Goal: Task Accomplishment & Management: Manage account settings

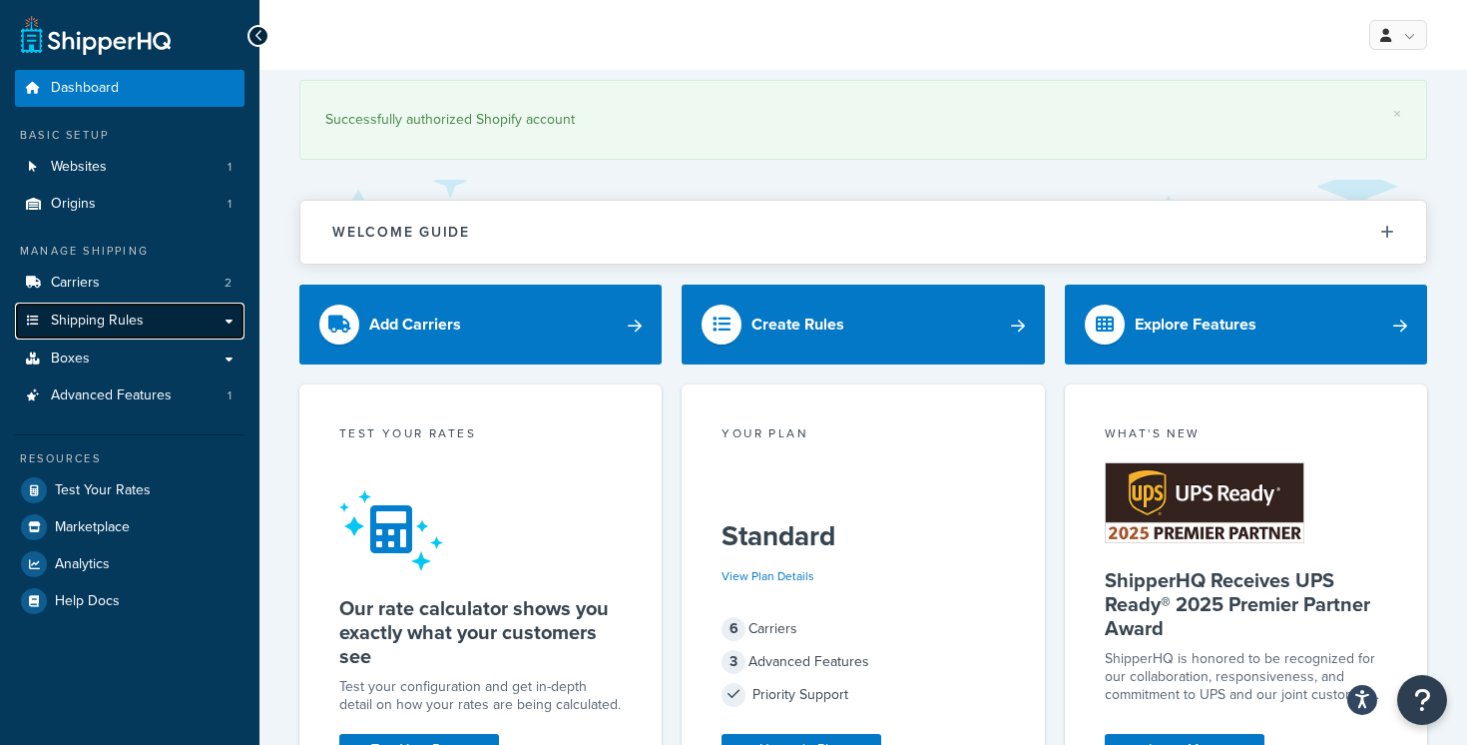
click at [222, 320] on link "Shipping Rules" at bounding box center [130, 320] width 230 height 37
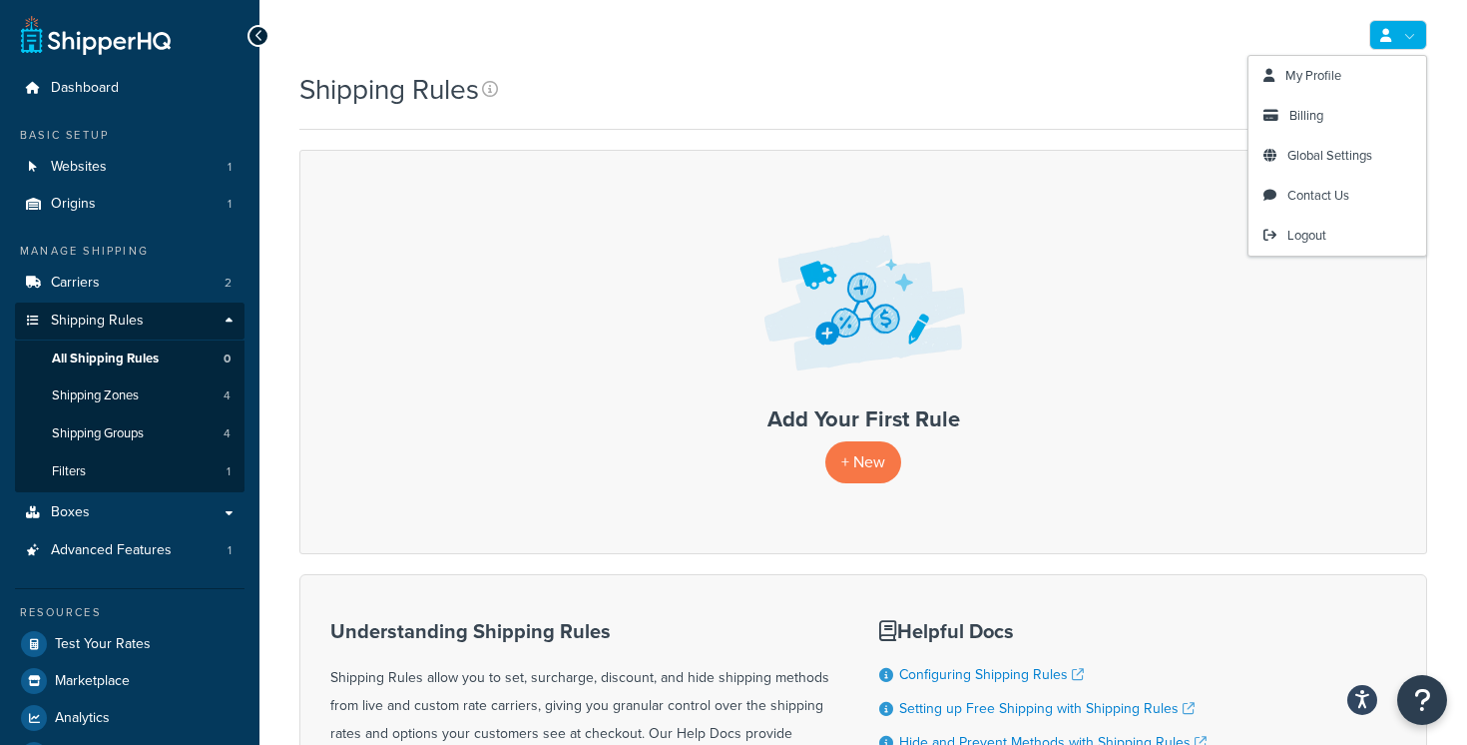
click at [1405, 38] on link at bounding box center [1398, 35] width 58 height 30
click at [1313, 112] on span "Billing" at bounding box center [1307, 115] width 34 height 19
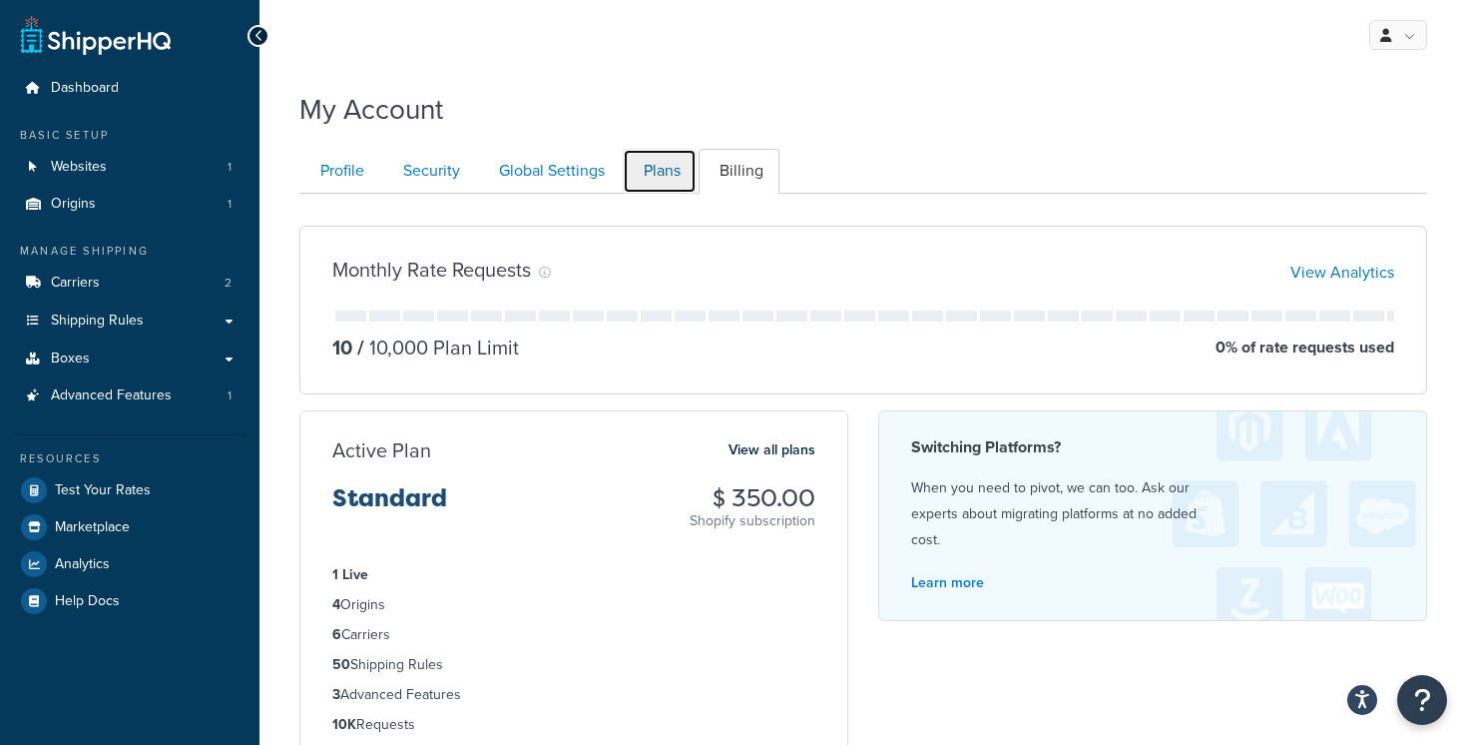
click at [674, 172] on link "Plans" at bounding box center [660, 171] width 74 height 45
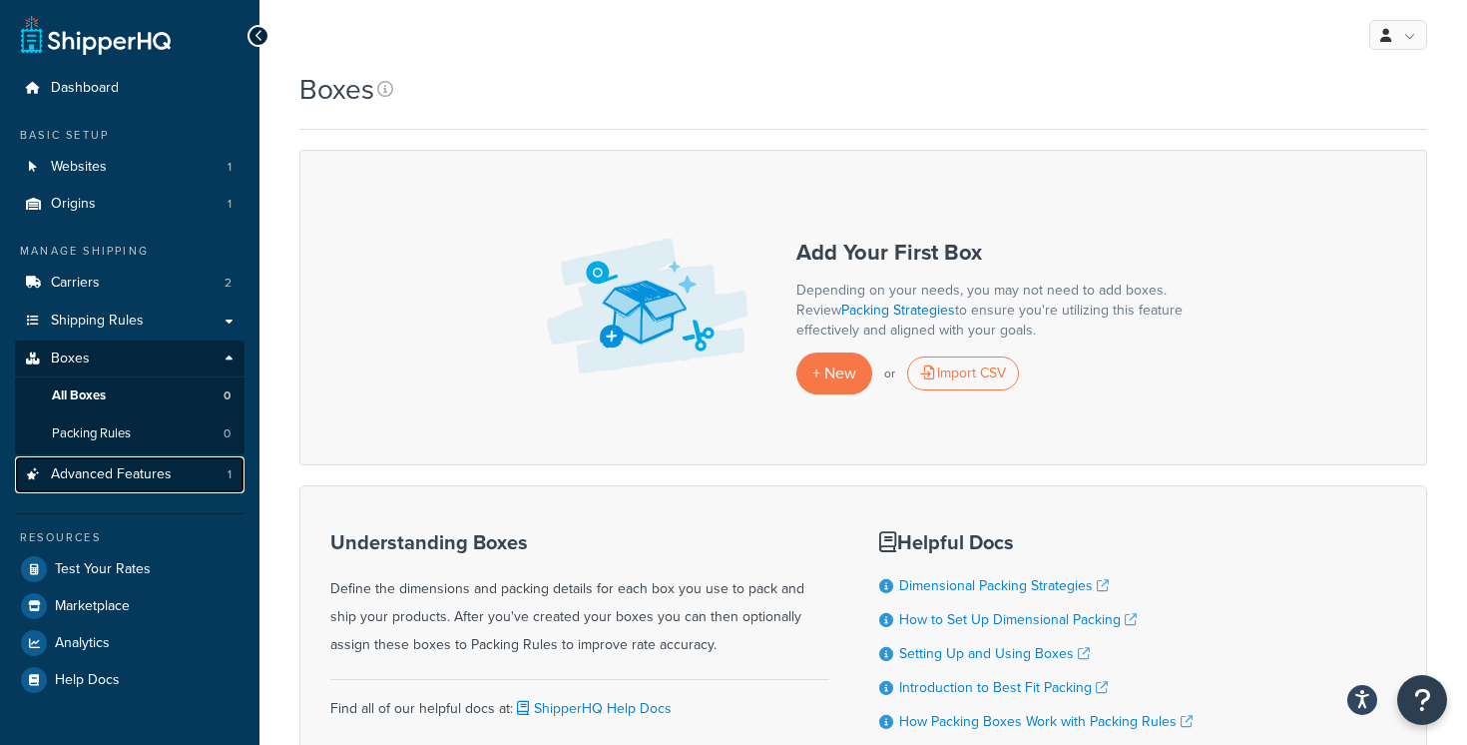
click at [156, 486] on link "Advanced Features 1" at bounding box center [130, 474] width 230 height 37
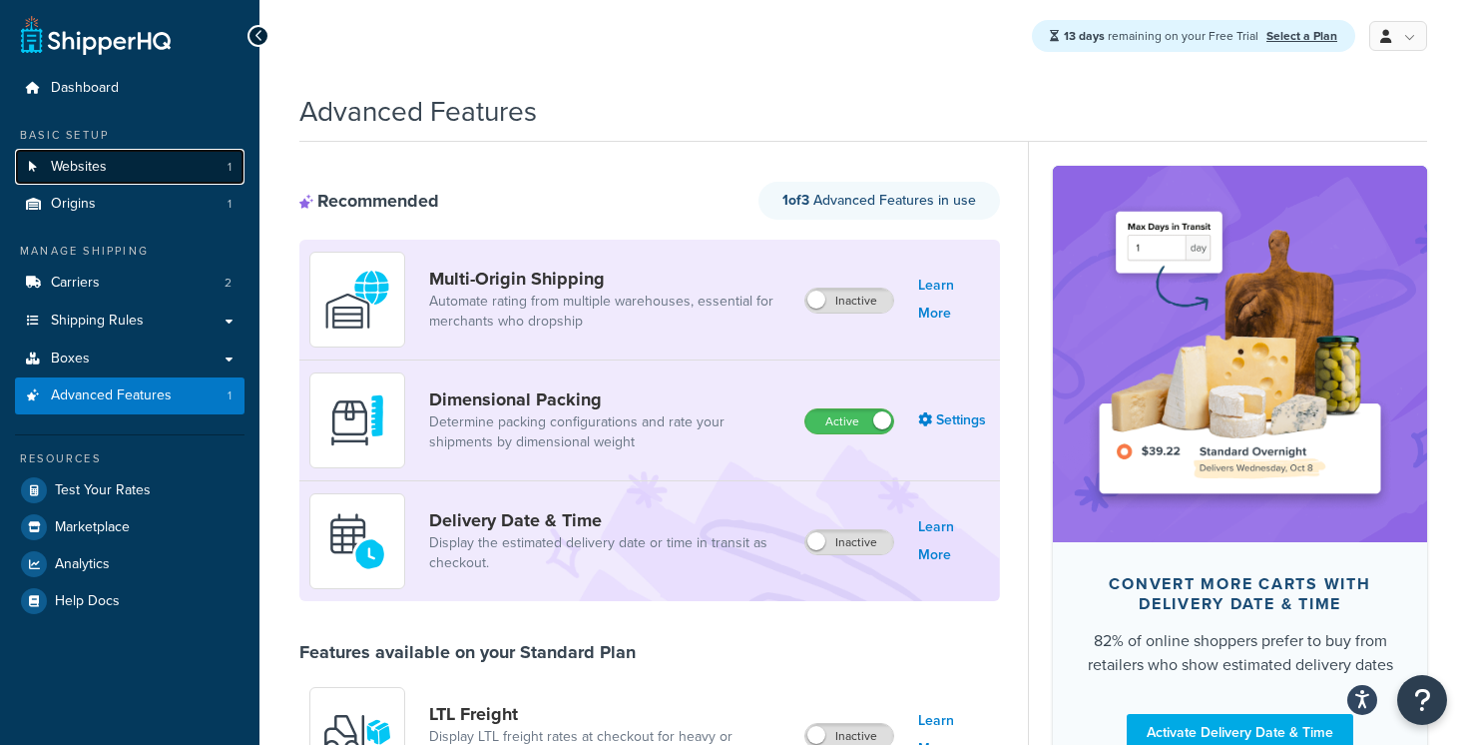
click at [181, 166] on link "Websites 1" at bounding box center [130, 167] width 230 height 37
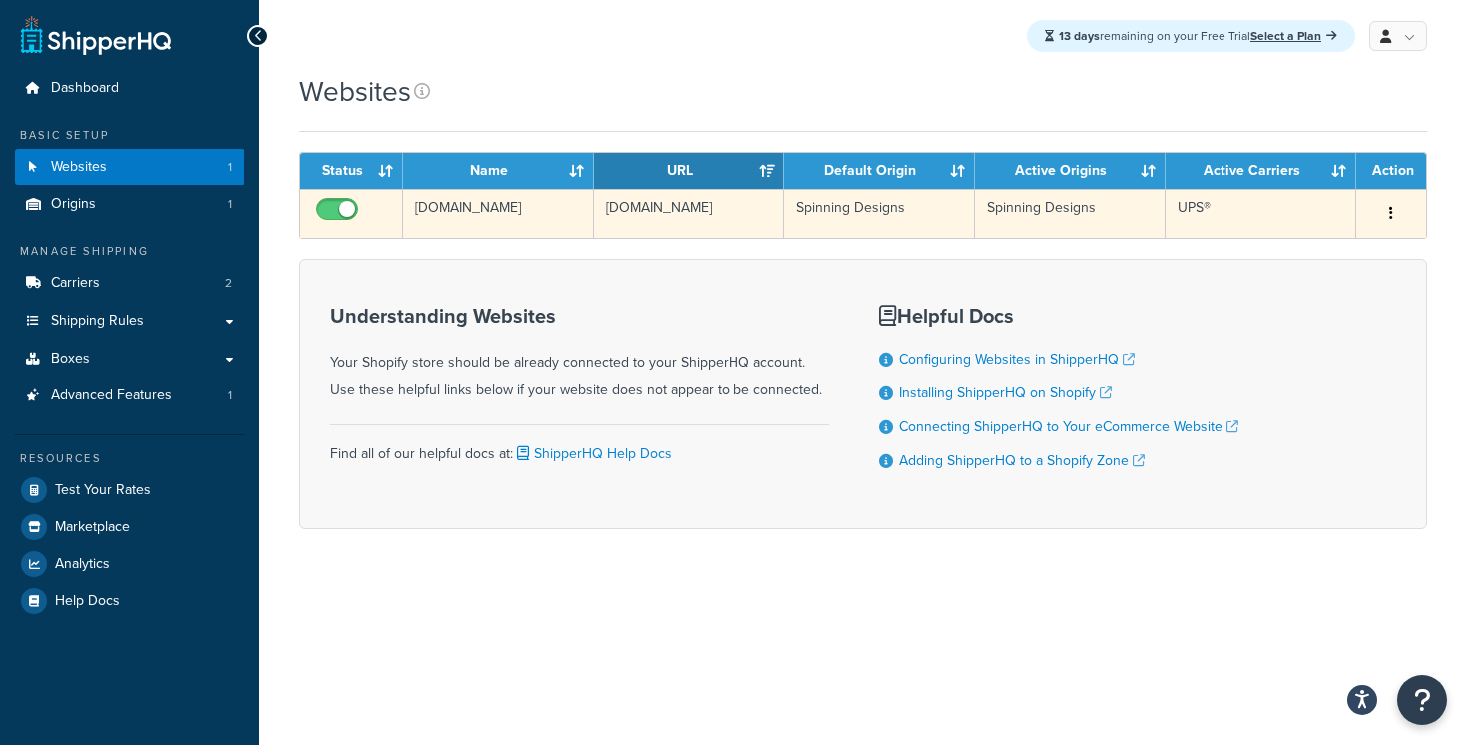
click at [1388, 211] on button "button" at bounding box center [1391, 214] width 28 height 32
click at [1334, 259] on link "Edit" at bounding box center [1311, 254] width 158 height 41
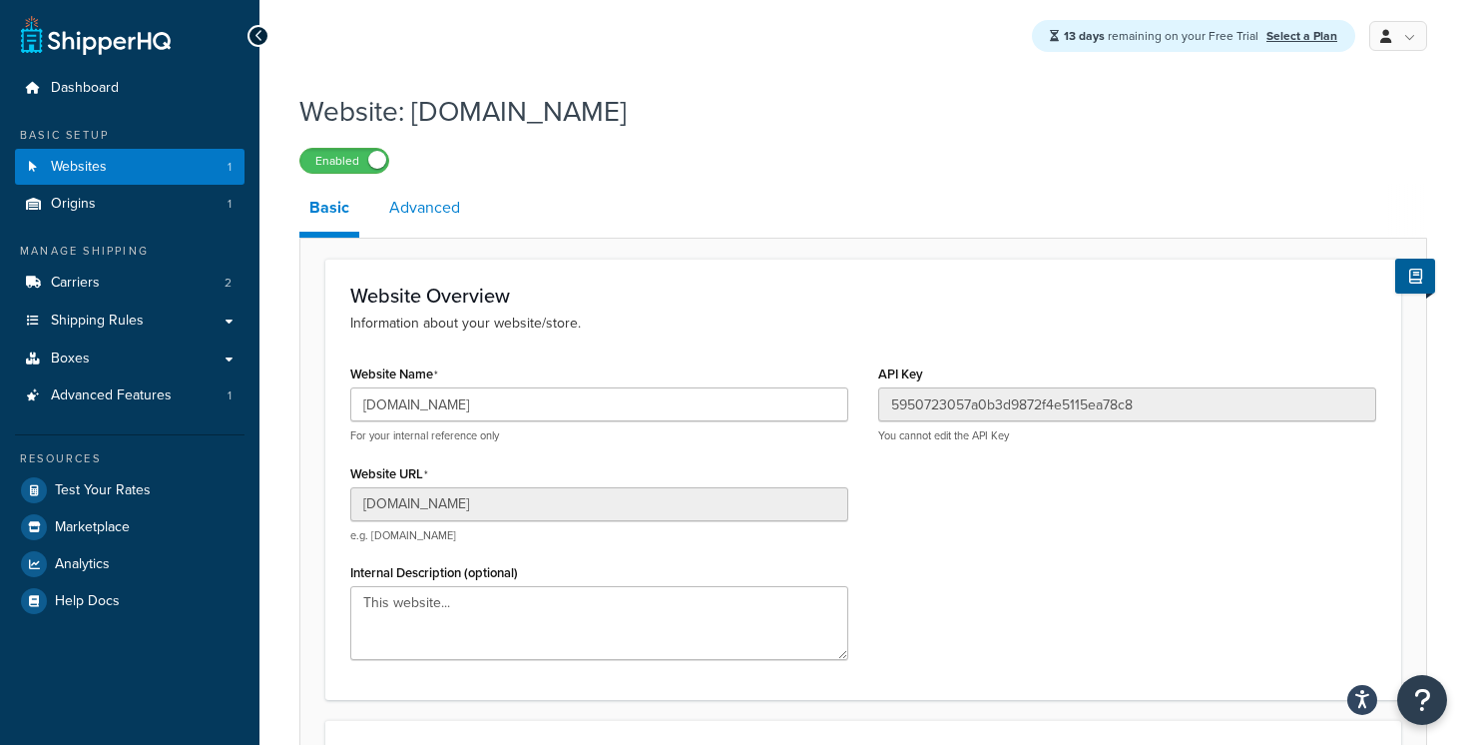
click at [428, 201] on link "Advanced" at bounding box center [424, 208] width 91 height 48
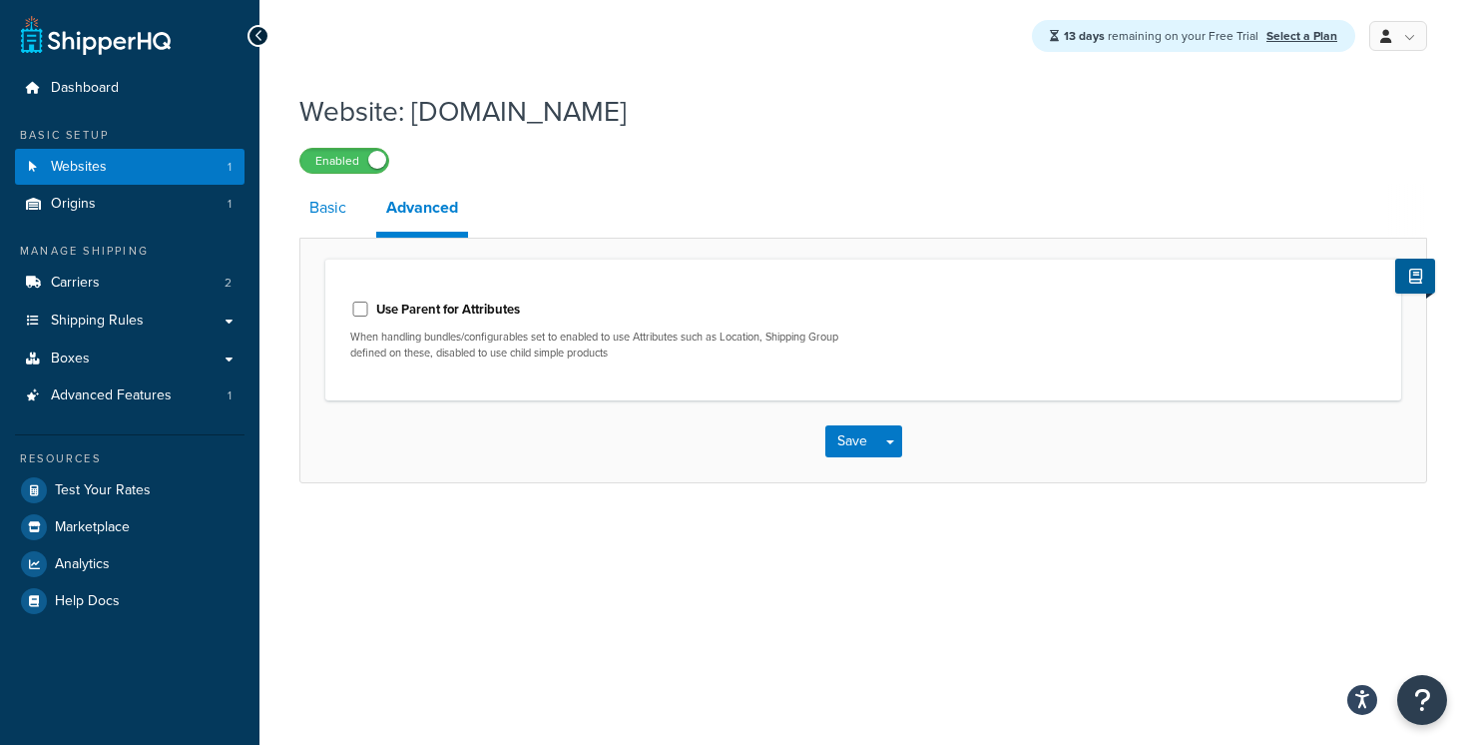
click at [340, 213] on link "Basic" at bounding box center [327, 208] width 57 height 48
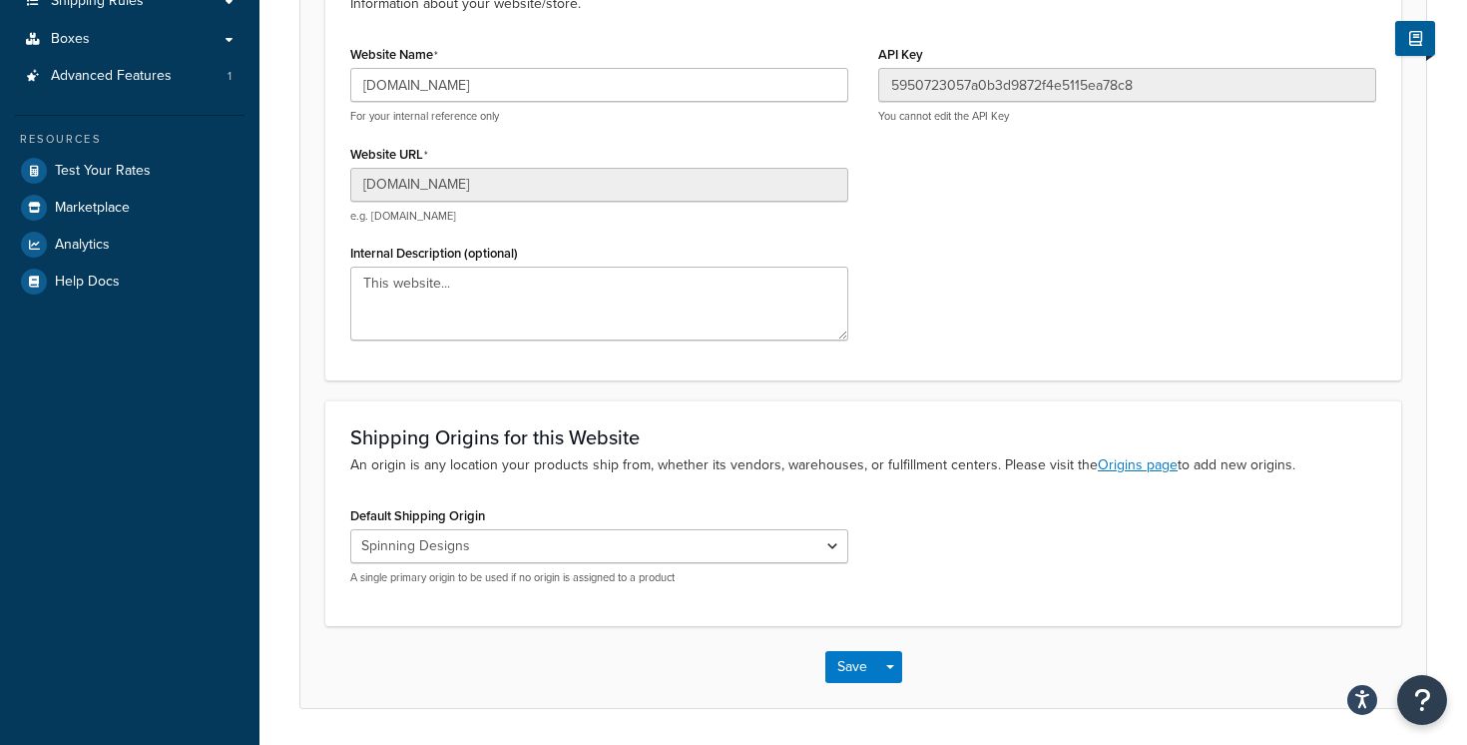
scroll to position [383, 0]
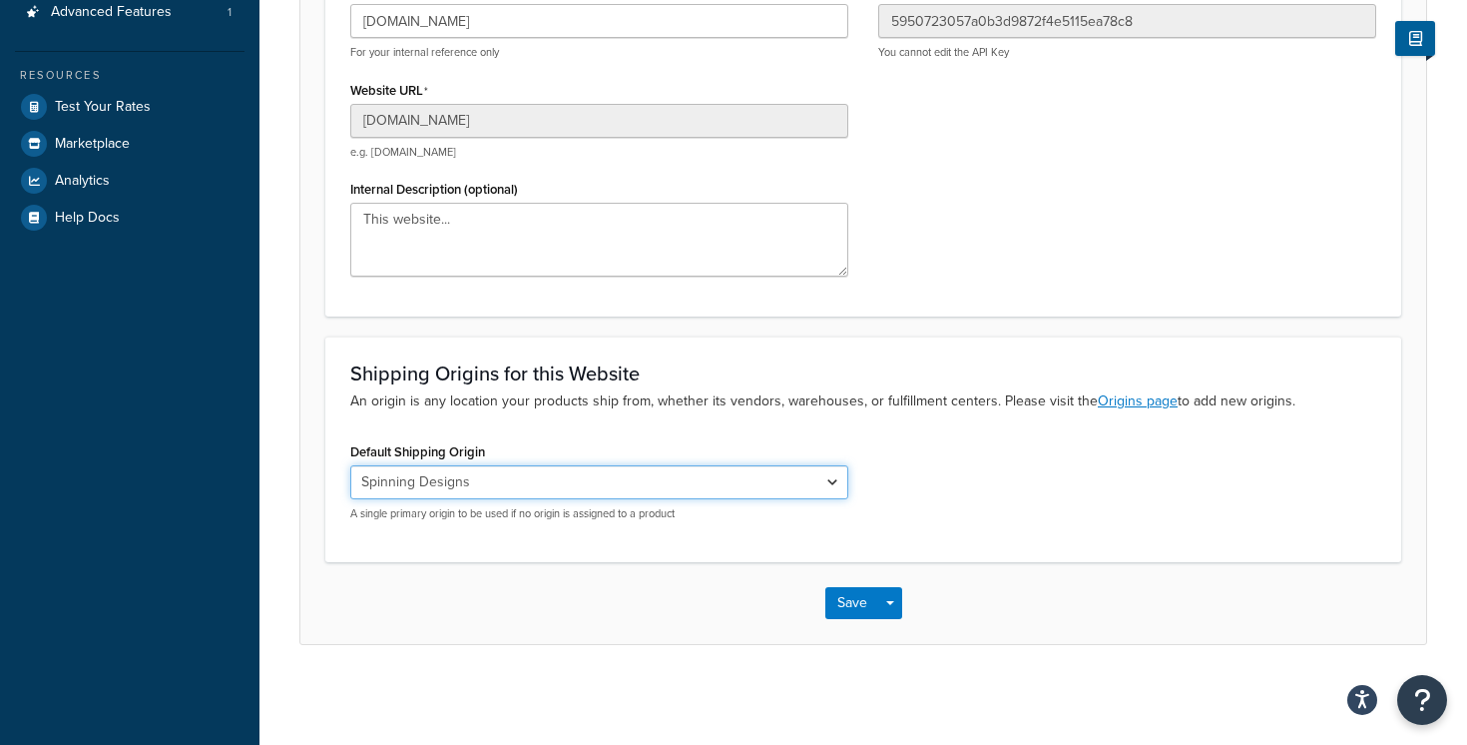
click at [640, 486] on select "Spinning Designs" at bounding box center [599, 482] width 498 height 34
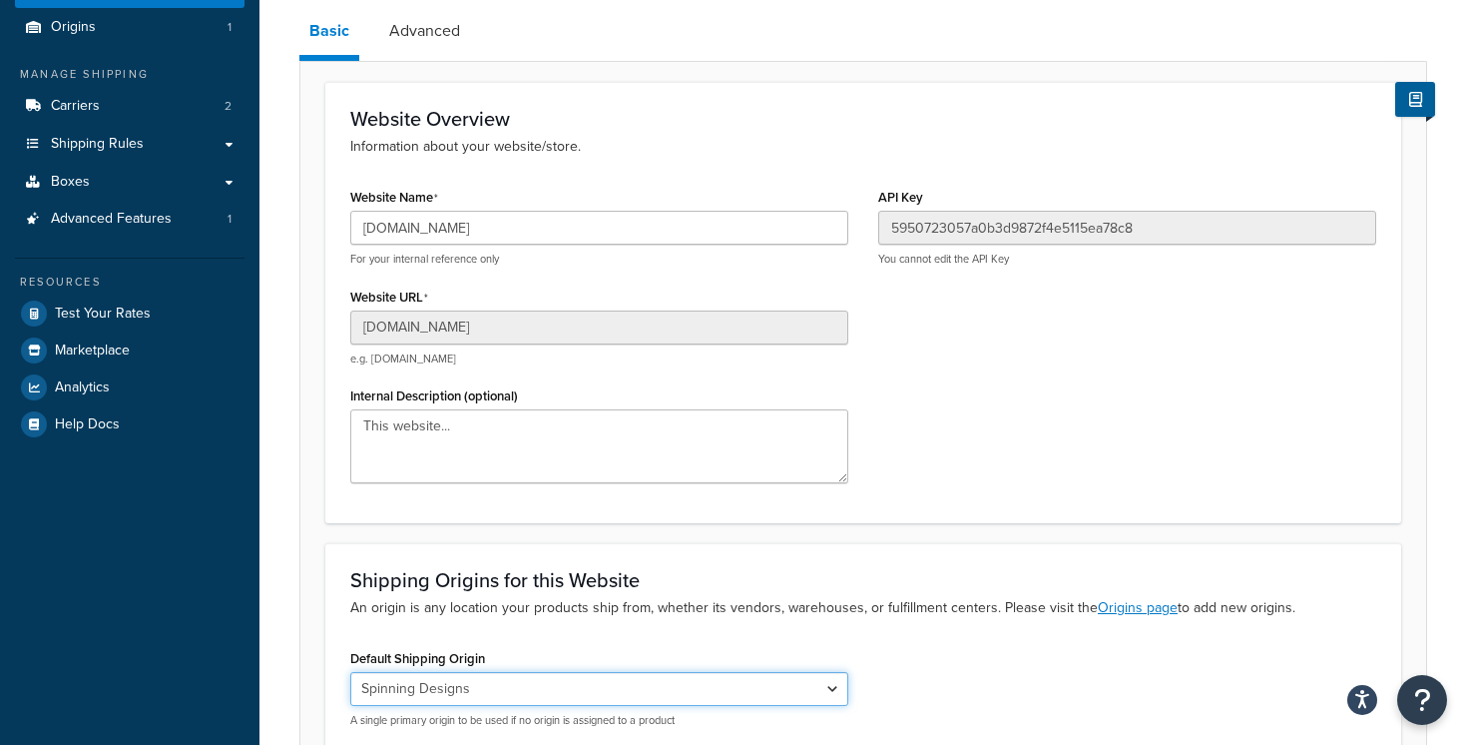
scroll to position [0, 0]
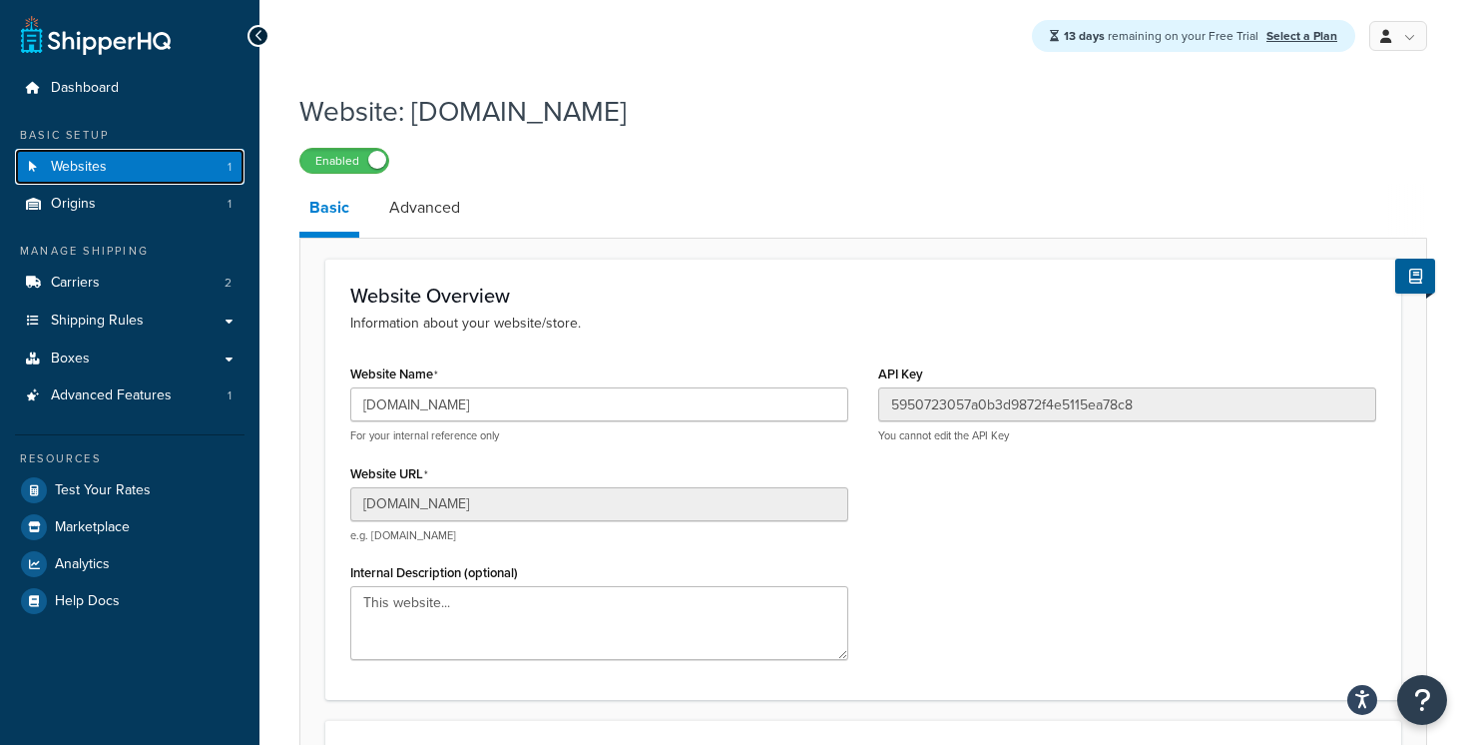
click at [124, 167] on link "Websites 1" at bounding box center [130, 167] width 230 height 37
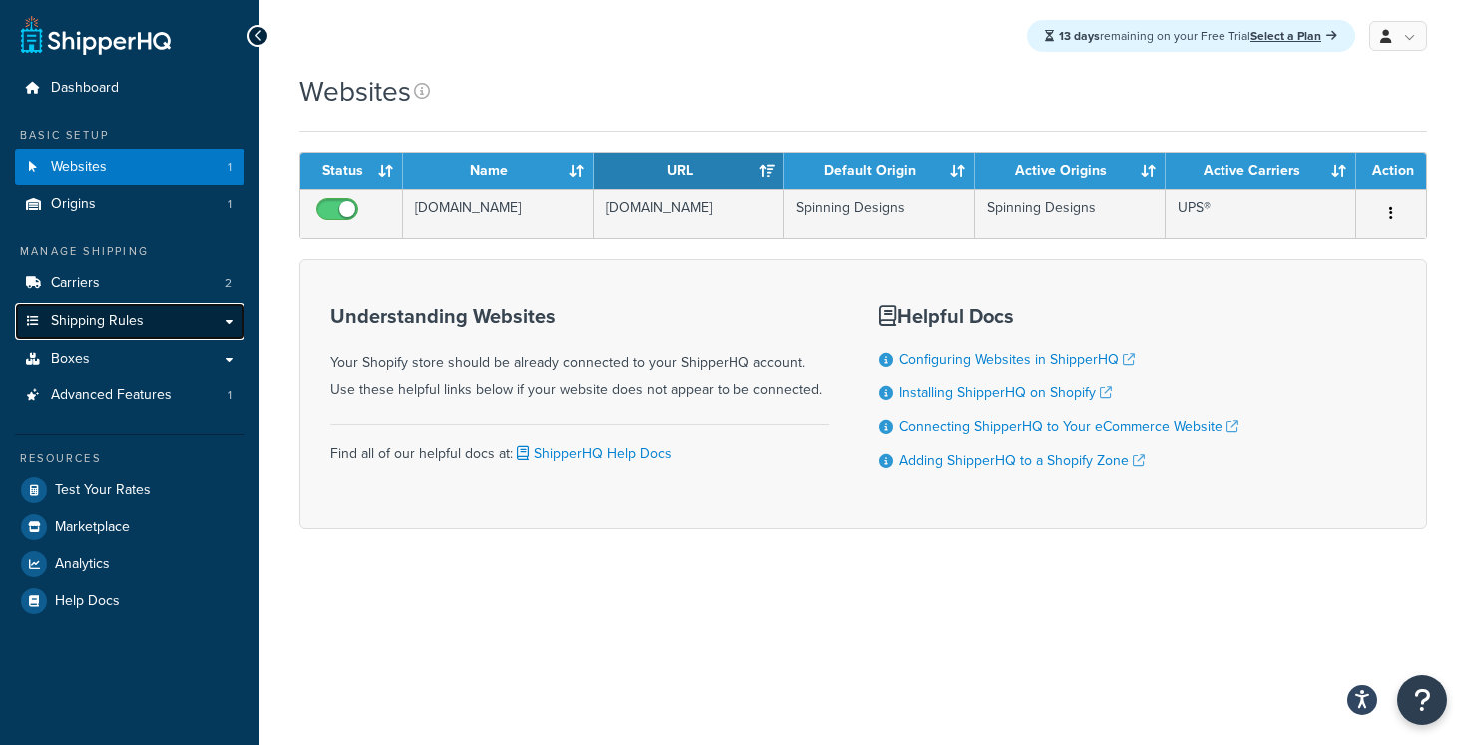
click at [159, 321] on link "Shipping Rules" at bounding box center [130, 320] width 230 height 37
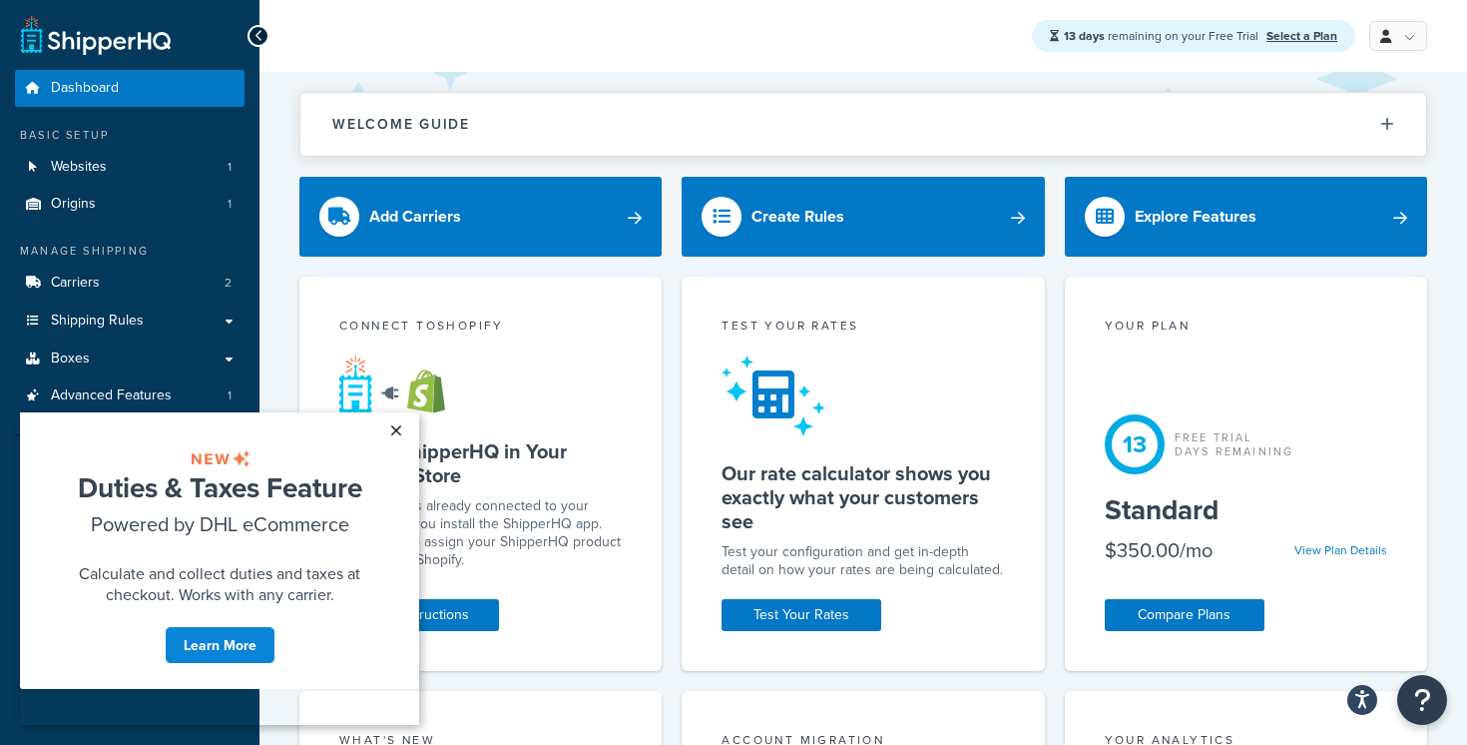
click at [397, 437] on link "×" at bounding box center [395, 430] width 35 height 36
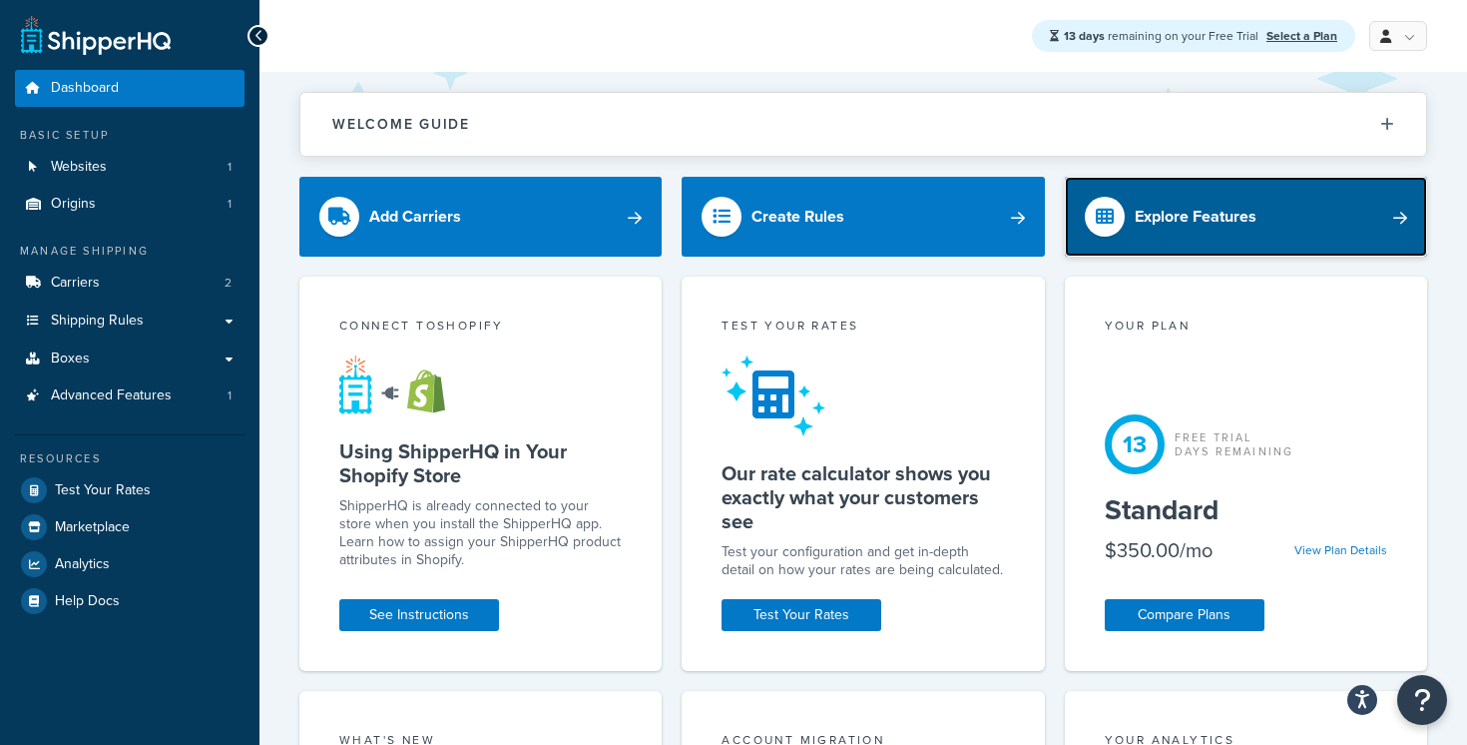
click at [1136, 231] on link "Explore Features" at bounding box center [1246, 217] width 362 height 80
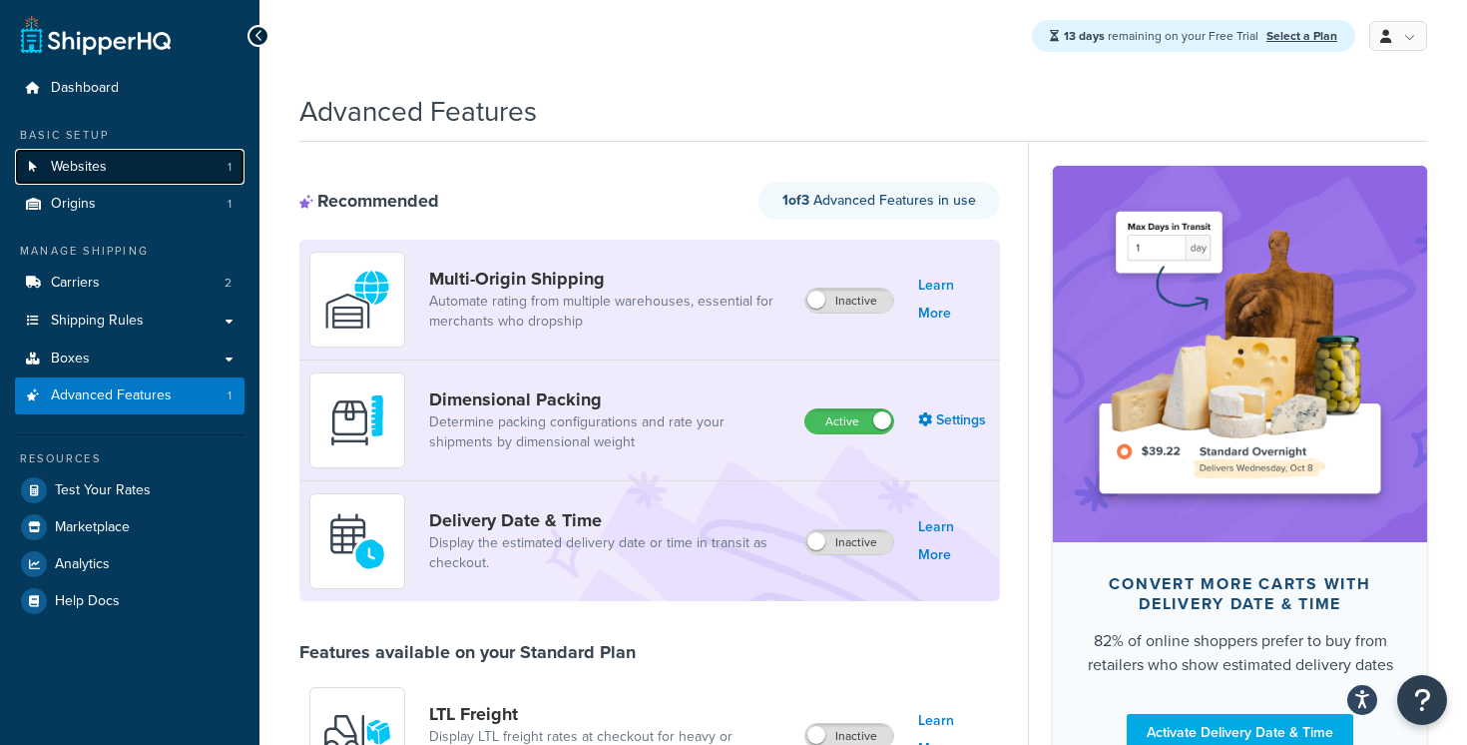
click at [183, 179] on link "Websites 1" at bounding box center [130, 167] width 230 height 37
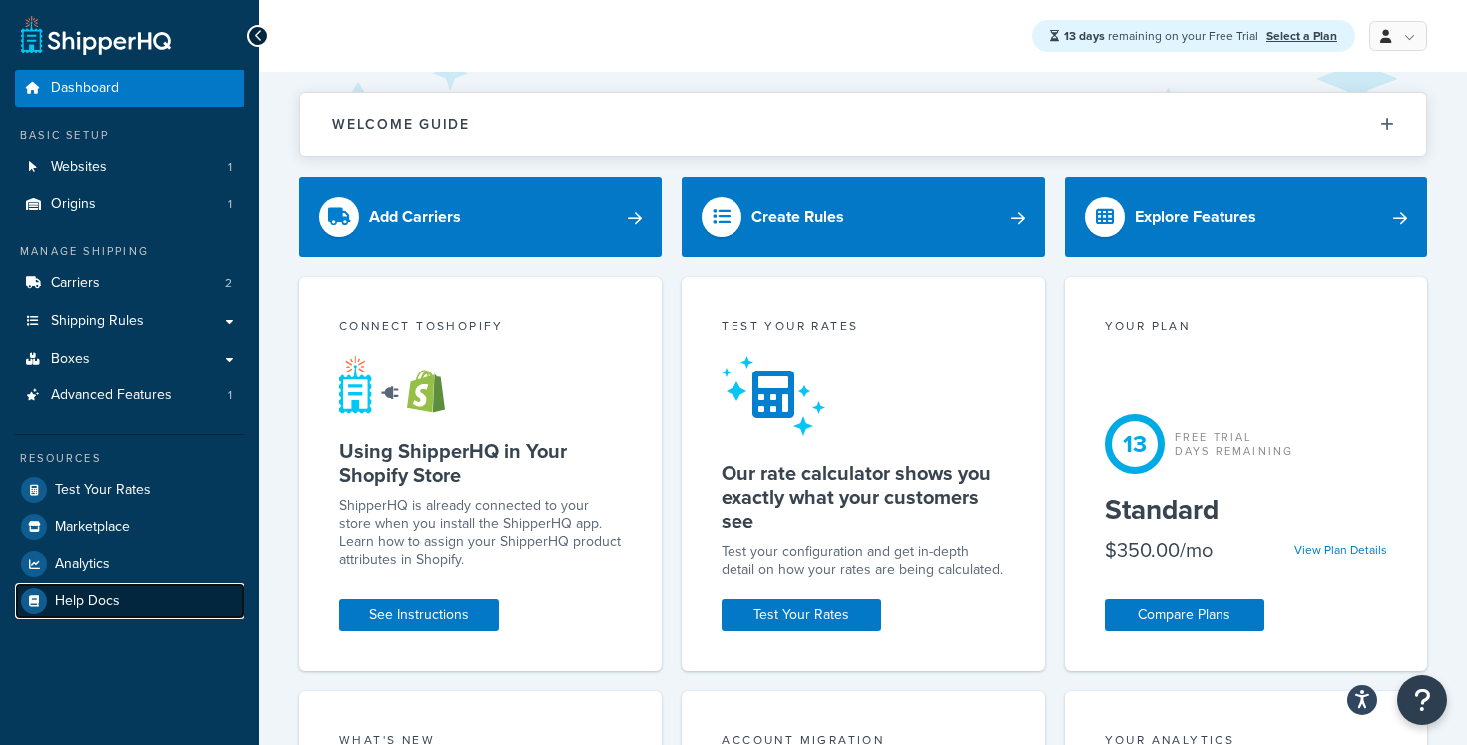
click at [129, 614] on link "Help Docs" at bounding box center [130, 601] width 230 height 36
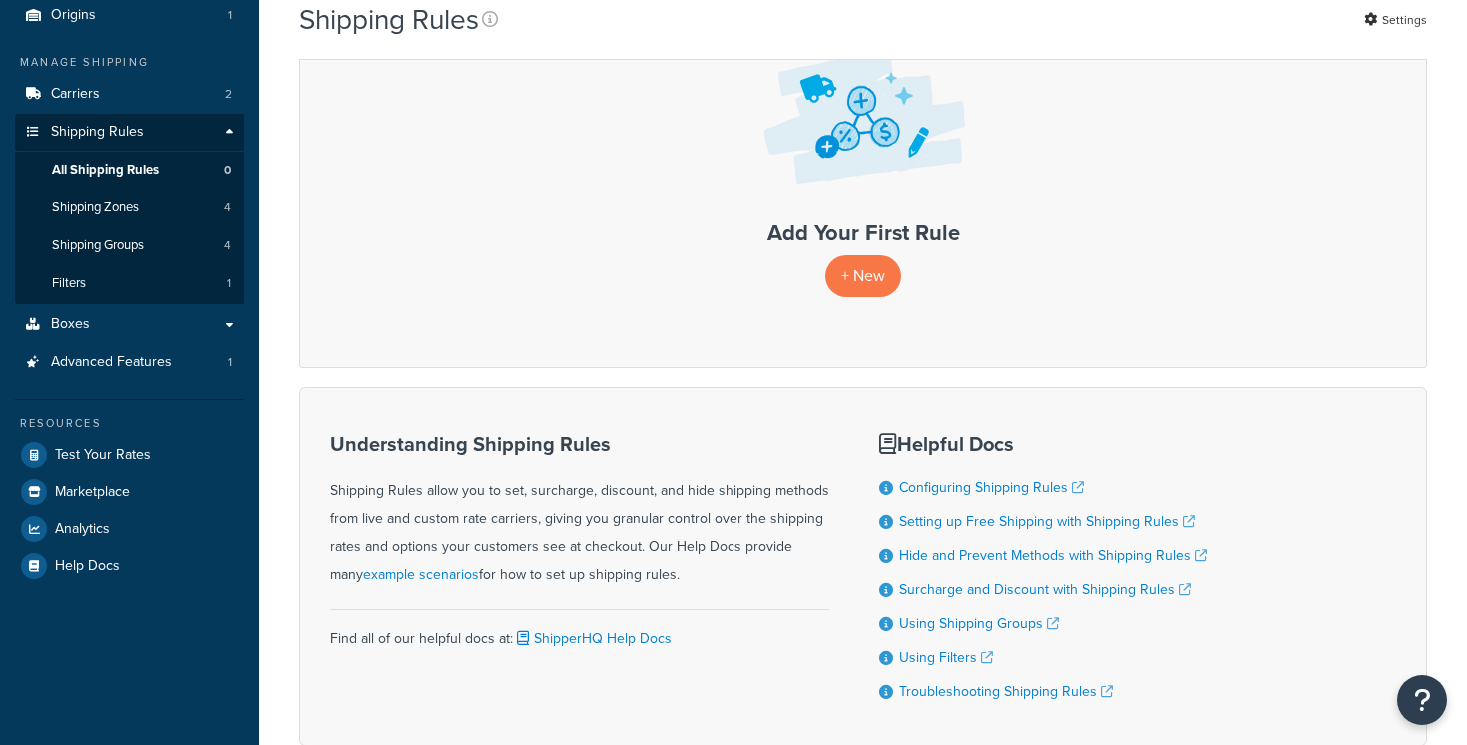
scroll to position [309, 0]
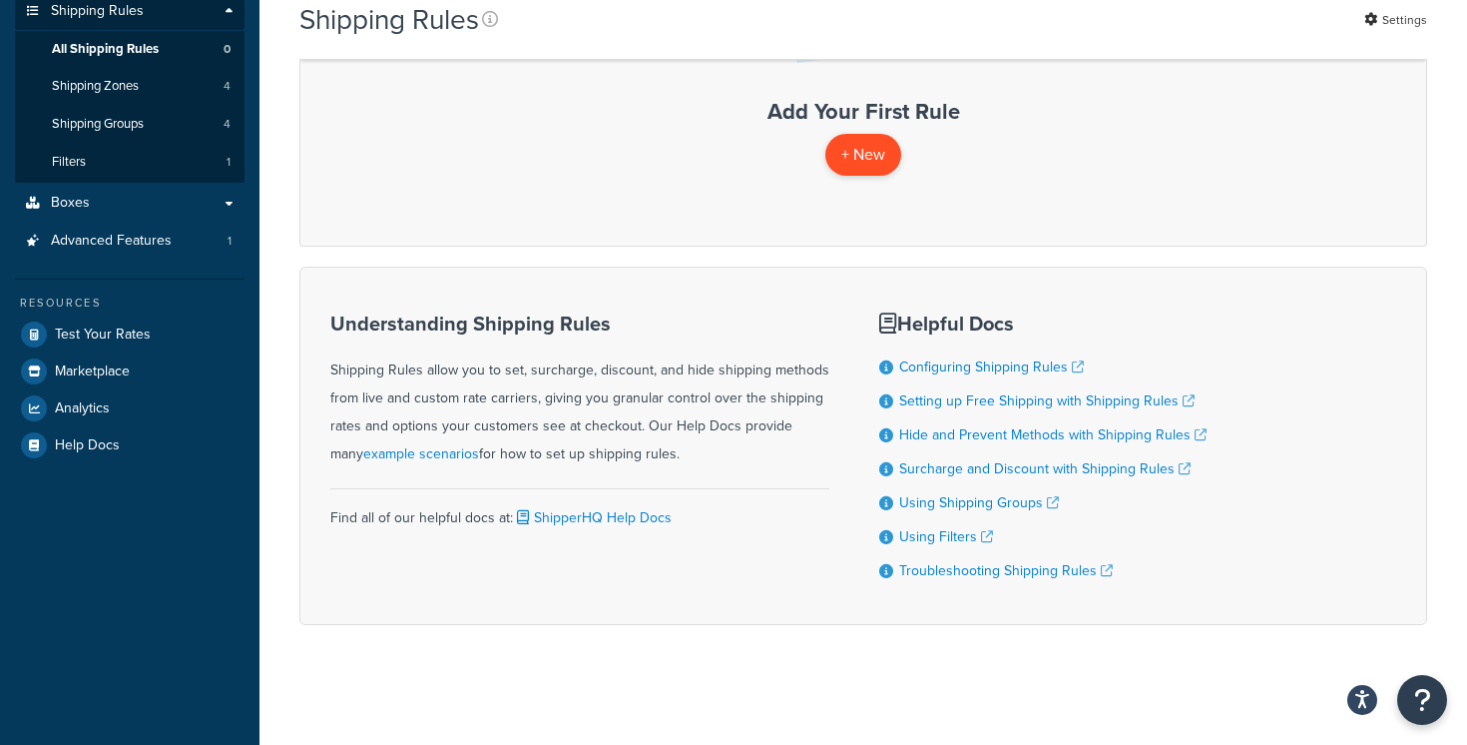
click at [848, 162] on p "+ New" at bounding box center [863, 154] width 76 height 41
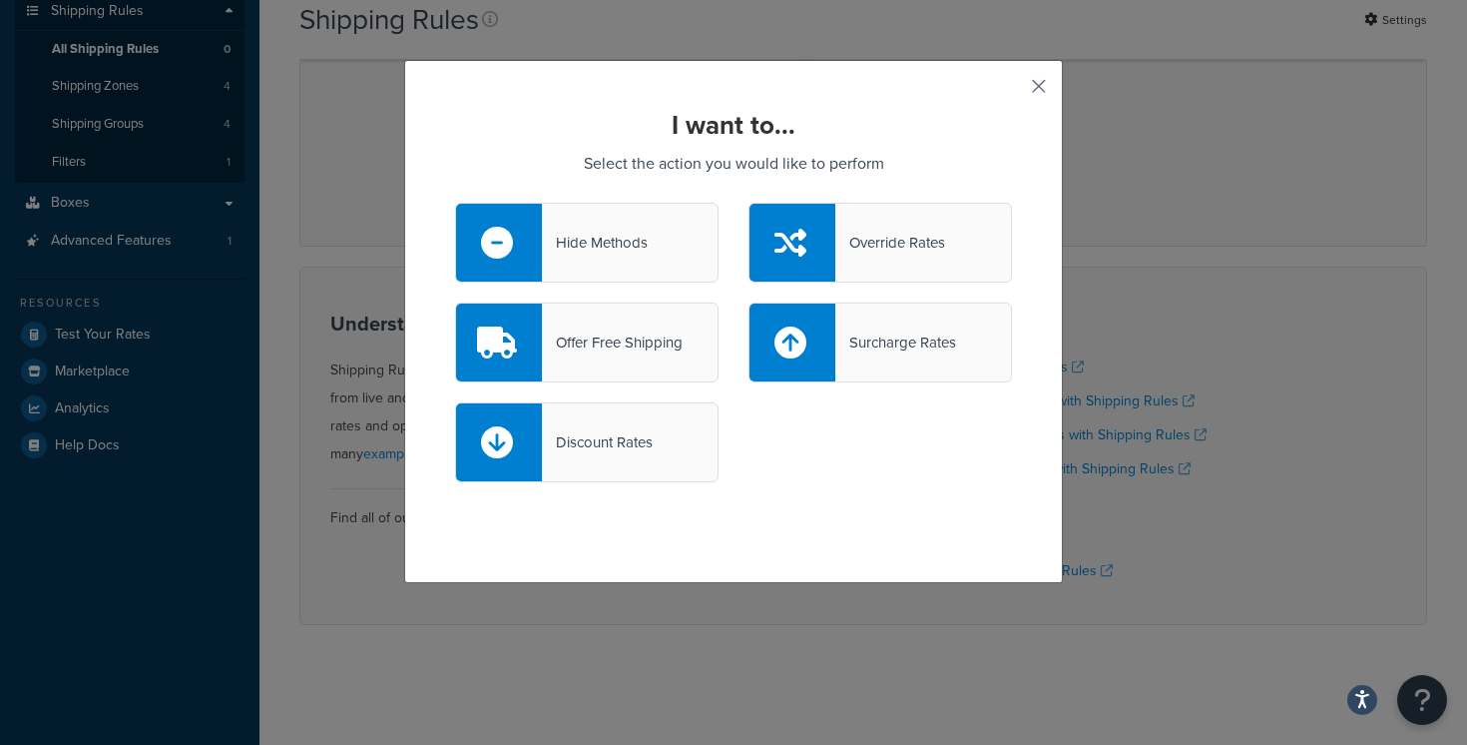
click at [1012, 91] on button "button" at bounding box center [1009, 93] width 5 height 5
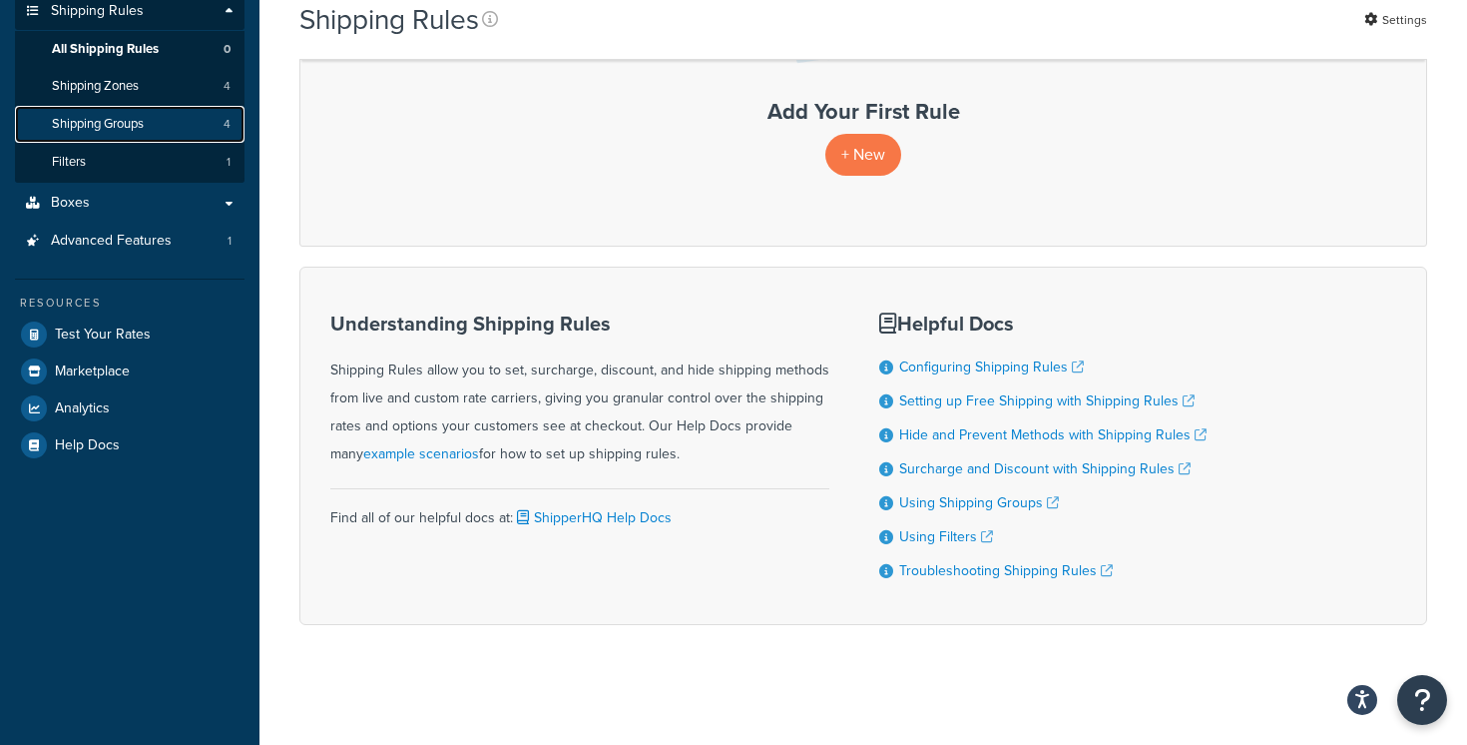
click at [150, 119] on link "Shipping Groups 4" at bounding box center [130, 124] width 230 height 37
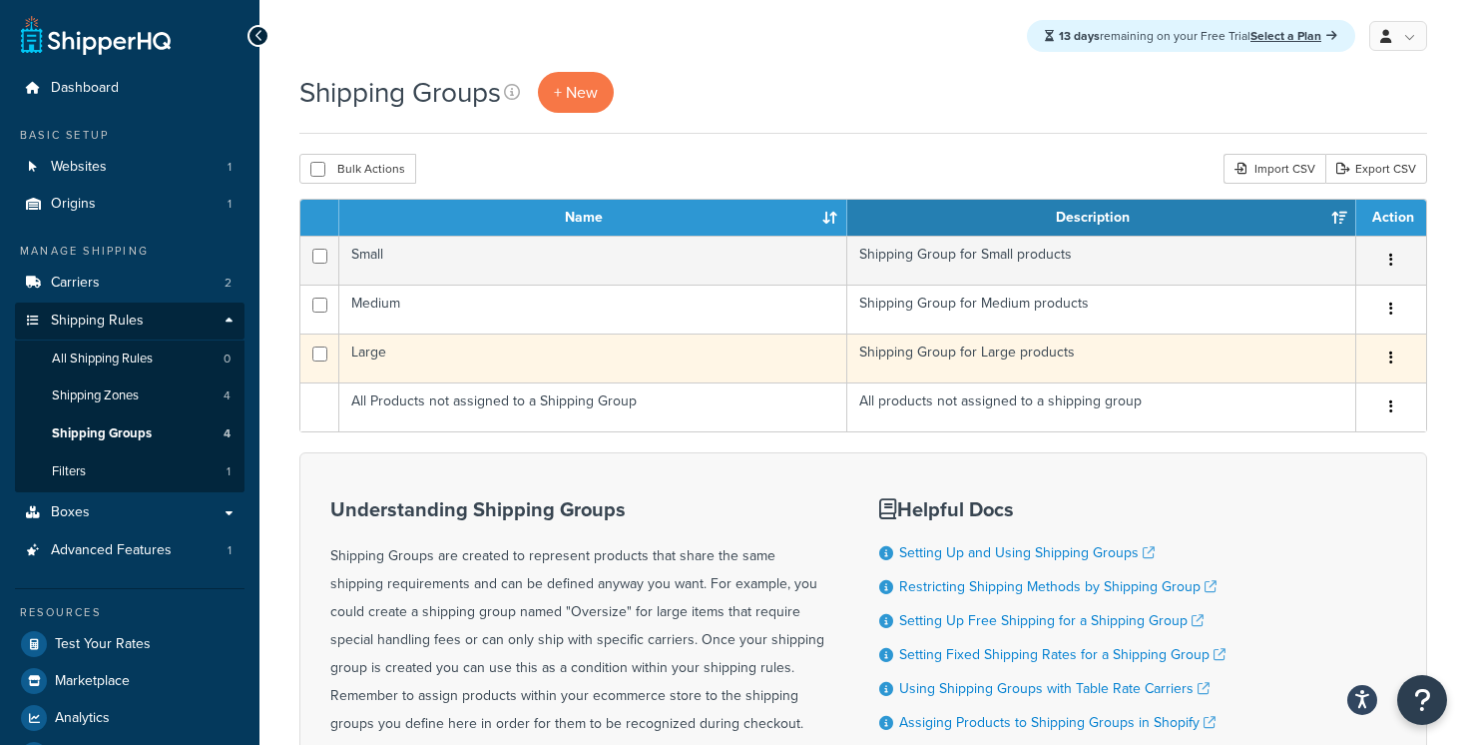
click at [554, 359] on td "Large" at bounding box center [593, 357] width 508 height 49
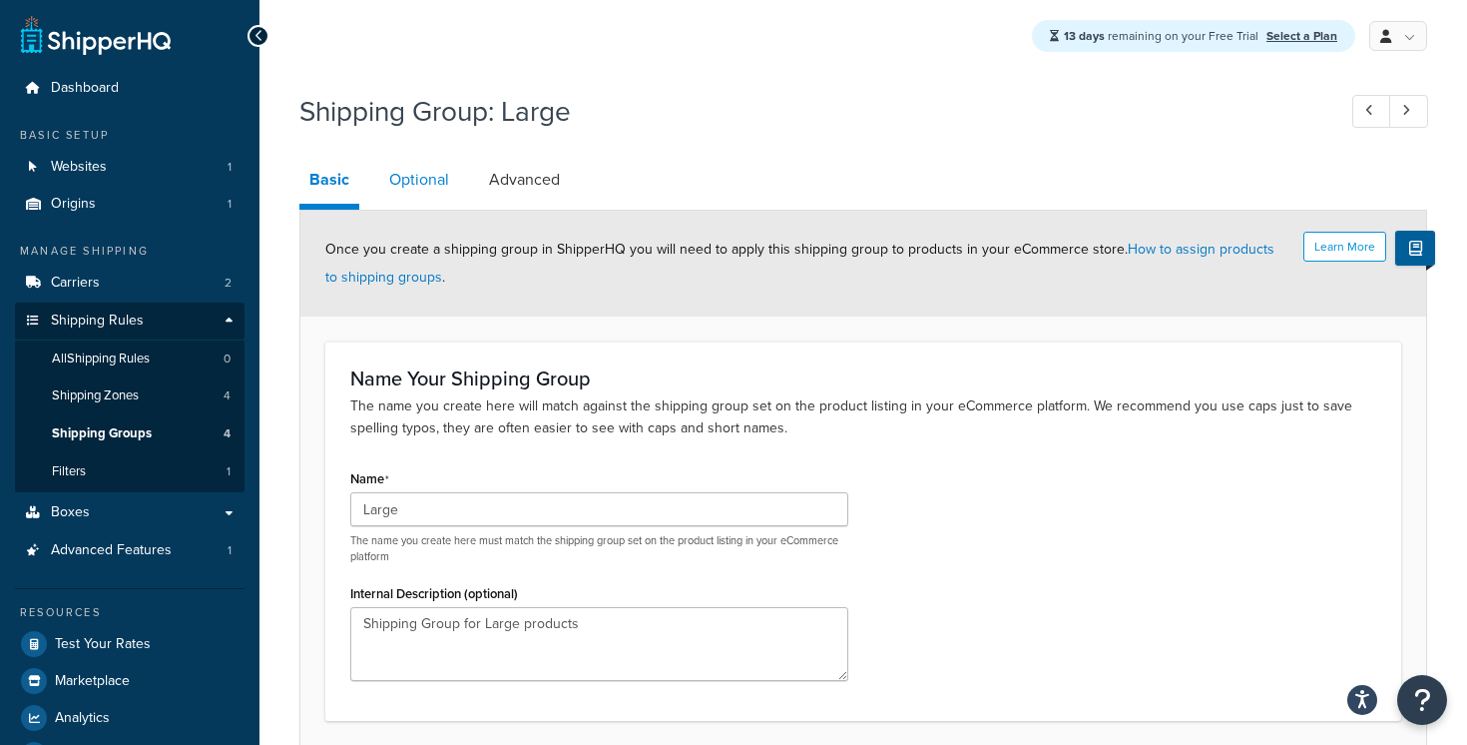
click at [426, 176] on link "Optional" at bounding box center [419, 180] width 80 height 48
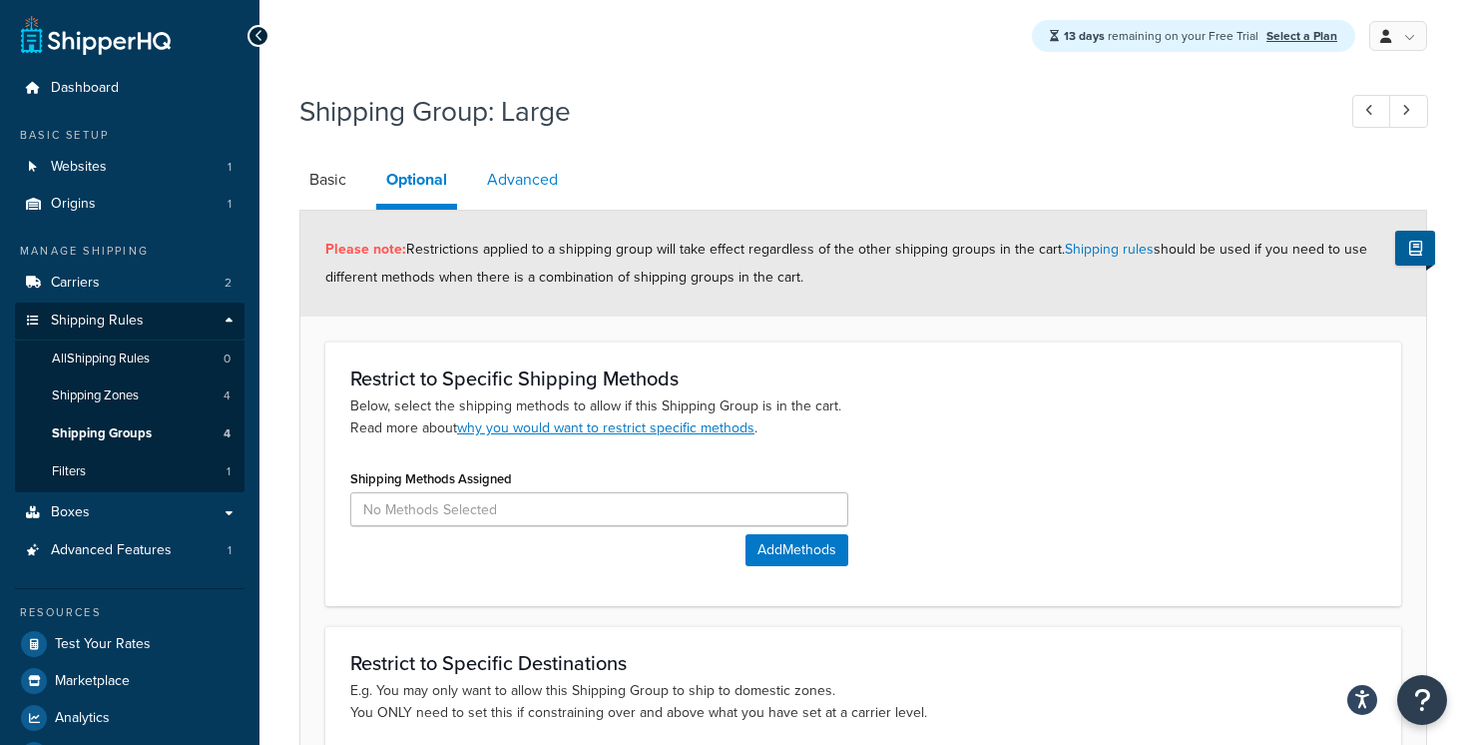
click at [505, 176] on link "Advanced" at bounding box center [522, 180] width 91 height 48
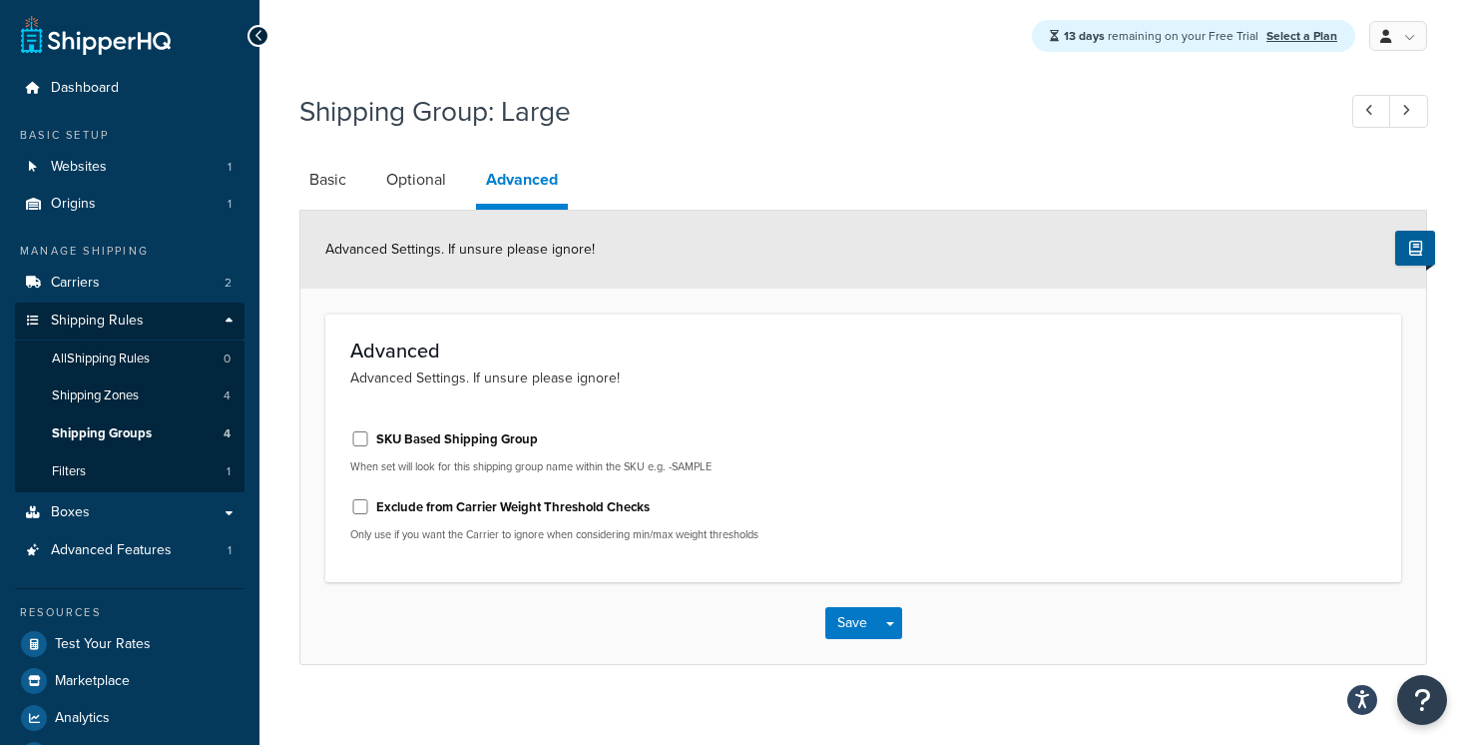
click at [364, 184] on li "Basic" at bounding box center [337, 180] width 77 height 48
click at [159, 401] on link "Shipping Zones 4" at bounding box center [130, 395] width 230 height 37
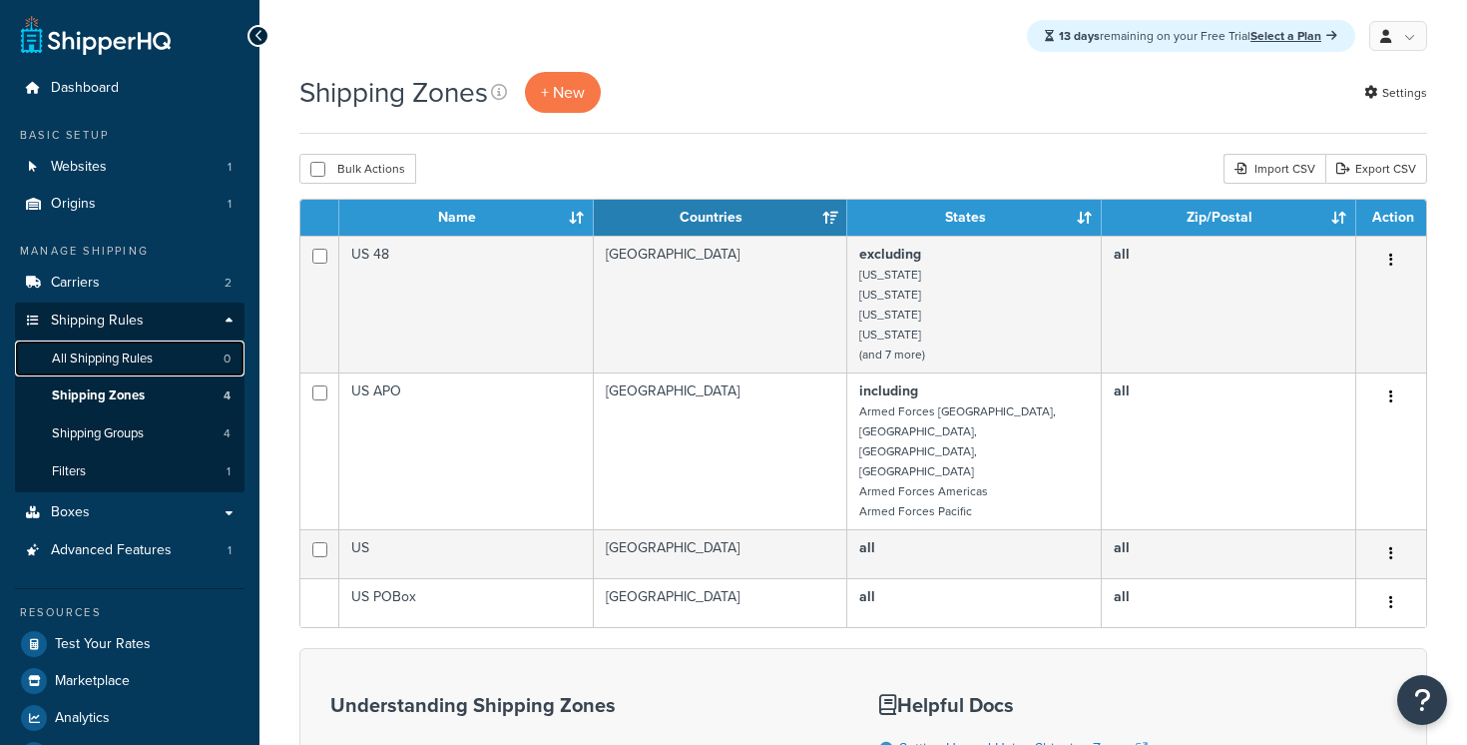
click at [159, 359] on link "All Shipping Rules 0" at bounding box center [130, 358] width 230 height 37
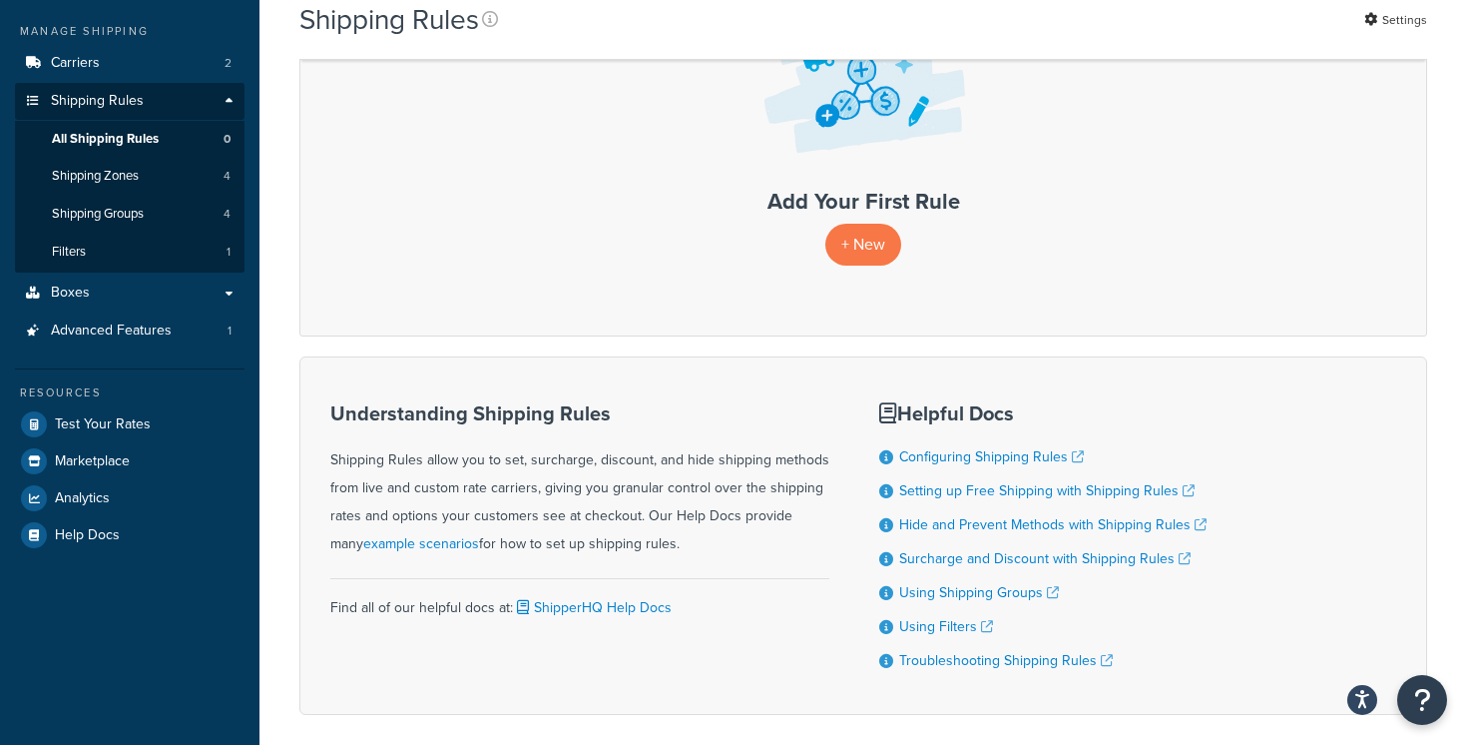
scroll to position [223, 0]
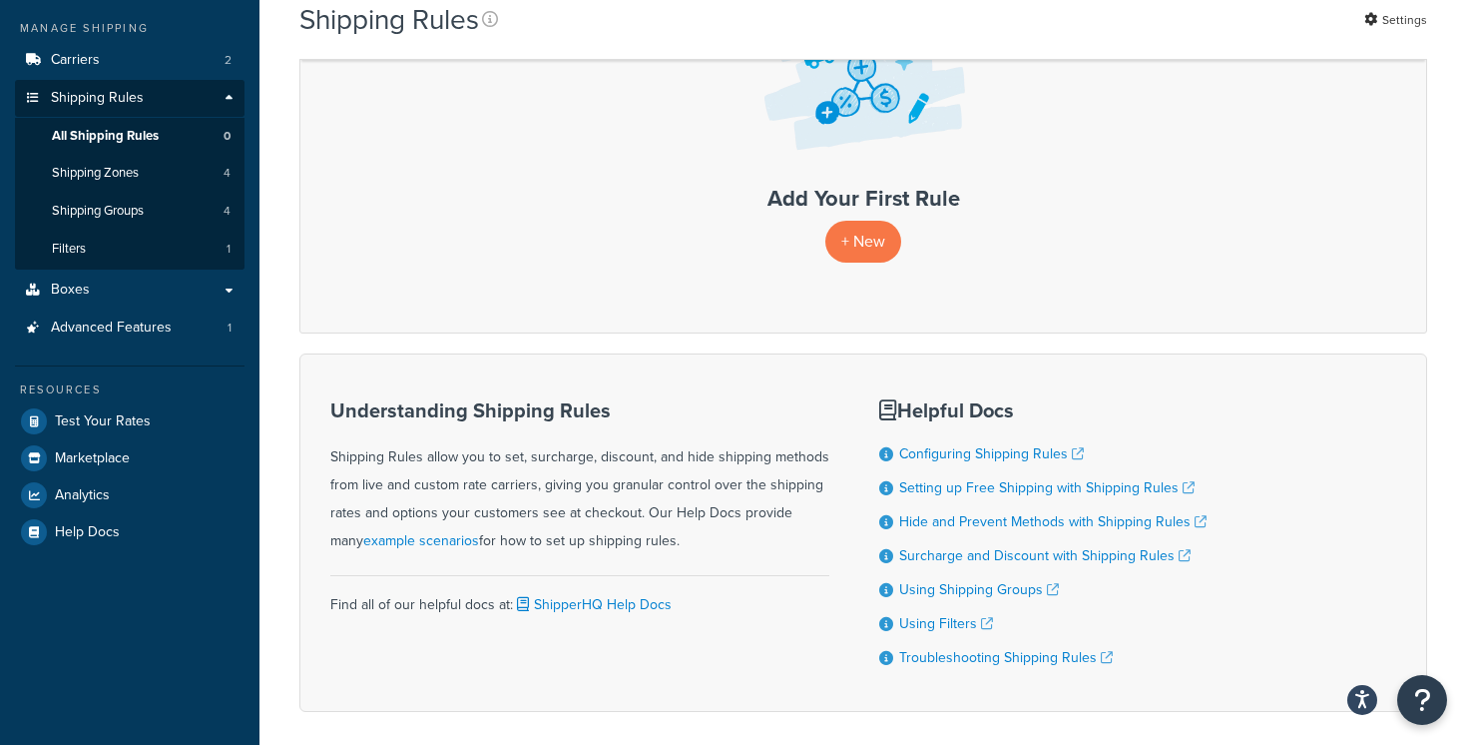
drag, startPoint x: 0, startPoint y: 0, endPoint x: 665, endPoint y: 545, distance: 859.6
click at [665, 545] on div "Understanding Shipping Rules Shipping Rules allow you to set, surcharge, discou…" at bounding box center [579, 477] width 499 height 156
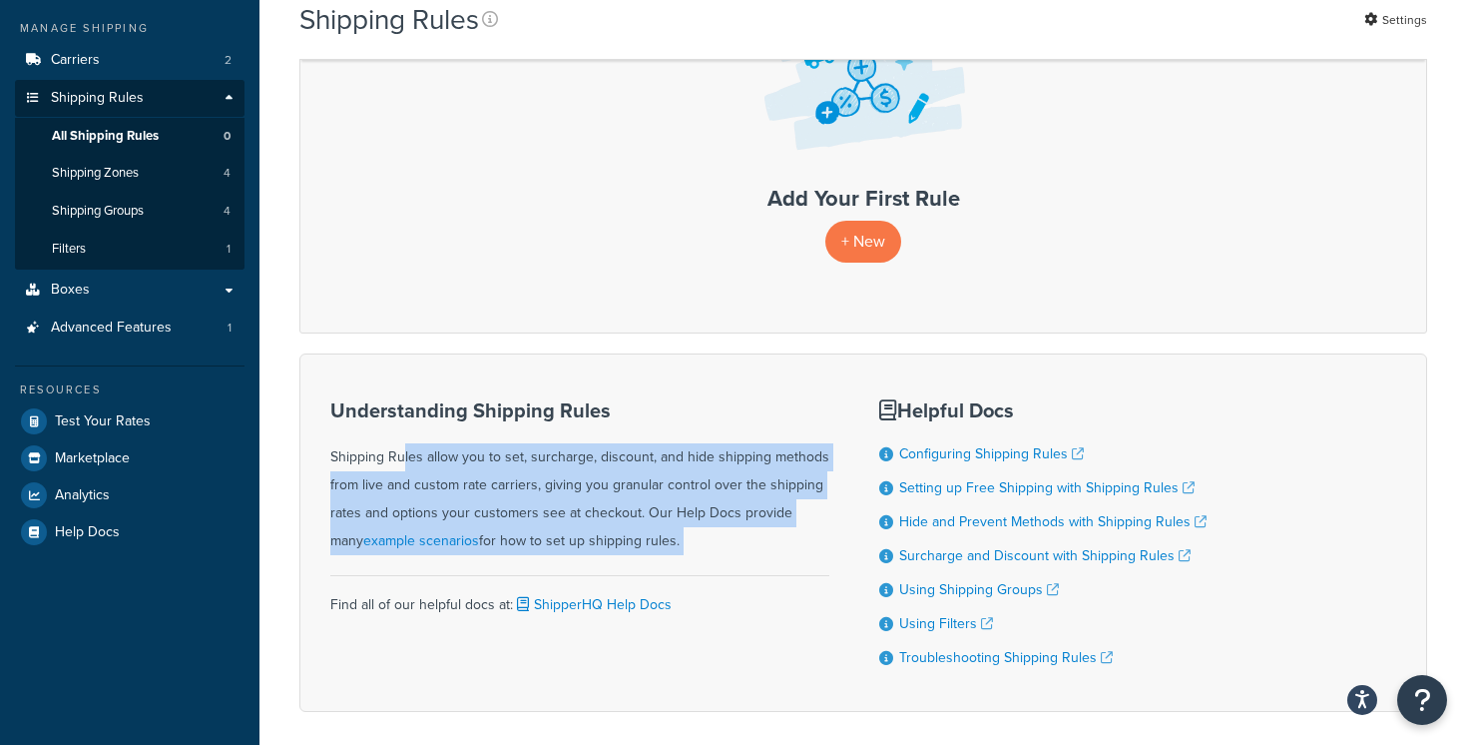
drag, startPoint x: 665, startPoint y: 545, endPoint x: 668, endPoint y: 438, distance: 106.8
click at [668, 438] on div "Understanding Shipping Rules Shipping Rules allow you to set, surcharge, discou…" at bounding box center [579, 477] width 499 height 156
drag, startPoint x: 668, startPoint y: 438, endPoint x: 667, endPoint y: 537, distance: 98.8
click at [667, 537] on div "Understanding Shipping Rules Shipping Rules allow you to set, surcharge, discou…" at bounding box center [579, 477] width 499 height 156
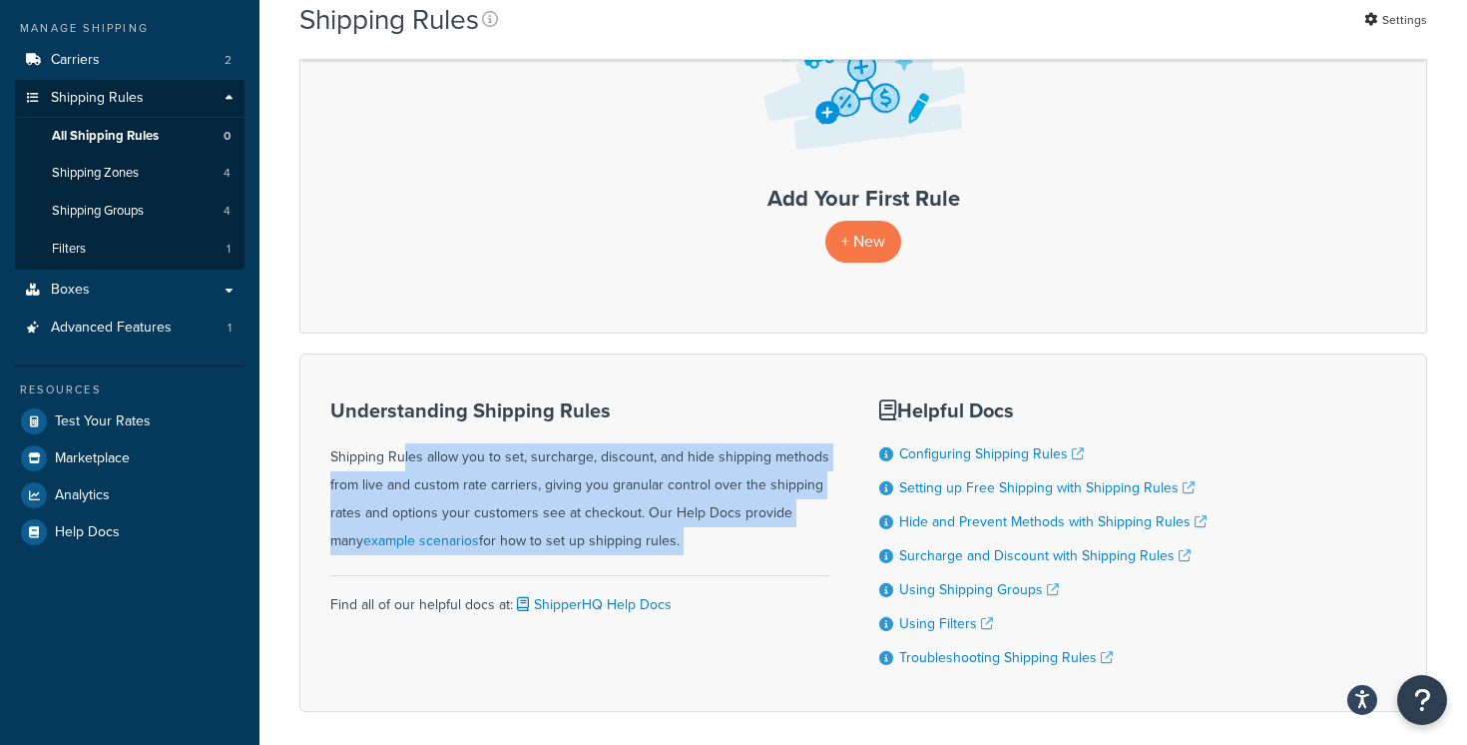
click at [667, 537] on div "Understanding Shipping Rules Shipping Rules allow you to set, surcharge, discou…" at bounding box center [579, 477] width 499 height 156
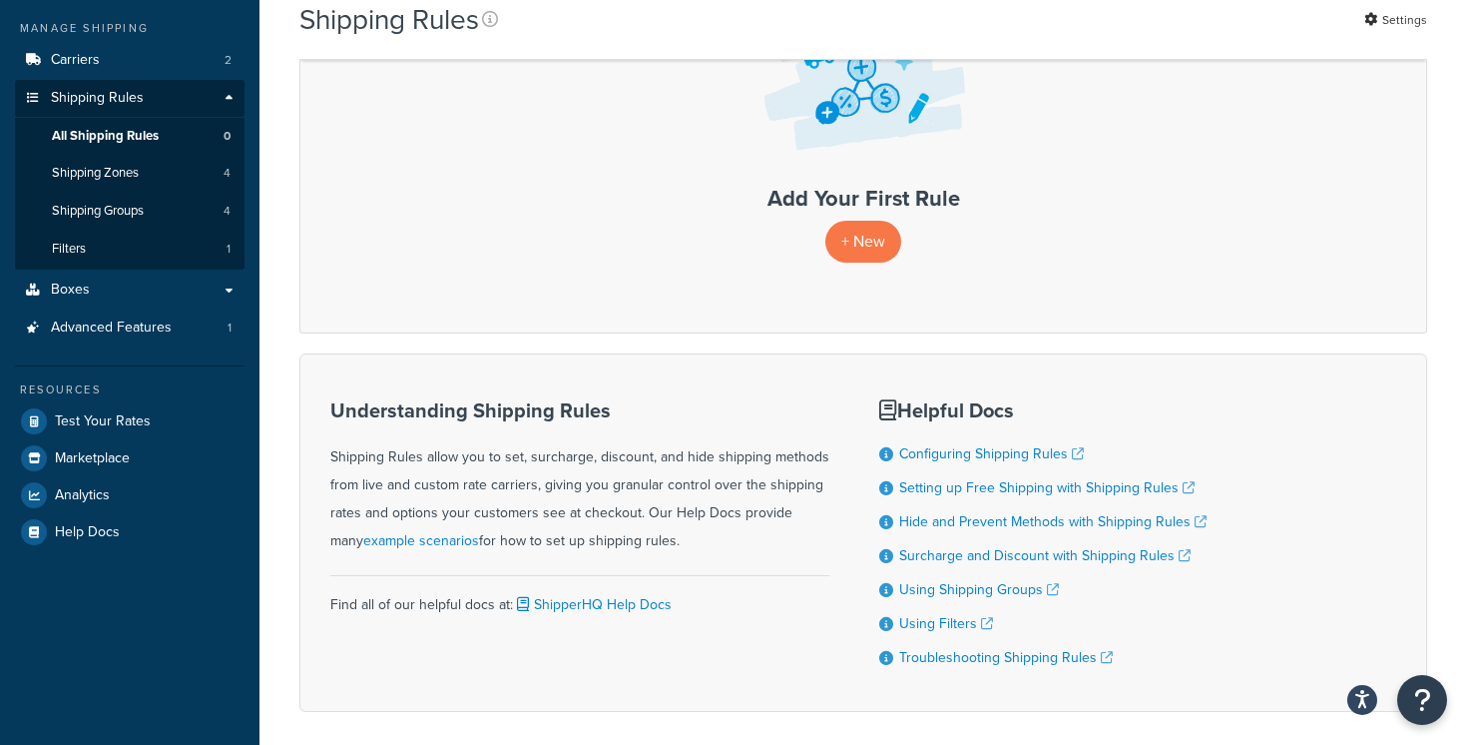
drag, startPoint x: 669, startPoint y: 542, endPoint x: 671, endPoint y: 443, distance: 98.8
click at [671, 443] on div "Understanding Shipping Rules Shipping Rules allow you to set, surcharge, discou…" at bounding box center [579, 477] width 499 height 156
drag, startPoint x: 671, startPoint y: 429, endPoint x: 674, endPoint y: 540, distance: 110.8
click at [674, 540] on div "Understanding Shipping Rules Shipping Rules allow you to set, surcharge, discou…" at bounding box center [579, 477] width 499 height 156
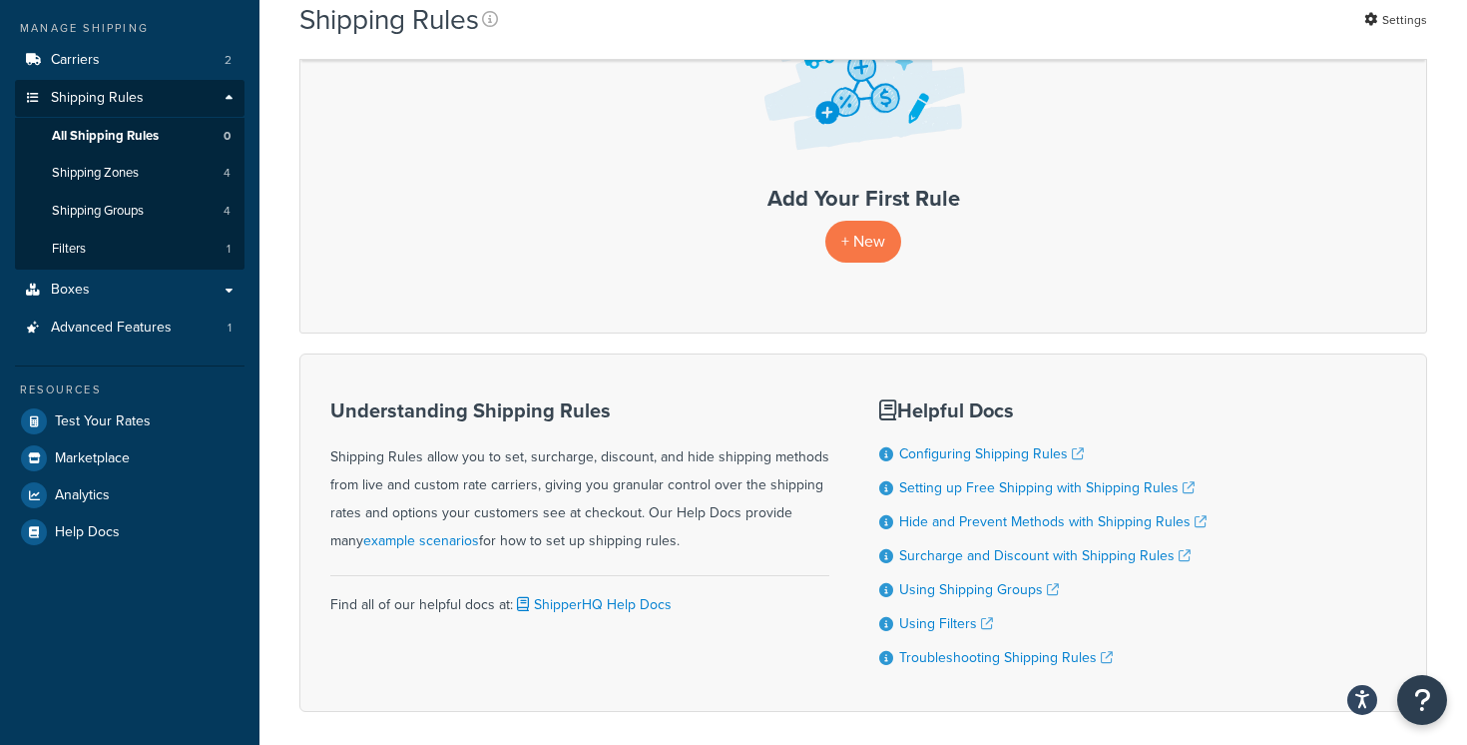
click at [674, 540] on div "Understanding Shipping Rules Shipping Rules allow you to set, surcharge, discou…" at bounding box center [579, 477] width 499 height 156
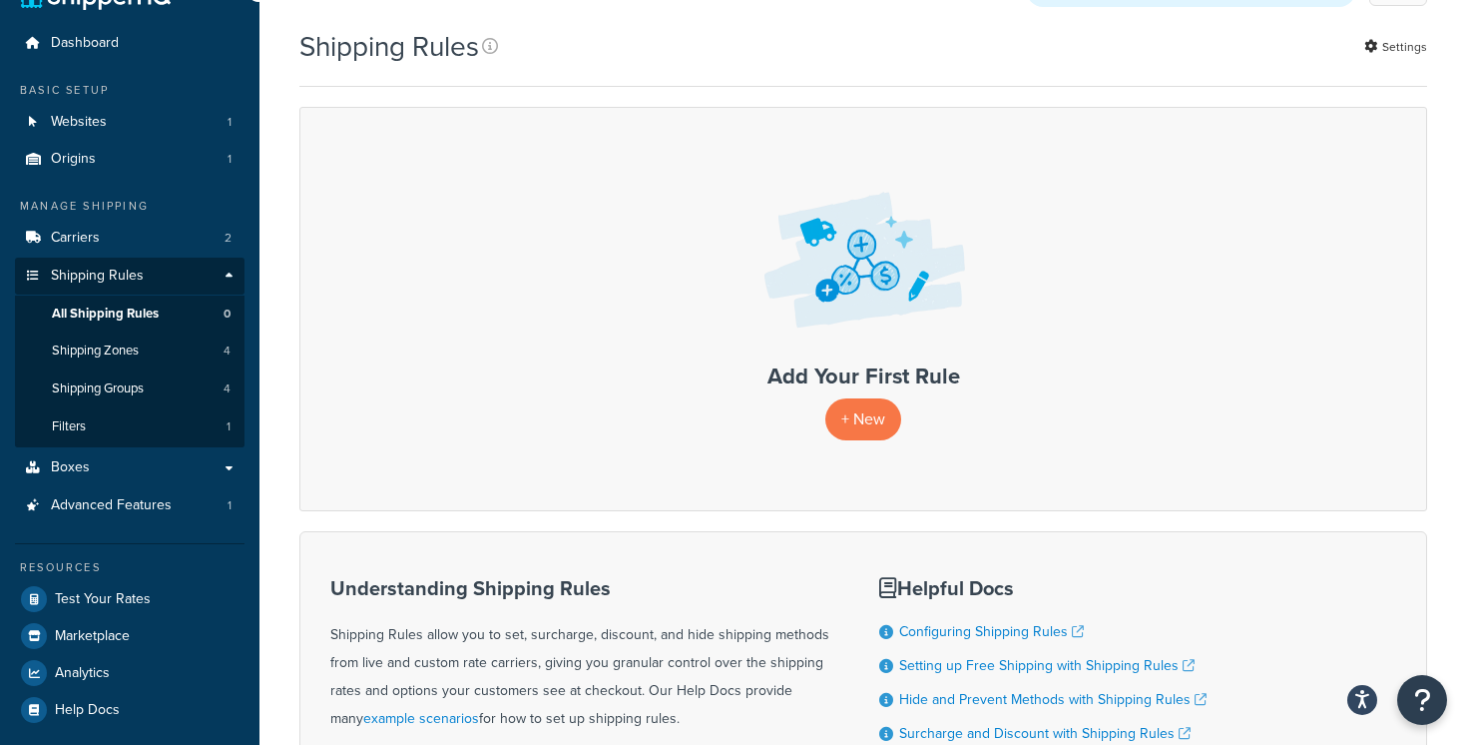
scroll to position [0, 0]
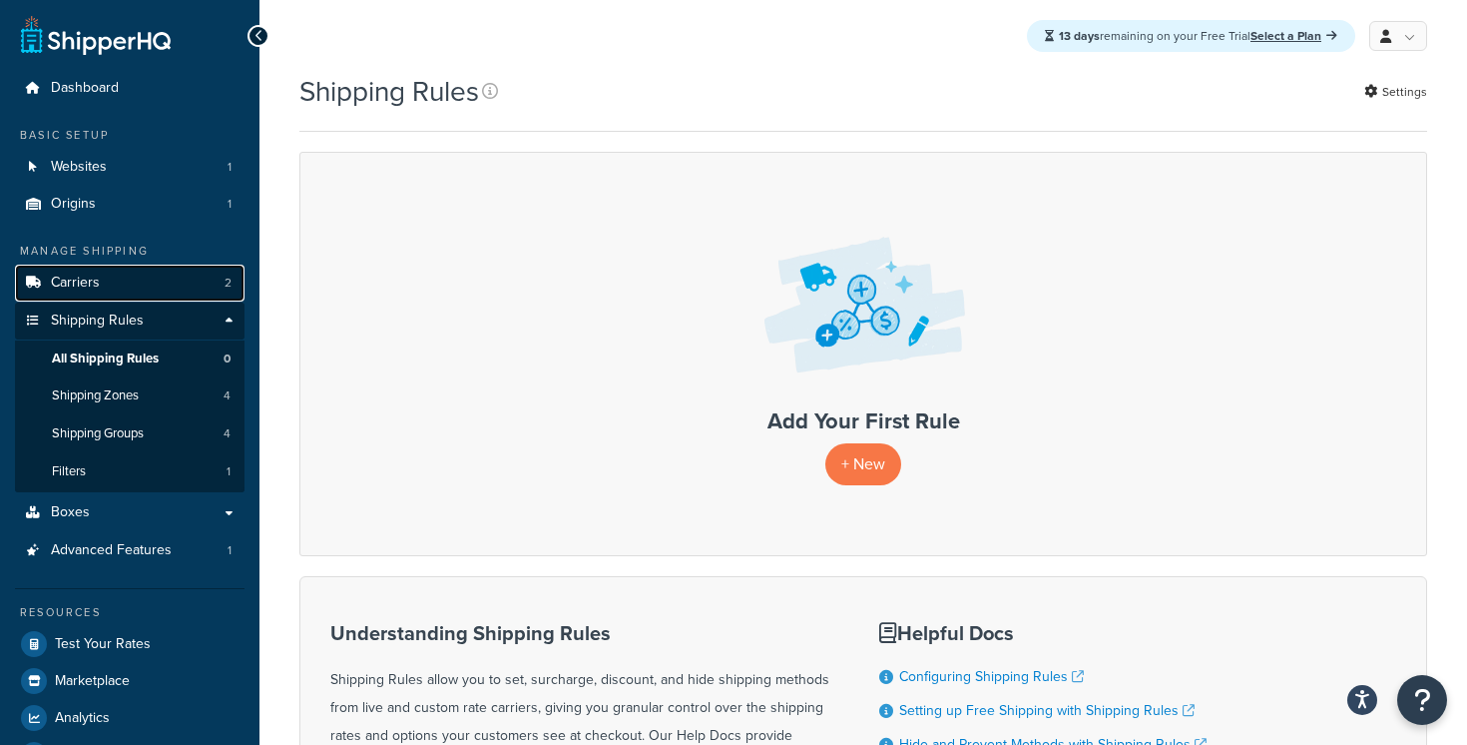
click at [120, 273] on link "Carriers 2" at bounding box center [130, 283] width 230 height 37
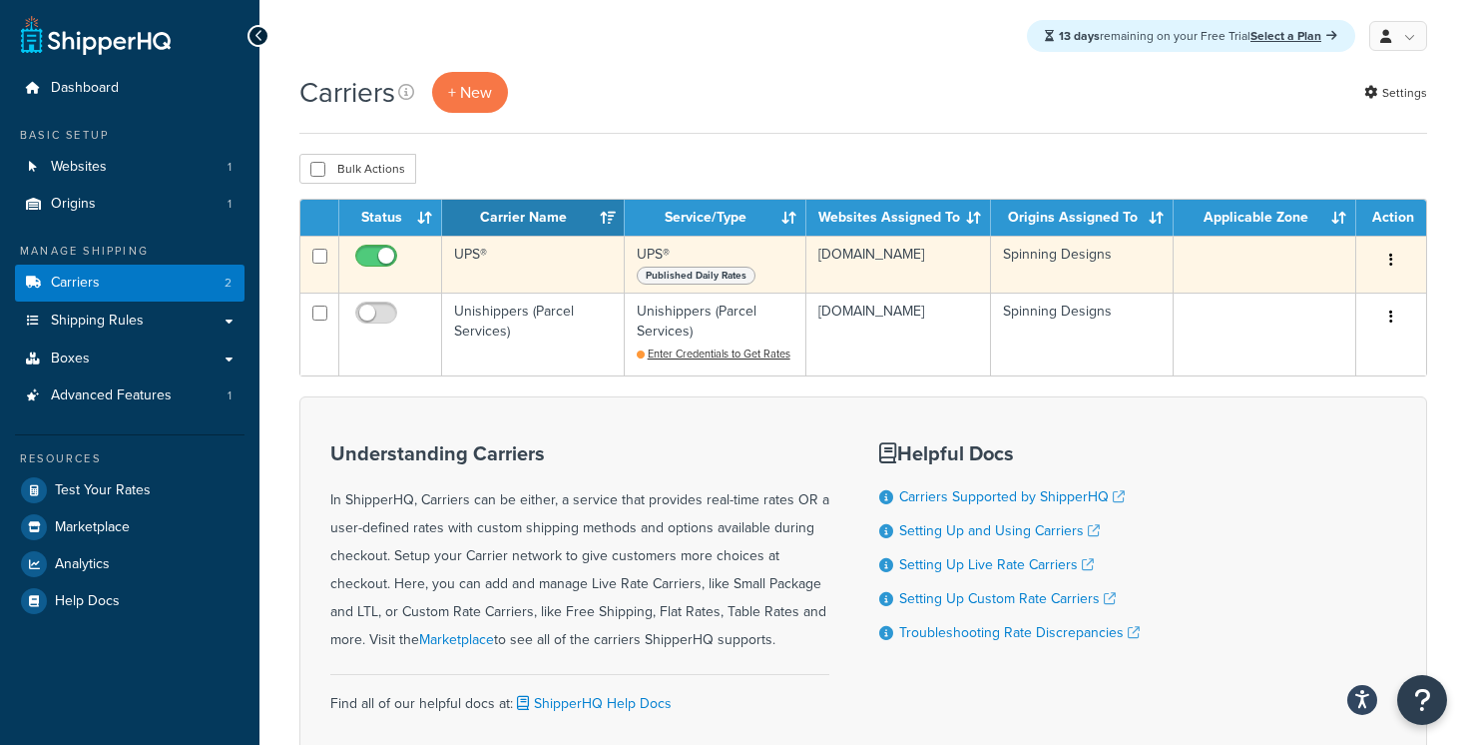
click at [1385, 264] on button "button" at bounding box center [1391, 261] width 28 height 32
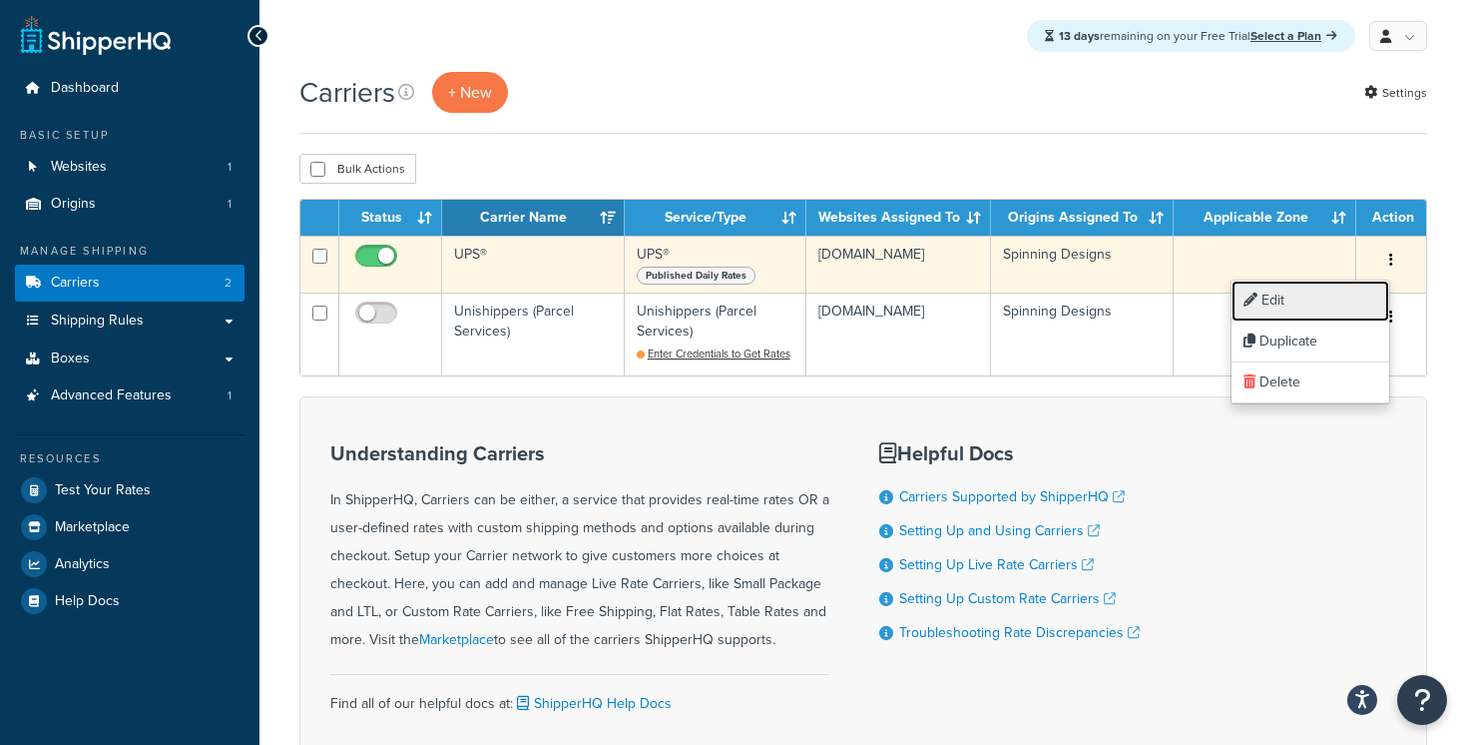
click at [1344, 301] on link "Edit" at bounding box center [1311, 300] width 158 height 41
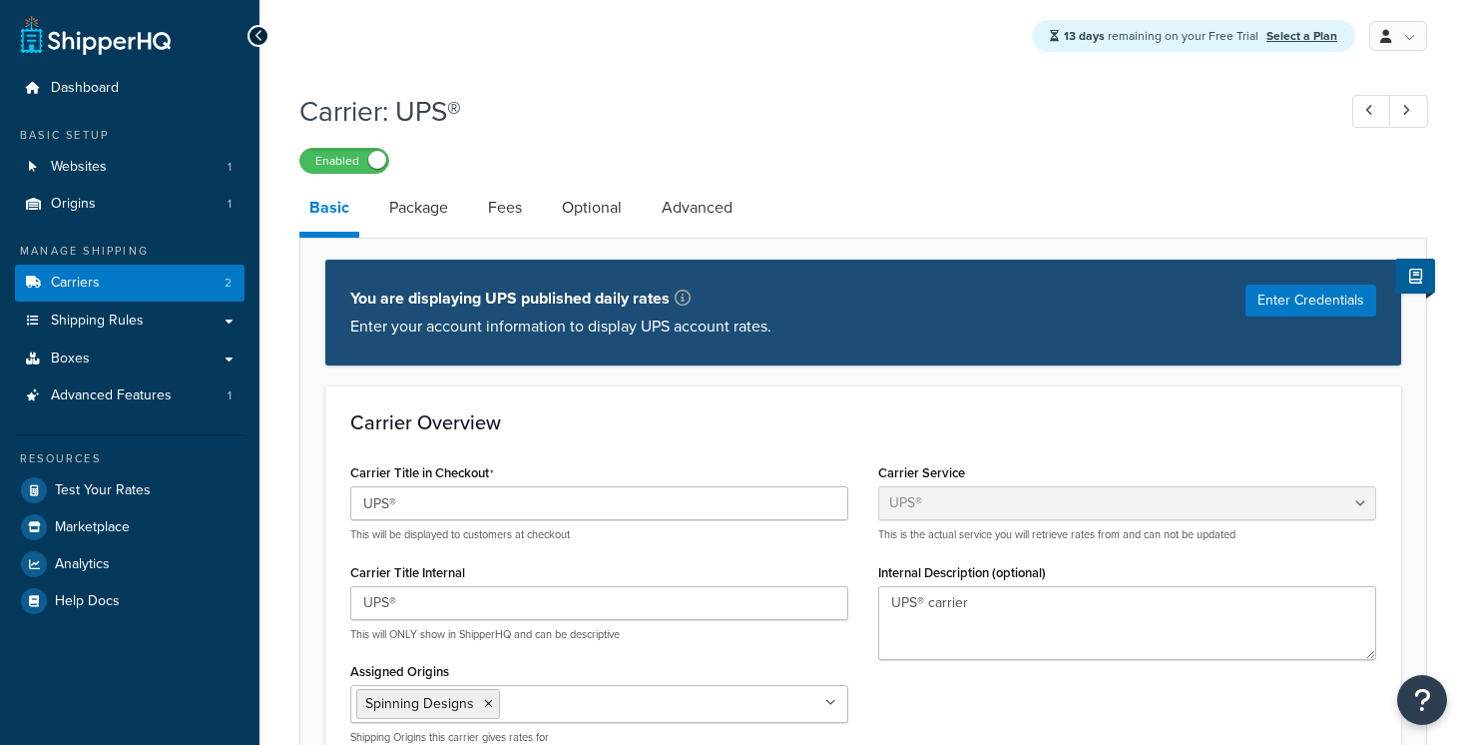
select select "ups"
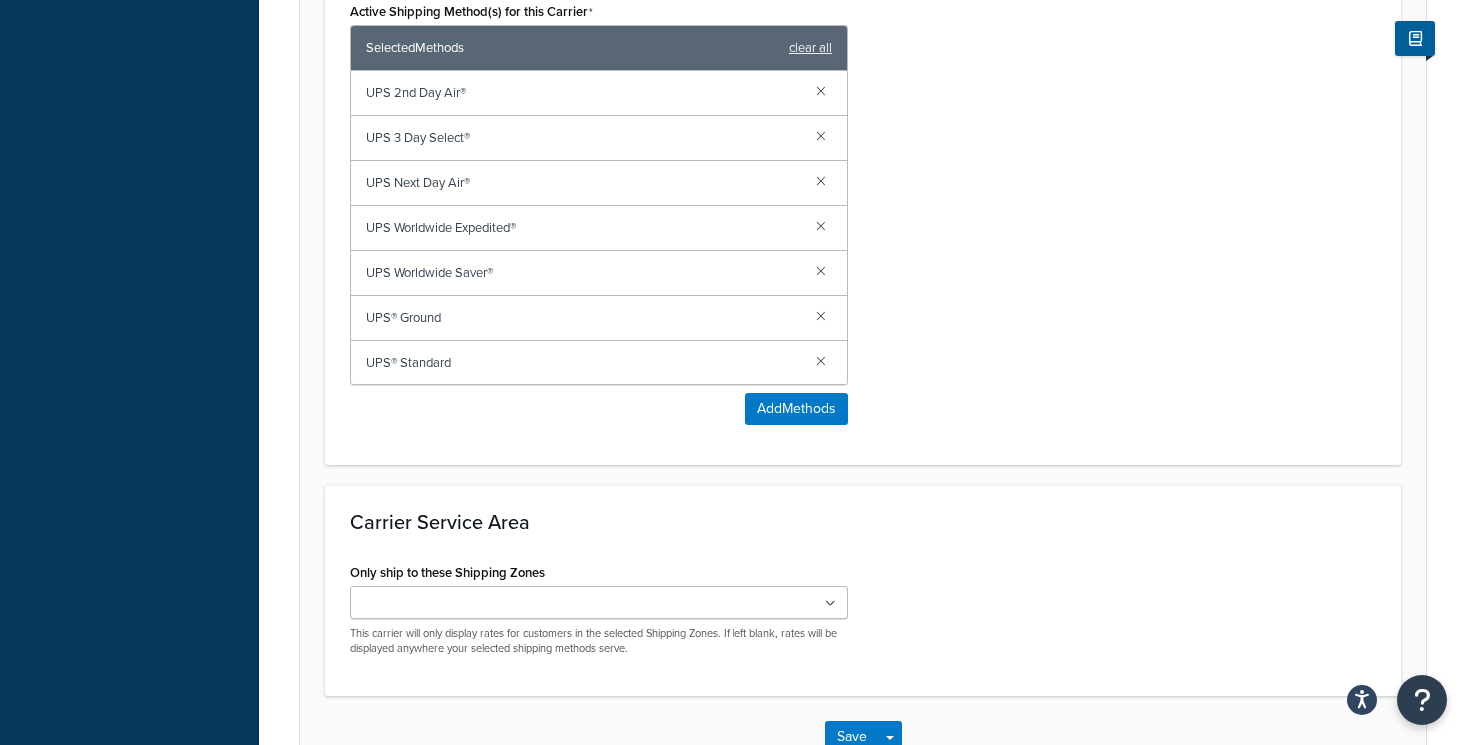
scroll to position [1318, 0]
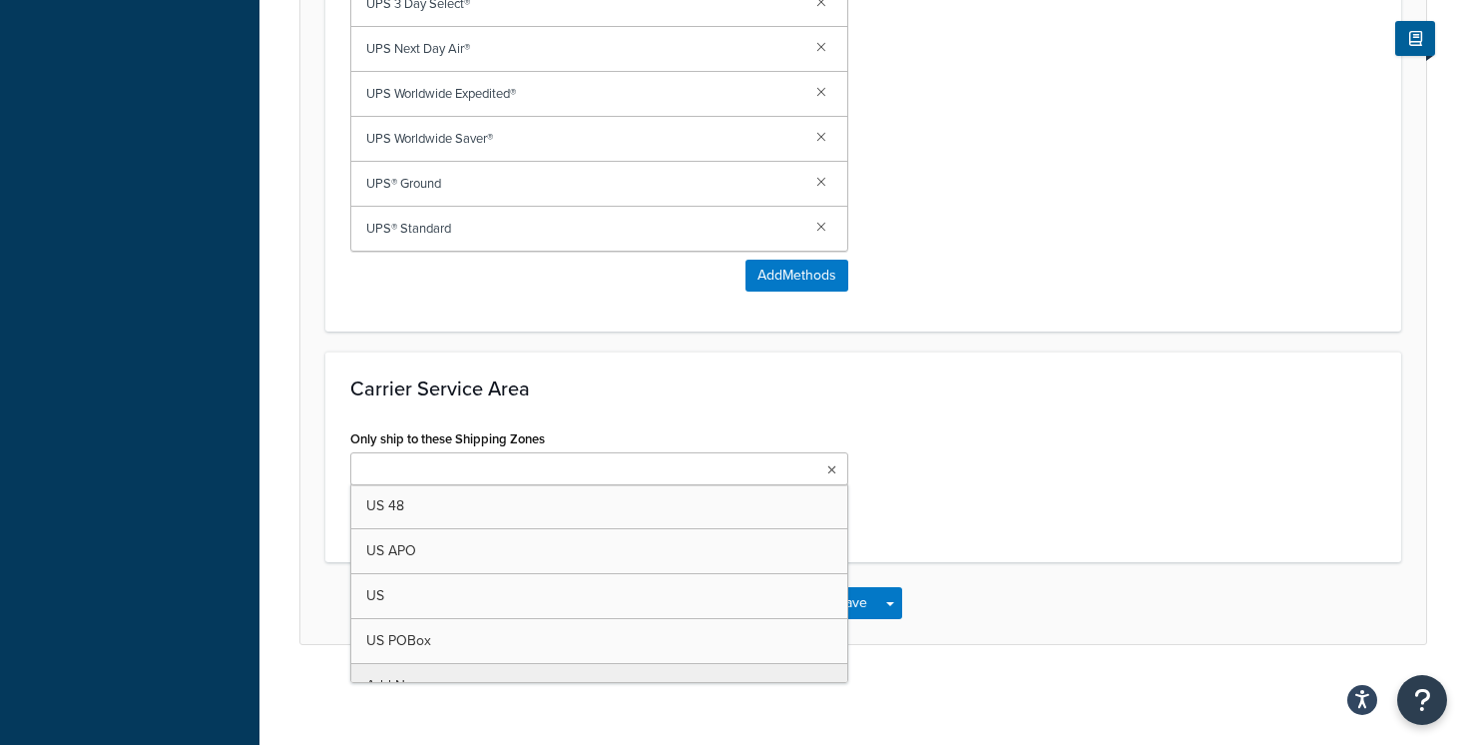
click at [795, 458] on ul at bounding box center [599, 468] width 498 height 33
click at [808, 416] on div "Carrier Service Area Only ship to these Shipping Zones US 48 US APO US US POBox…" at bounding box center [863, 457] width 1076 height 212
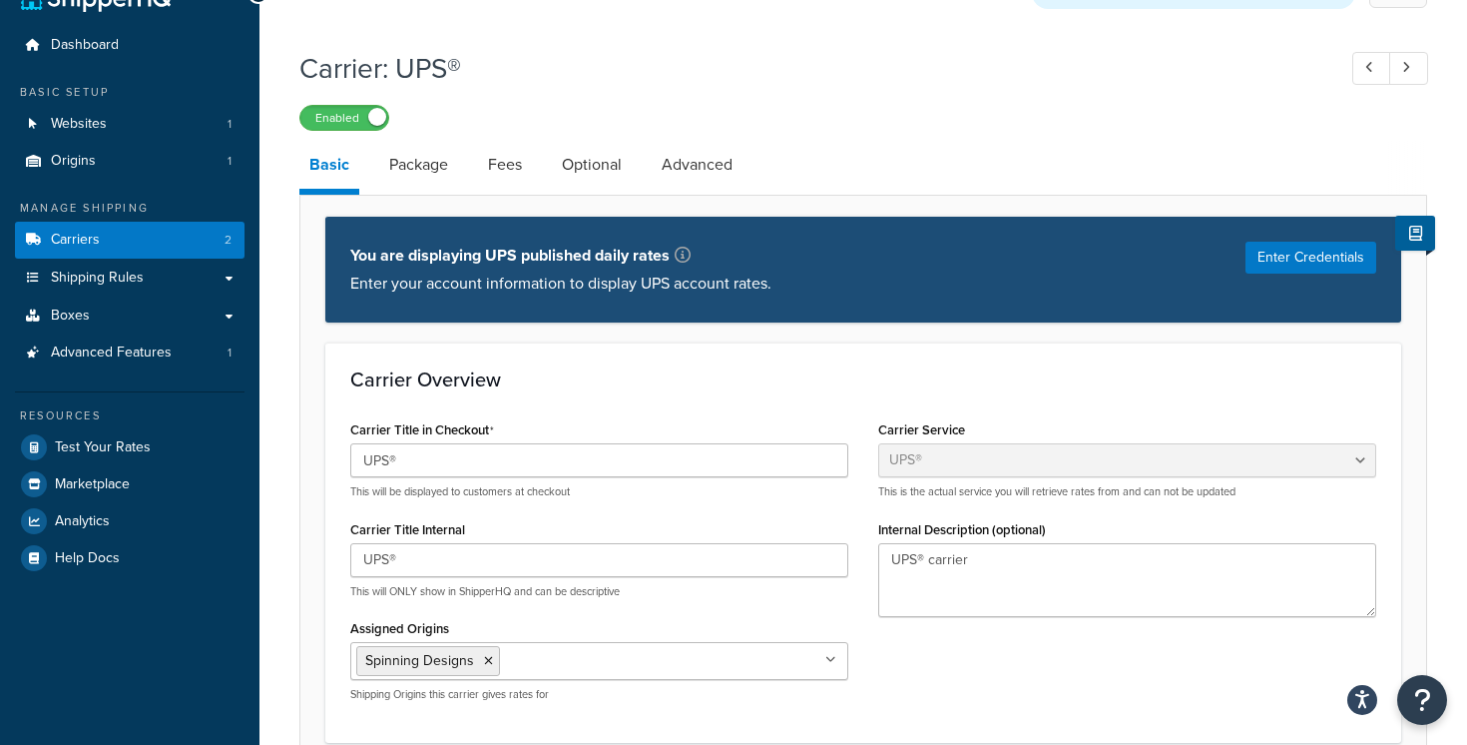
scroll to position [0, 0]
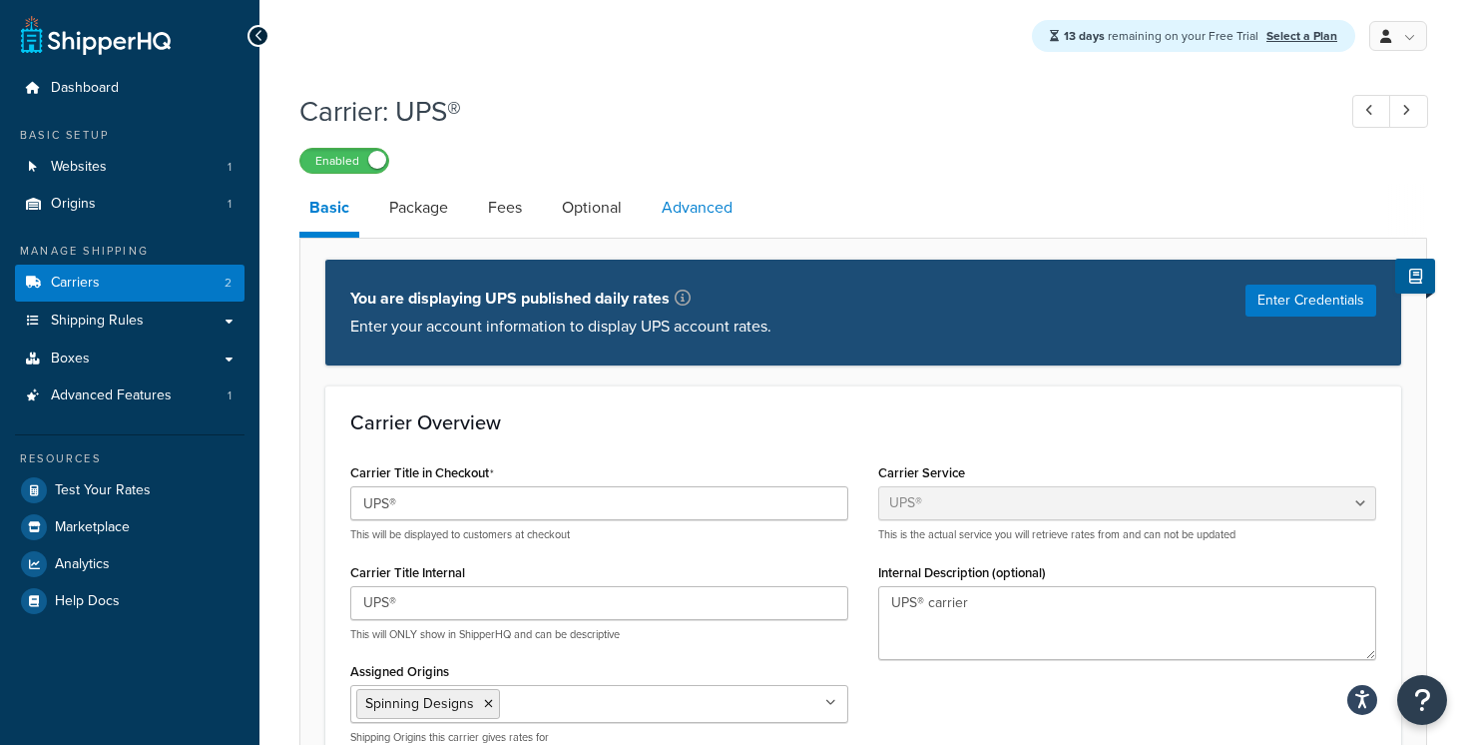
click at [717, 216] on link "Advanced" at bounding box center [697, 208] width 91 height 48
select select "false"
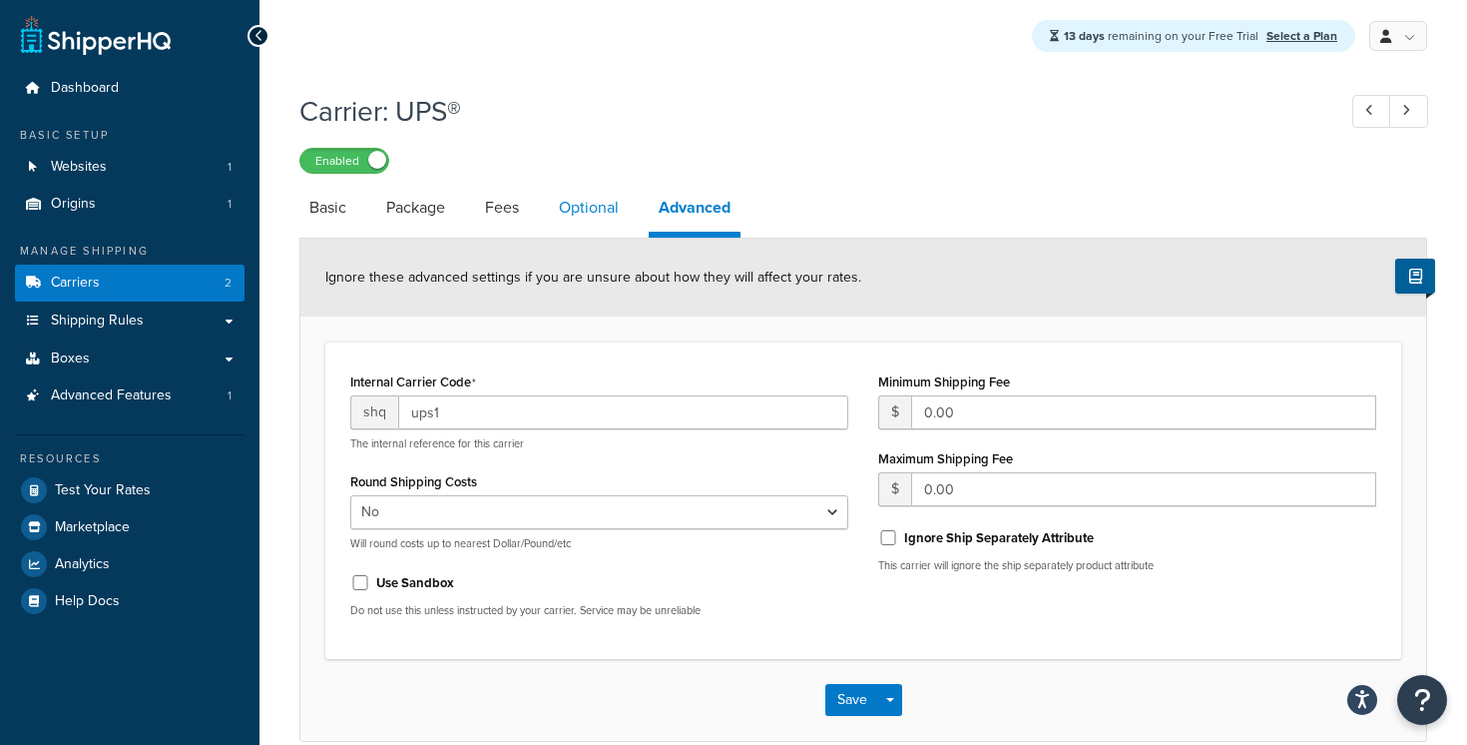
click at [608, 210] on link "Optional" at bounding box center [589, 208] width 80 height 48
select select "business"
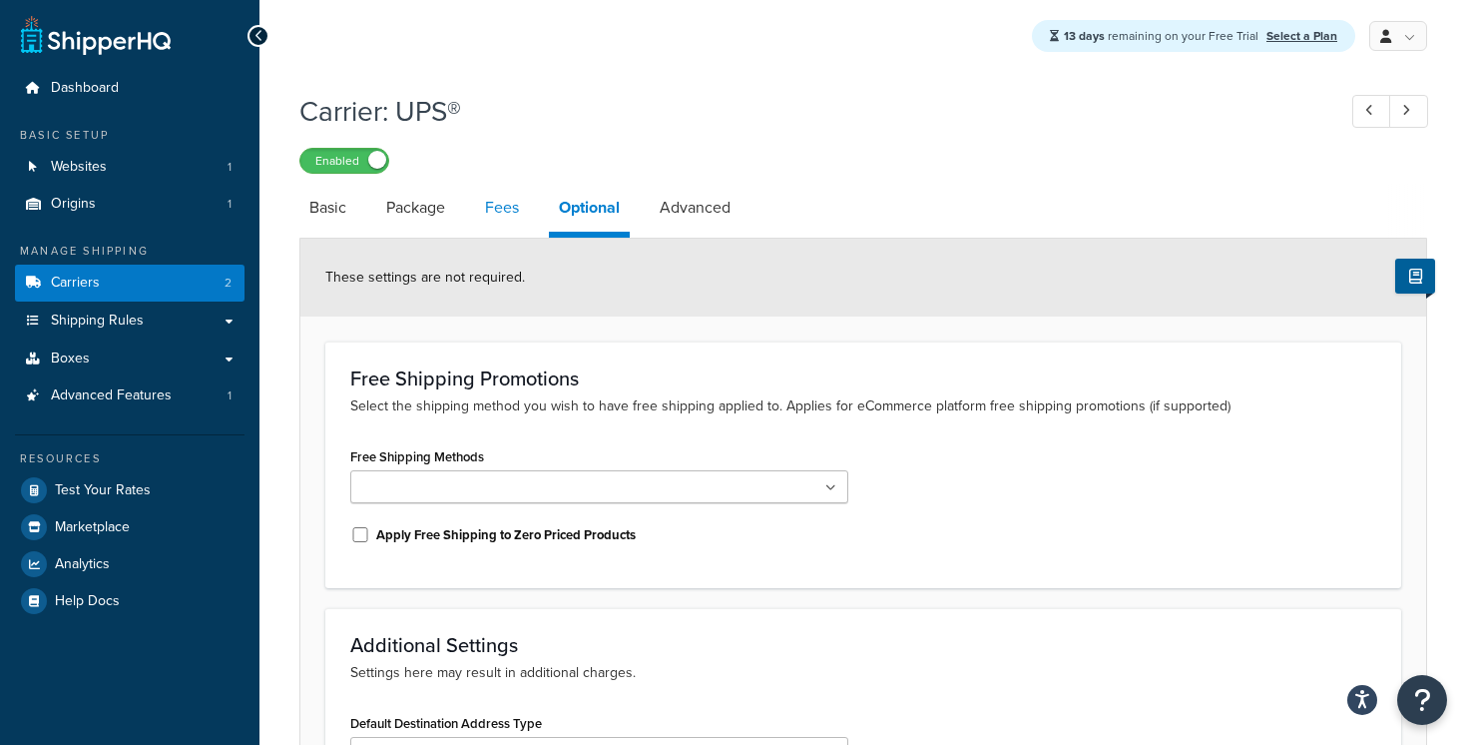
click at [415, 222] on link "Package" at bounding box center [415, 208] width 79 height 48
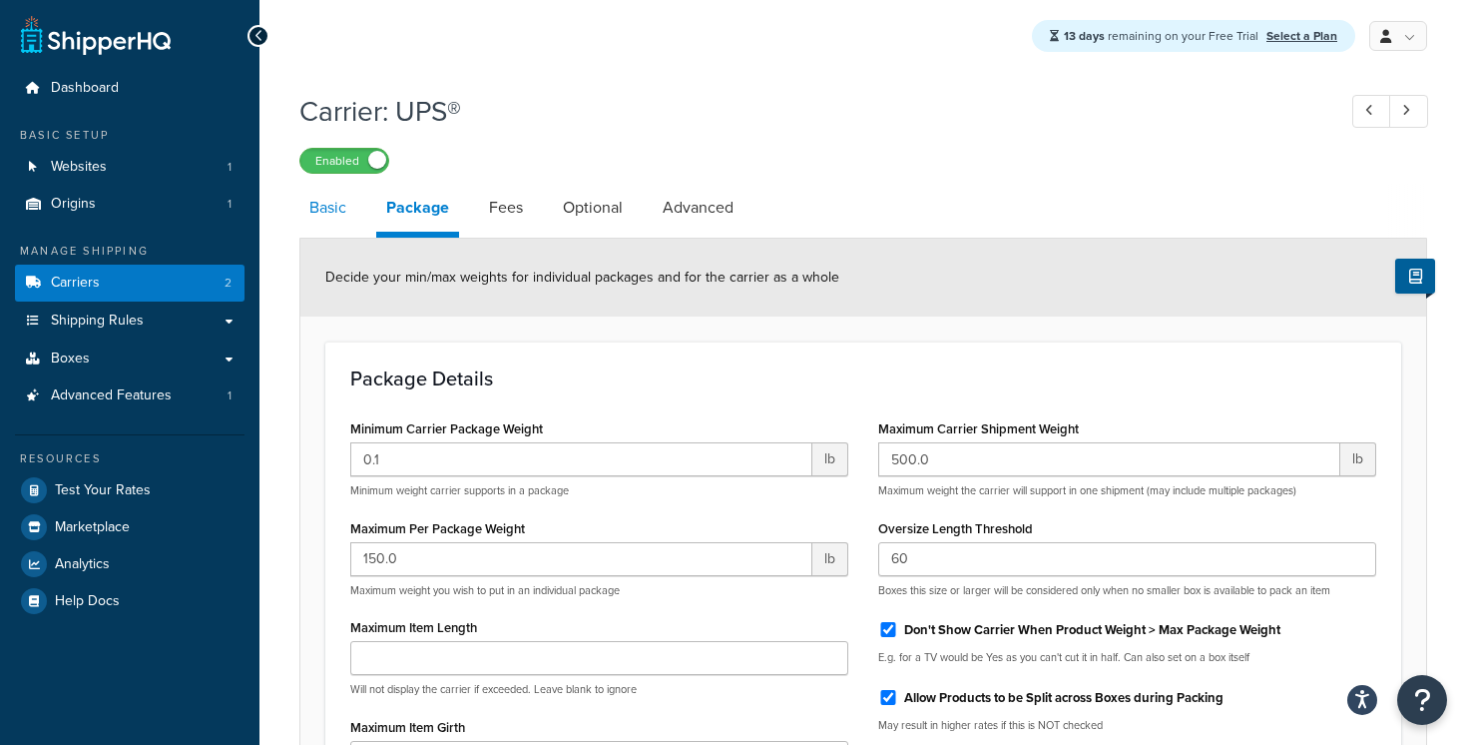
click at [335, 219] on link "Basic" at bounding box center [327, 208] width 57 height 48
select select "ups"
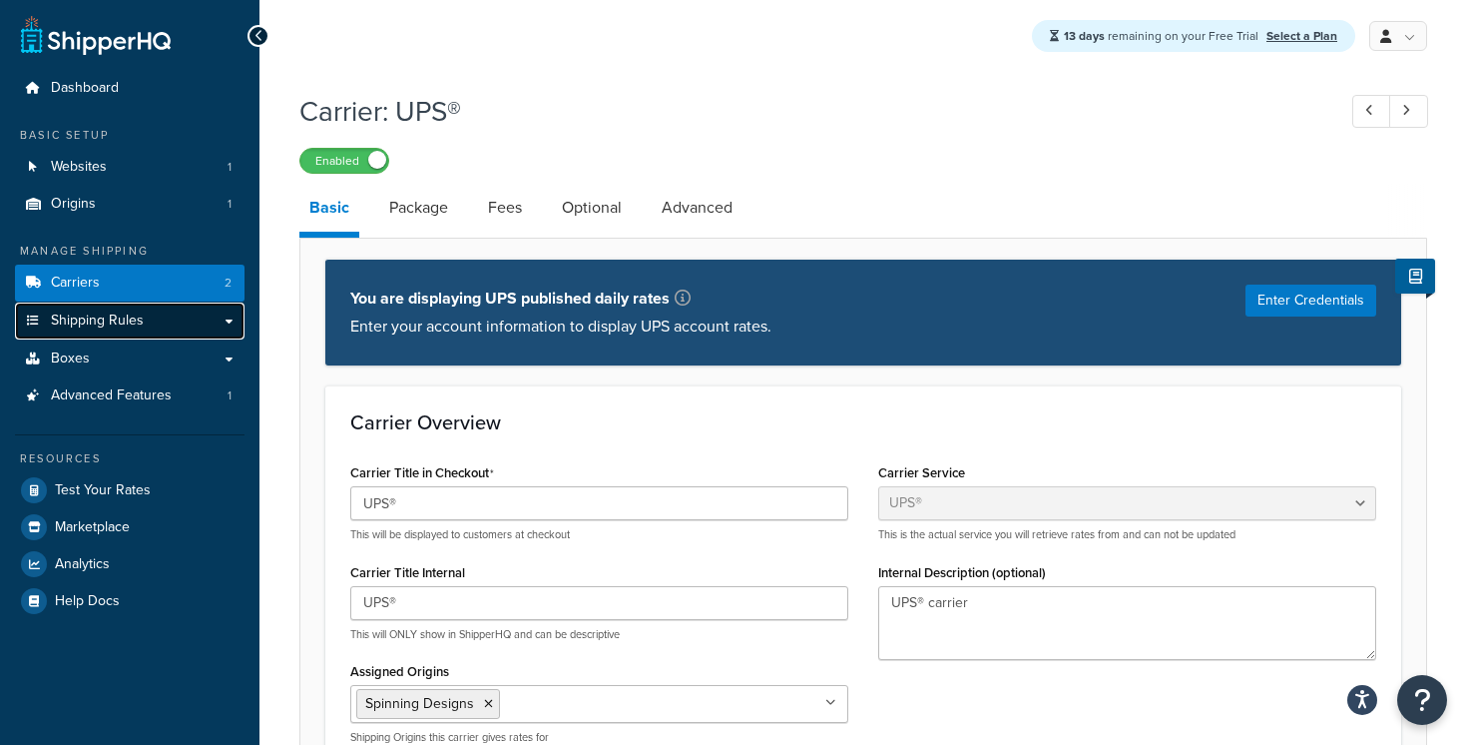
click at [182, 322] on link "Shipping Rules" at bounding box center [130, 320] width 230 height 37
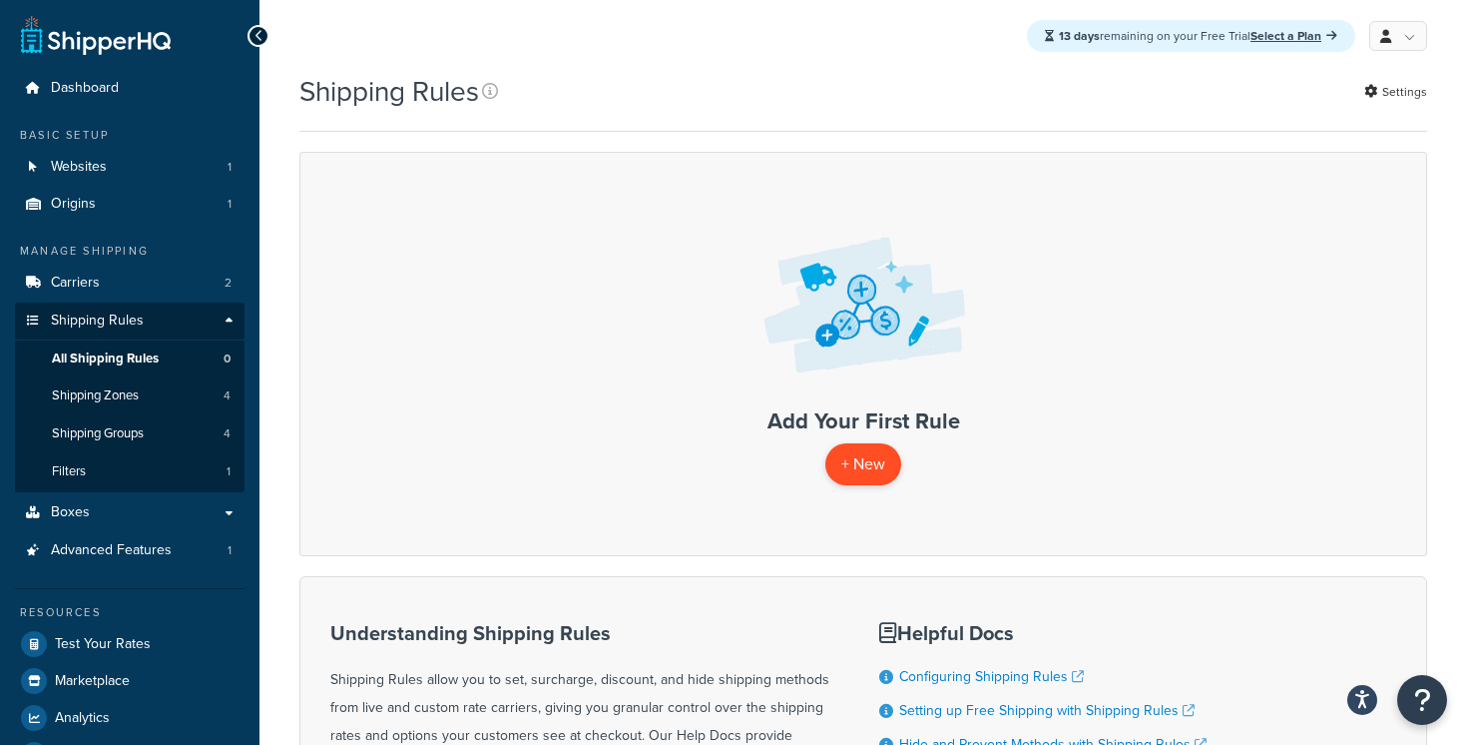
click at [876, 456] on p "+ New" at bounding box center [863, 463] width 76 height 41
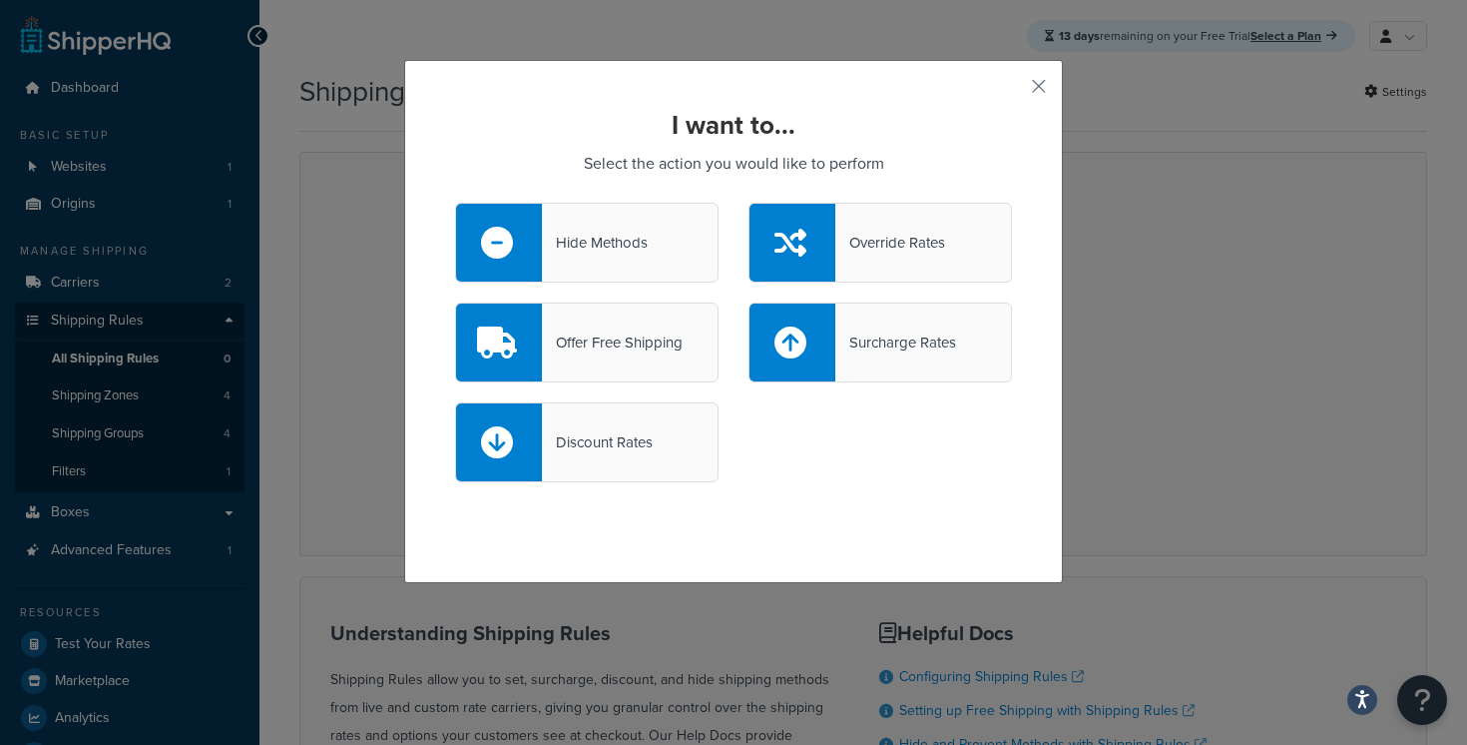
click at [649, 245] on div "Hide Methods" at bounding box center [587, 243] width 264 height 80
click at [0, 0] on input "Hide Methods" at bounding box center [0, 0] width 0 height 0
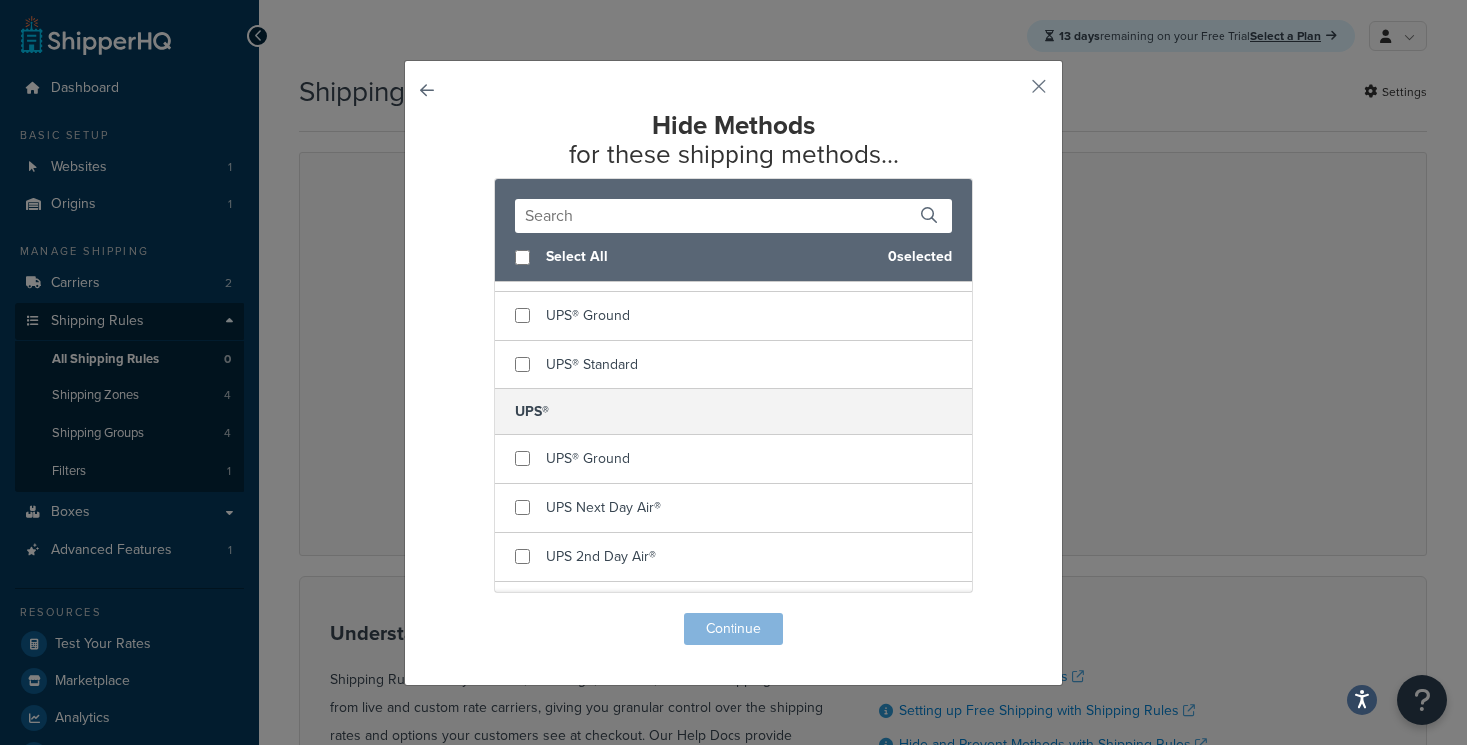
scroll to position [515, 0]
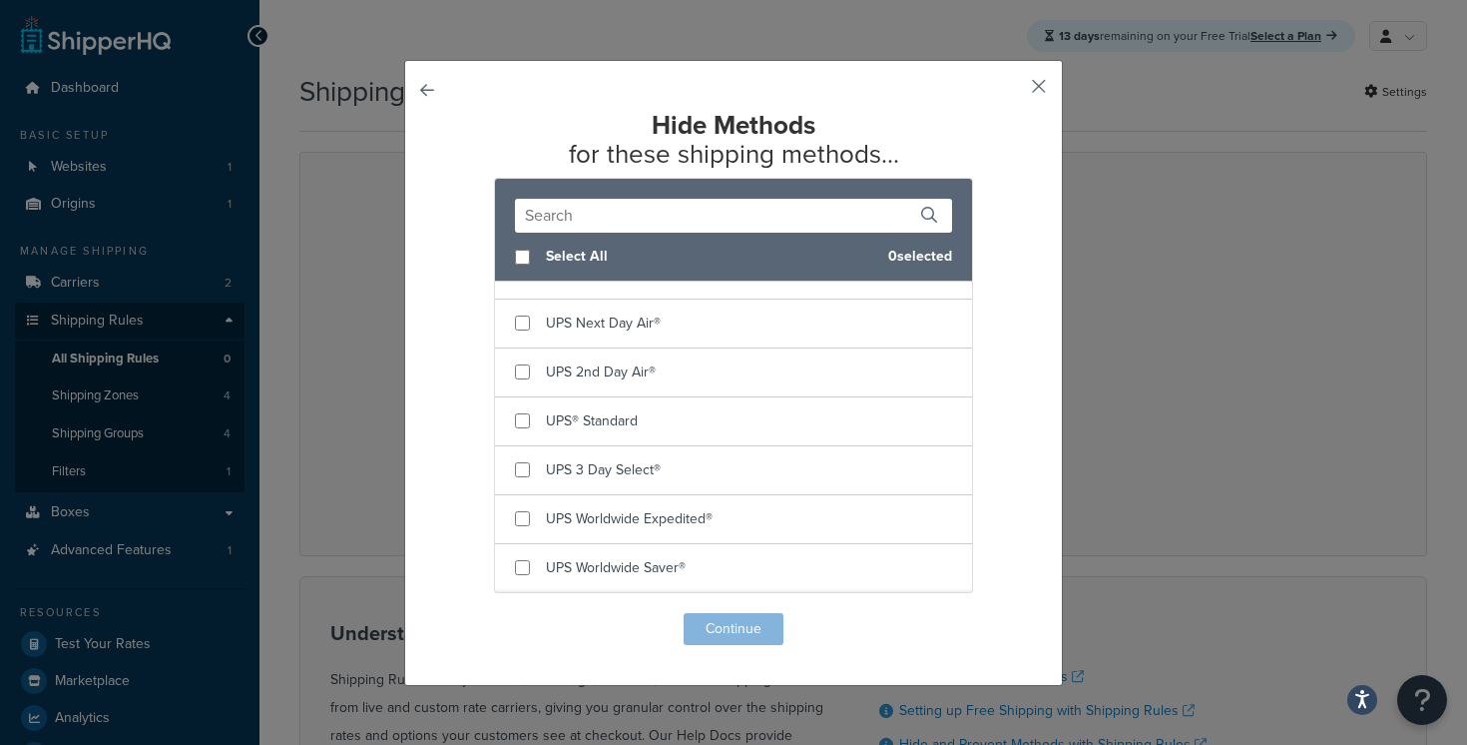
click at [1012, 91] on button "button" at bounding box center [1009, 93] width 5 height 5
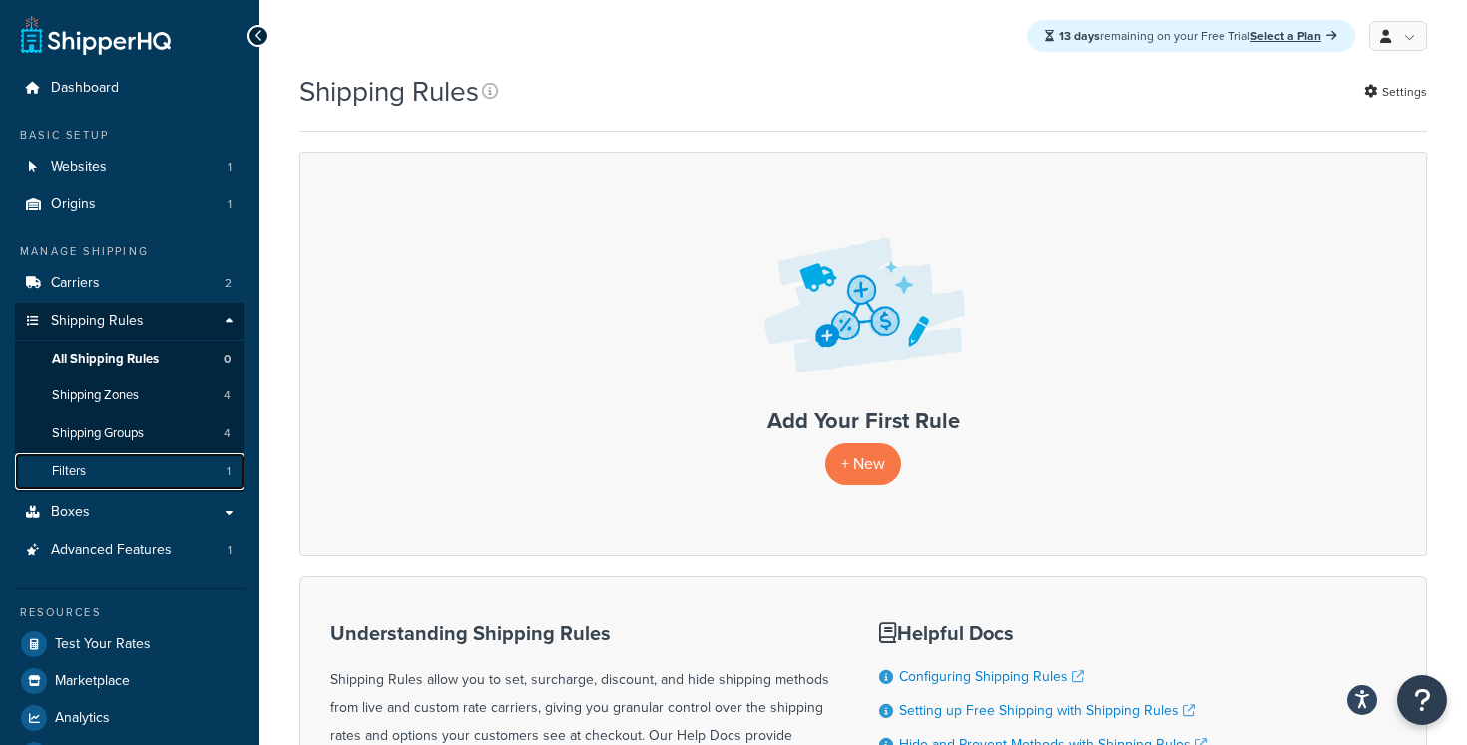
click at [178, 473] on link "Filters 1" at bounding box center [130, 471] width 230 height 37
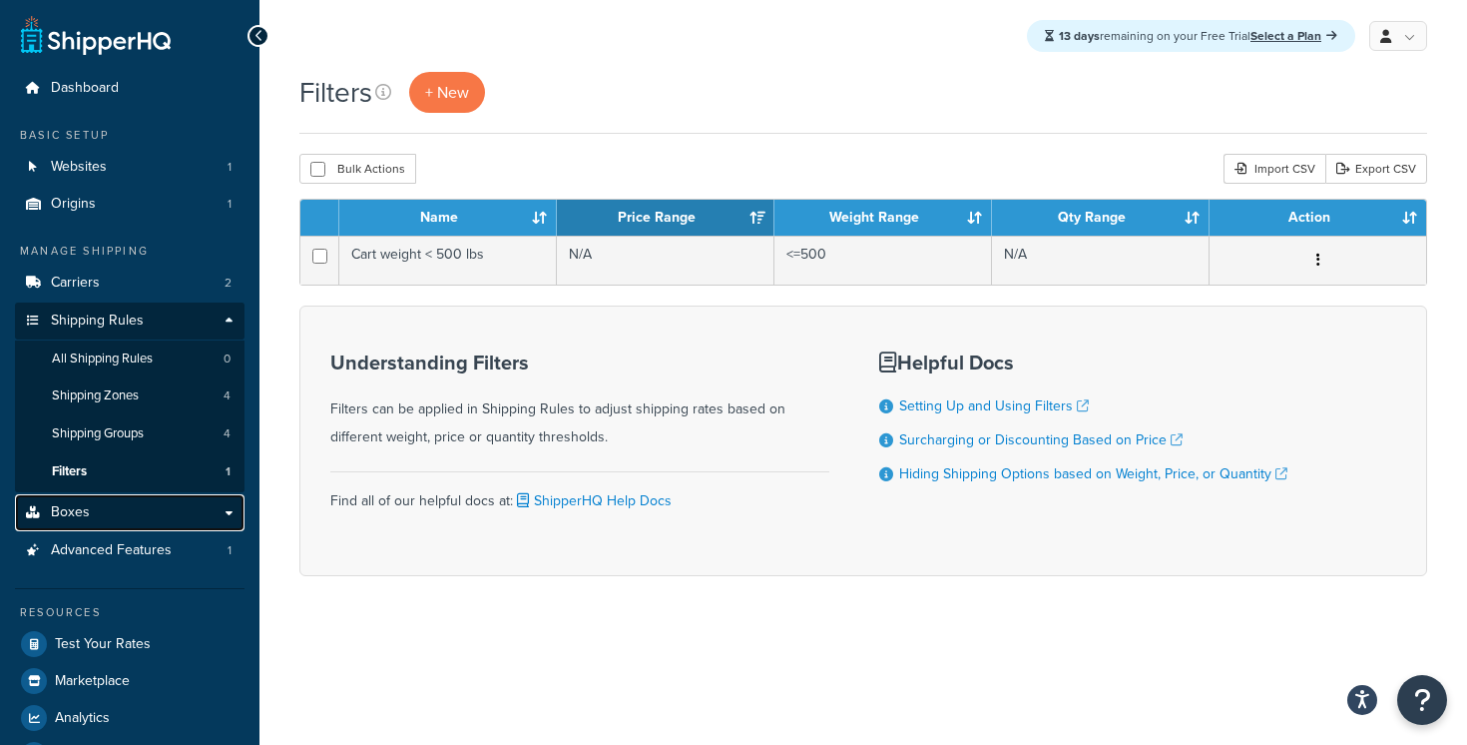
click at [166, 515] on link "Boxes" at bounding box center [130, 512] width 230 height 37
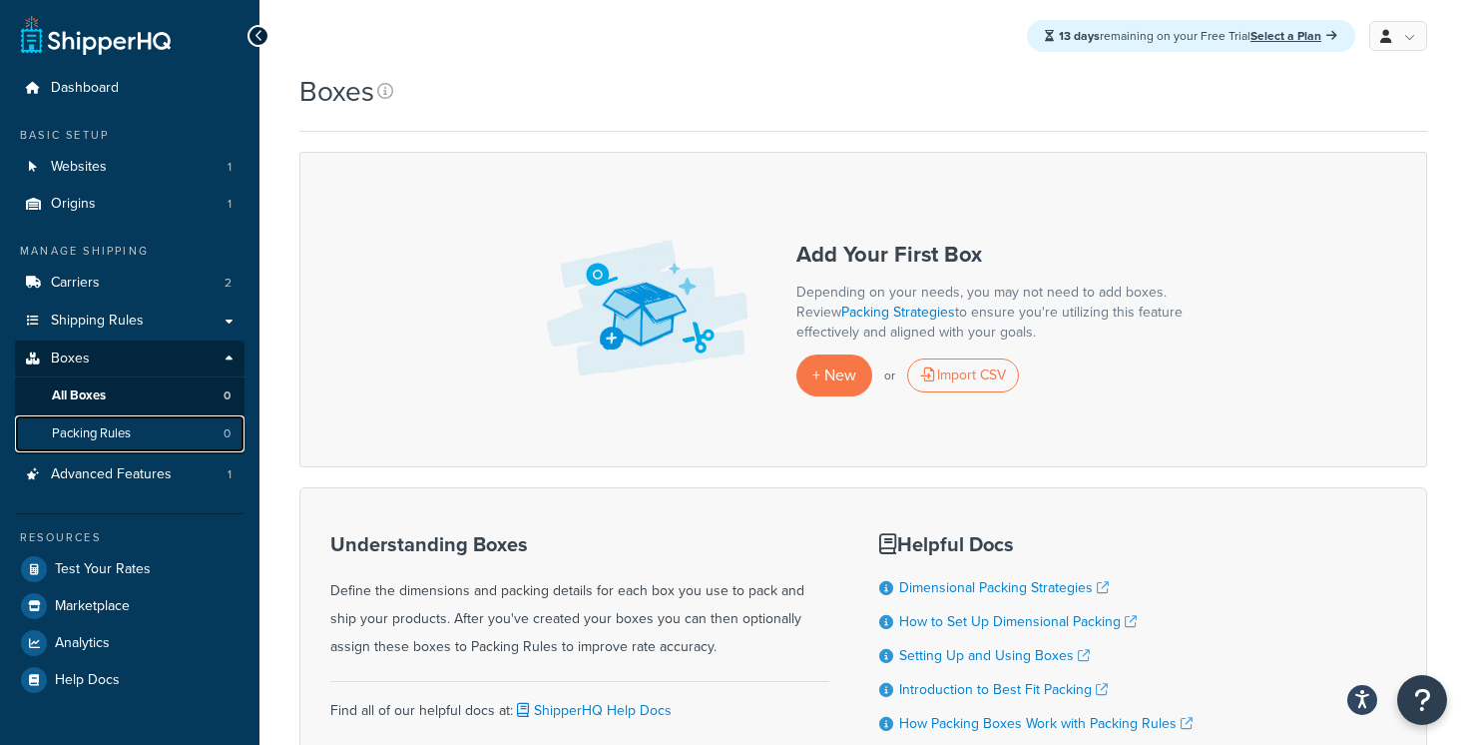
click at [156, 428] on link "Packing Rules 0" at bounding box center [130, 433] width 230 height 37
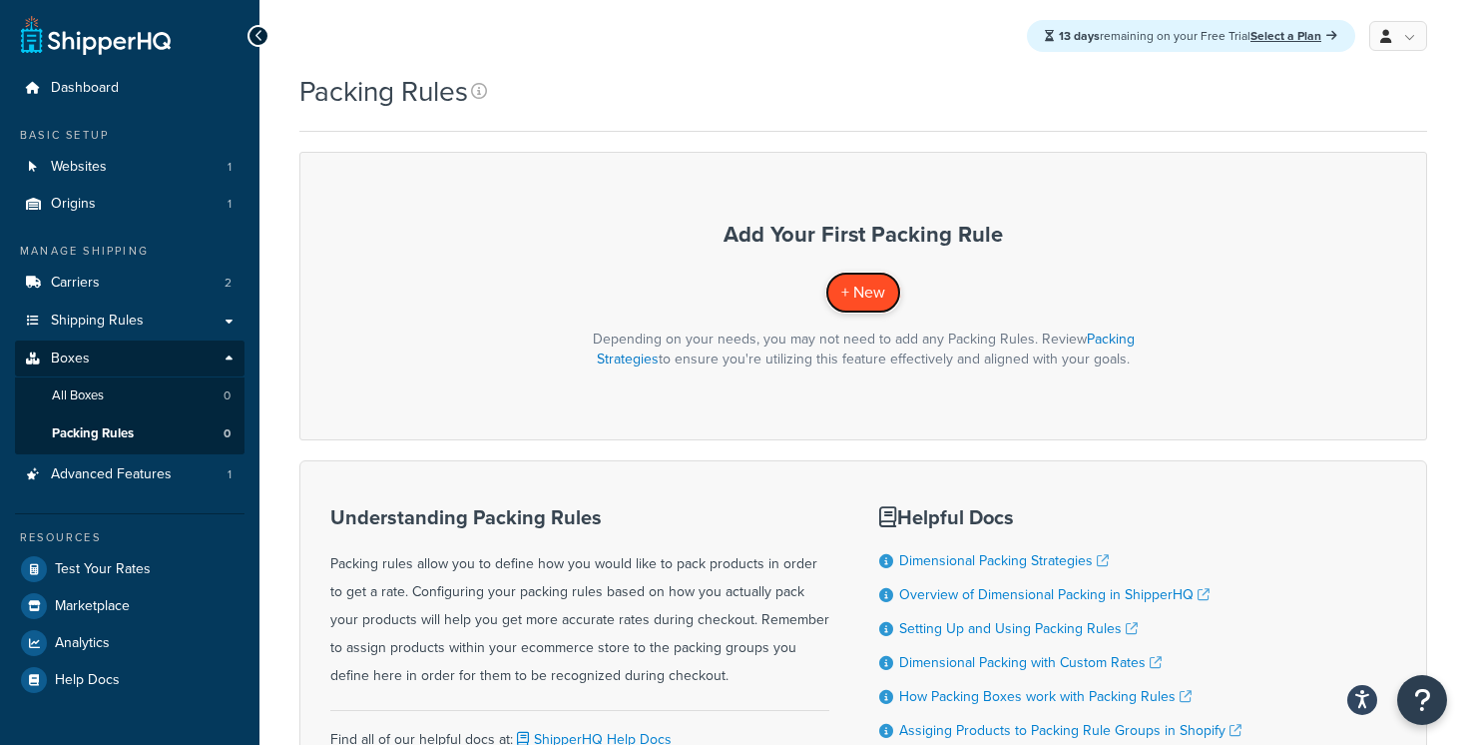
click at [877, 288] on span "+ New" at bounding box center [863, 291] width 44 height 23
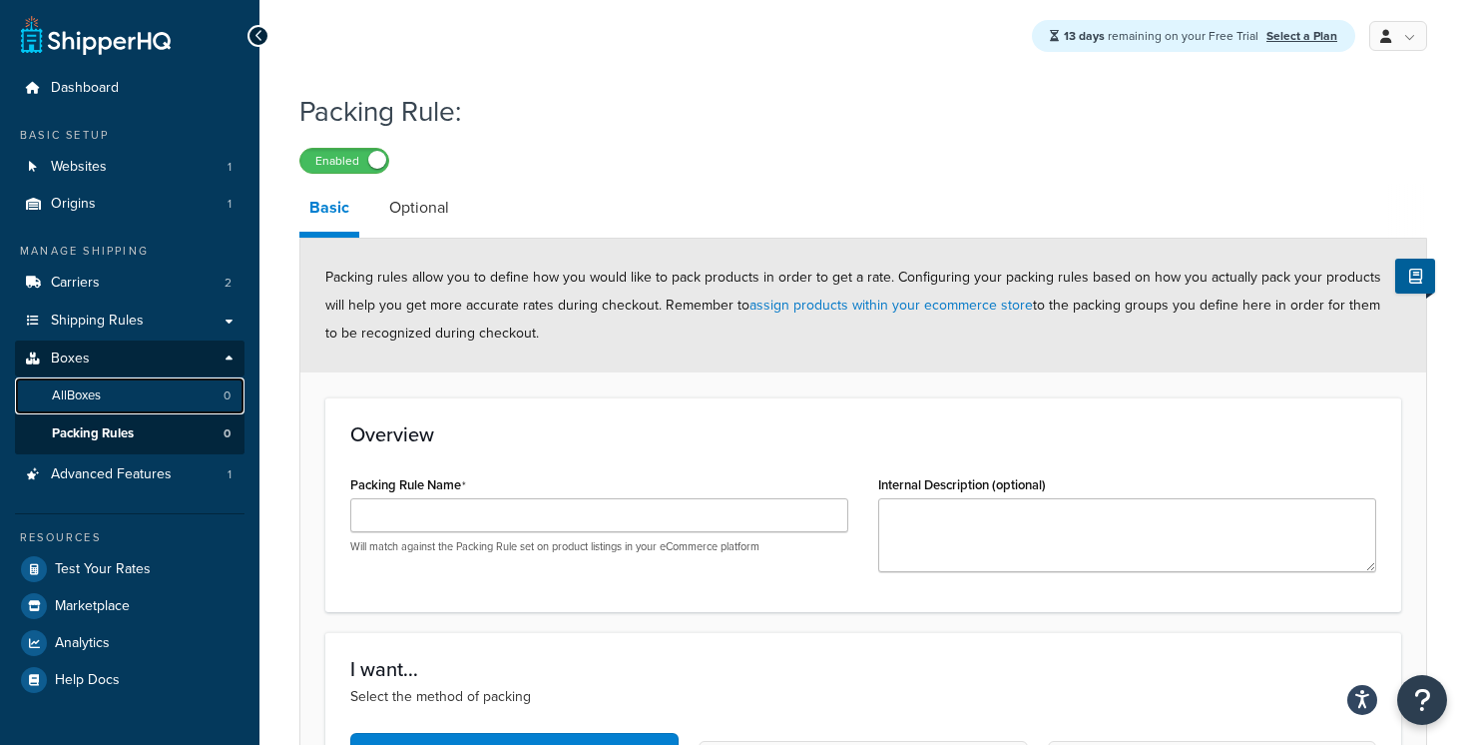
click at [153, 405] on link "All Boxes 0" at bounding box center [130, 395] width 230 height 37
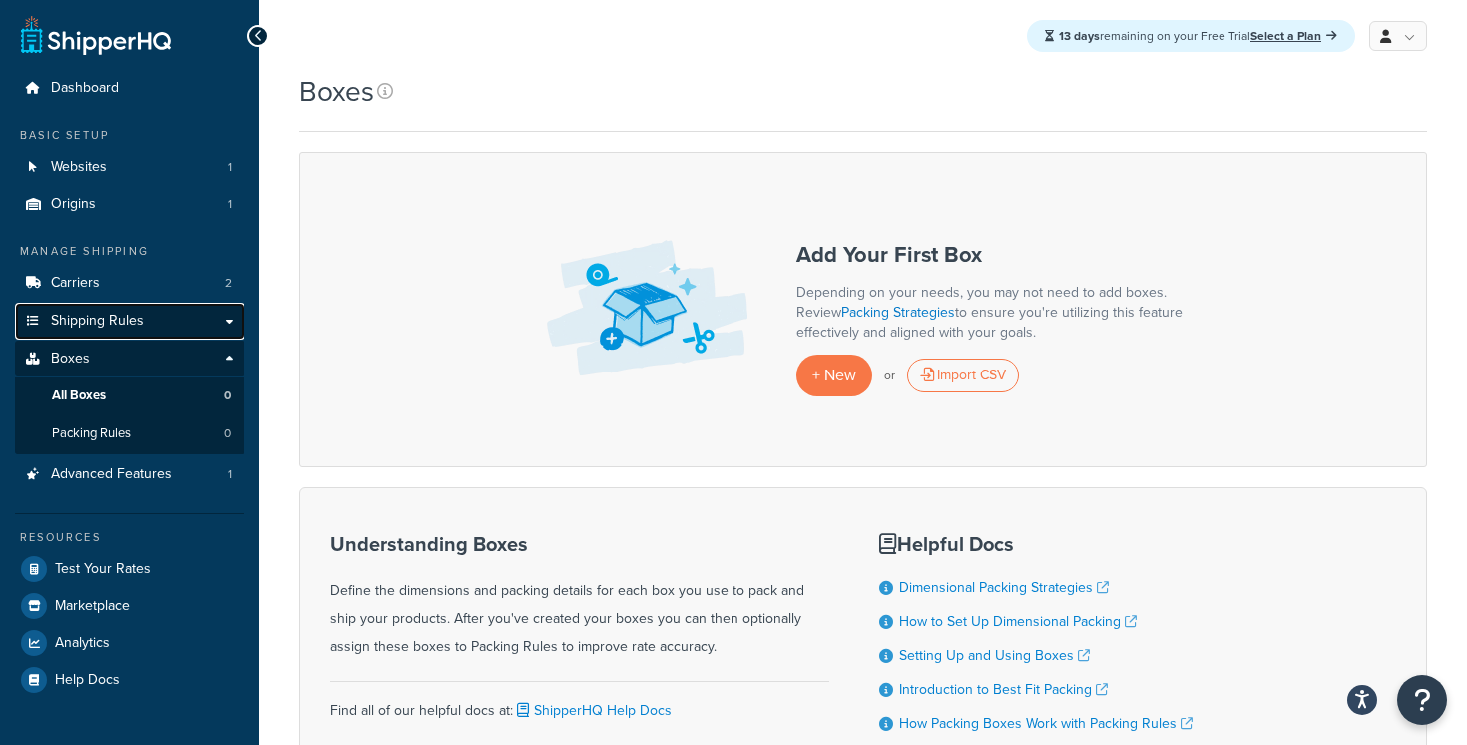
click at [149, 323] on link "Shipping Rules" at bounding box center [130, 320] width 230 height 37
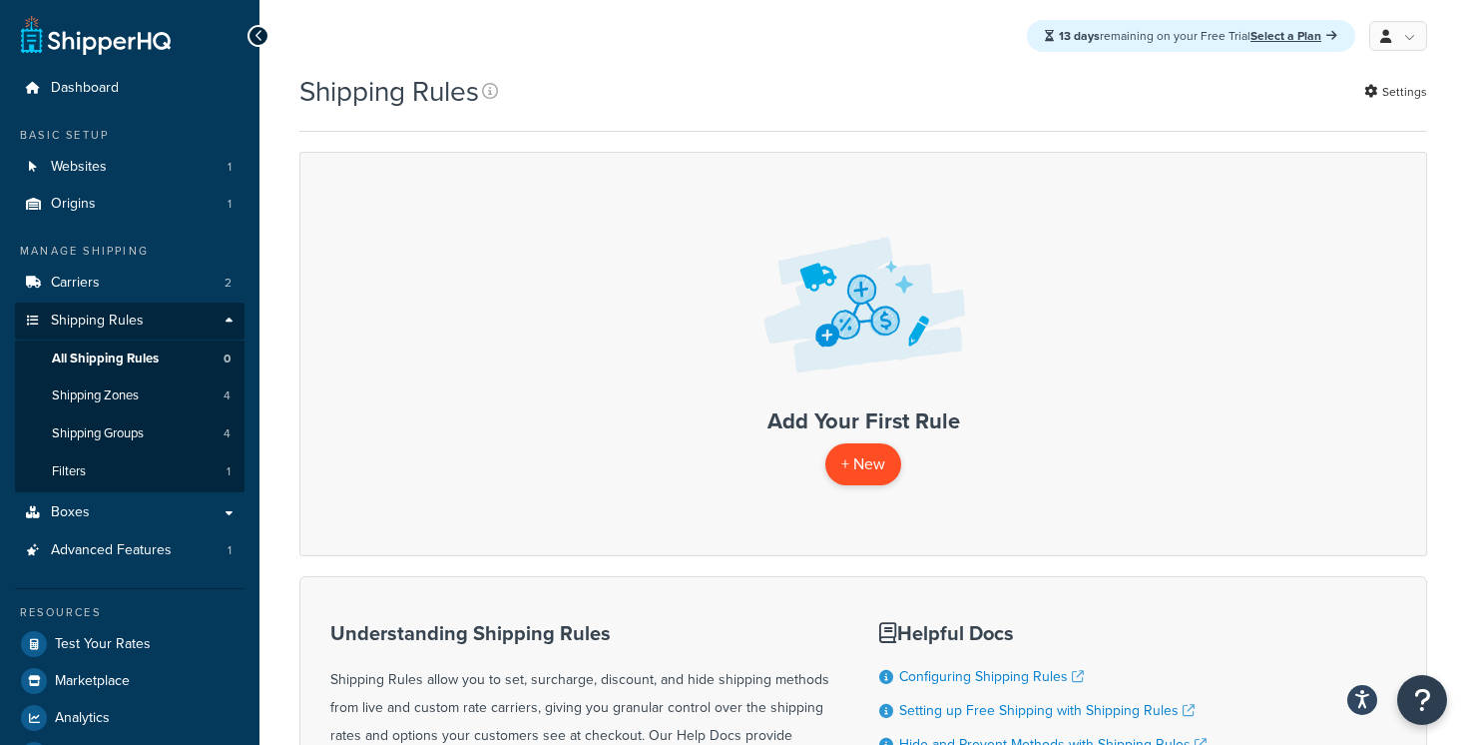
click at [857, 466] on p "+ New" at bounding box center [863, 463] width 76 height 41
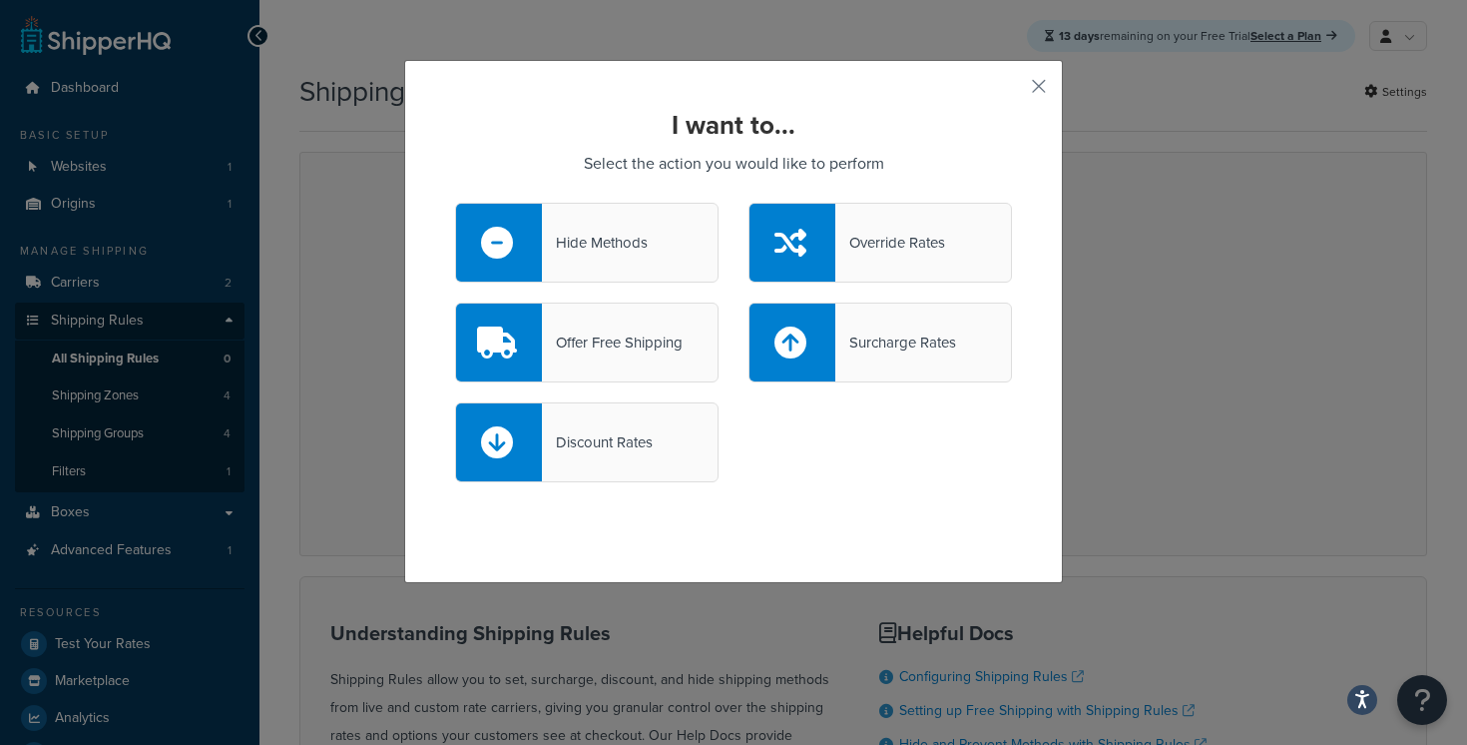
click at [920, 248] on div "Override Rates" at bounding box center [890, 243] width 110 height 28
click at [0, 0] on input "Override Rates" at bounding box center [0, 0] width 0 height 0
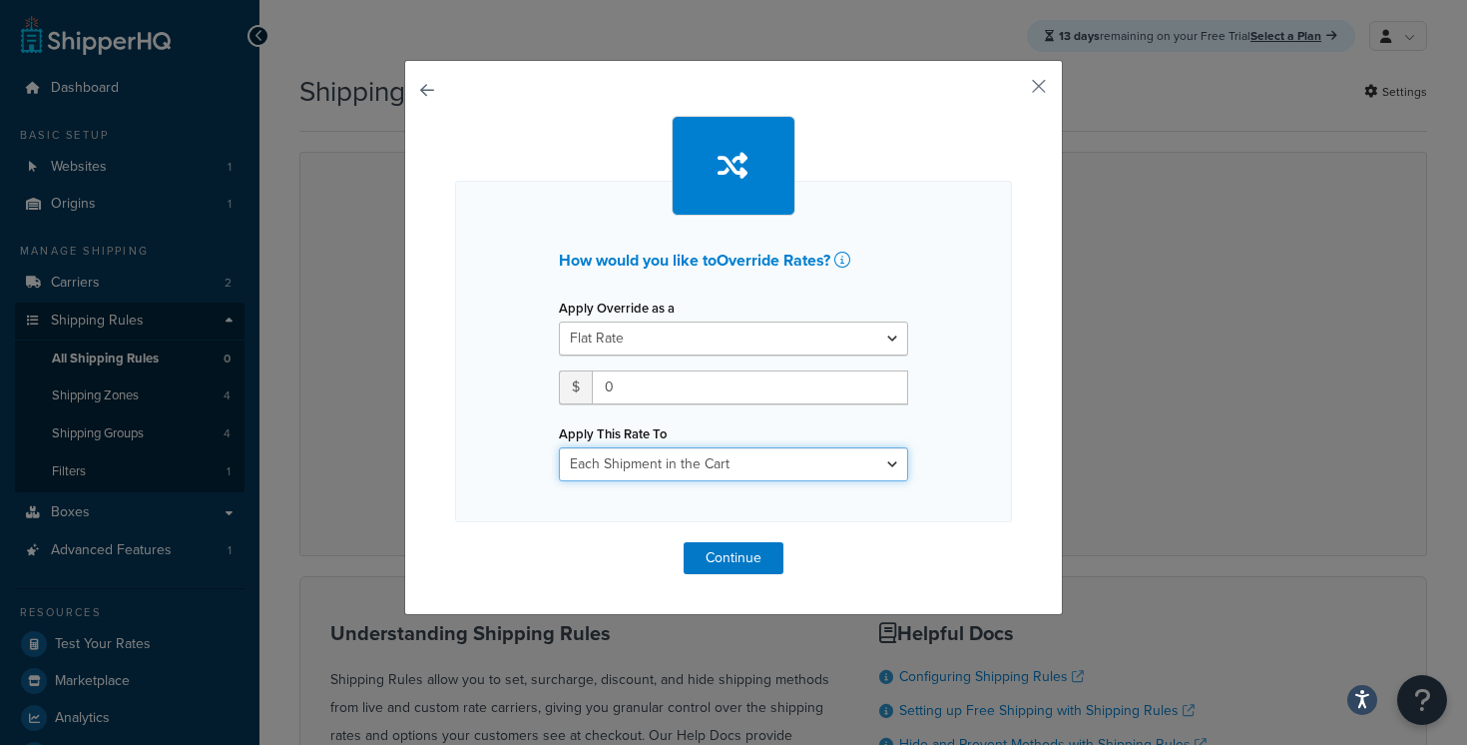
click at [805, 462] on select "Each Shipment in the Cart Each Shipping Group in the Cart Each Item within a Sh…" at bounding box center [733, 464] width 349 height 34
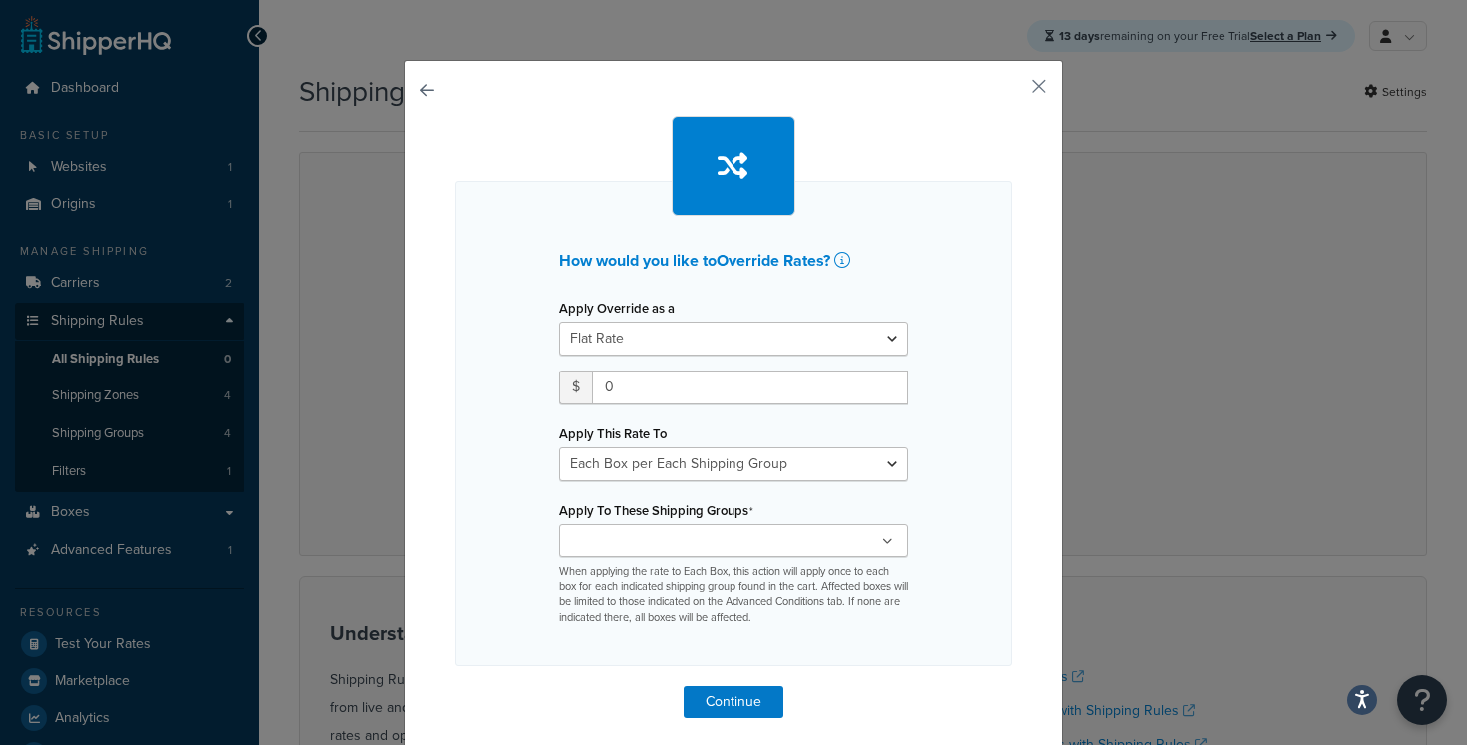
click at [823, 538] on ul at bounding box center [733, 540] width 349 height 33
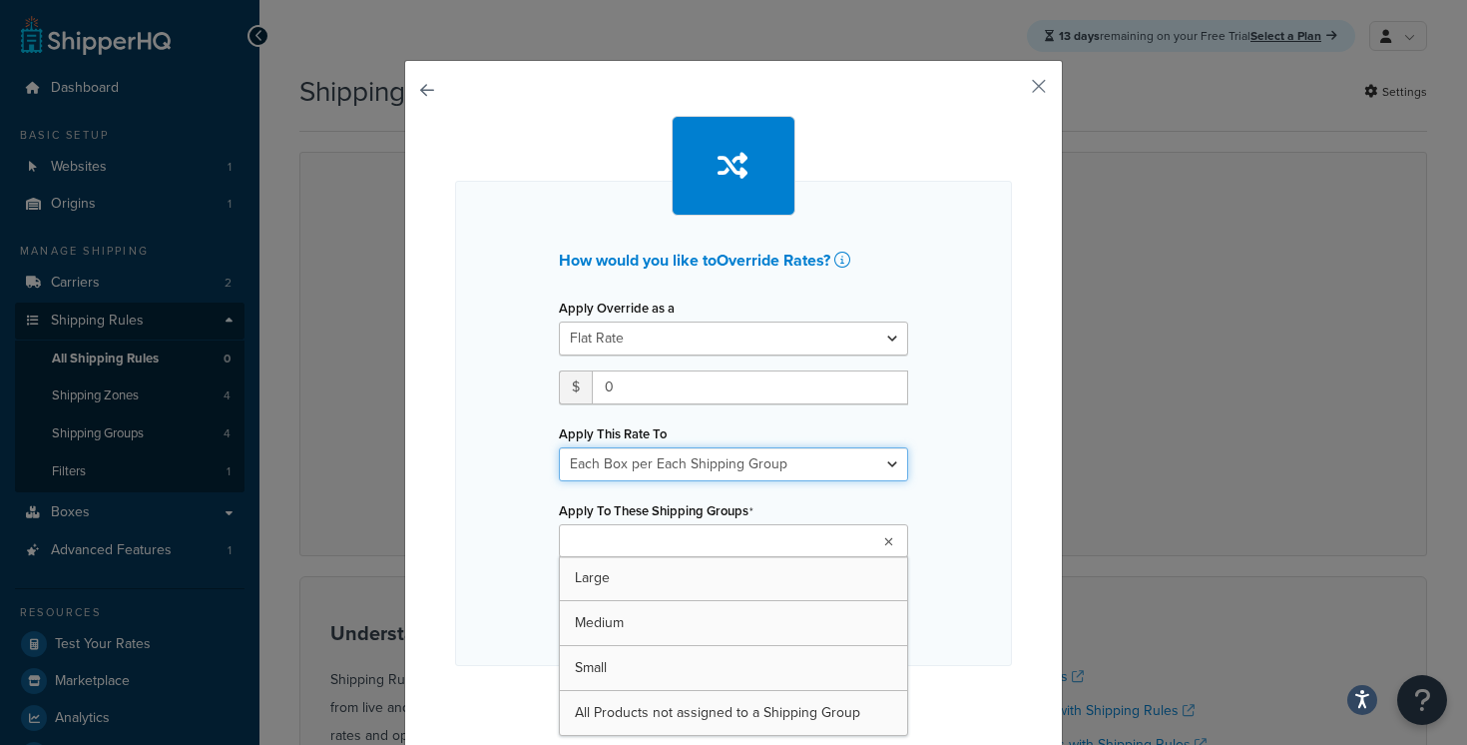
click at [826, 468] on select "Each Shipment in the Cart Each Shipping Group in the Cart Each Item within a Sh…" at bounding box center [733, 464] width 349 height 34
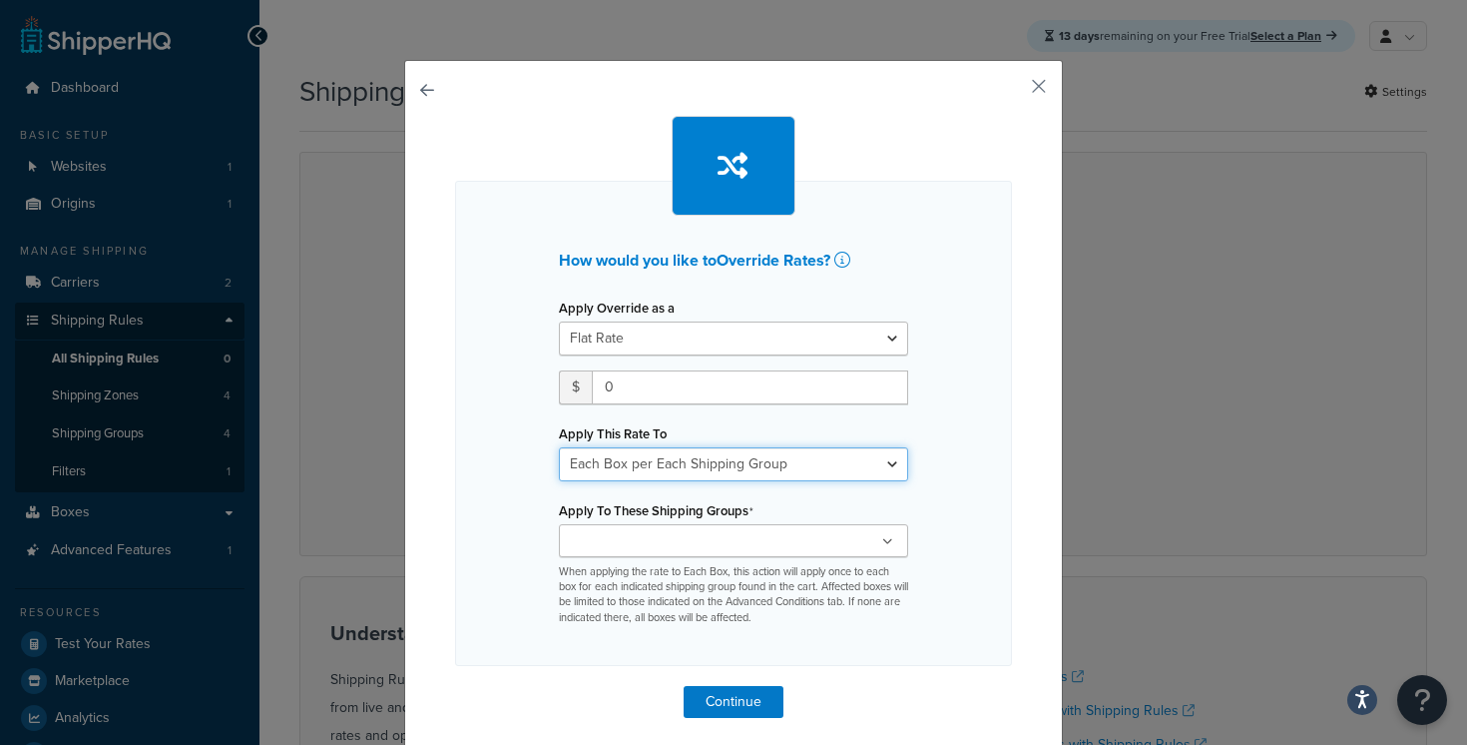
select select "ITEM"
click at [948, 445] on div "How would you like to Override Rates ? Apply Override as a Flat Rate Percentage…" at bounding box center [733, 423] width 557 height 485
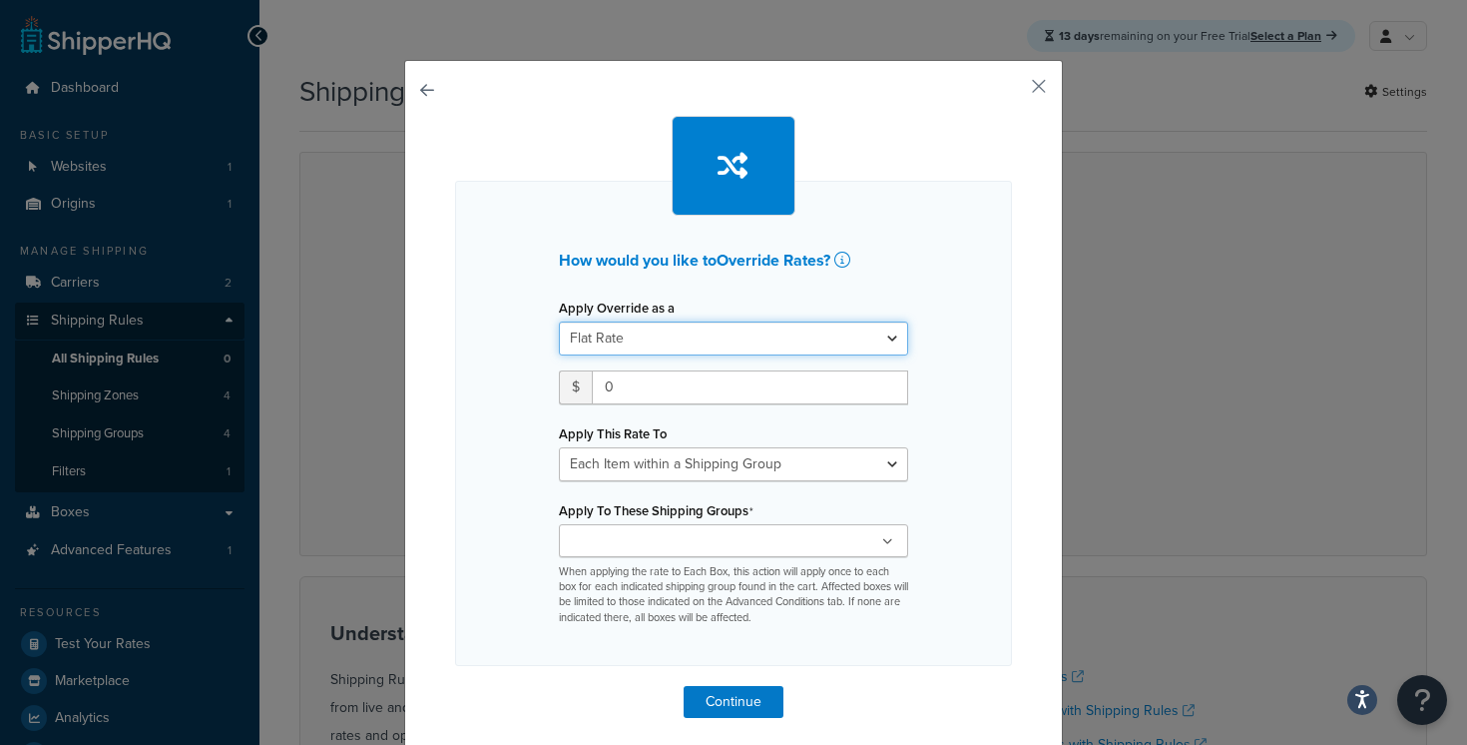
click at [832, 336] on select "Flat Rate Percentage Flat Rate & Percentage" at bounding box center [733, 338] width 349 height 34
click at [895, 301] on div "Apply Override as a Flat Rate Percentage Flat Rate & Percentage" at bounding box center [733, 324] width 349 height 62
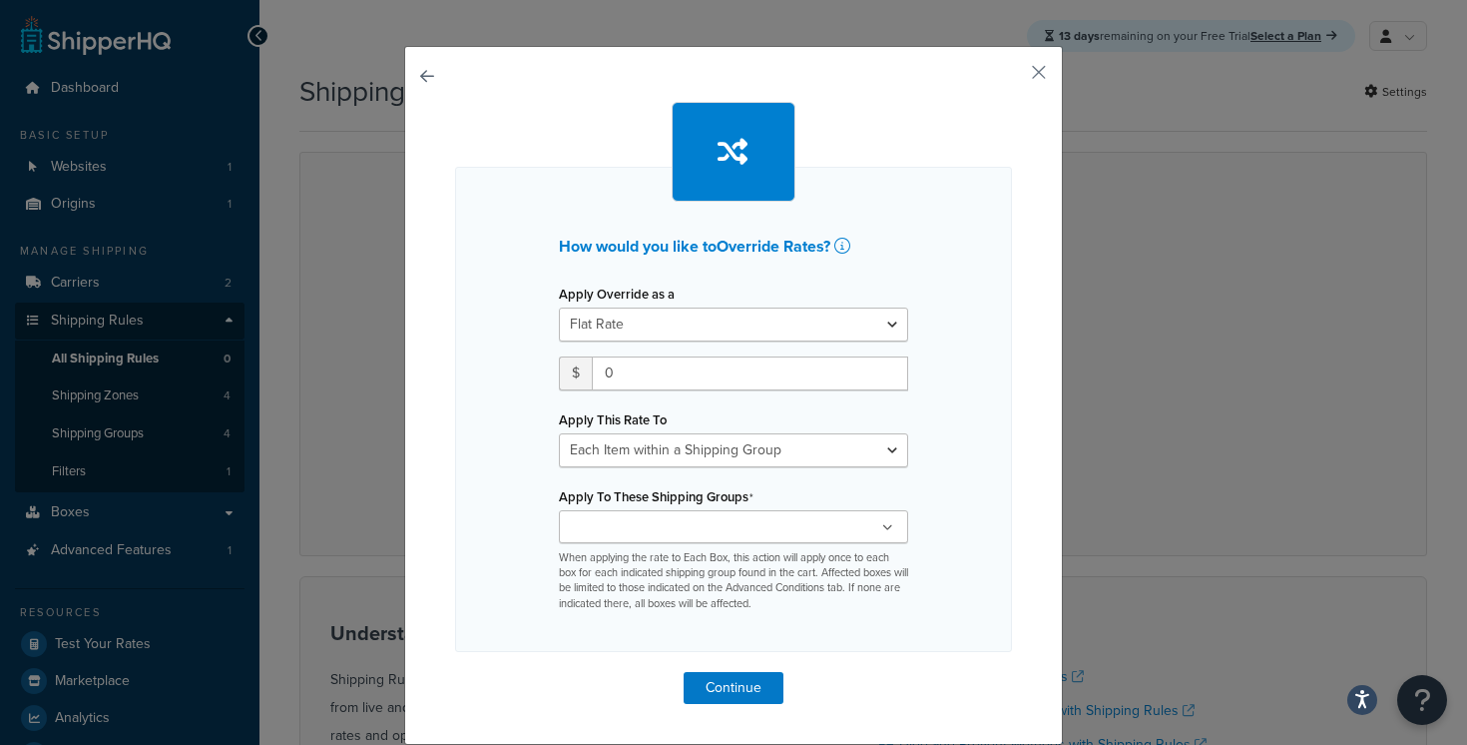
click at [779, 526] on ul at bounding box center [733, 526] width 349 height 33
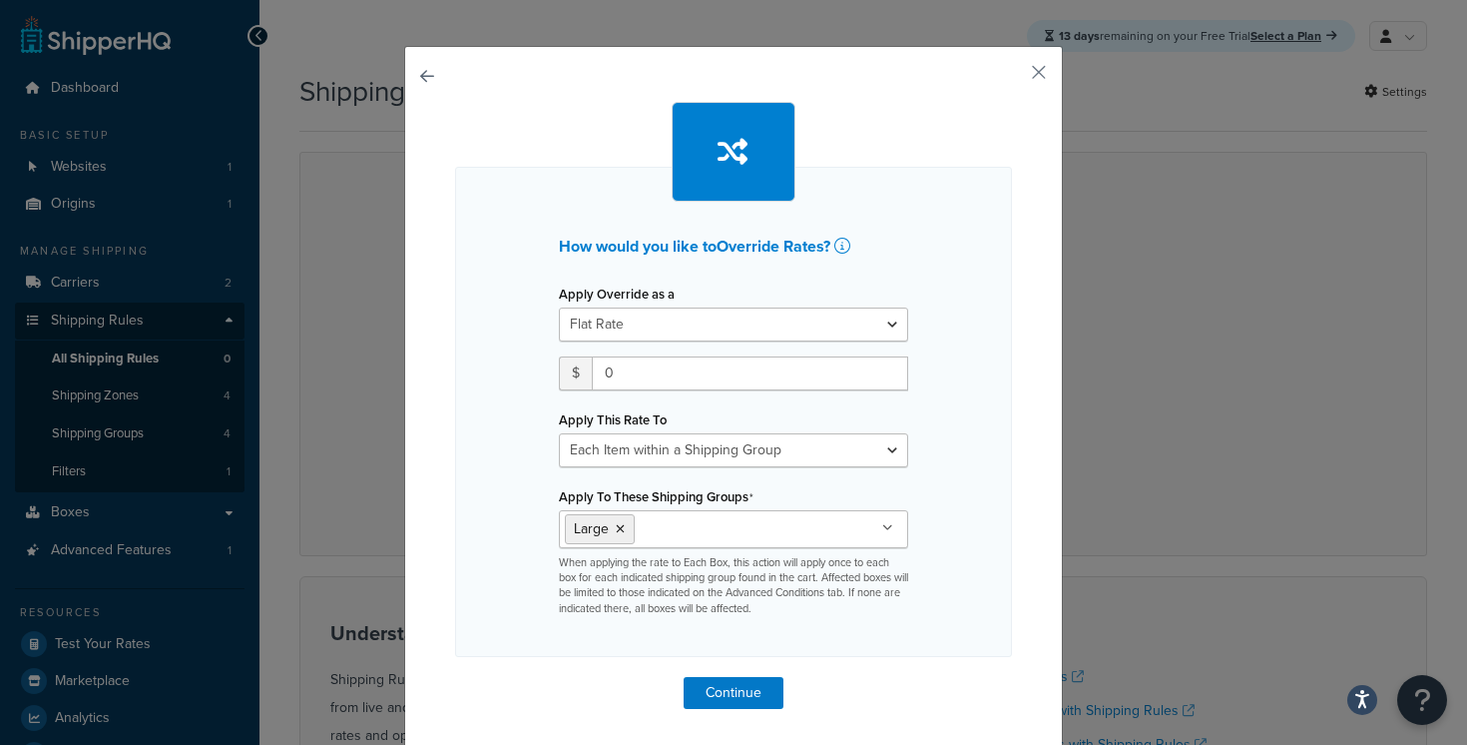
click at [960, 691] on div "How would you like to Override Rates ? Apply Override as a Flat Rate Percentage…" at bounding box center [733, 405] width 557 height 607
click at [726, 709] on div "How would you like to Override Rates ? Apply Override as a Flat Rate Percentage…" at bounding box center [733, 398] width 659 height 704
click at [758, 689] on button "Continue" at bounding box center [734, 693] width 100 height 32
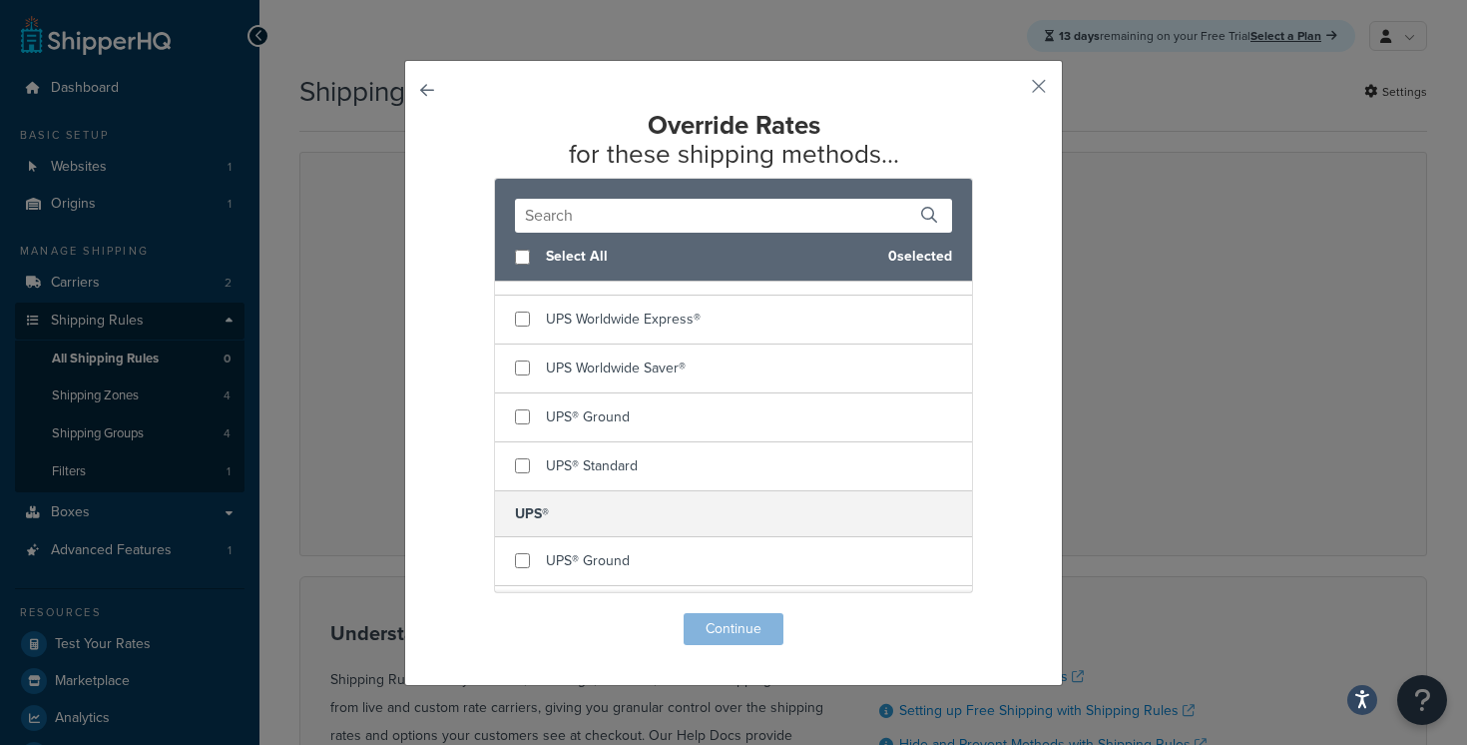
scroll to position [0, 0]
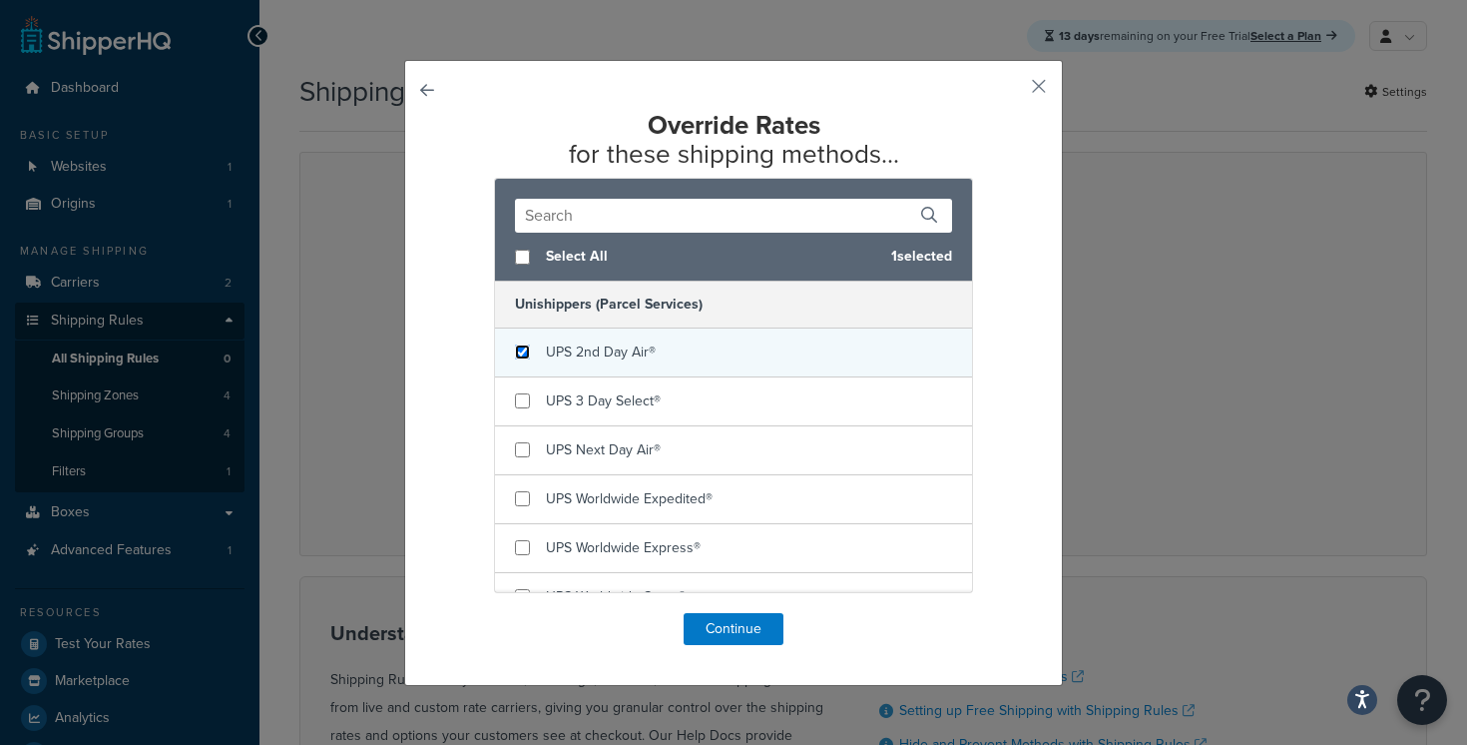
click at [525, 352] on input "checkbox" at bounding box center [522, 351] width 15 height 15
checkbox input "false"
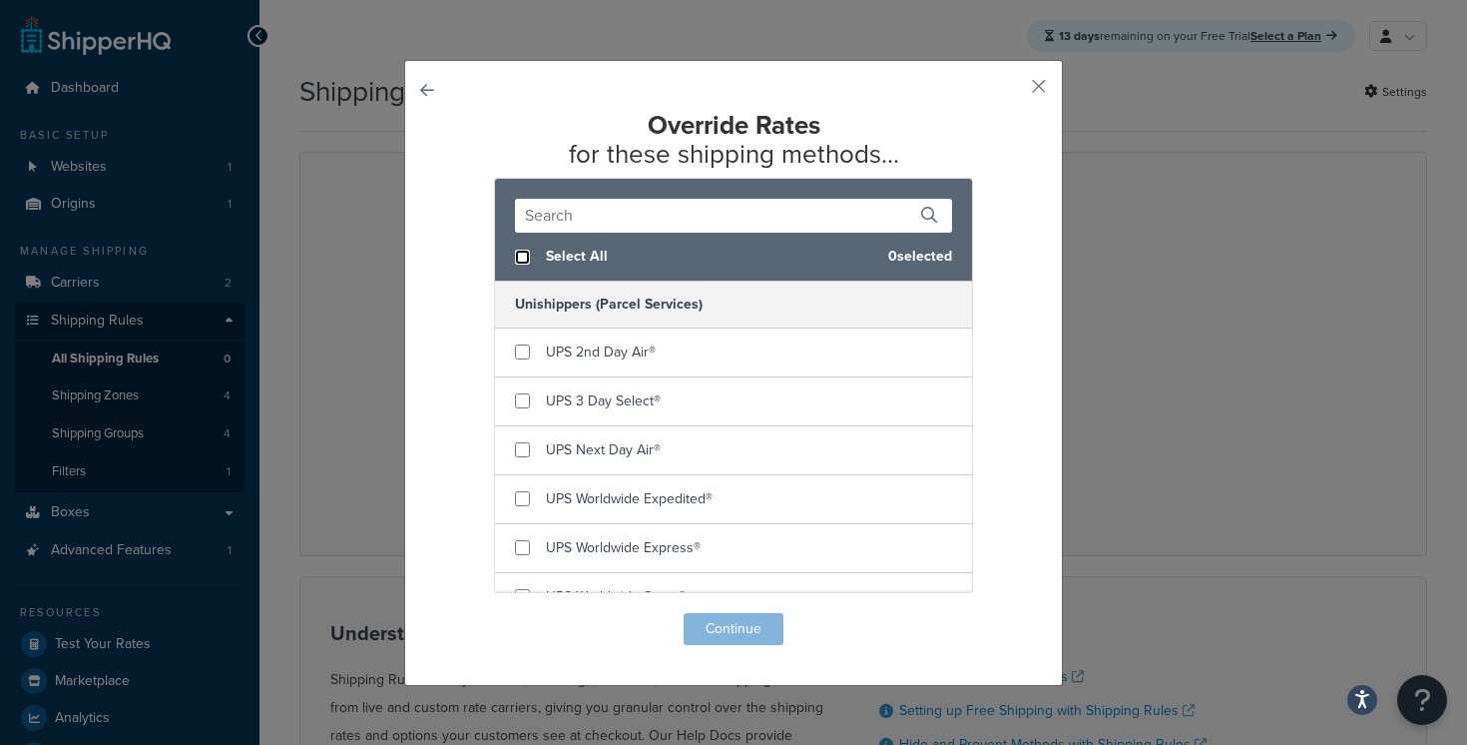
click at [518, 252] on input "checkbox" at bounding box center [522, 257] width 15 height 15
checkbox input "true"
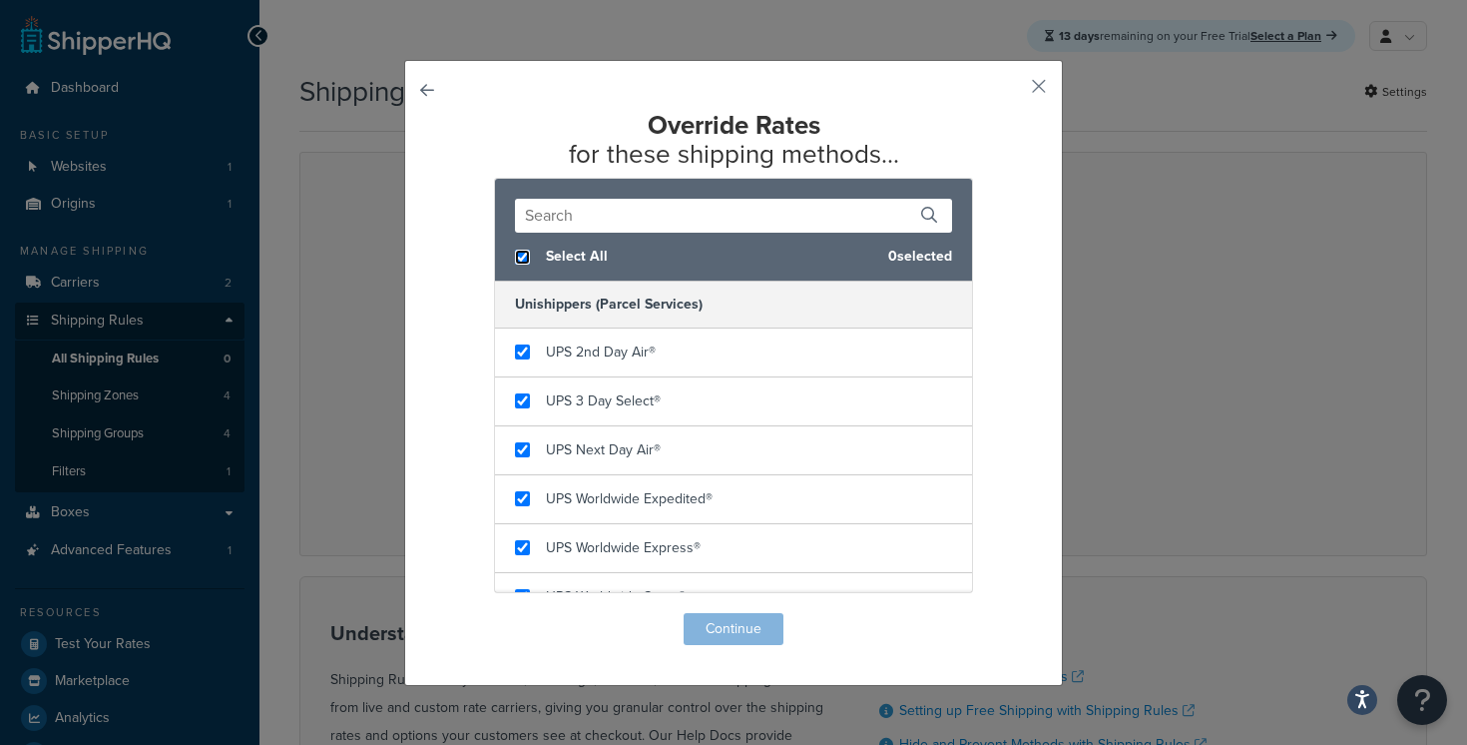
checkbox input "true"
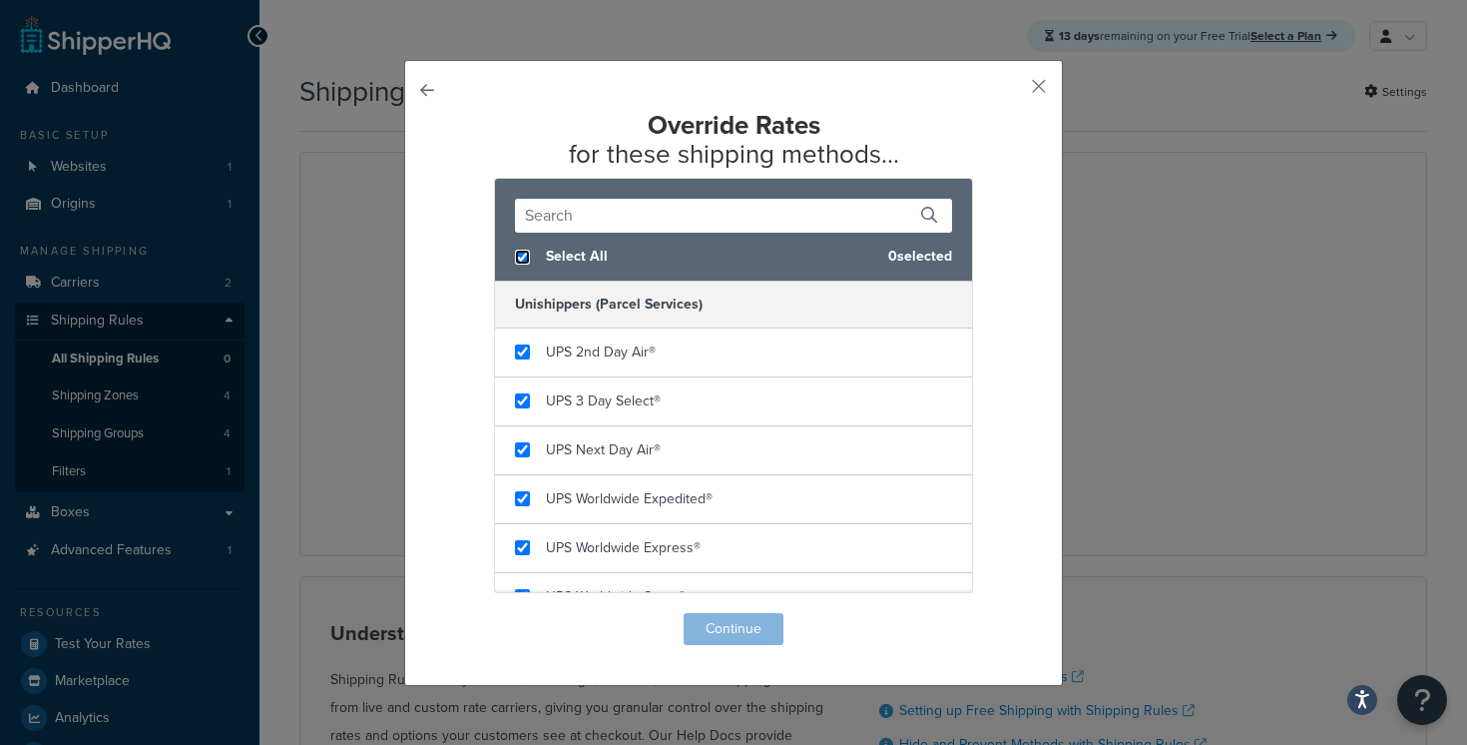
checkbox input "true"
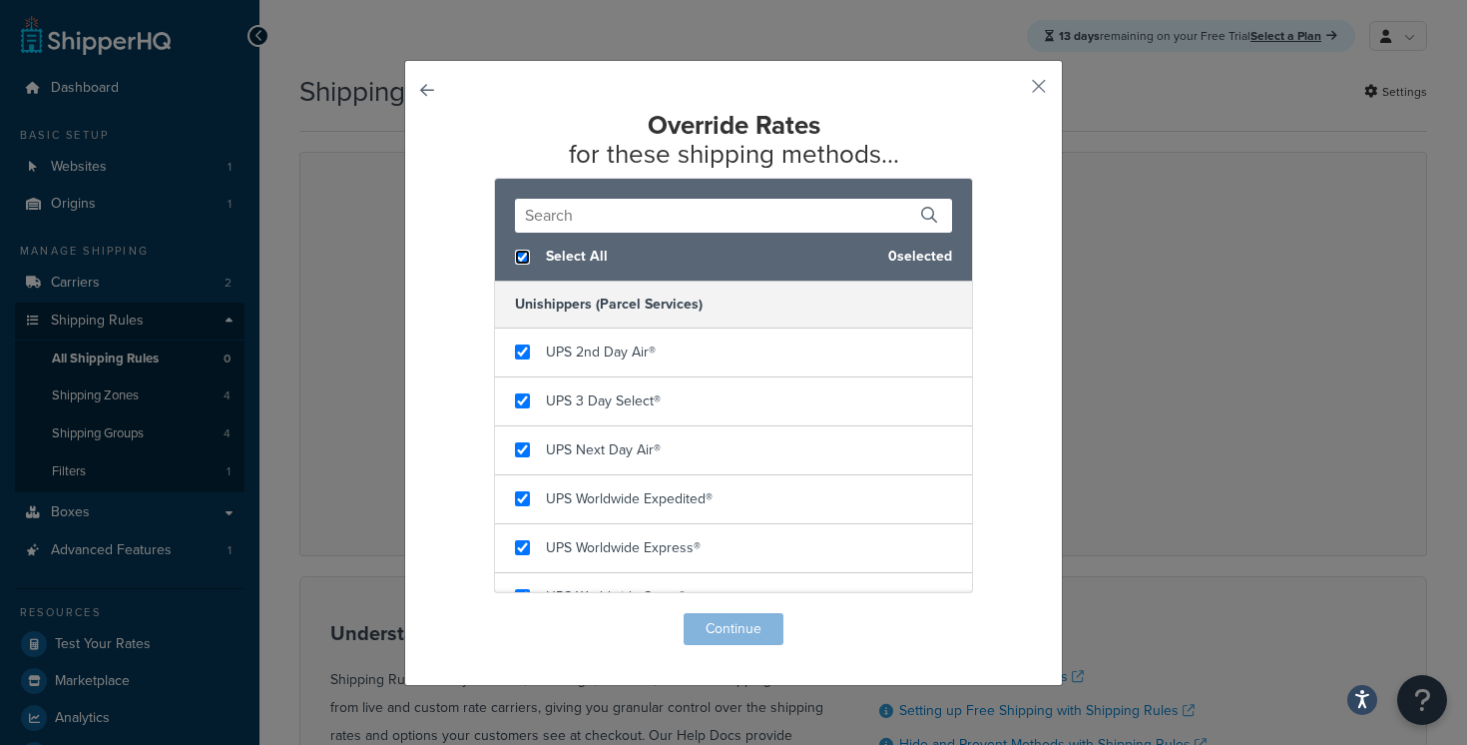
checkbox input "true"
click at [745, 633] on button "Continue" at bounding box center [734, 629] width 100 height 32
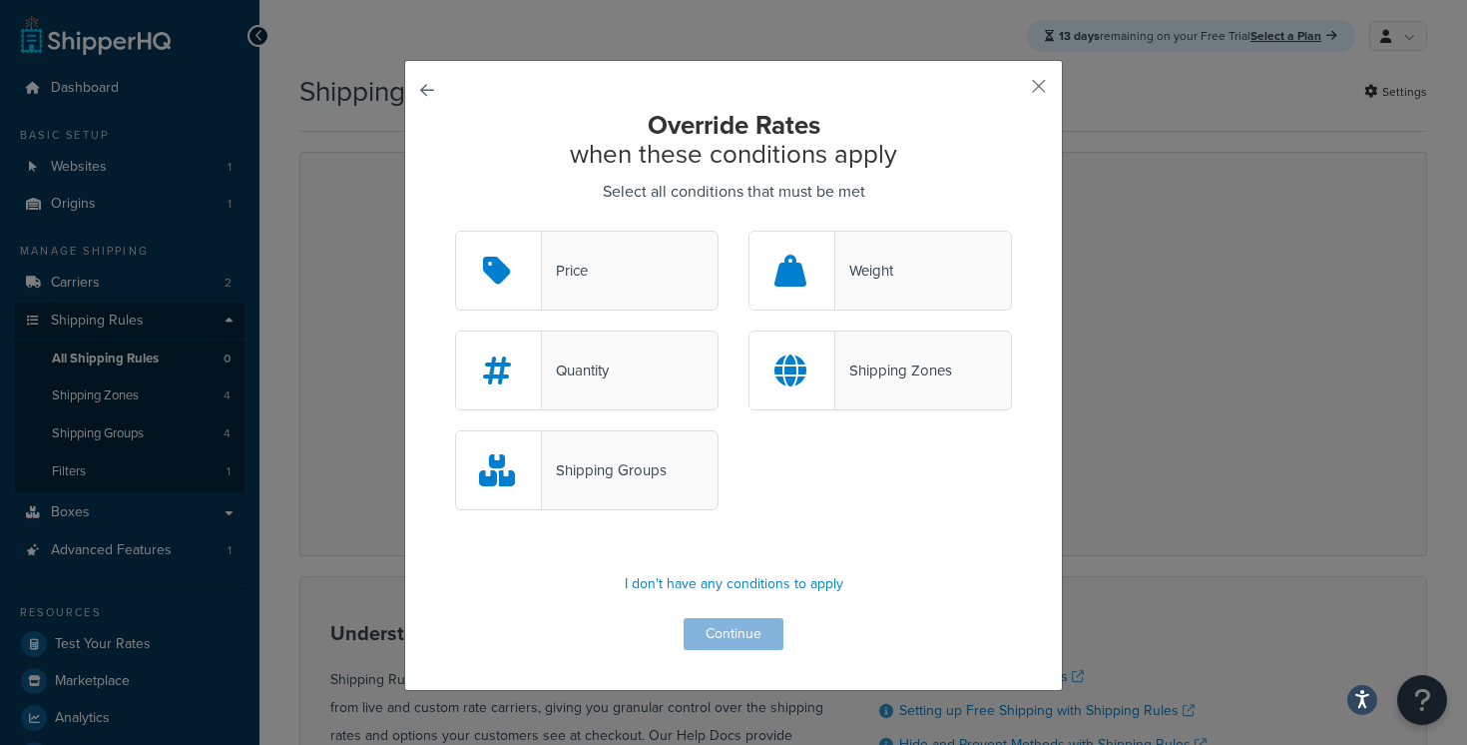
click at [679, 477] on div "Shipping Groups" at bounding box center [587, 470] width 264 height 80
click at [0, 0] on input "Shipping Groups" at bounding box center [0, 0] width 0 height 0
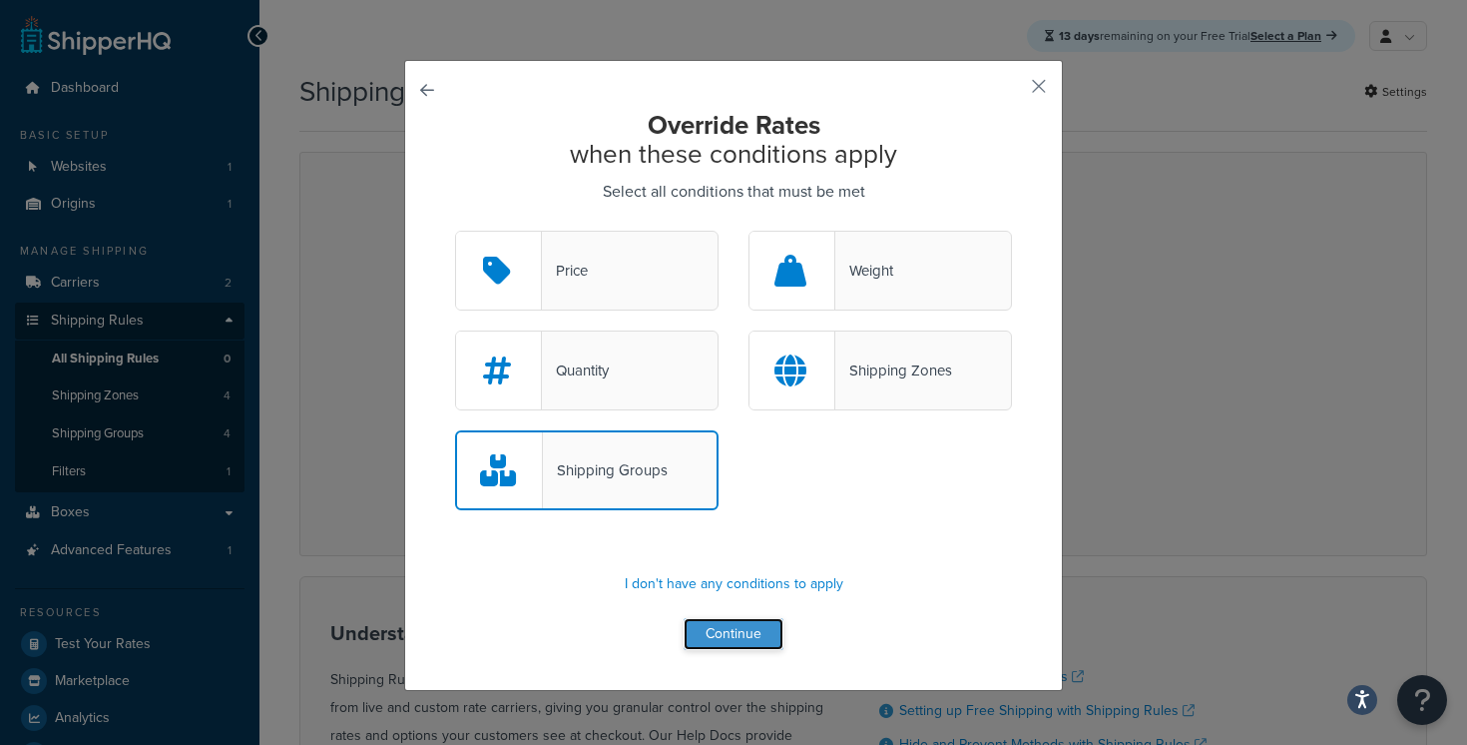
click at [748, 636] on button "Continue" at bounding box center [734, 634] width 100 height 32
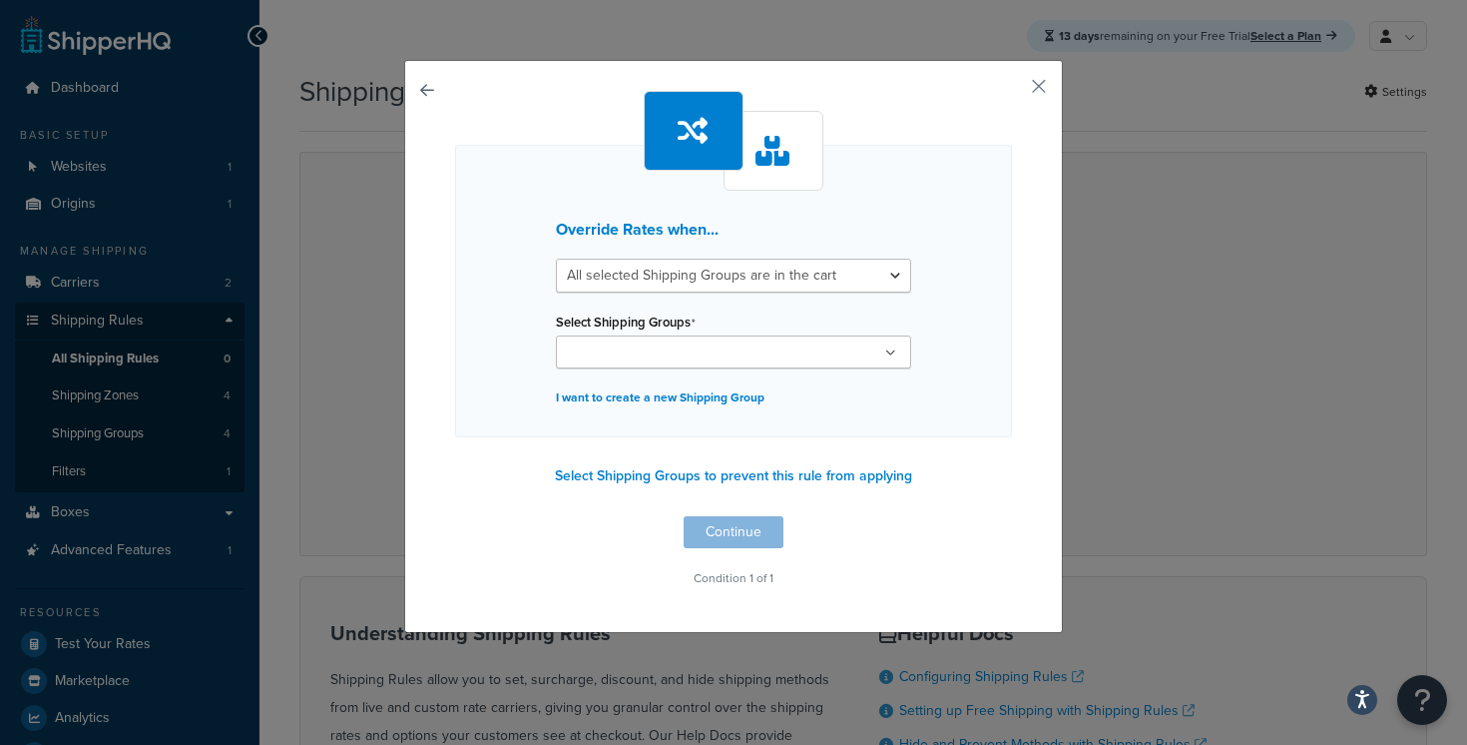
click at [765, 341] on ul at bounding box center [733, 351] width 355 height 33
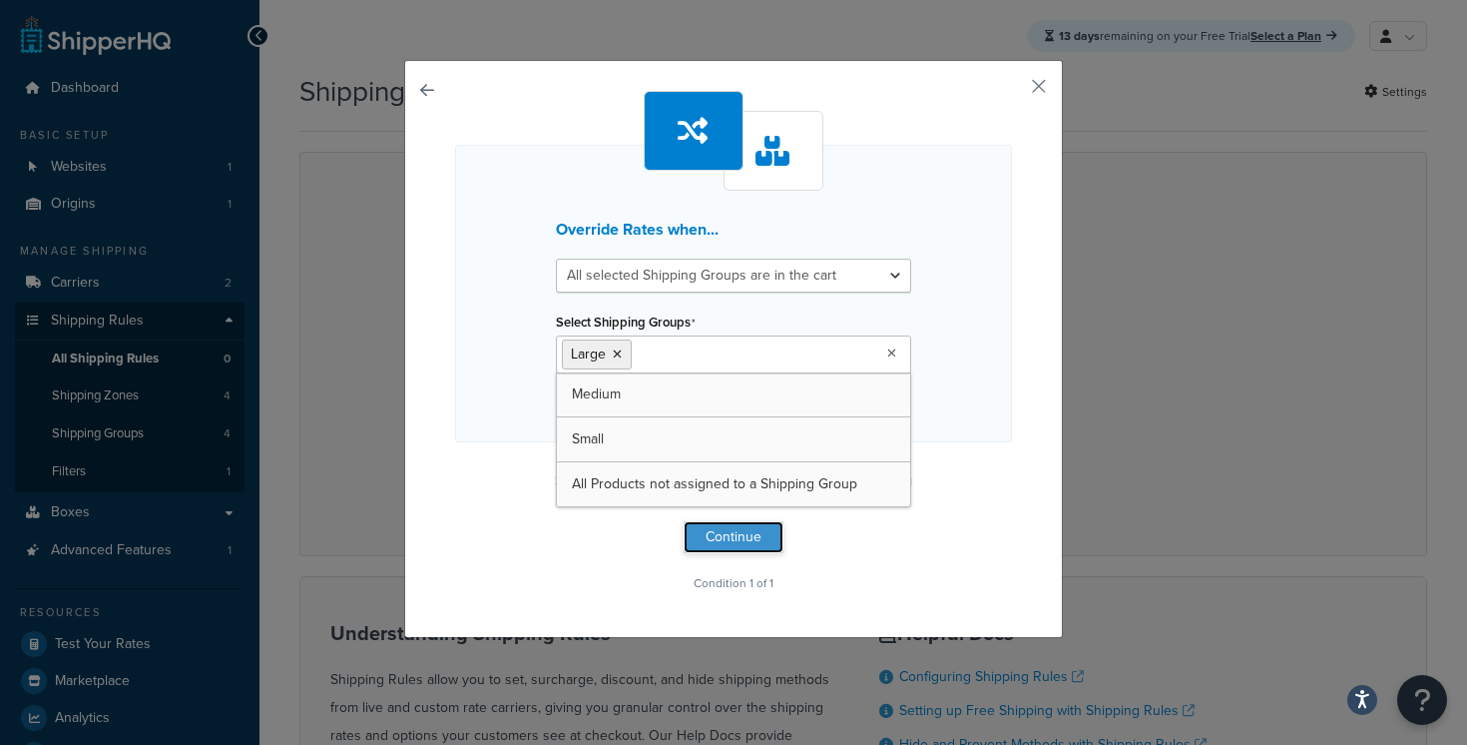
click at [749, 529] on button "Continue" at bounding box center [734, 537] width 100 height 32
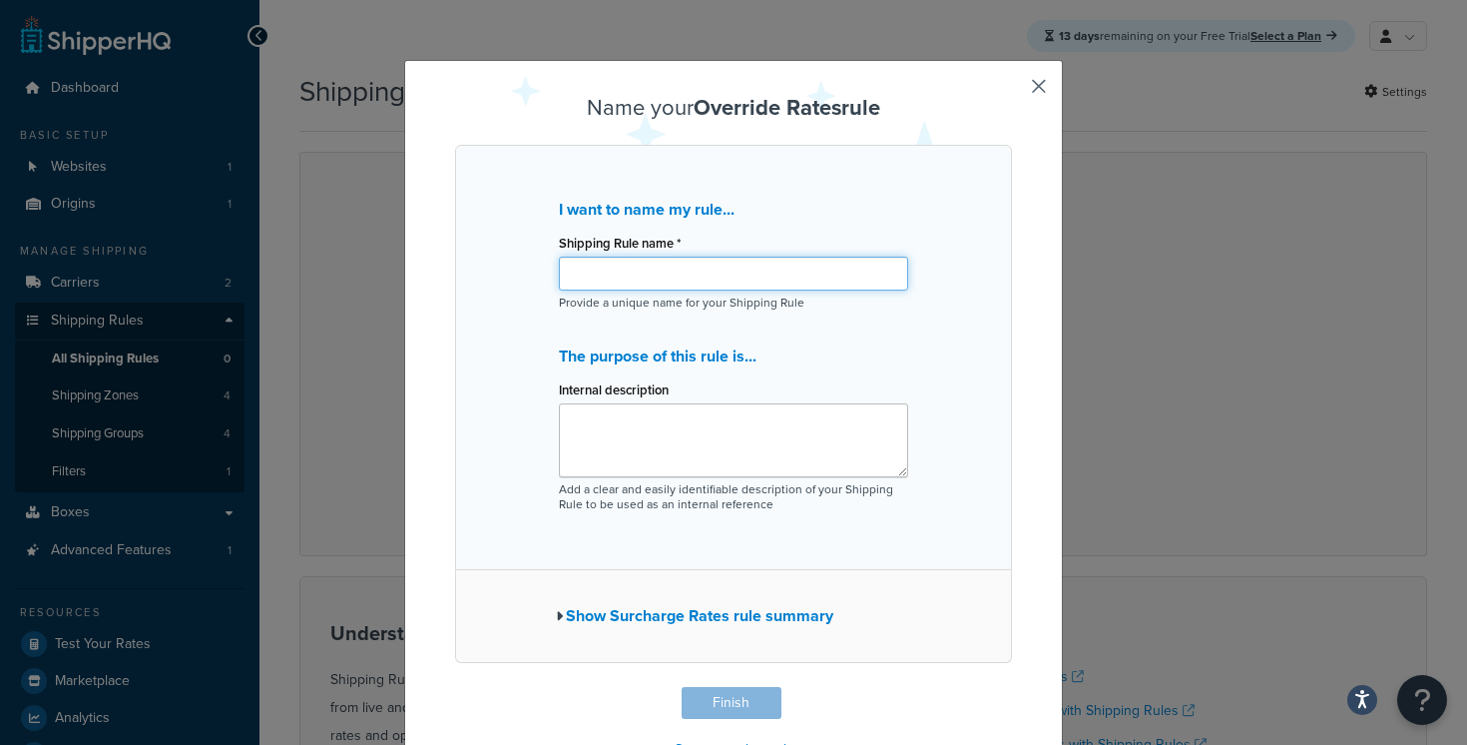
click at [741, 283] on input "Shipping Rule name *" at bounding box center [733, 274] width 349 height 34
click at [796, 246] on div "Shipping Rule name *" at bounding box center [733, 260] width 349 height 62
click at [1012, 687] on button "button" at bounding box center [1009, 689] width 5 height 5
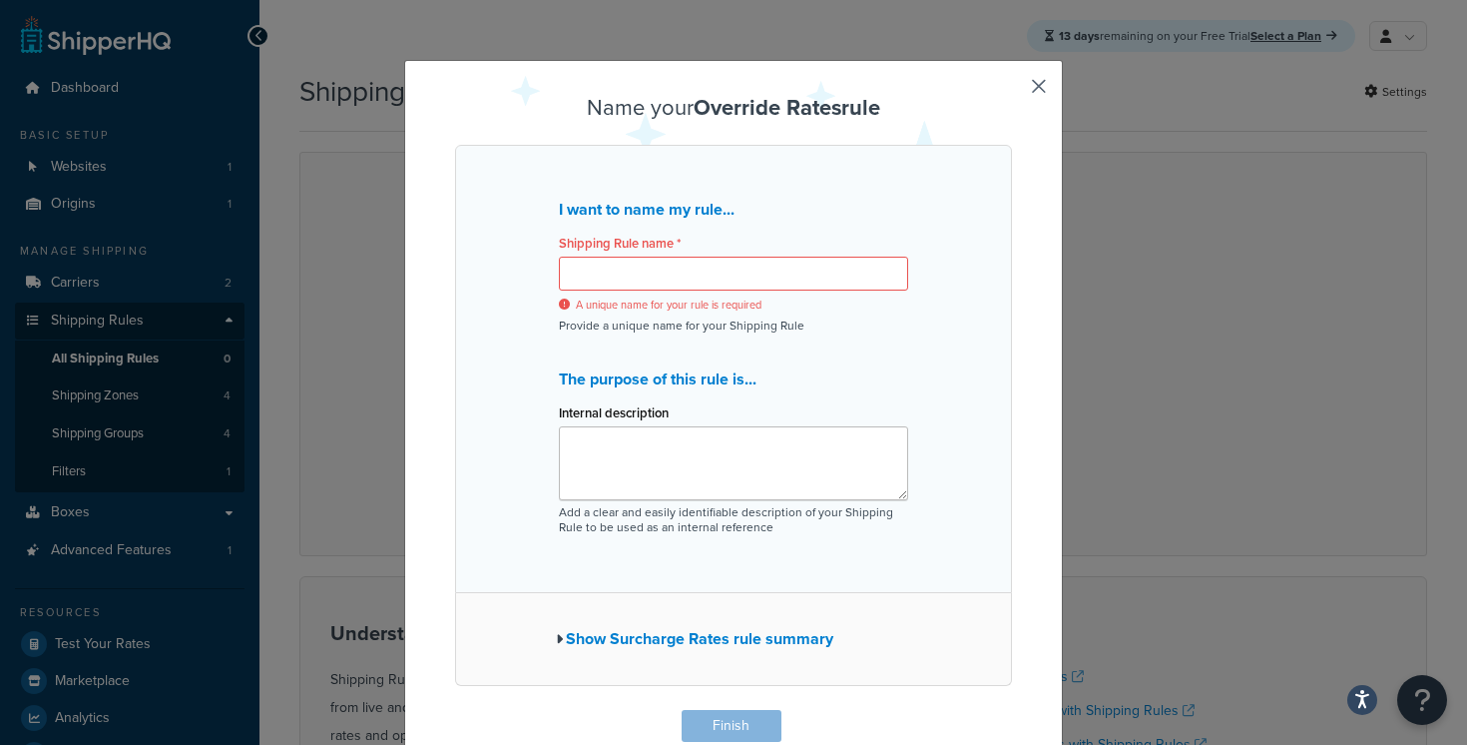
click at [1012, 710] on button "button" at bounding box center [1009, 712] width 5 height 5
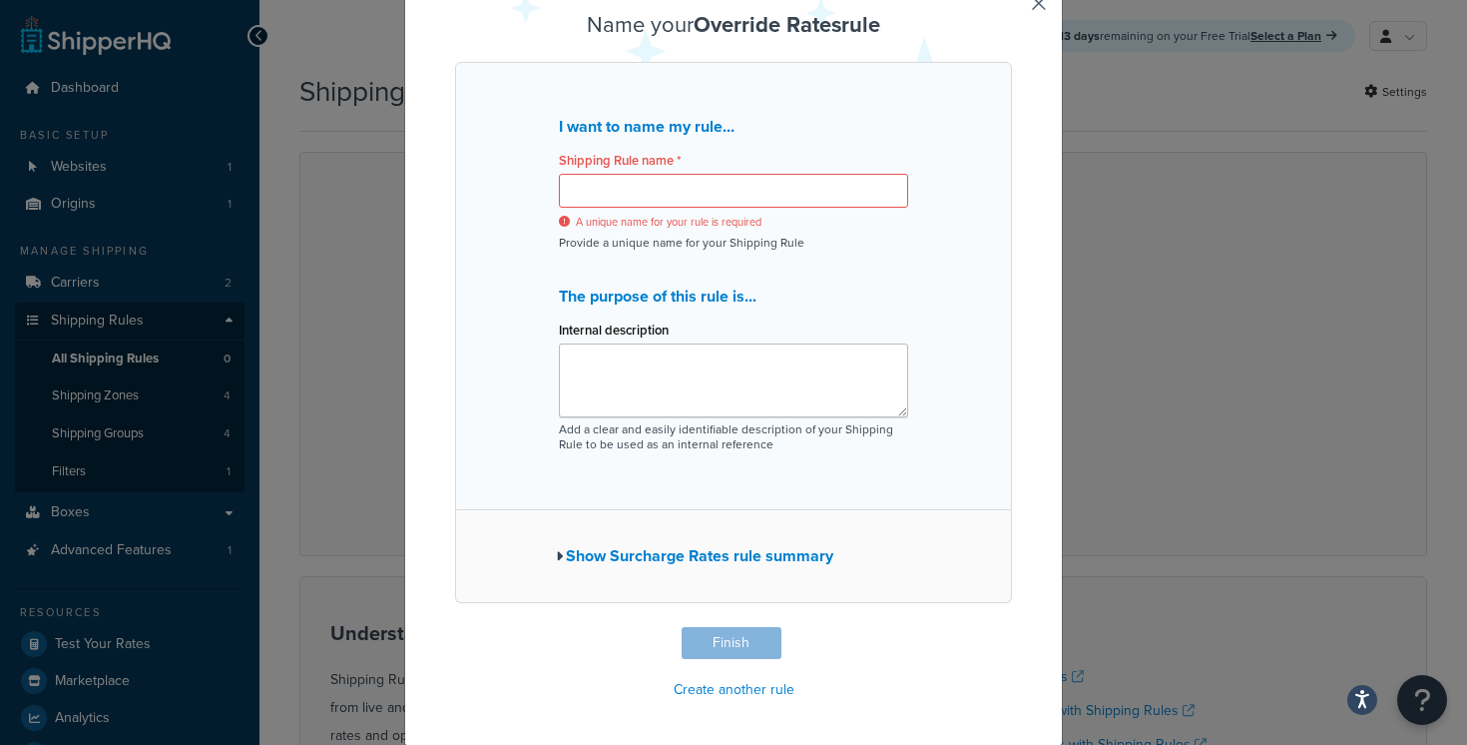
click at [1078, 313] on div "Name your Override Rates rule I want to name my rule... Shipping Rule name * A …" at bounding box center [733, 372] width 1467 height 745
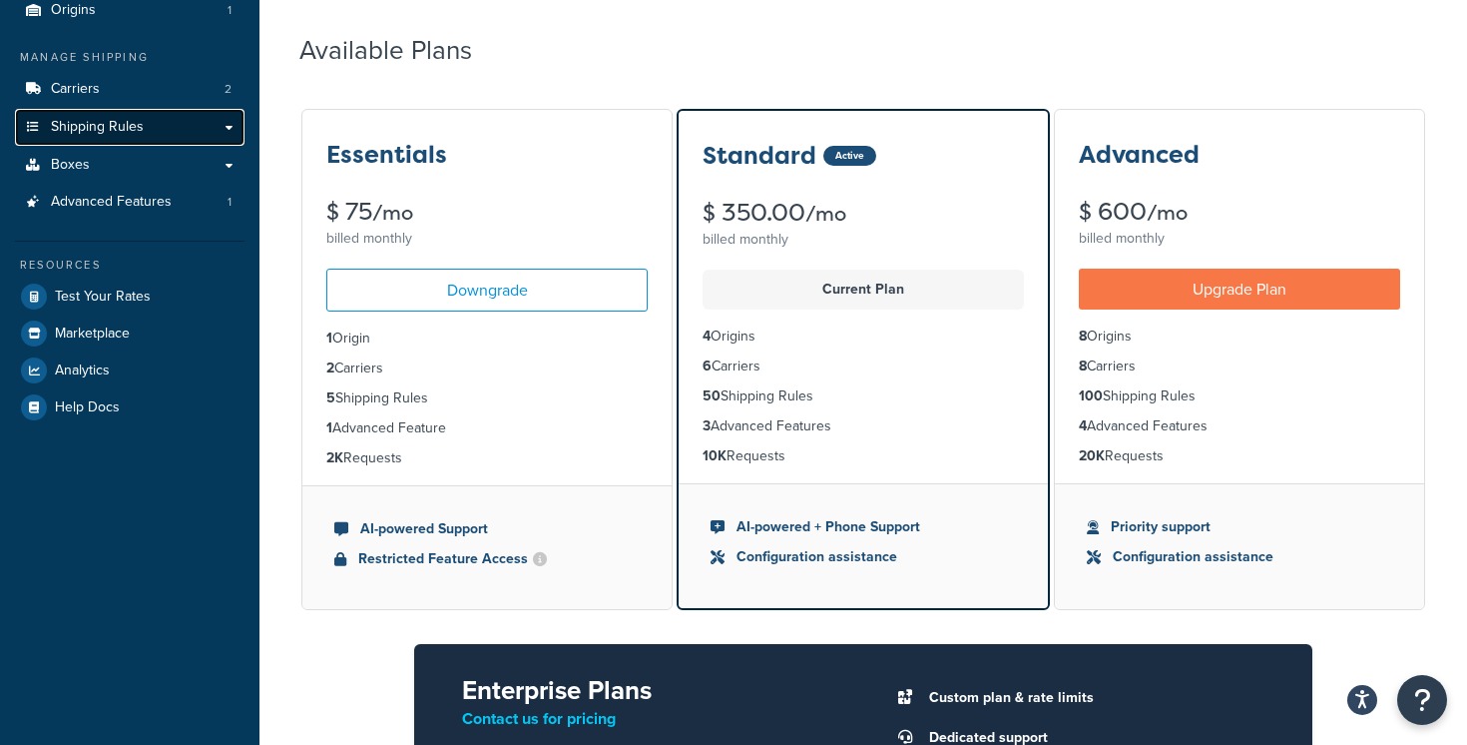
click at [239, 129] on link "Shipping Rules" at bounding box center [130, 127] width 230 height 37
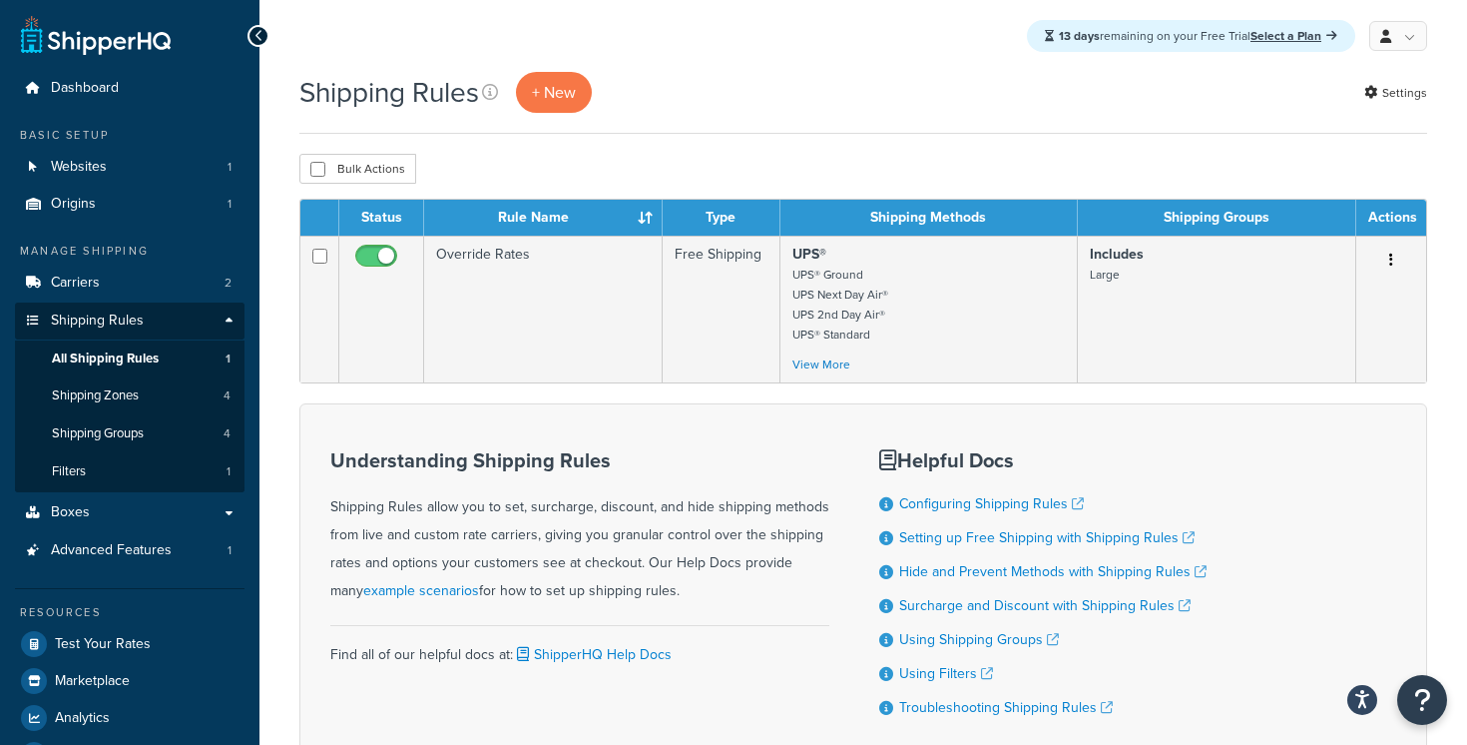
drag, startPoint x: 652, startPoint y: 588, endPoint x: 691, endPoint y: 596, distance: 39.7
click at [691, 596] on div "Understanding Shipping Rules Shipping Rules allow you to set, surcharge, discou…" at bounding box center [579, 527] width 499 height 156
click at [226, 513] on link "Boxes" at bounding box center [130, 512] width 230 height 37
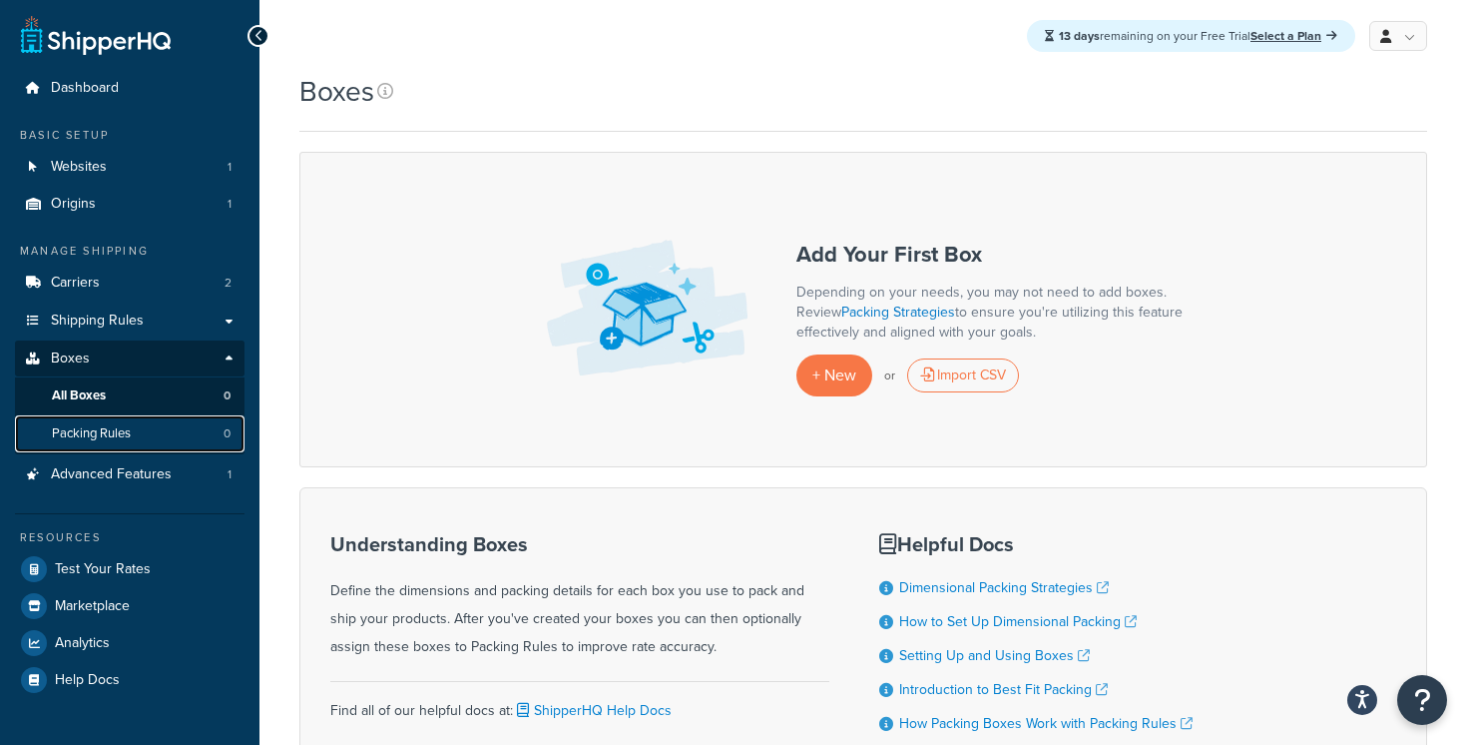
click at [192, 428] on link "Packing Rules 0" at bounding box center [130, 433] width 230 height 37
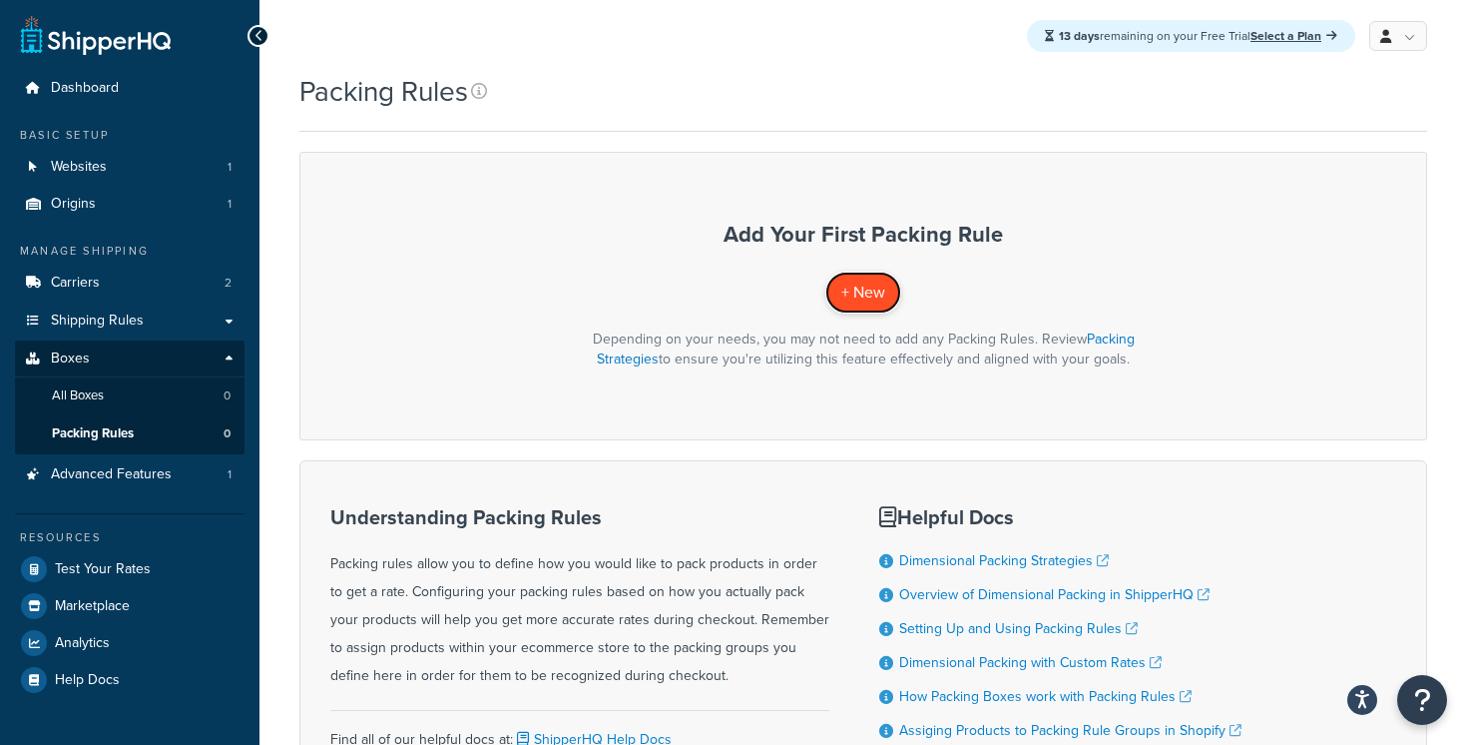
click at [887, 293] on link "+ New" at bounding box center [863, 291] width 76 height 41
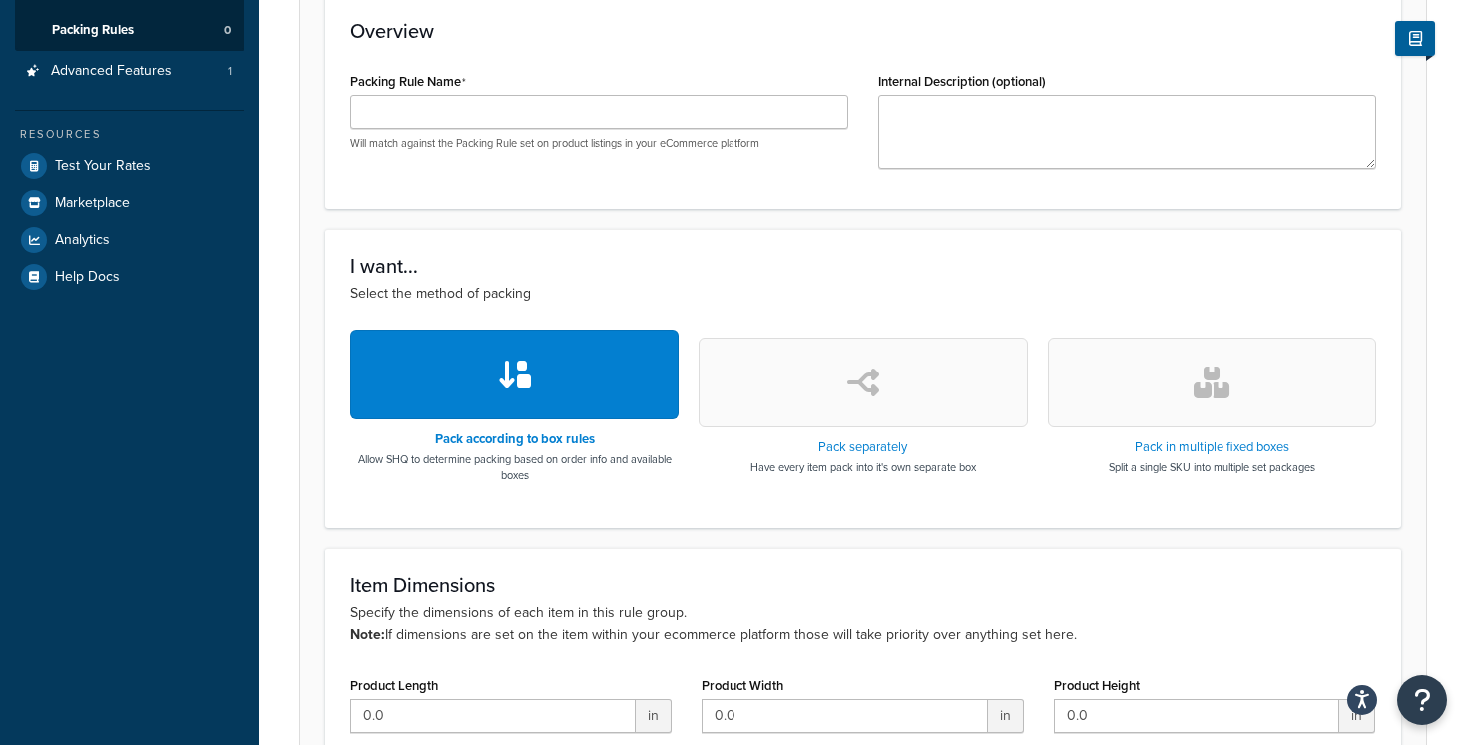
scroll to position [474, 0]
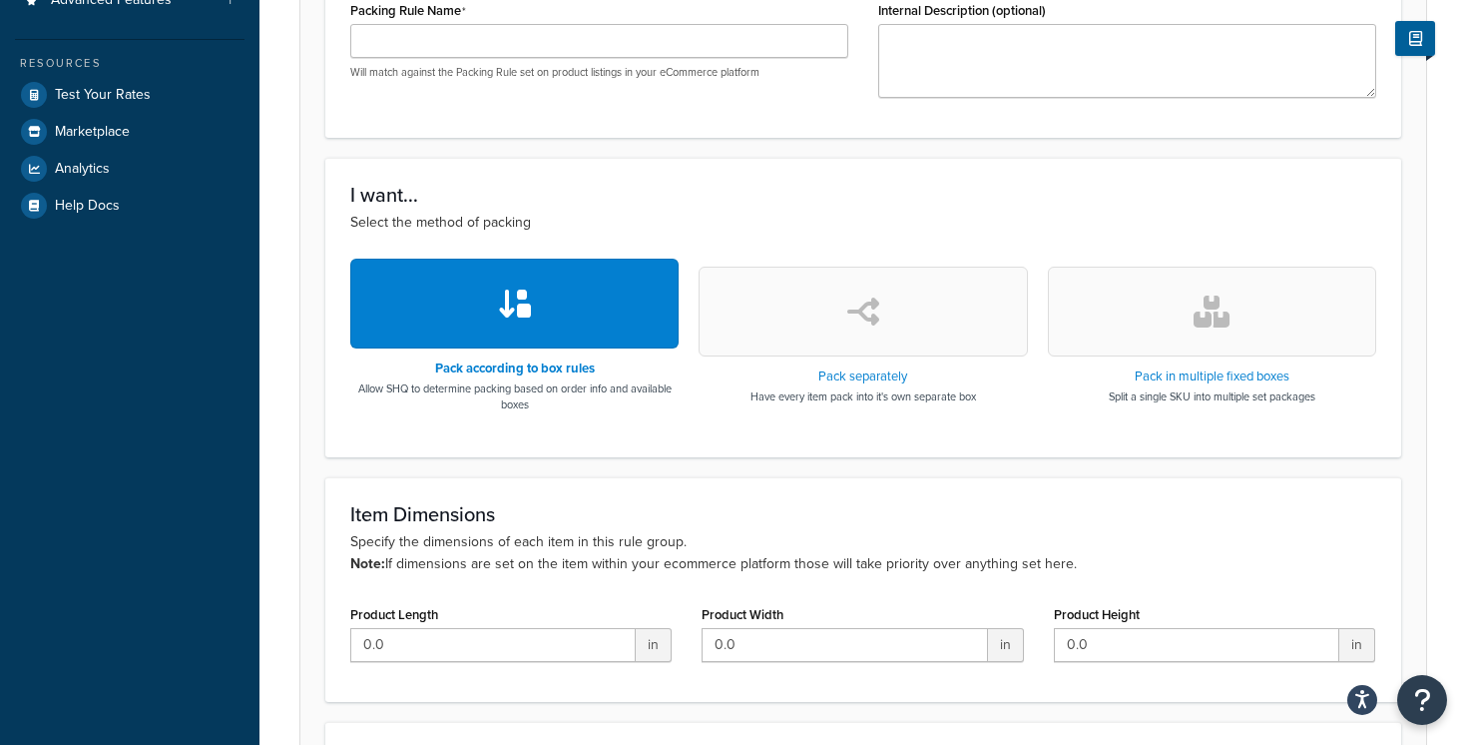
click at [918, 307] on button "button" at bounding box center [863, 312] width 328 height 90
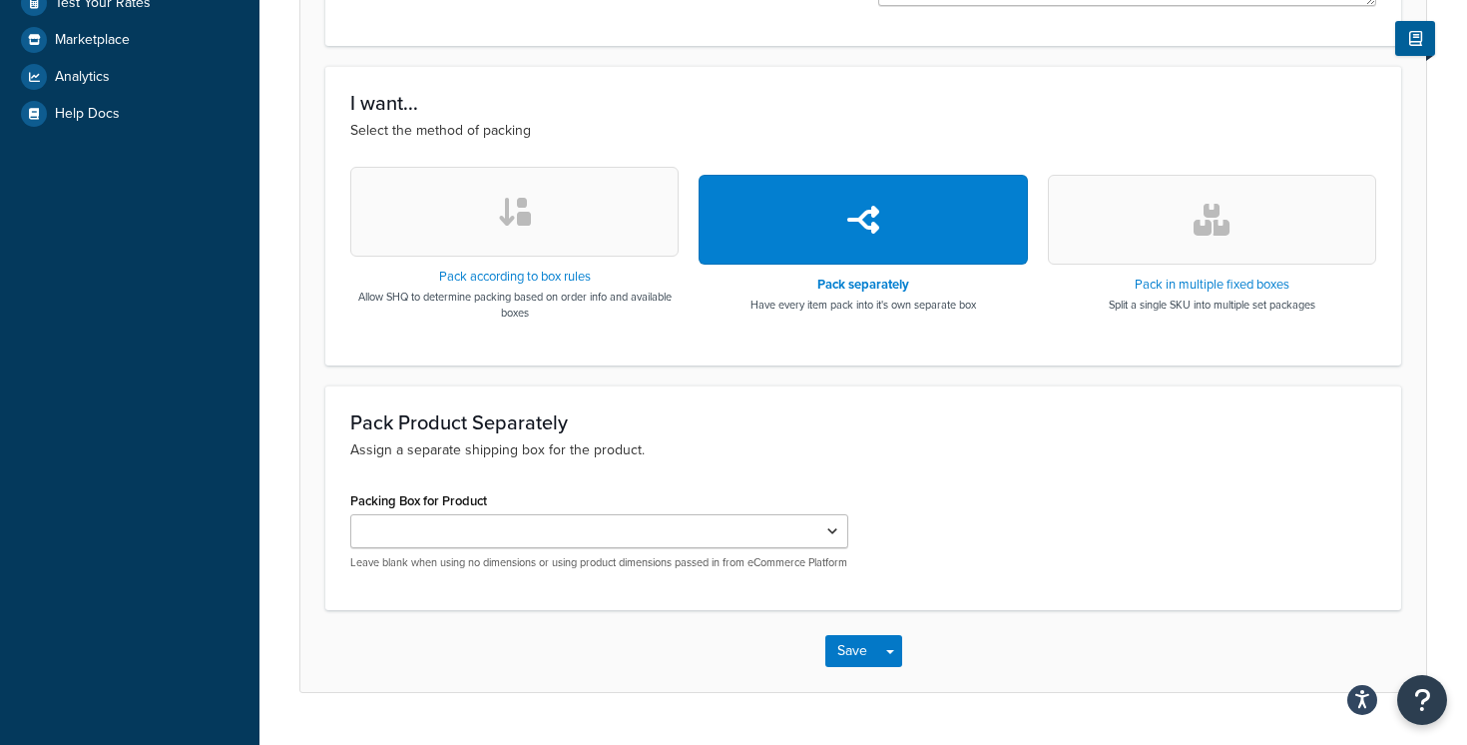
scroll to position [630, 0]
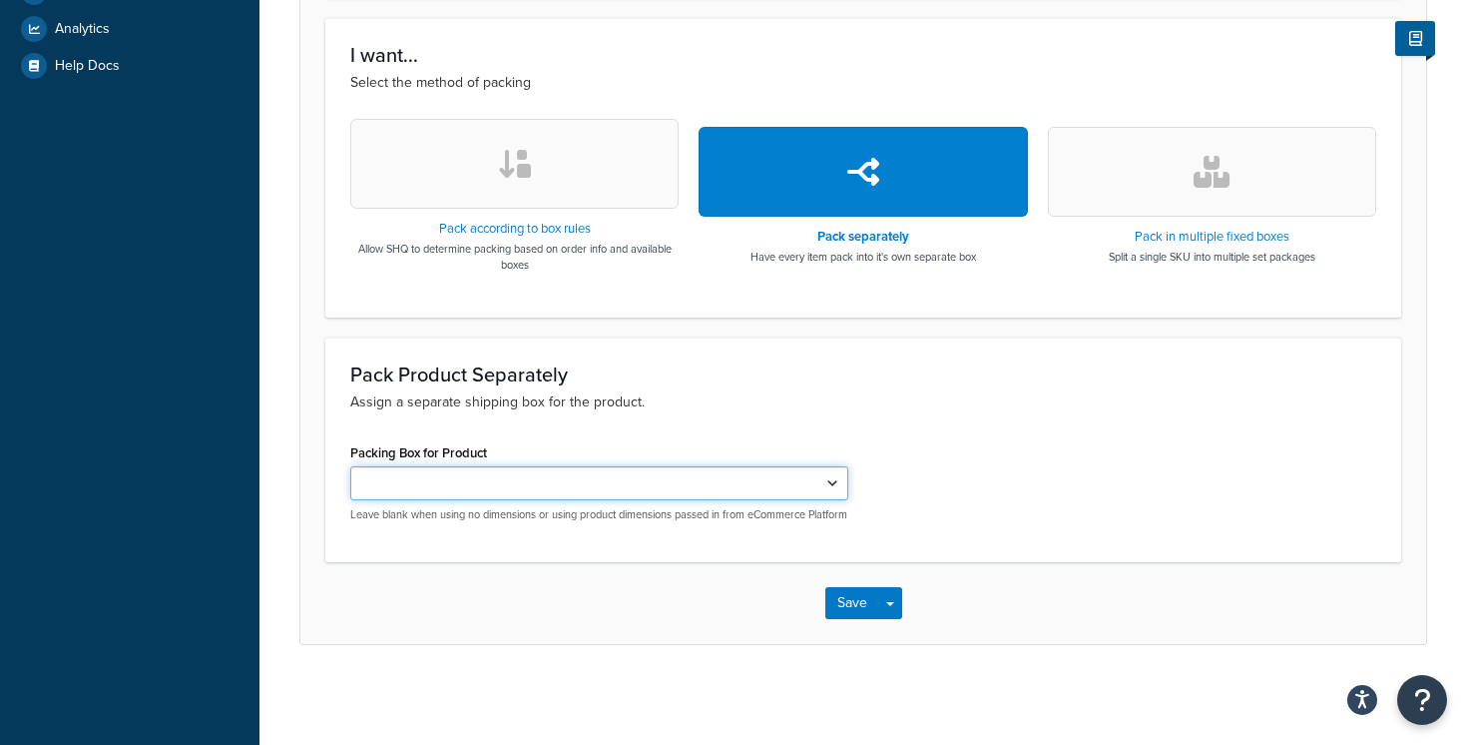
click at [829, 480] on select "Packing Box for Product" at bounding box center [599, 483] width 498 height 34
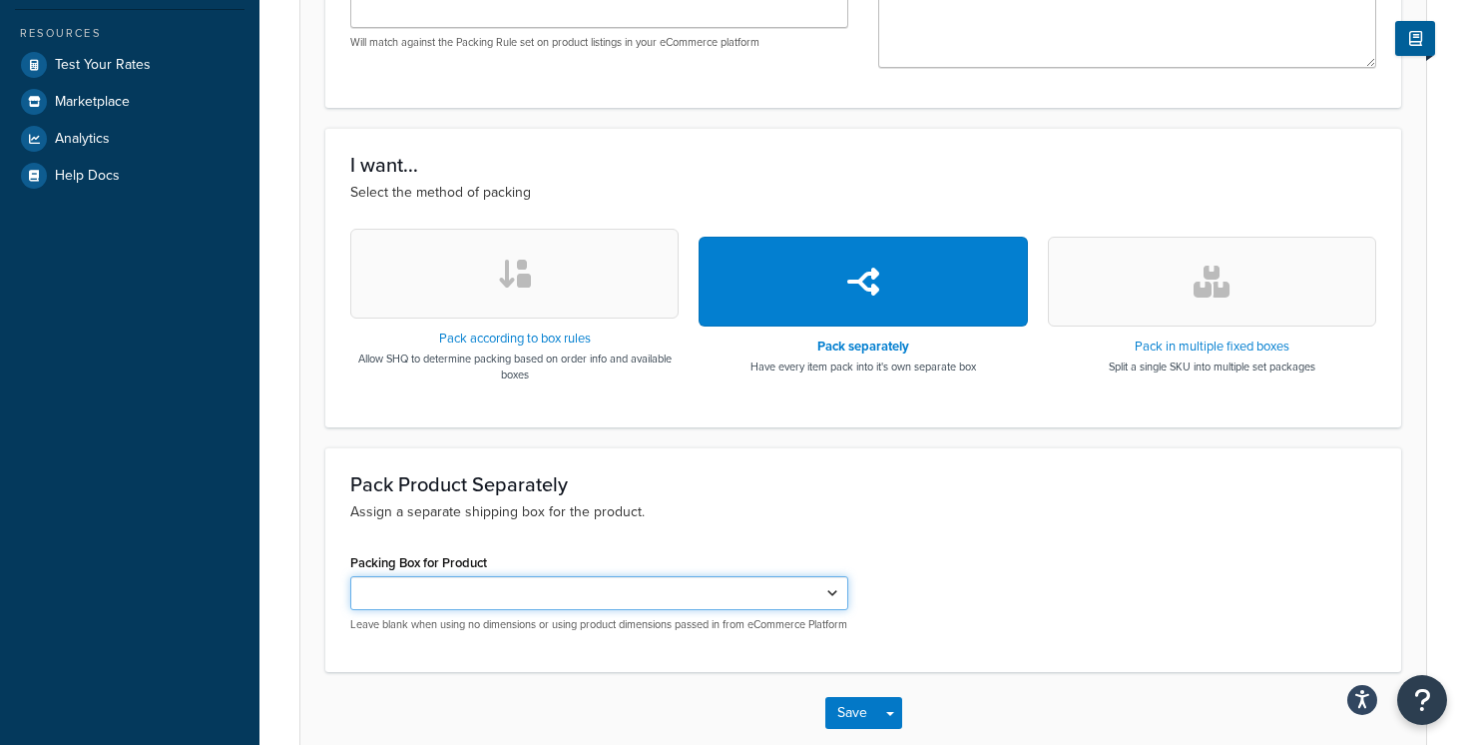
scroll to position [506, 0]
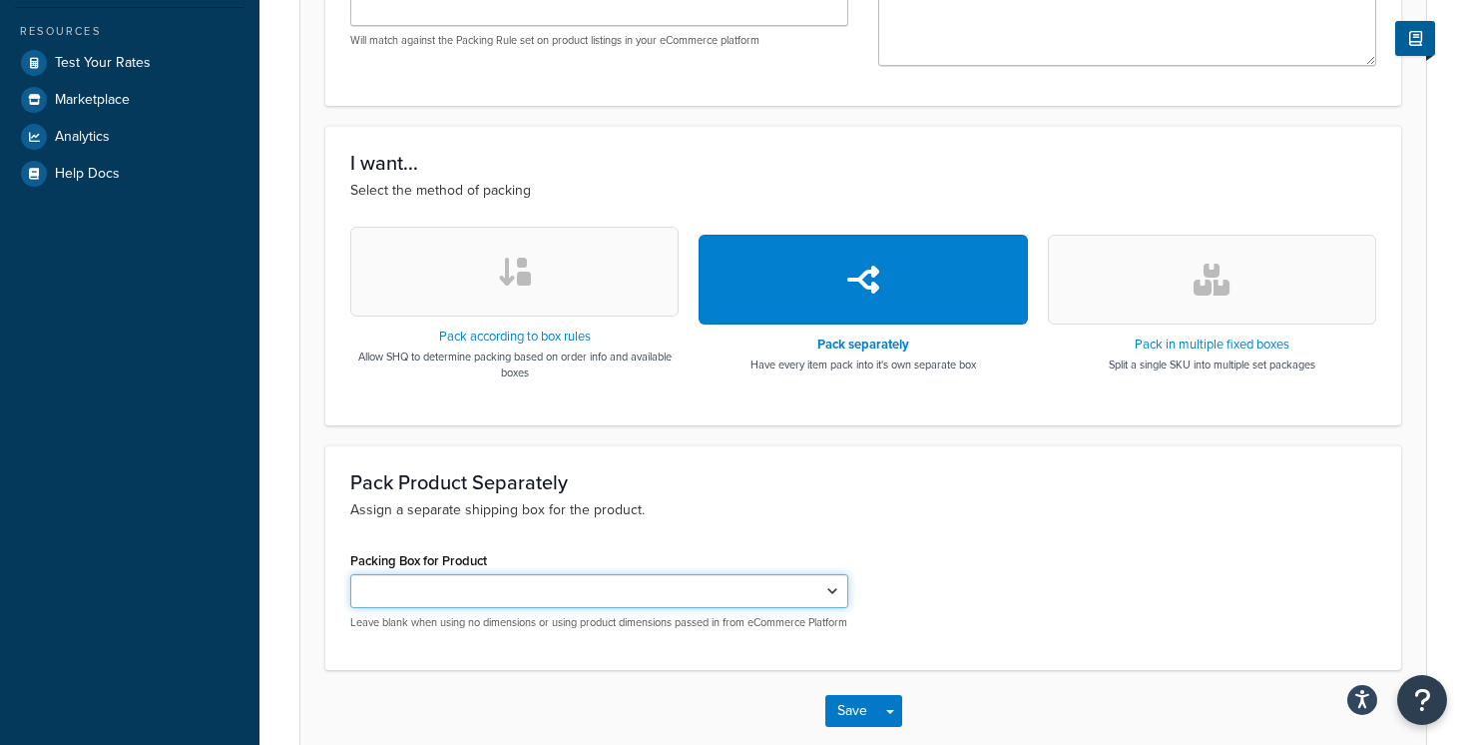
click at [831, 592] on select "Packing Box for Product" at bounding box center [599, 591] width 498 height 34
click at [603, 283] on button "button" at bounding box center [514, 272] width 328 height 90
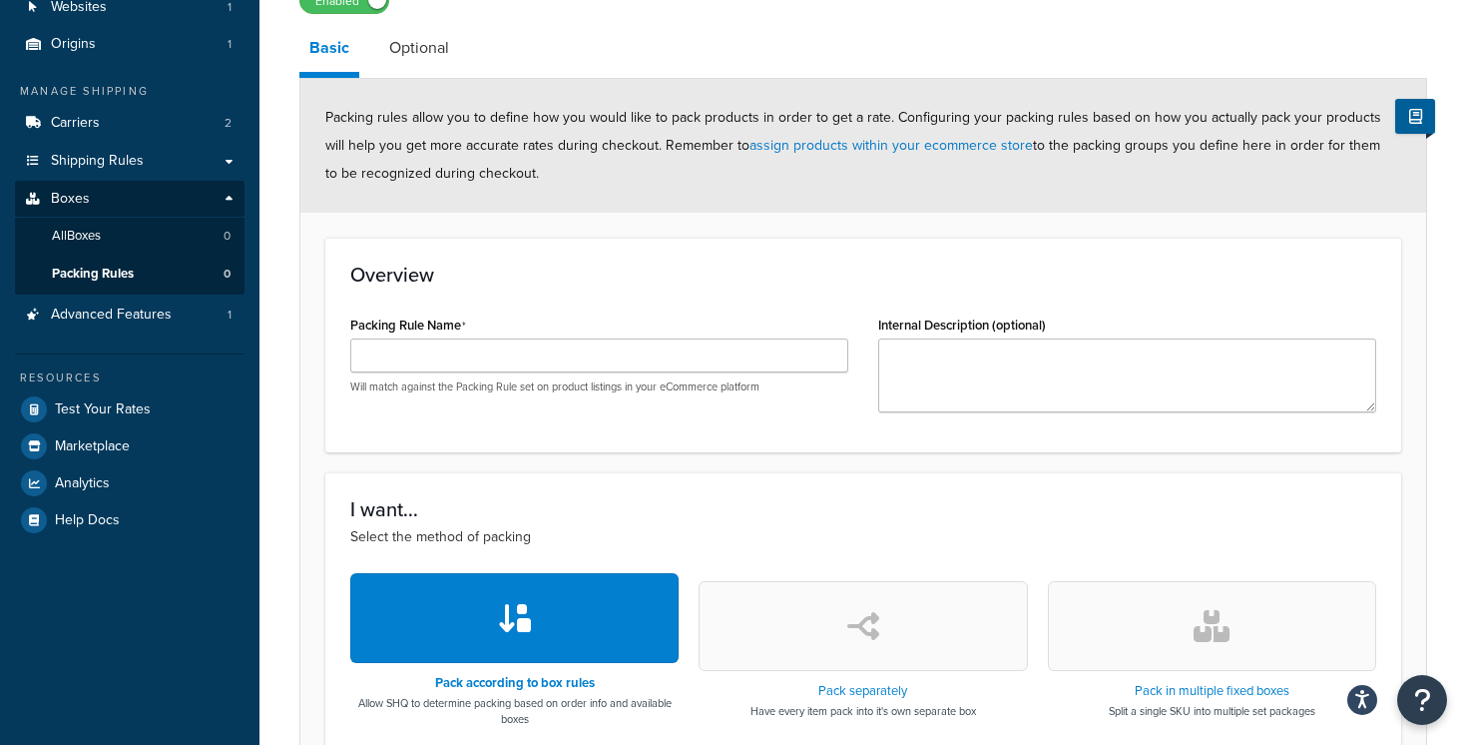
scroll to position [0, 0]
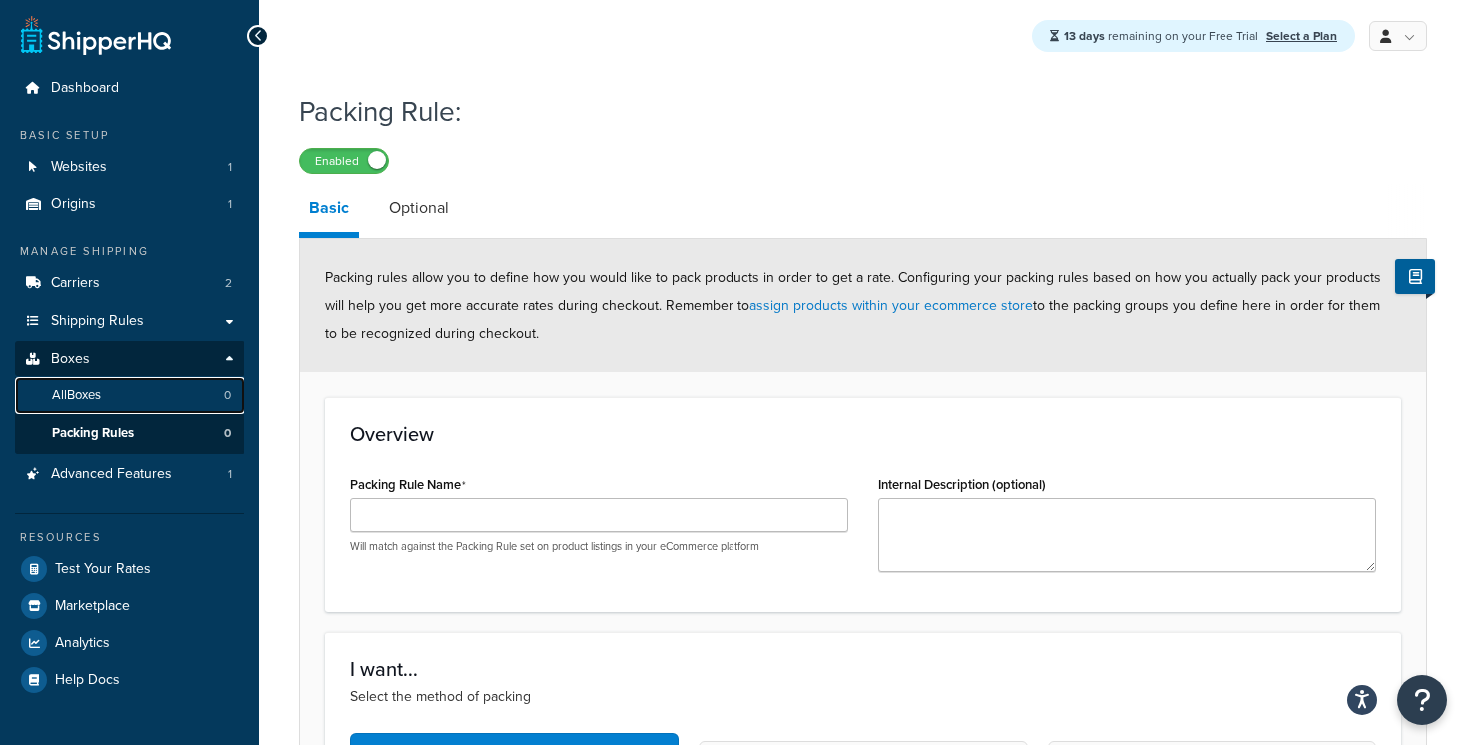
click at [193, 401] on link "All Boxes 0" at bounding box center [130, 395] width 230 height 37
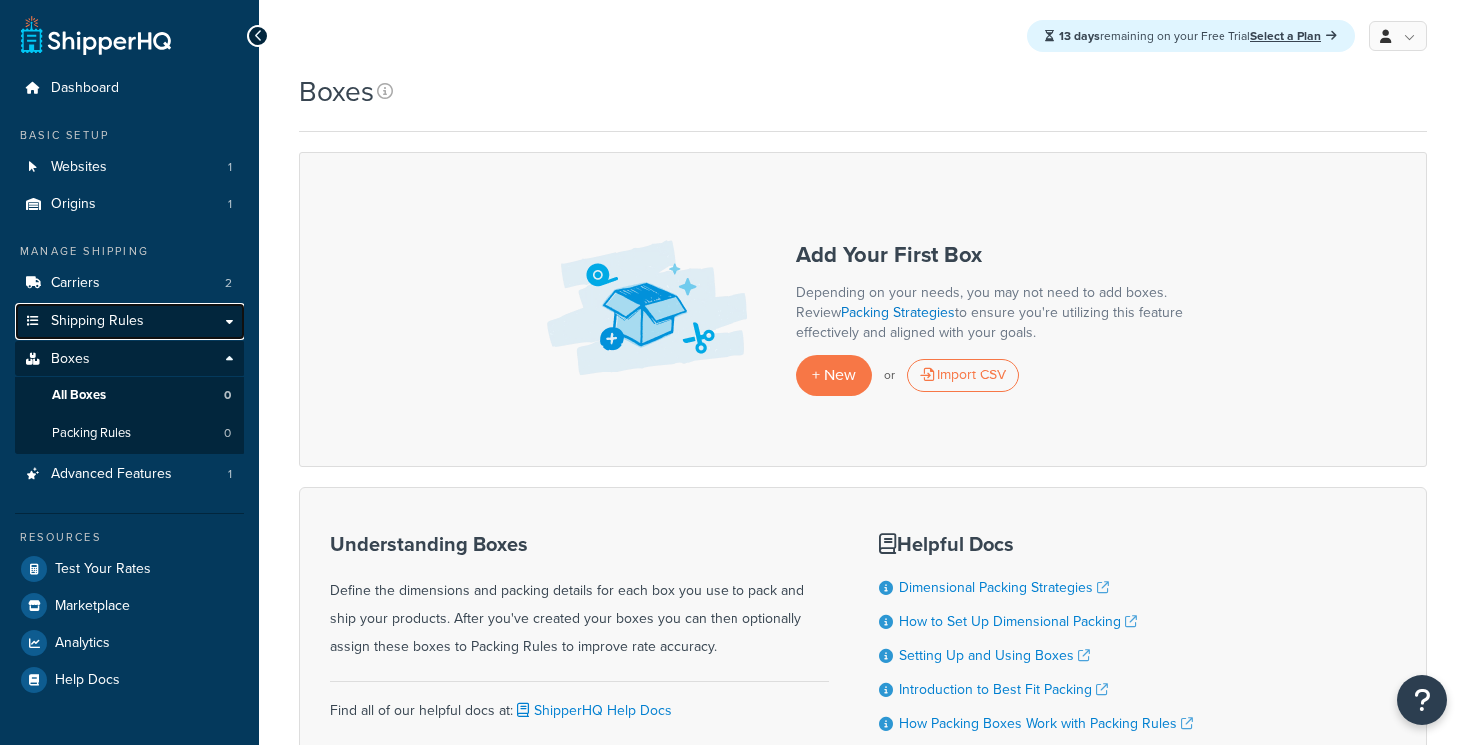
click at [234, 319] on link "Shipping Rules" at bounding box center [130, 320] width 230 height 37
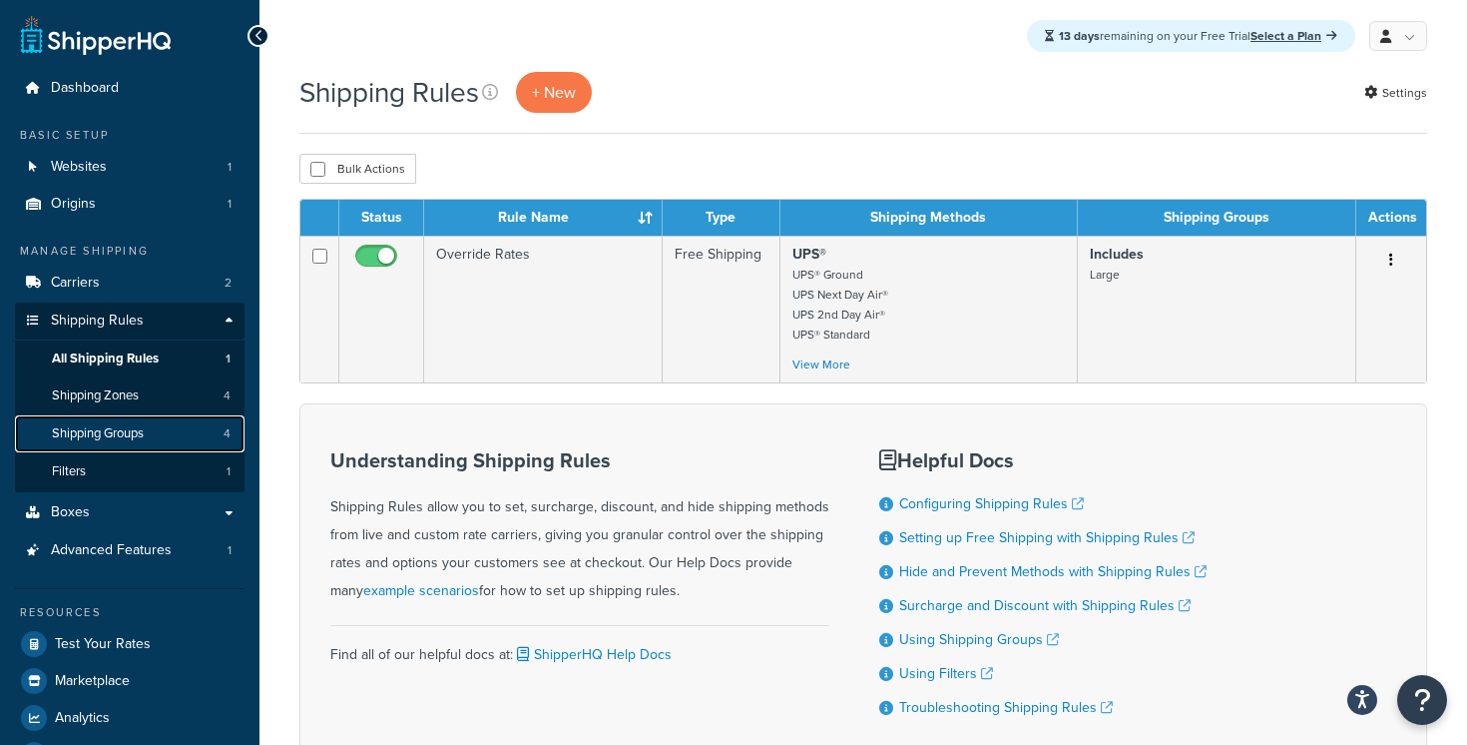
click at [178, 425] on link "Shipping Groups 4" at bounding box center [130, 433] width 230 height 37
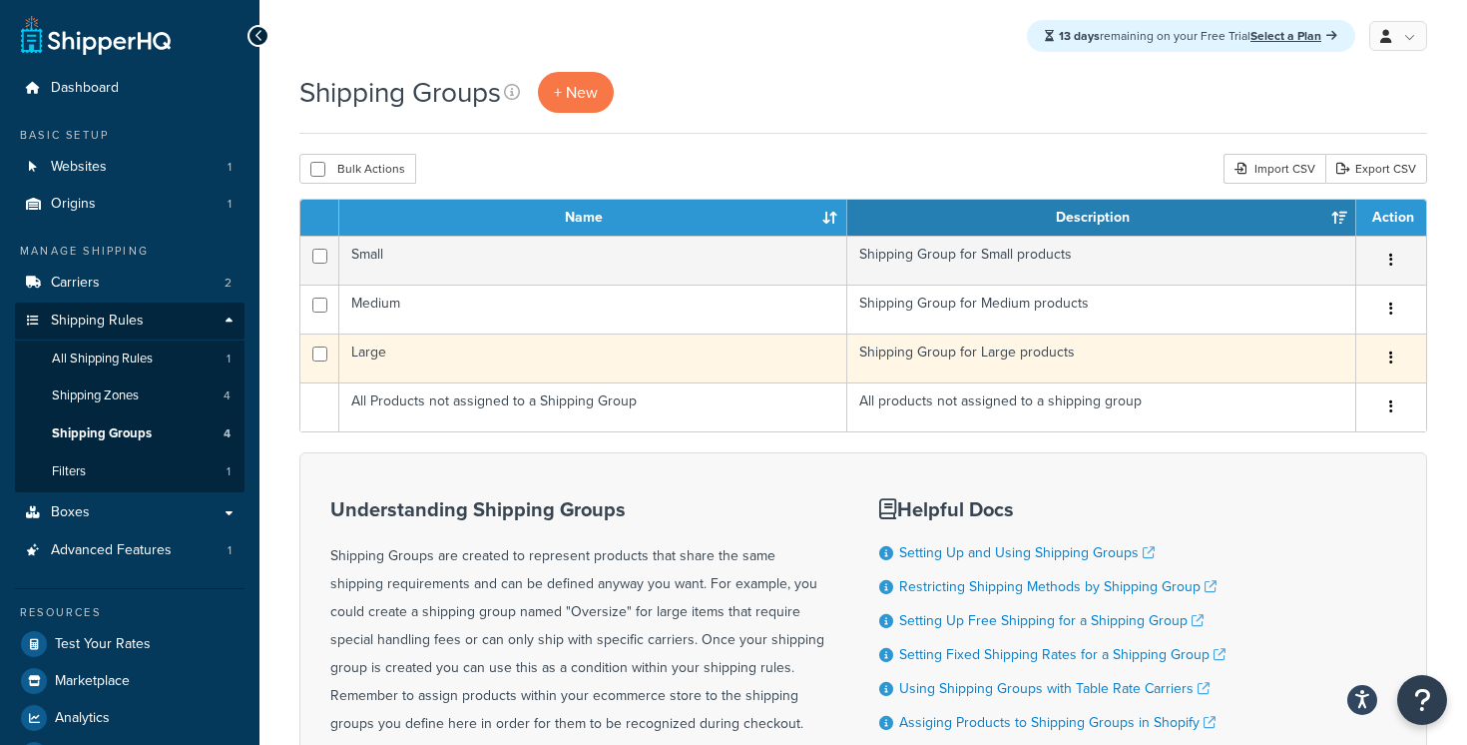
click at [651, 371] on td "Large" at bounding box center [593, 357] width 508 height 49
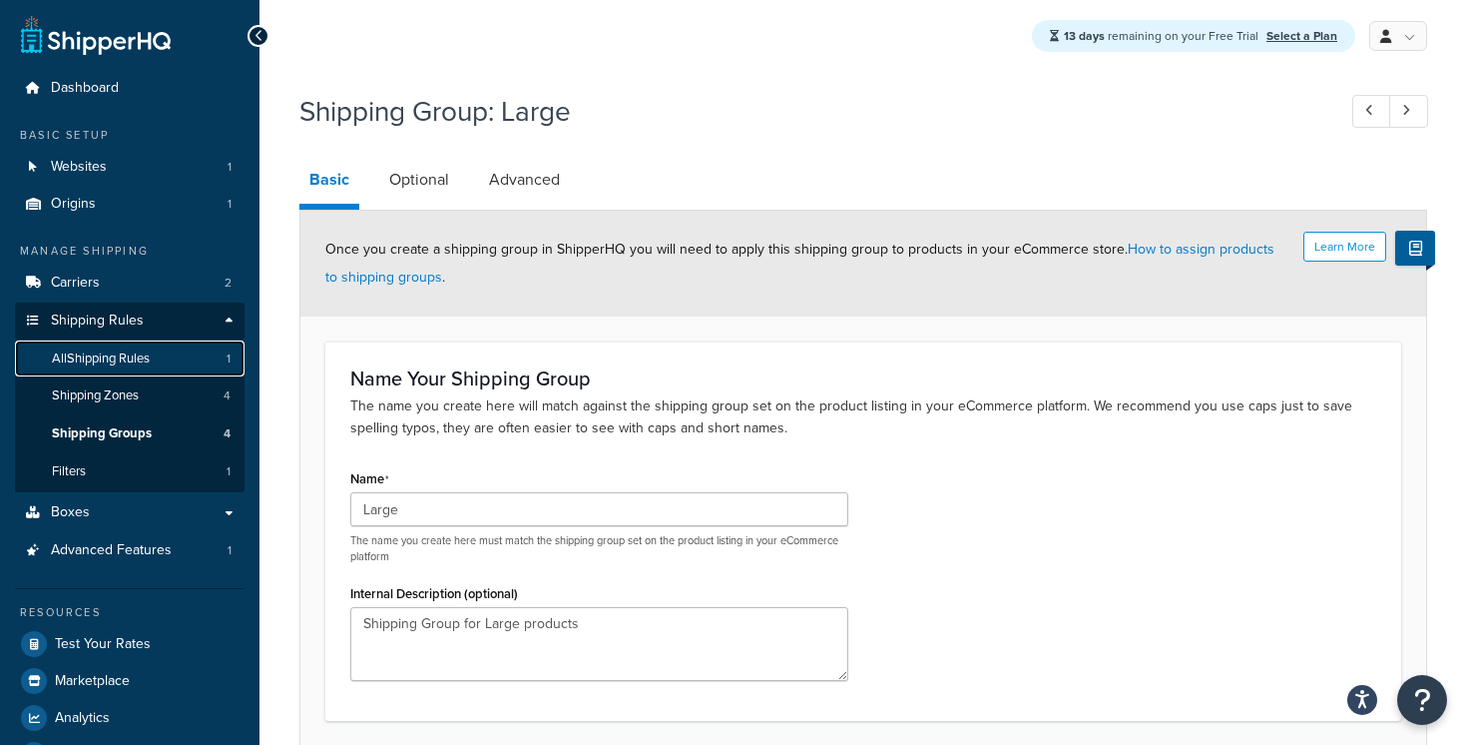
click at [173, 359] on link "All Shipping Rules 1" at bounding box center [130, 358] width 230 height 37
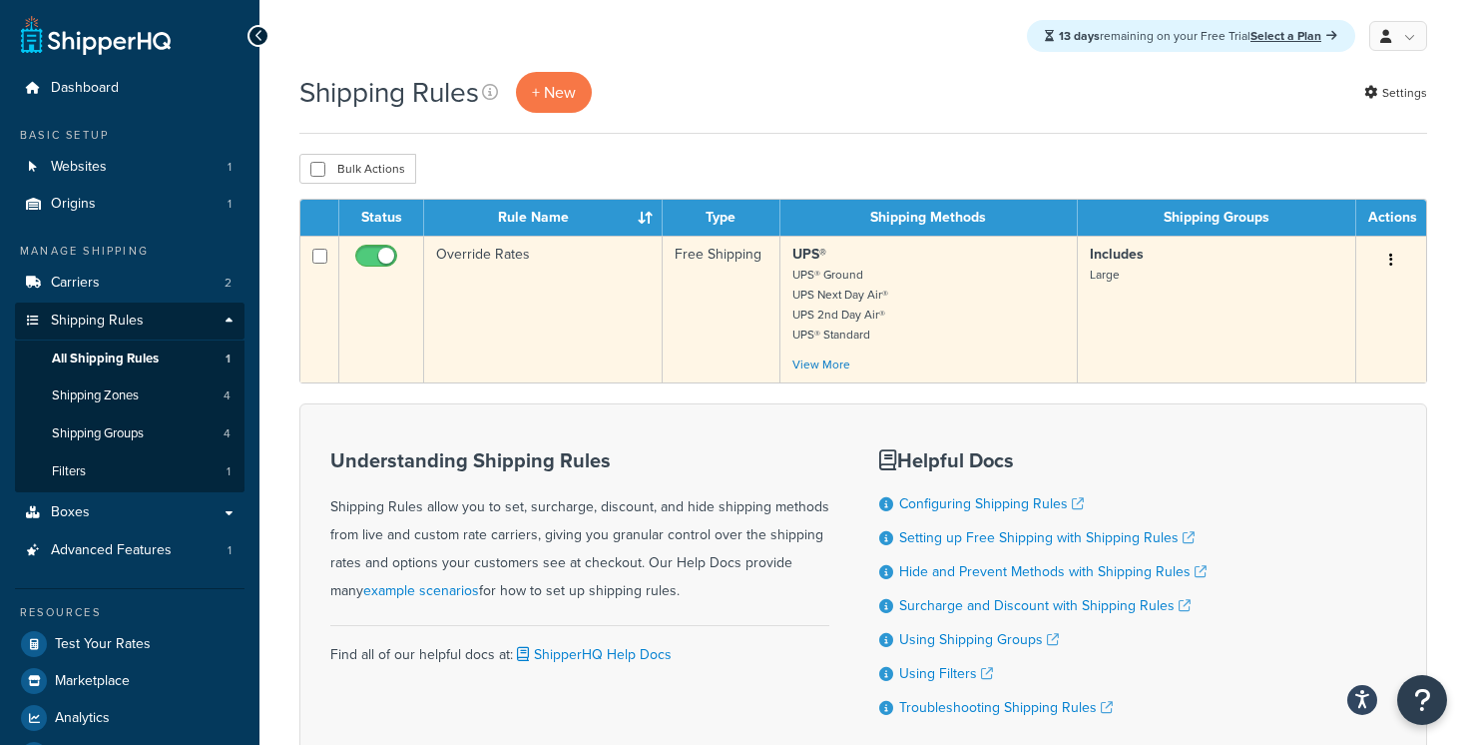
click at [1378, 257] on button "button" at bounding box center [1391, 261] width 28 height 32
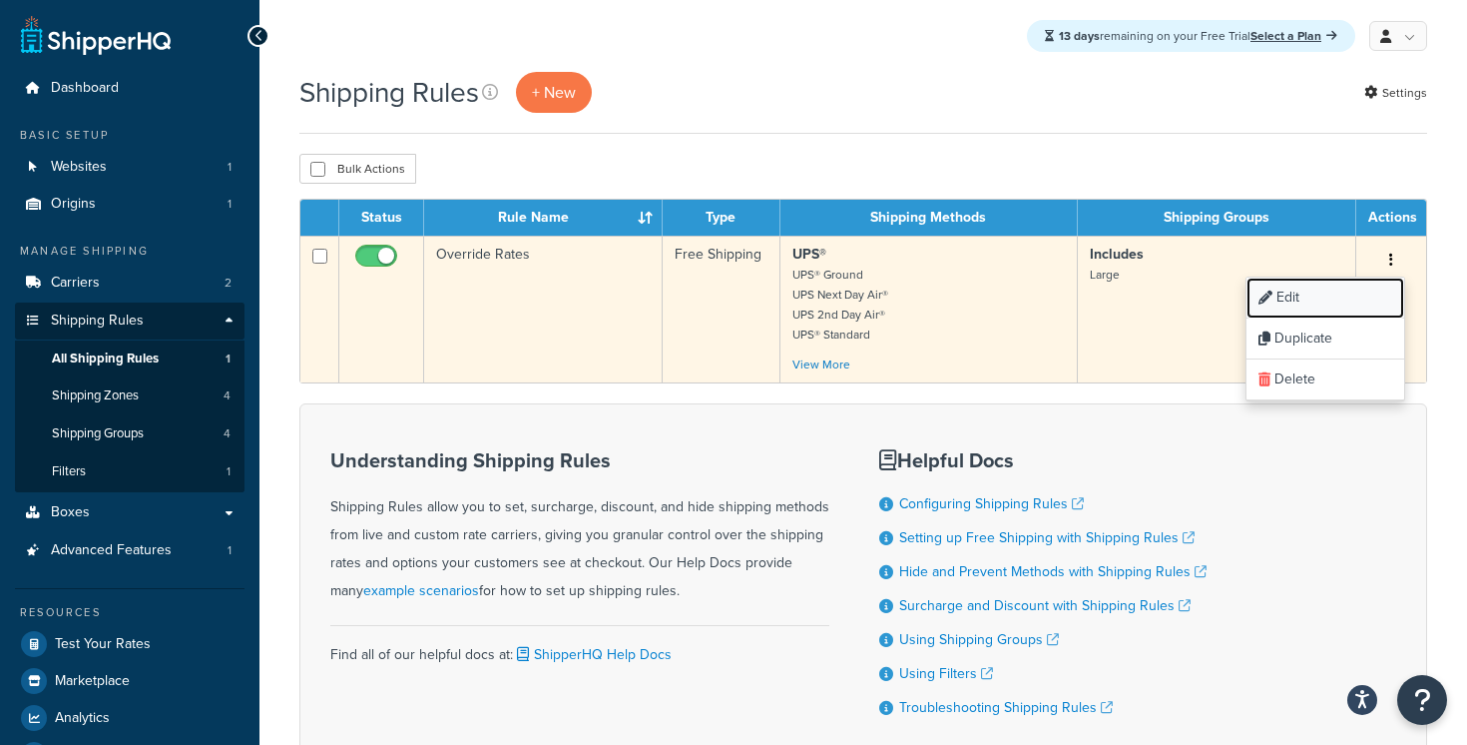
click at [1334, 302] on link "Edit" at bounding box center [1326, 297] width 158 height 41
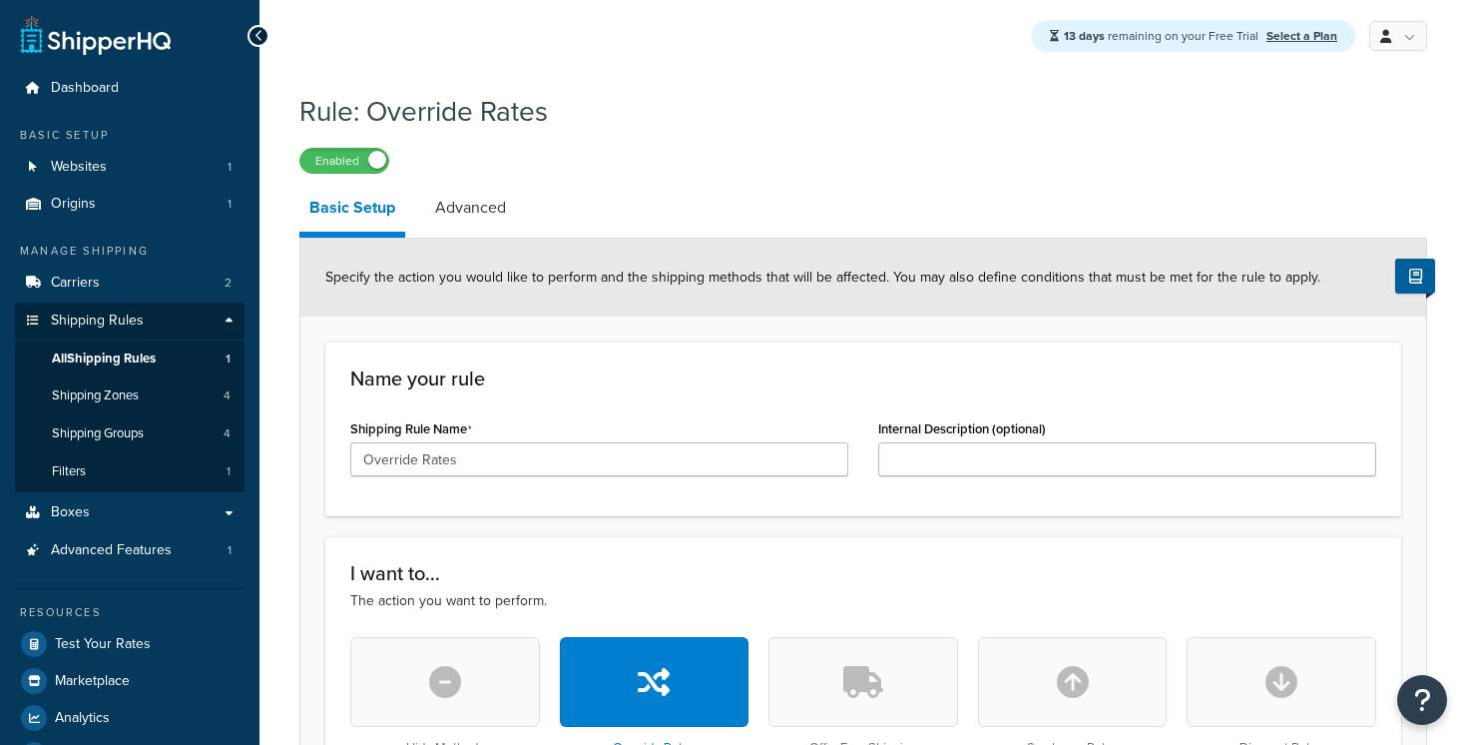
select select "ITEM"
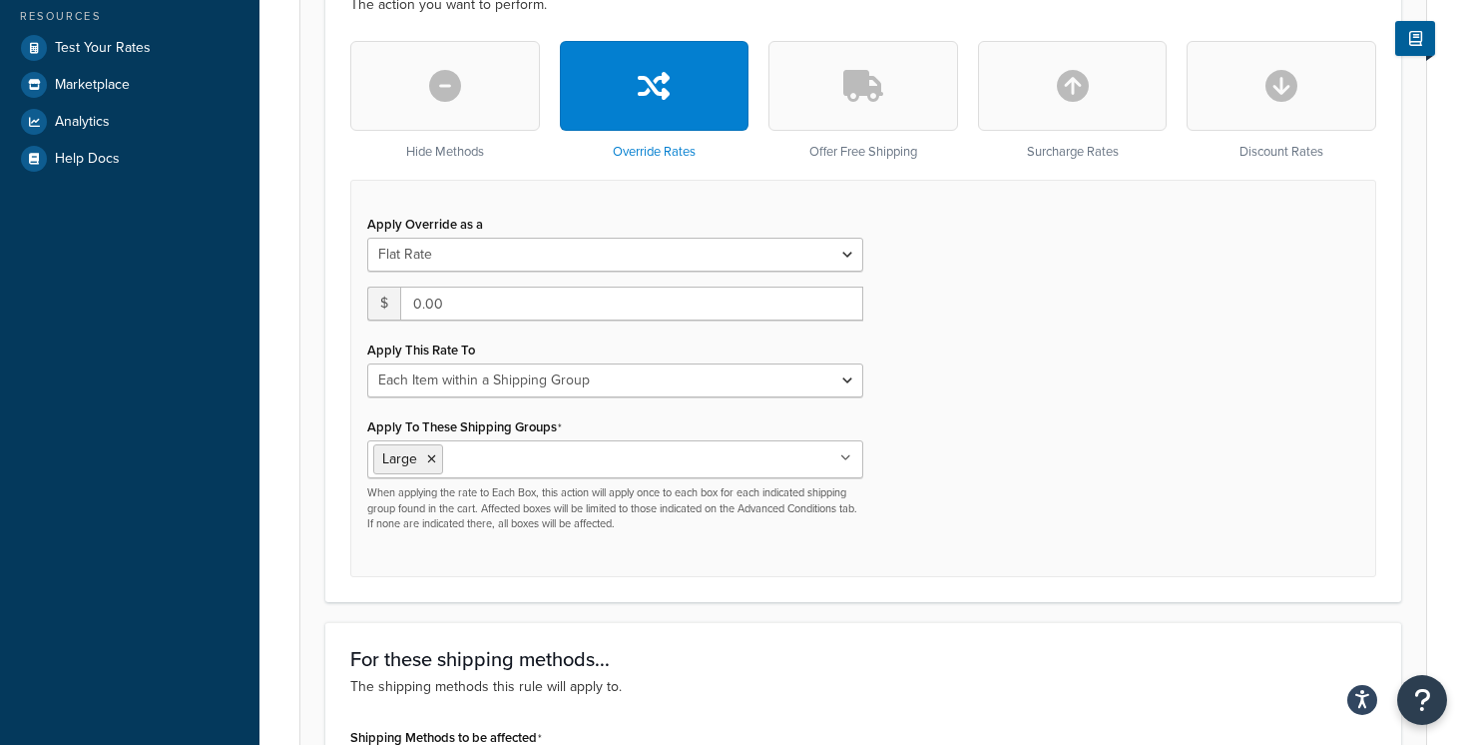
scroll to position [642, 0]
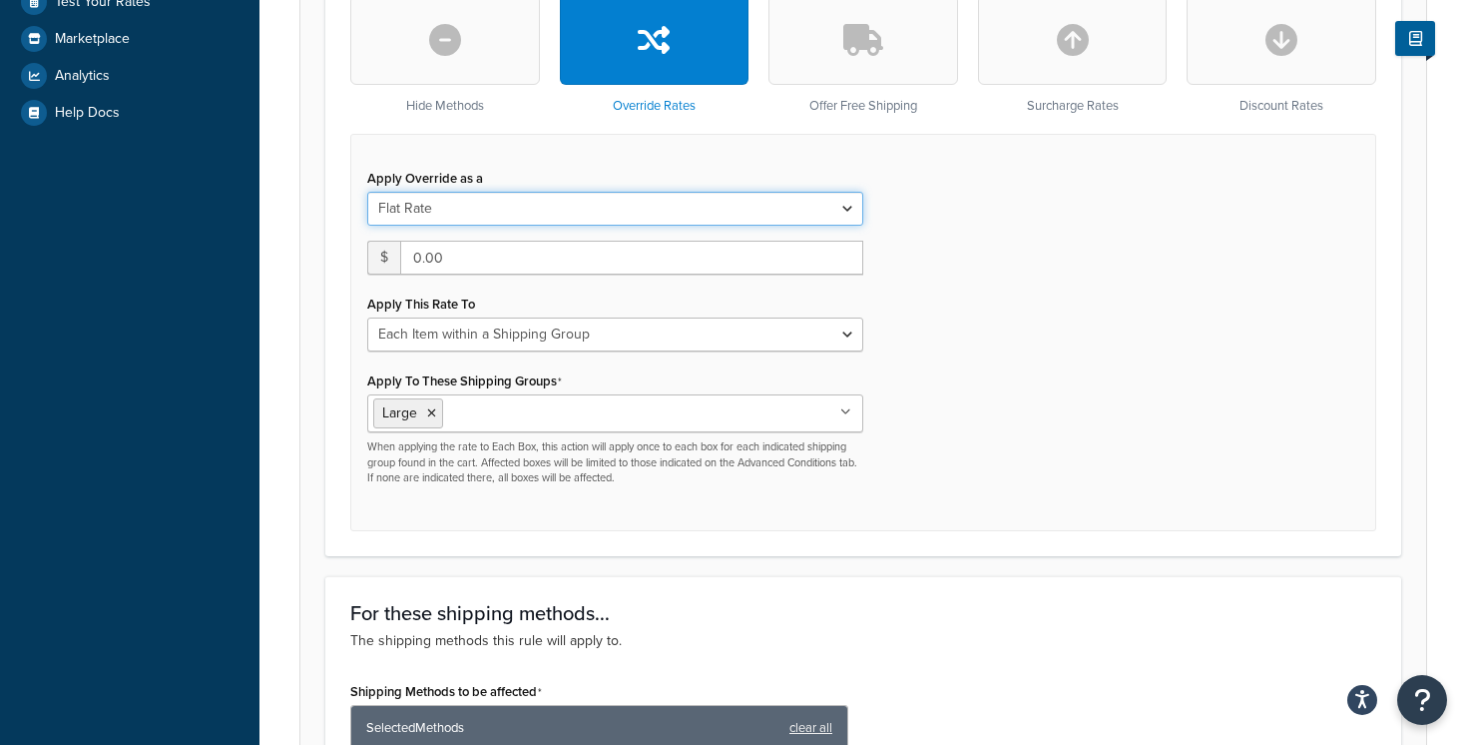
click at [851, 206] on select "Flat Rate Percentage Flat Rate & Percentage" at bounding box center [615, 209] width 496 height 34
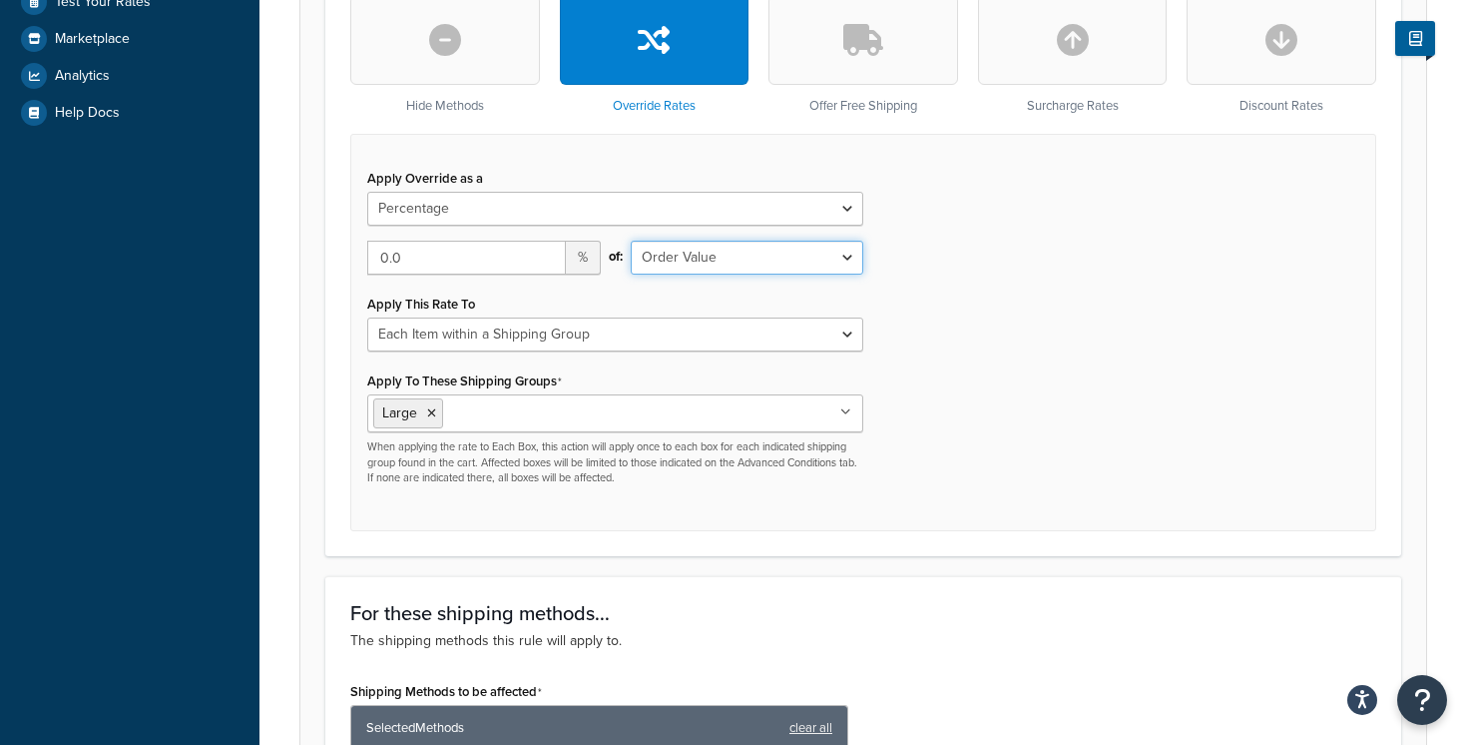
click at [838, 259] on select "Order Value" at bounding box center [748, 258] width 234 height 34
click at [843, 215] on select "Flat Rate Percentage Flat Rate & Percentage" at bounding box center [615, 209] width 496 height 34
select select "FLAT_RATE"
click at [889, 241] on div "Apply Override as a Flat Rate Percentage Flat Rate & Percentage $ 0.00 Apply Th…" at bounding box center [863, 332] width 1026 height 396
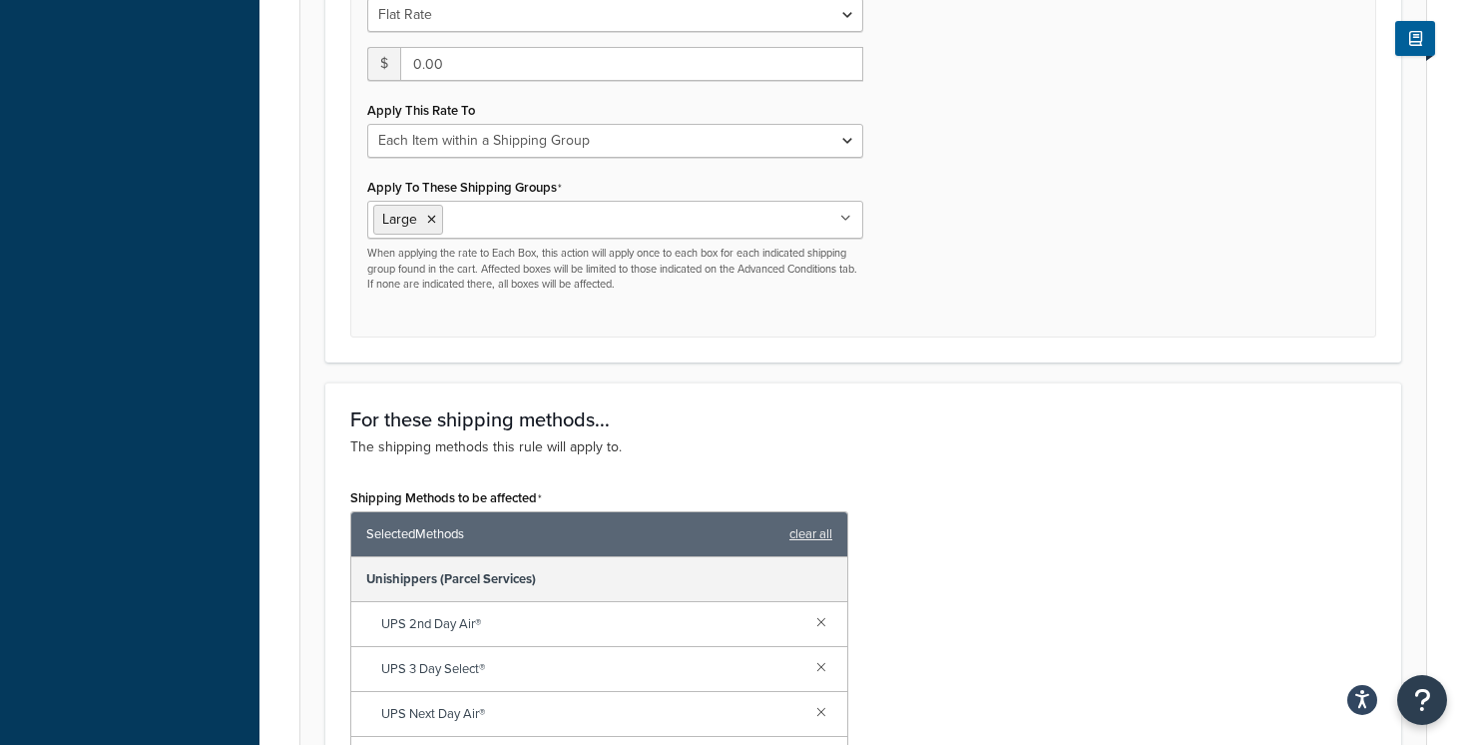
scroll to position [868, 0]
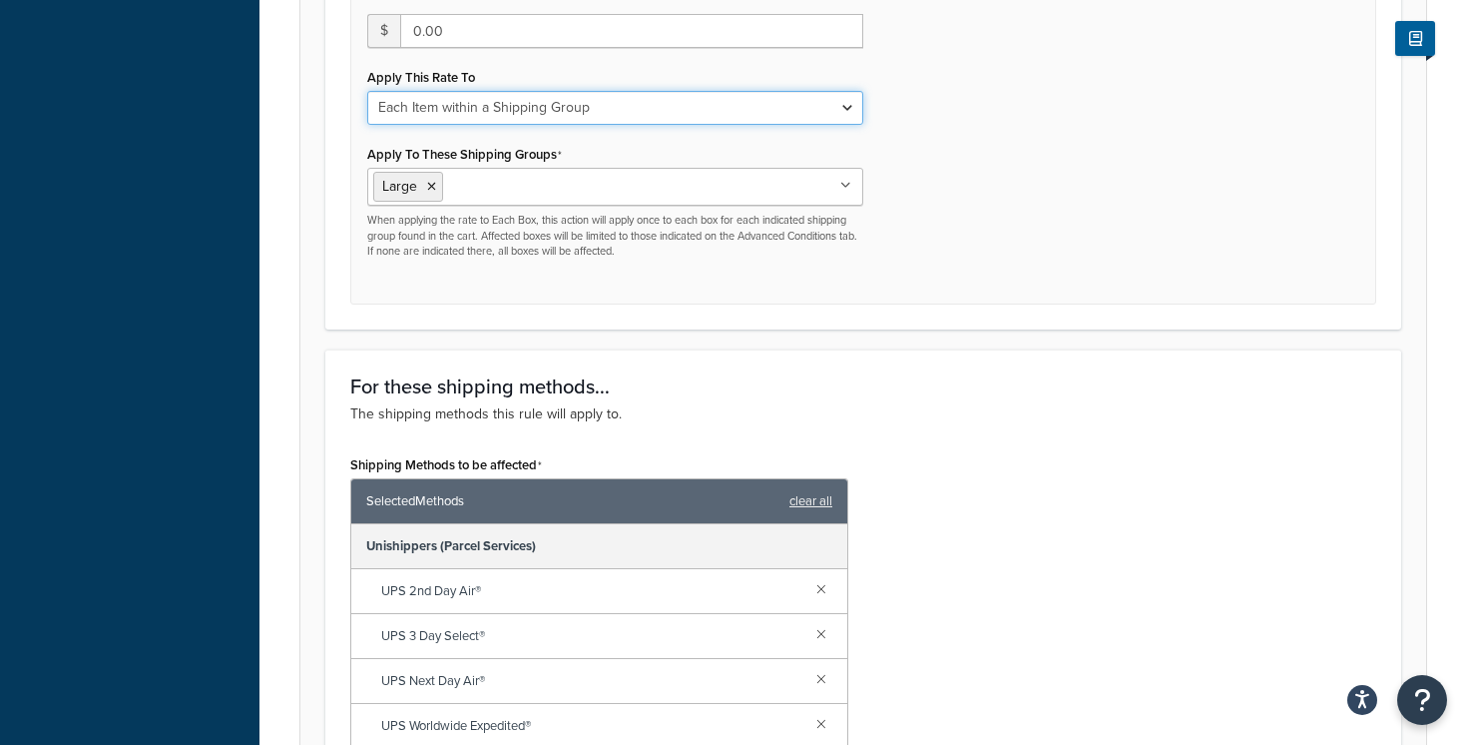
click at [834, 100] on select "Each Shipment in the Cart Each Shipping Group in the Cart Each Item within a Sh…" at bounding box center [615, 108] width 496 height 34
click at [969, 178] on div "Apply Override as a Flat Rate Percentage Flat Rate & Percentage $ 0.00 Apply Th…" at bounding box center [863, 105] width 1026 height 396
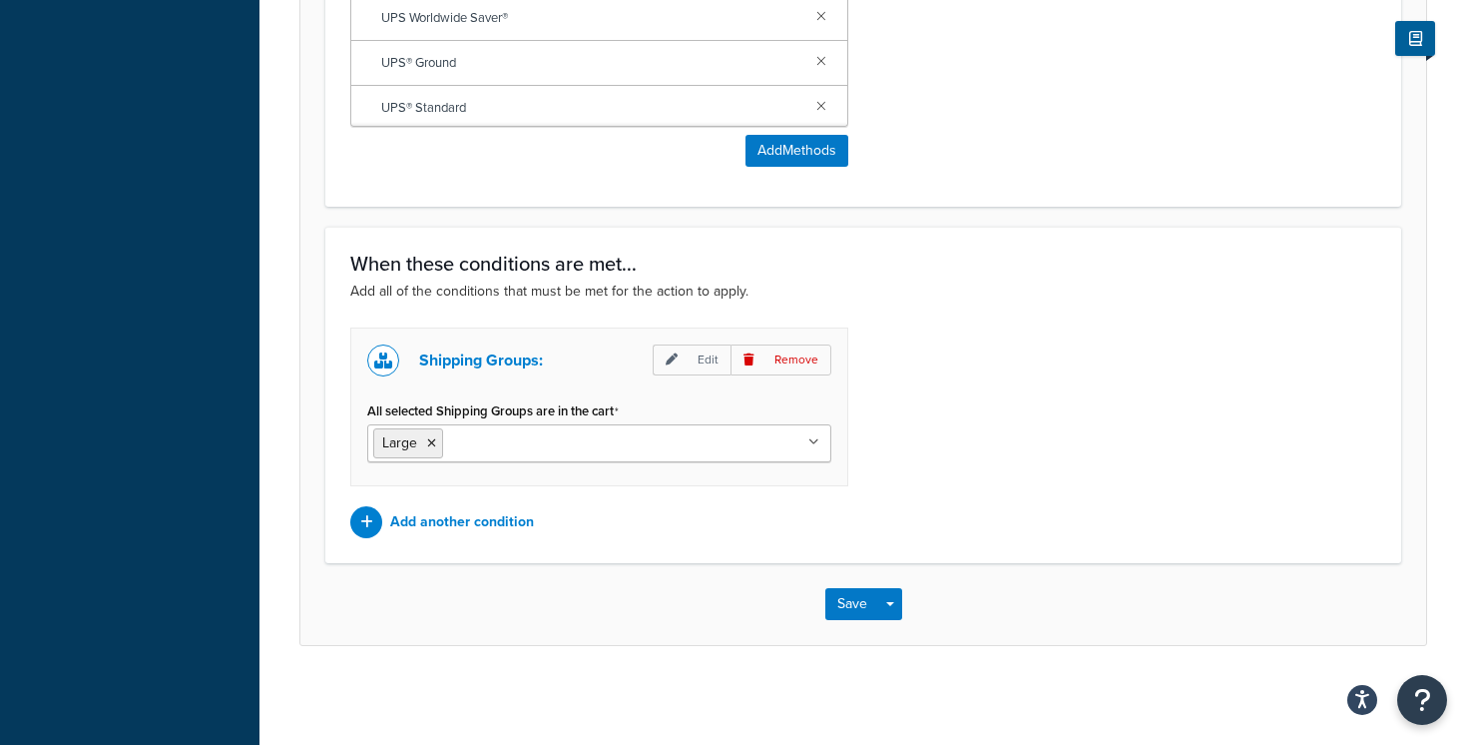
scroll to position [1667, 0]
click at [360, 520] on icon at bounding box center [366, 521] width 13 height 14
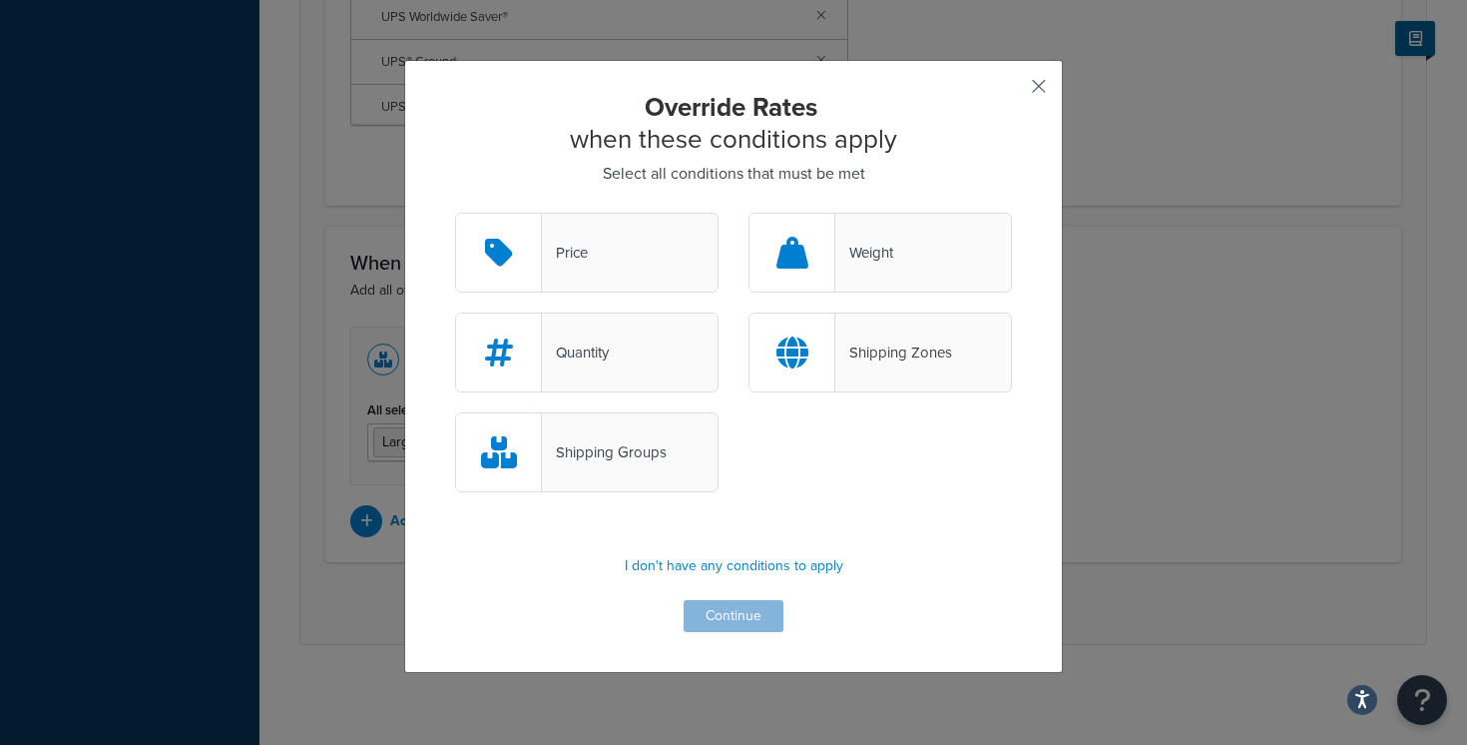
click at [1012, 91] on button "button" at bounding box center [1009, 93] width 5 height 5
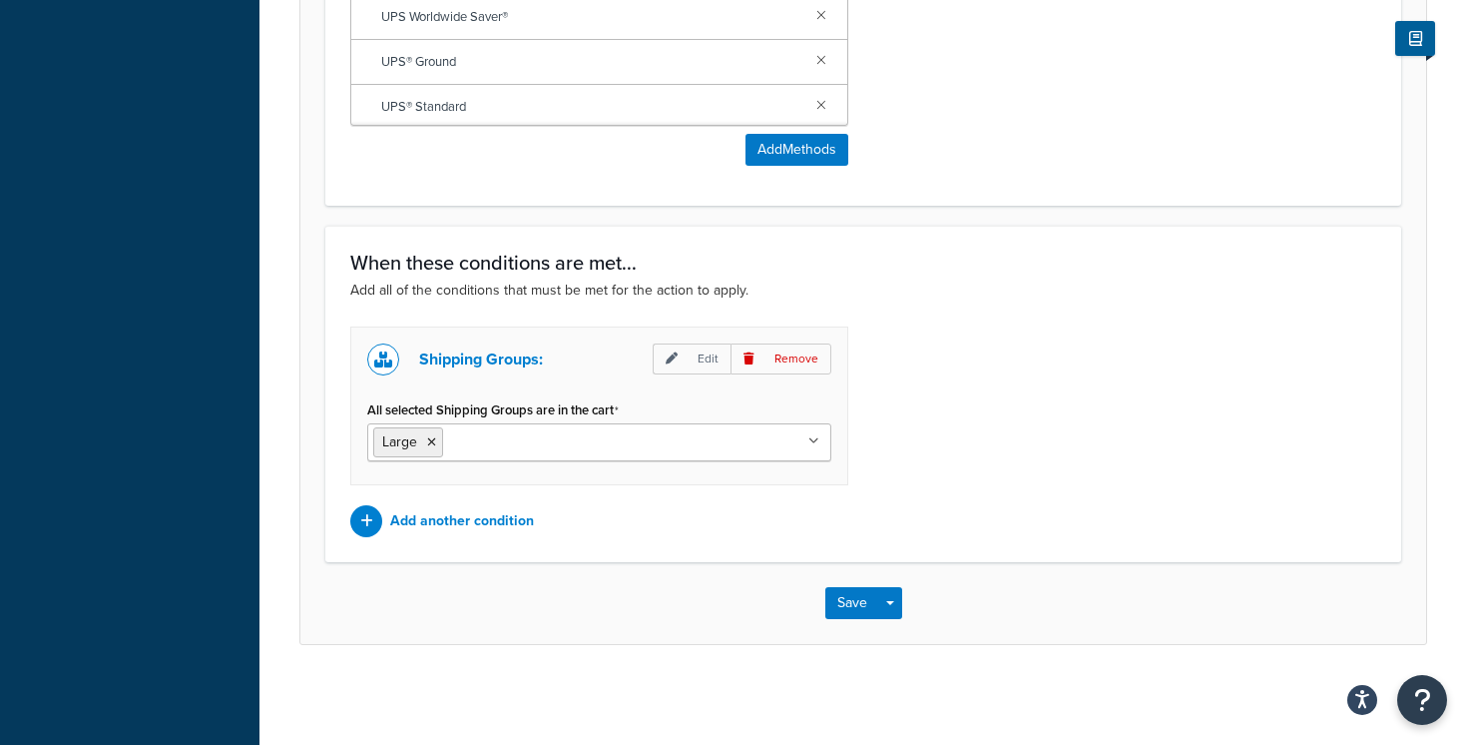
click at [813, 441] on icon at bounding box center [813, 441] width 11 height 12
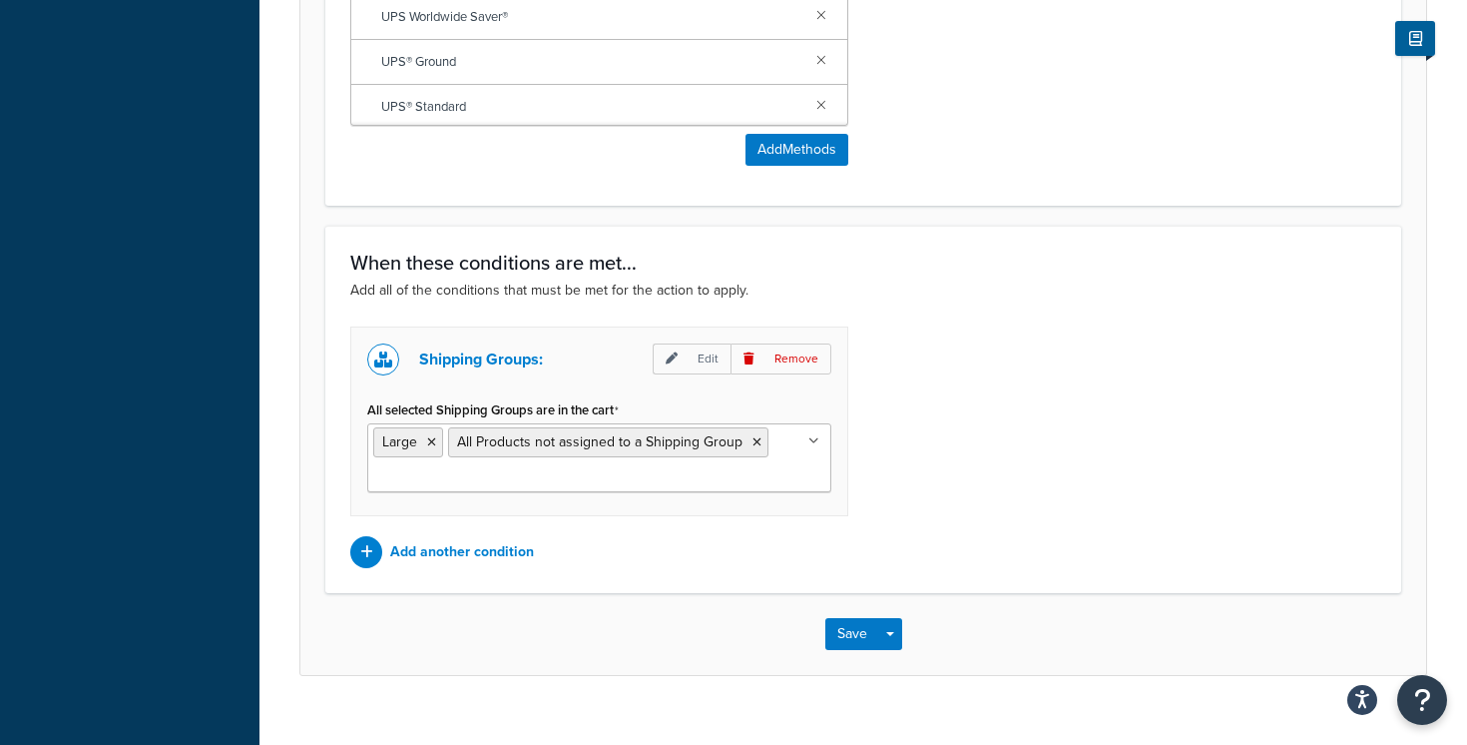
click at [916, 461] on div "Shipping Groups: Edit Remove All selected Shipping Groups are in the cart Large…" at bounding box center [863, 447] width 1056 height 242
click at [755, 444] on icon at bounding box center [757, 442] width 9 height 12
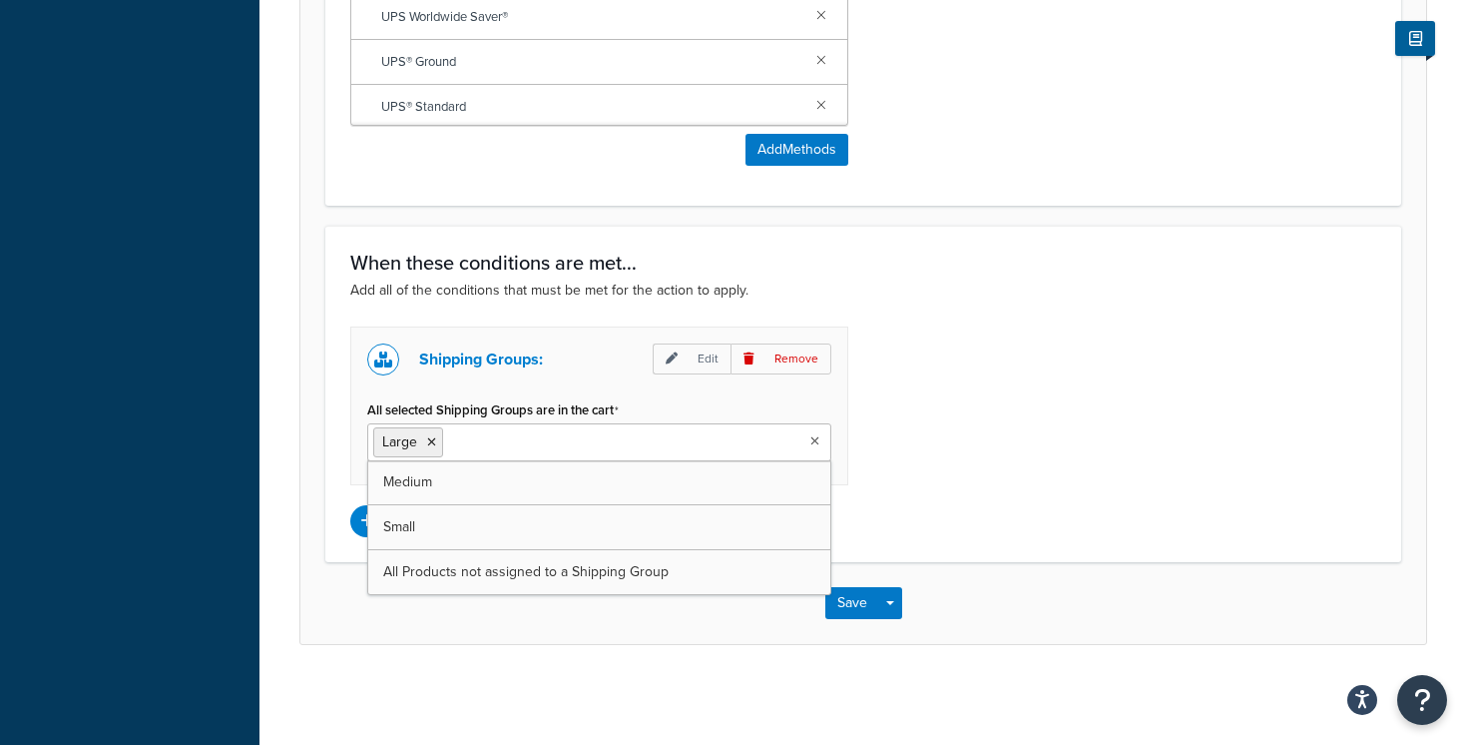
click at [914, 414] on div "Shipping Groups: Edit Remove All selected Shipping Groups are in the cart Large…" at bounding box center [863, 431] width 1056 height 211
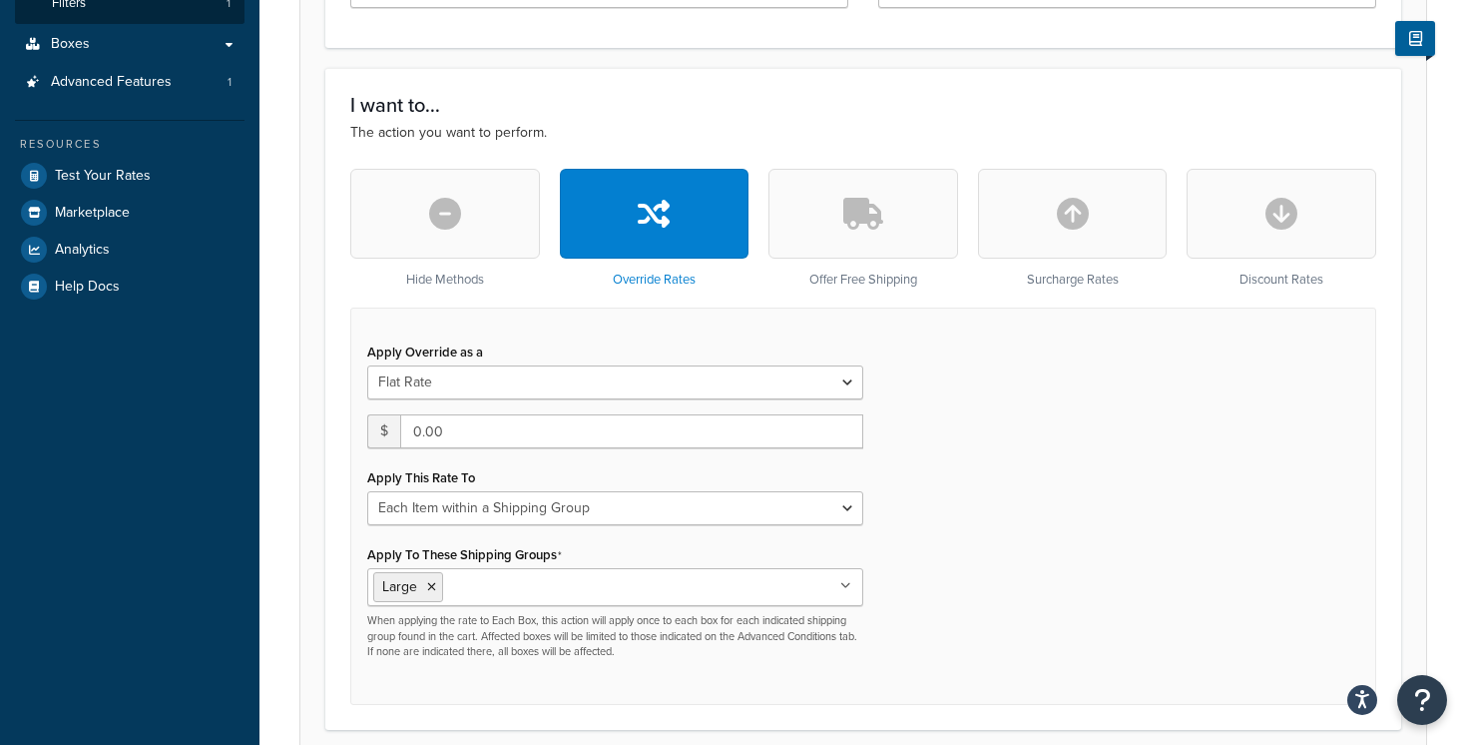
scroll to position [537, 0]
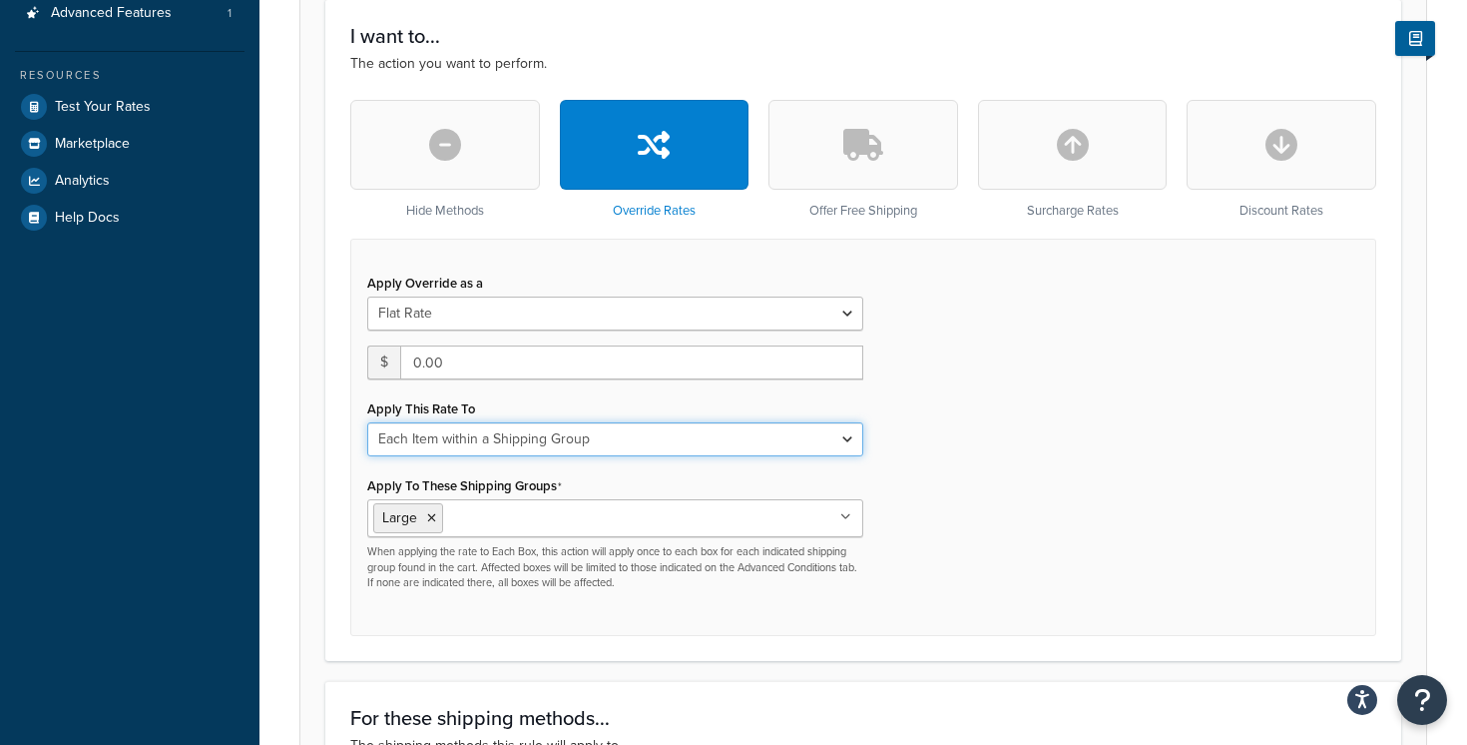
click at [842, 443] on select "Each Shipment in the Cart Each Shipping Group in the Cart Each Item within a Sh…" at bounding box center [615, 439] width 496 height 34
click at [910, 448] on div "Apply Override as a Flat Rate Percentage Flat Rate & Percentage $ 0.00 Apply Th…" at bounding box center [863, 437] width 1026 height 396
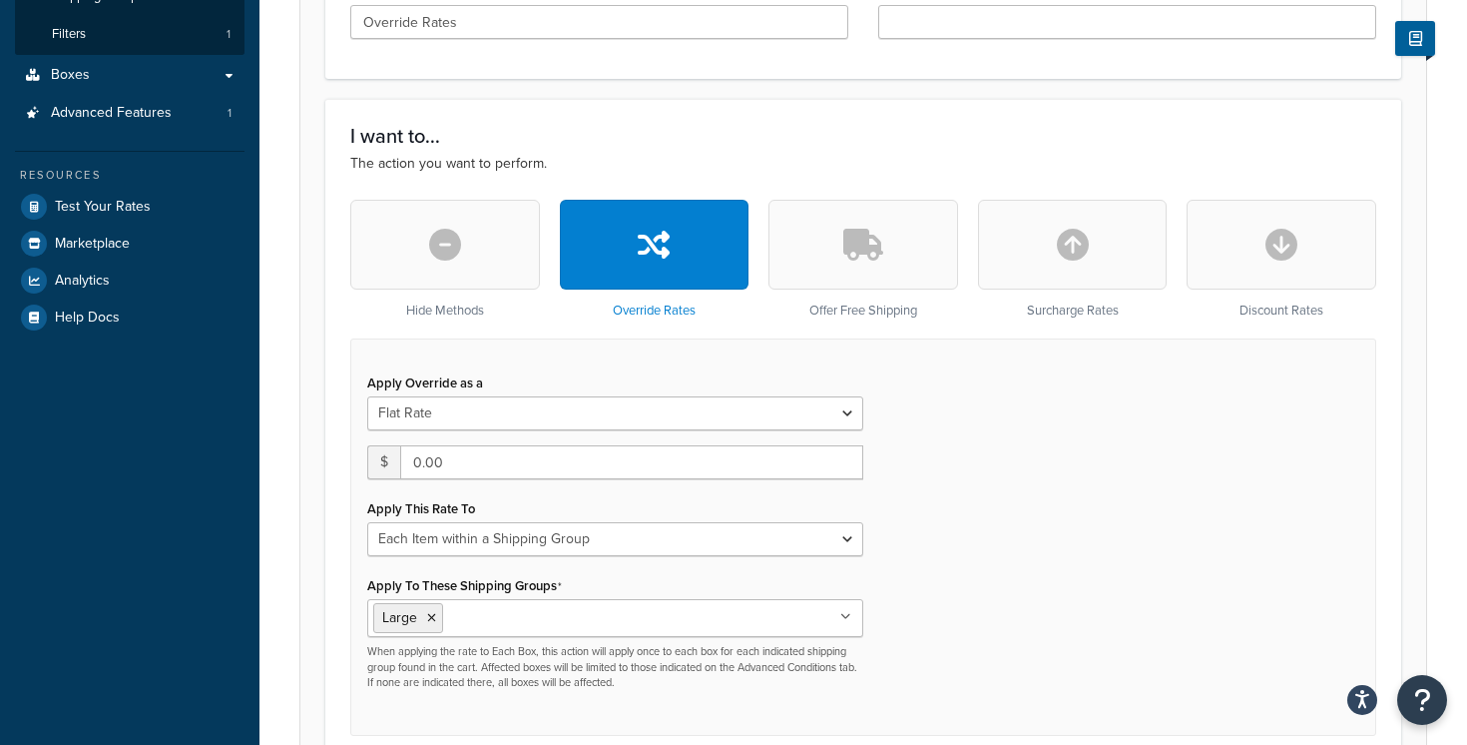
scroll to position [549, 0]
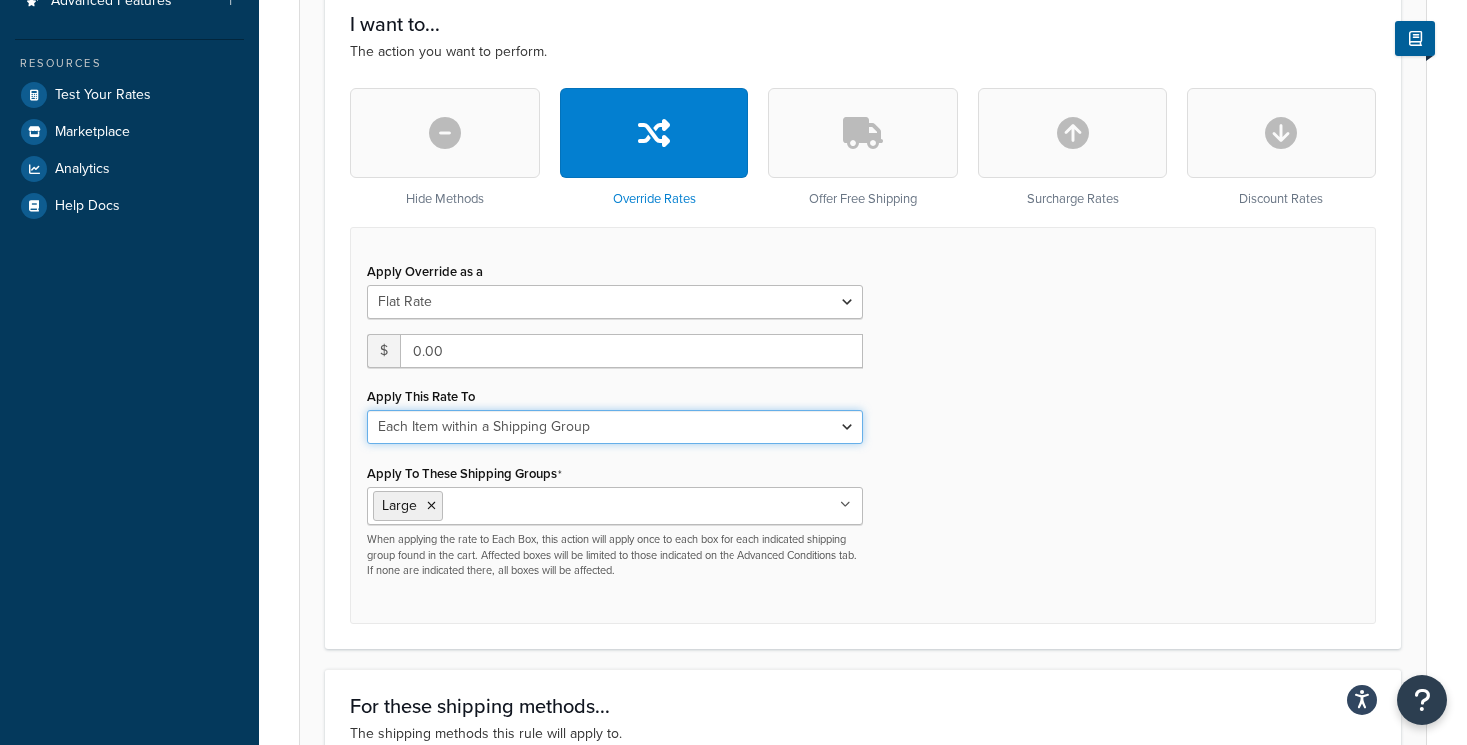
click at [841, 429] on select "Each Shipment in the Cart Each Shipping Group in the Cart Each Item within a Sh…" at bounding box center [615, 427] width 496 height 34
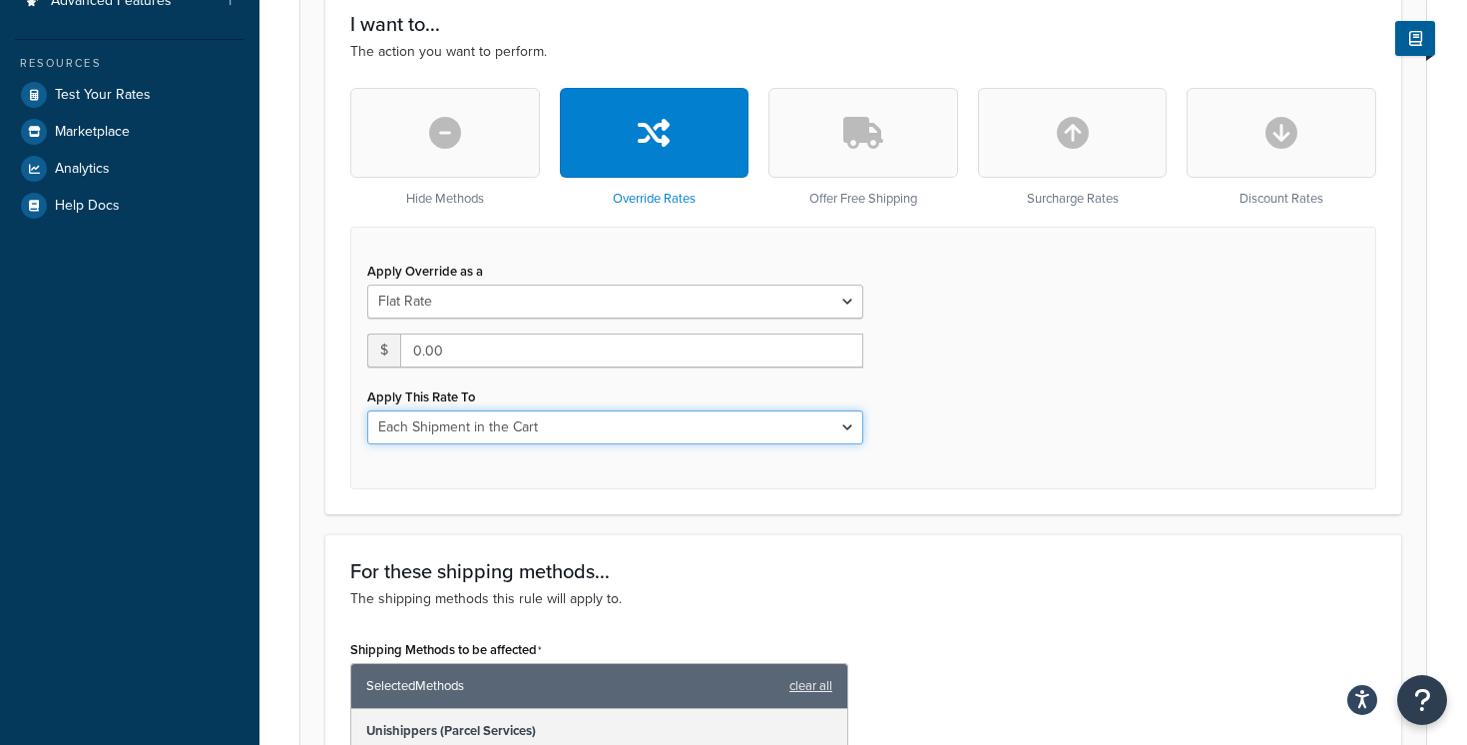
click at [827, 426] on select "Each Shipment in the Cart Each Shipping Group in the Cart Each Item within a Sh…" at bounding box center [615, 427] width 496 height 34
select select "SHIPPING_GROUP"
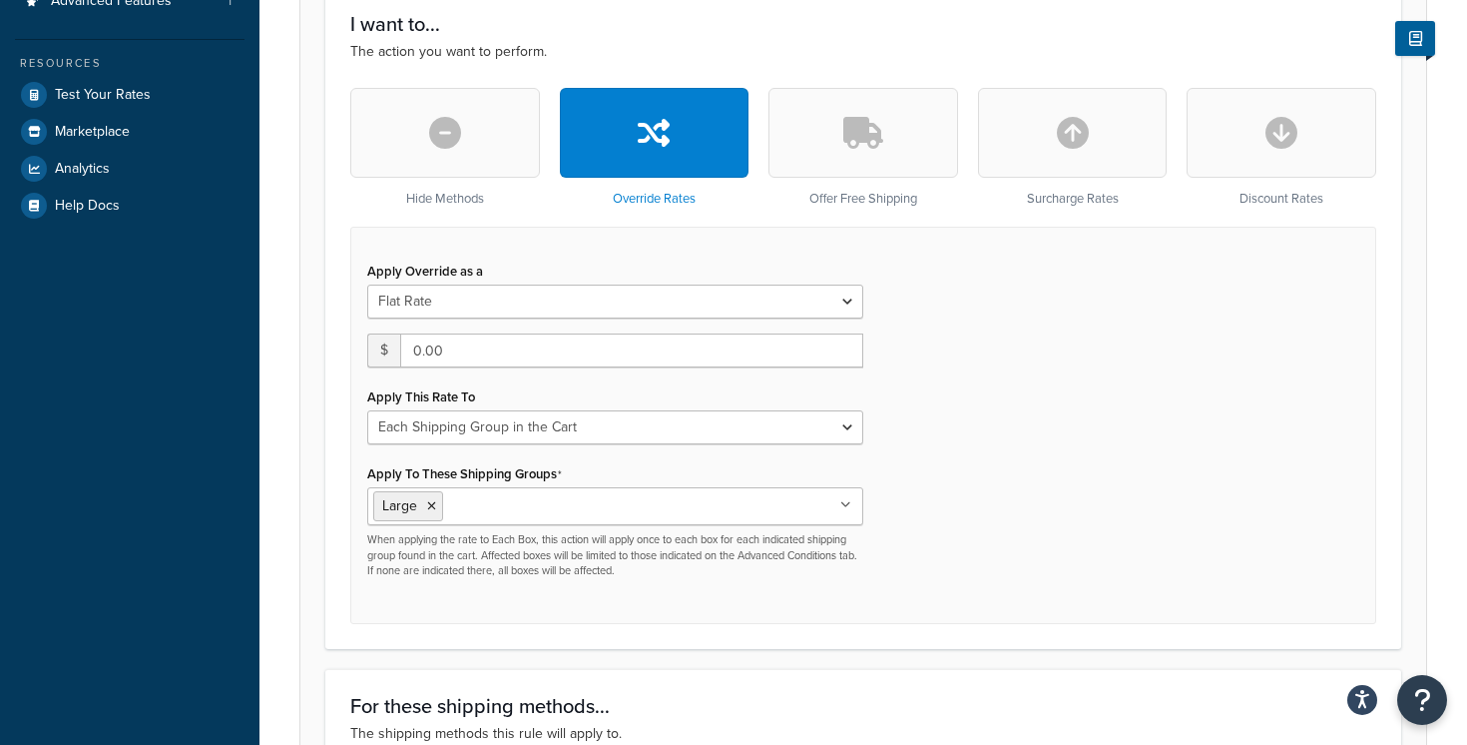
click at [914, 464] on div "Apply Override as a Flat Rate Percentage Flat Rate & Percentage $ 0.00 Apply Th…" at bounding box center [863, 425] width 1026 height 396
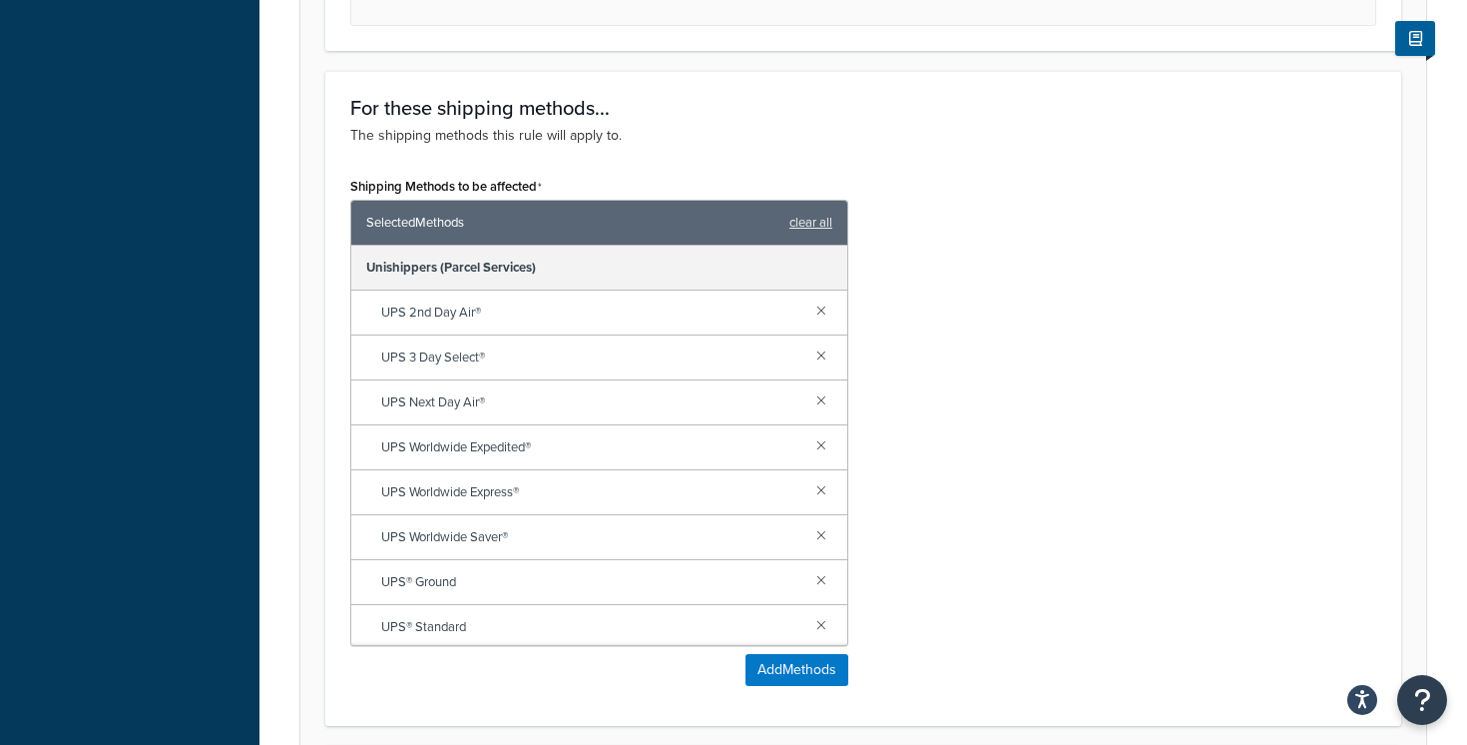
scroll to position [0, 0]
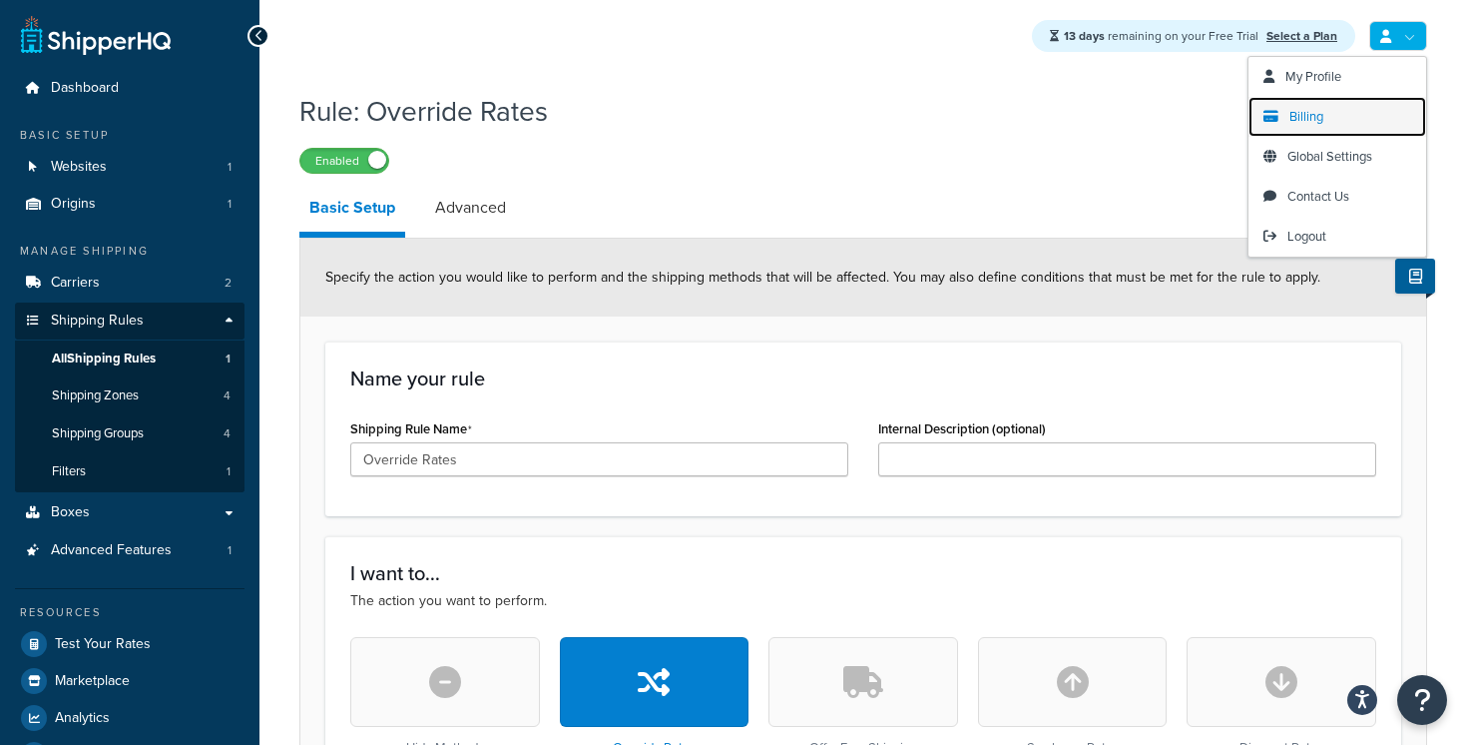
click at [1320, 125] on span "Billing" at bounding box center [1307, 116] width 34 height 19
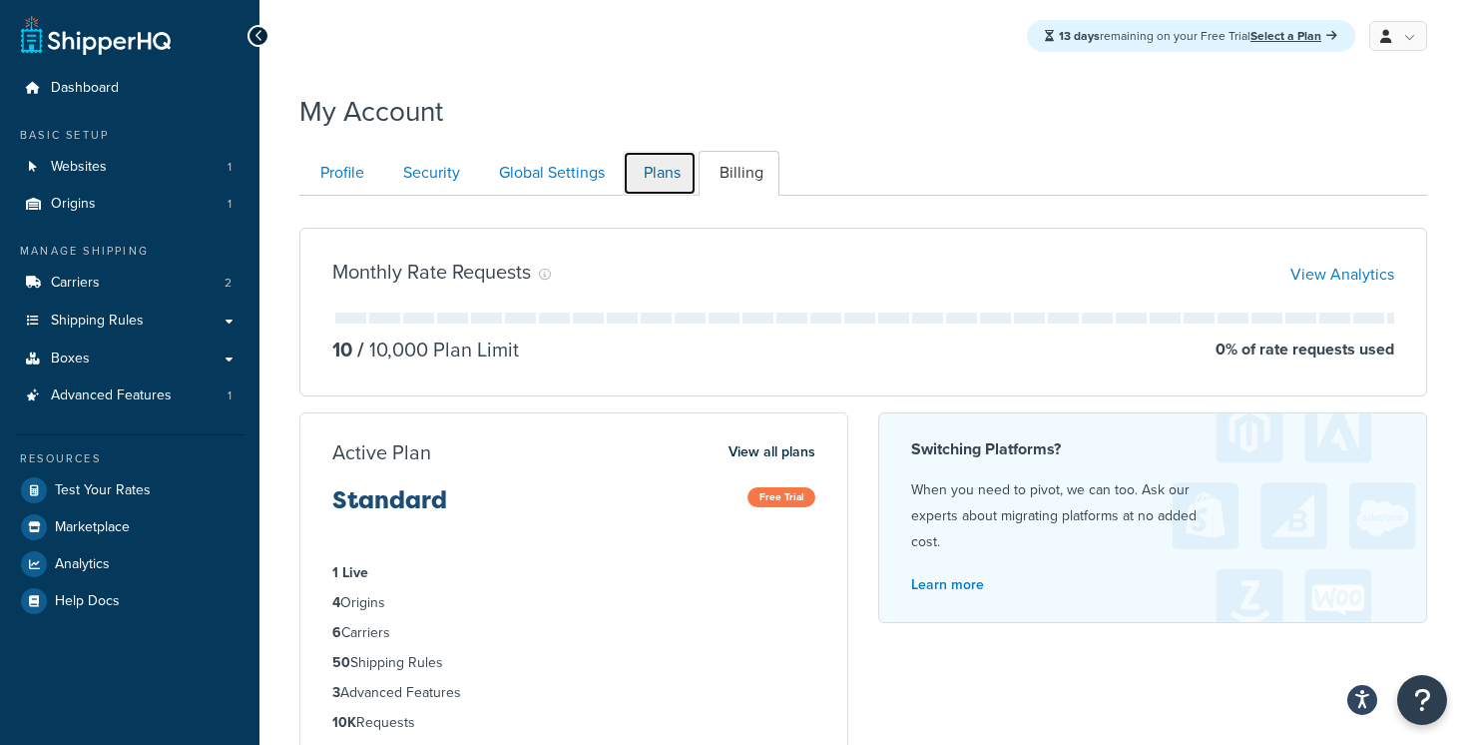
click at [671, 171] on link "Plans" at bounding box center [660, 173] width 74 height 45
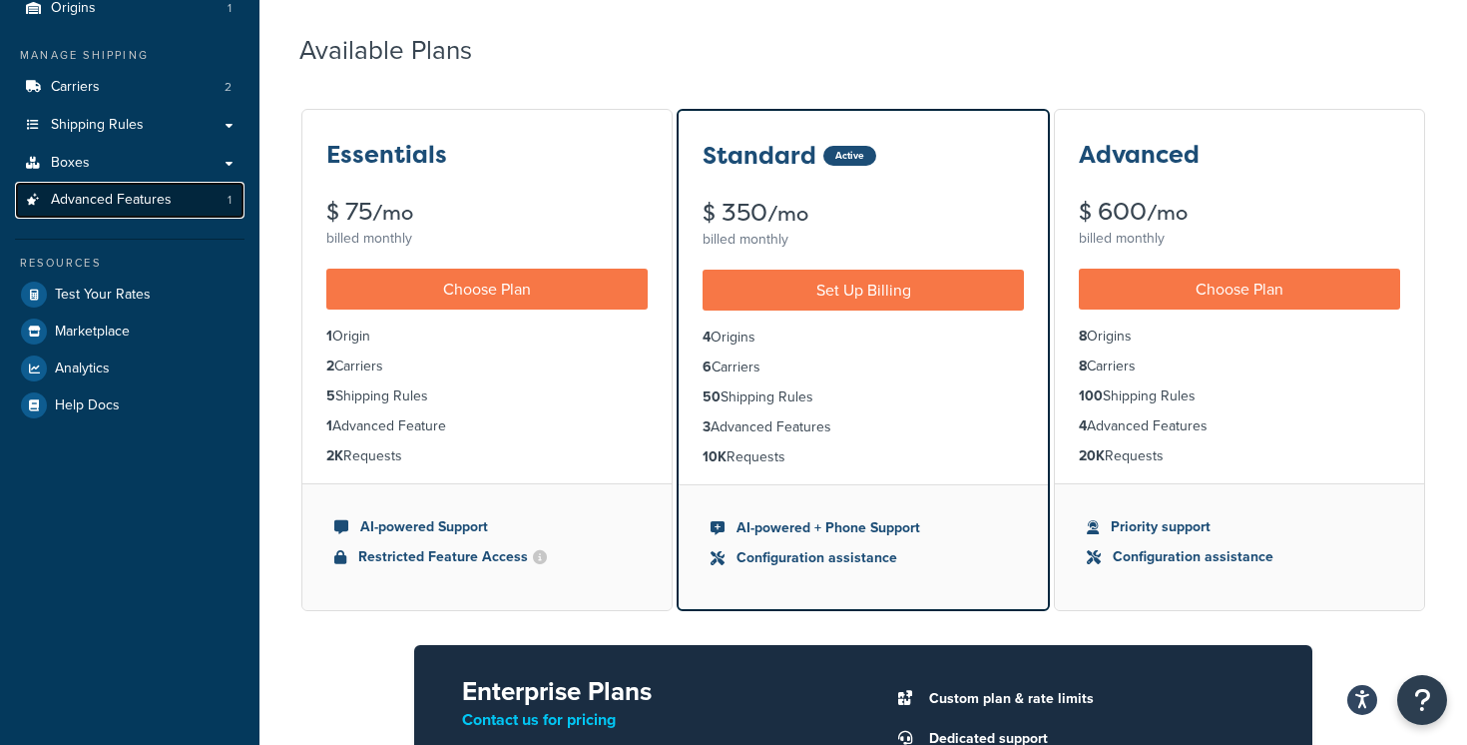
click at [179, 201] on link "Advanced Features 1" at bounding box center [130, 200] width 230 height 37
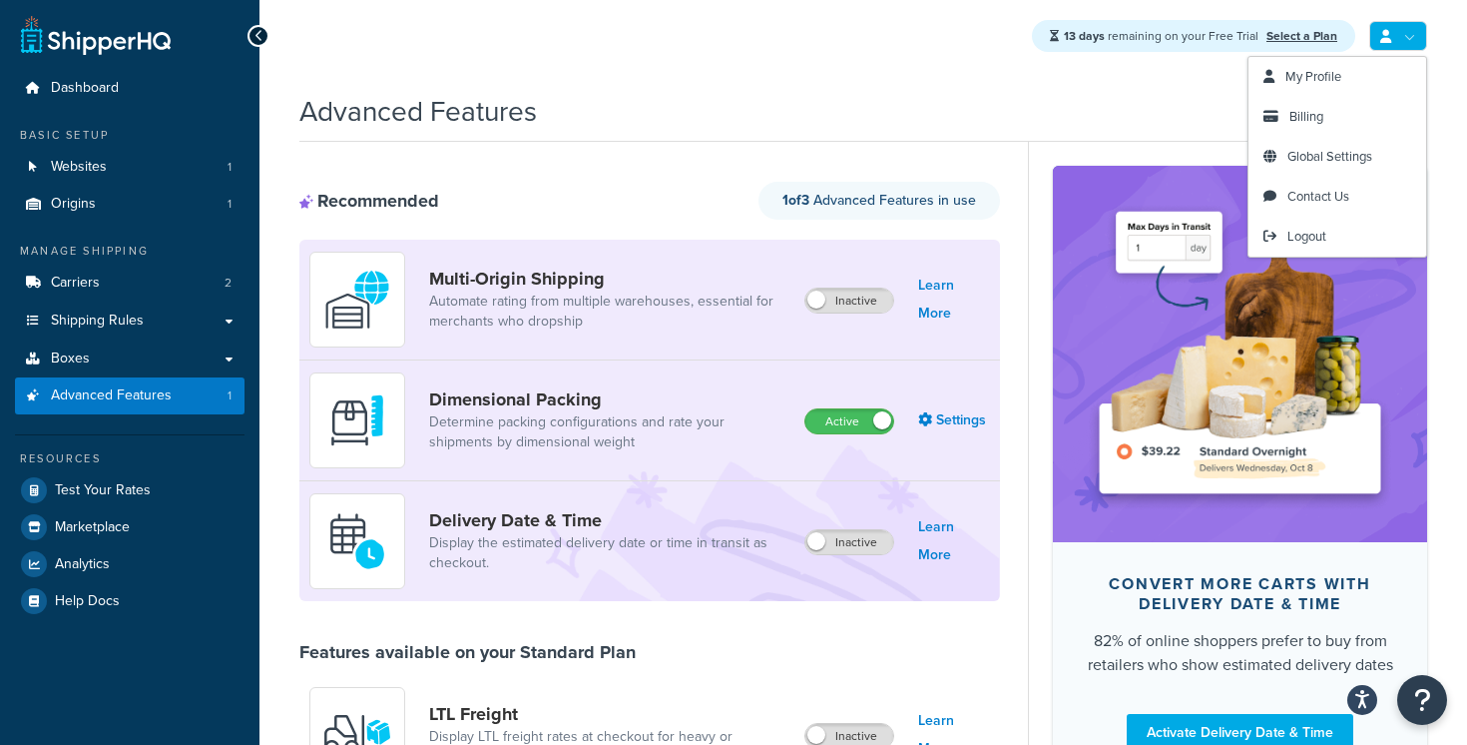
click at [1393, 33] on link at bounding box center [1398, 36] width 58 height 30
click at [1304, 36] on link "Select a Plan" at bounding box center [1302, 36] width 71 height 18
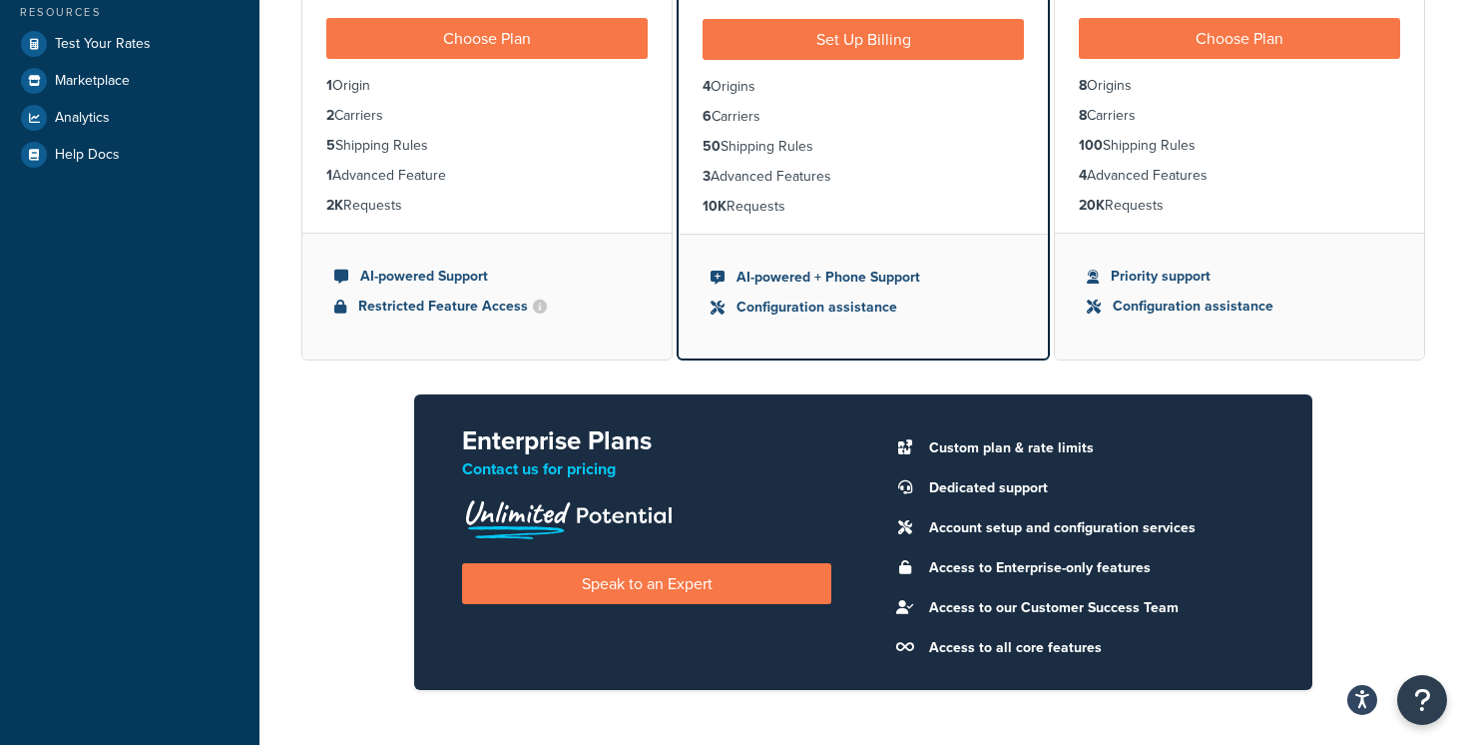
scroll to position [250, 0]
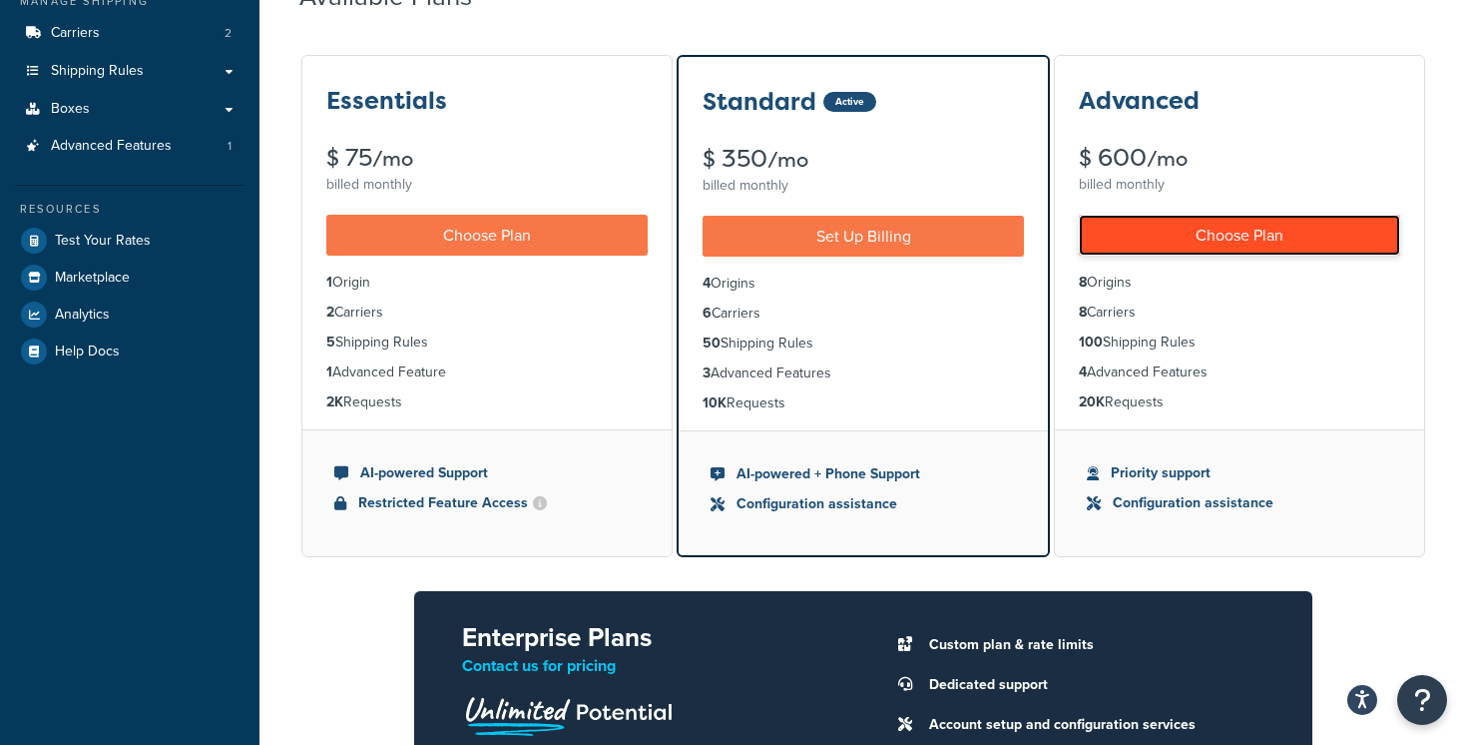
click at [1151, 239] on link "Choose Plan" at bounding box center [1239, 235] width 321 height 41
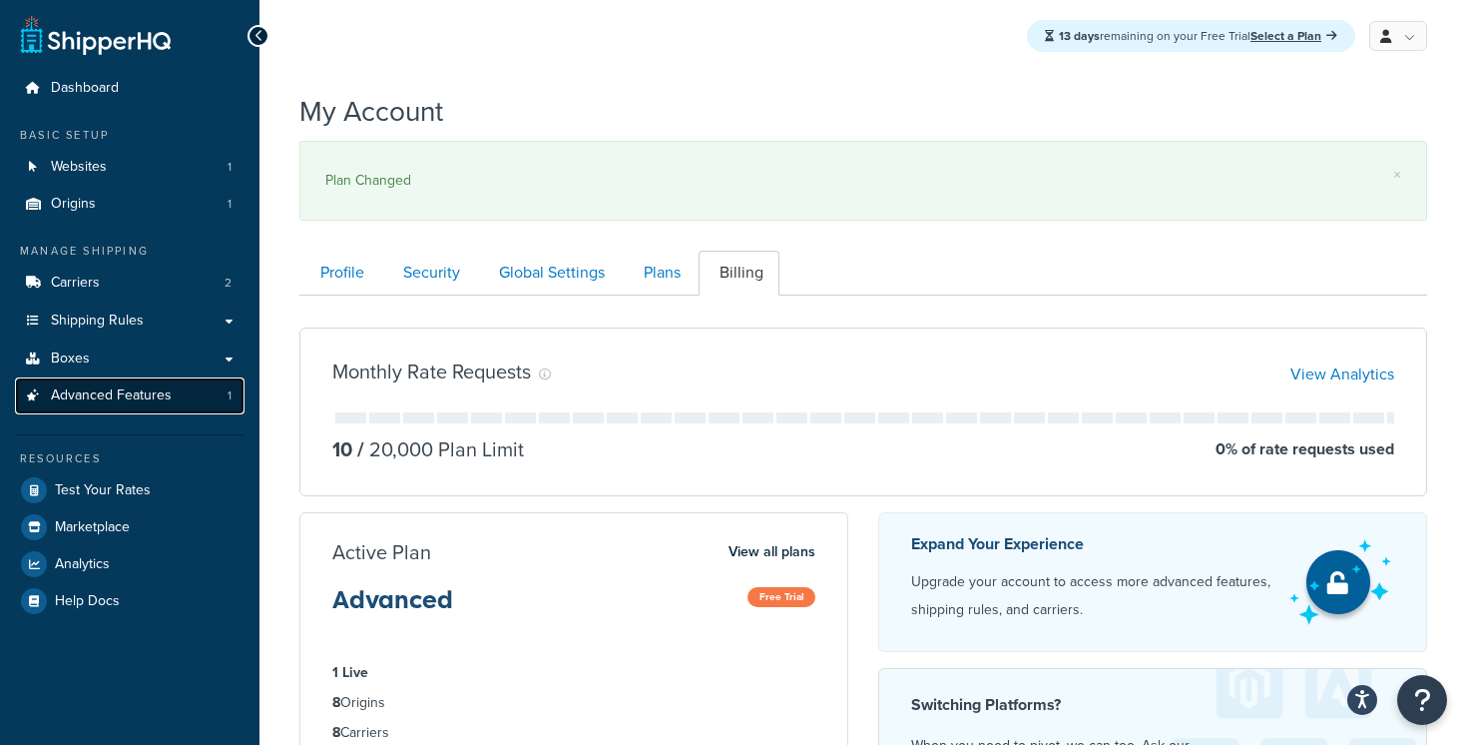
click at [131, 399] on span "Advanced Features" at bounding box center [111, 395] width 121 height 17
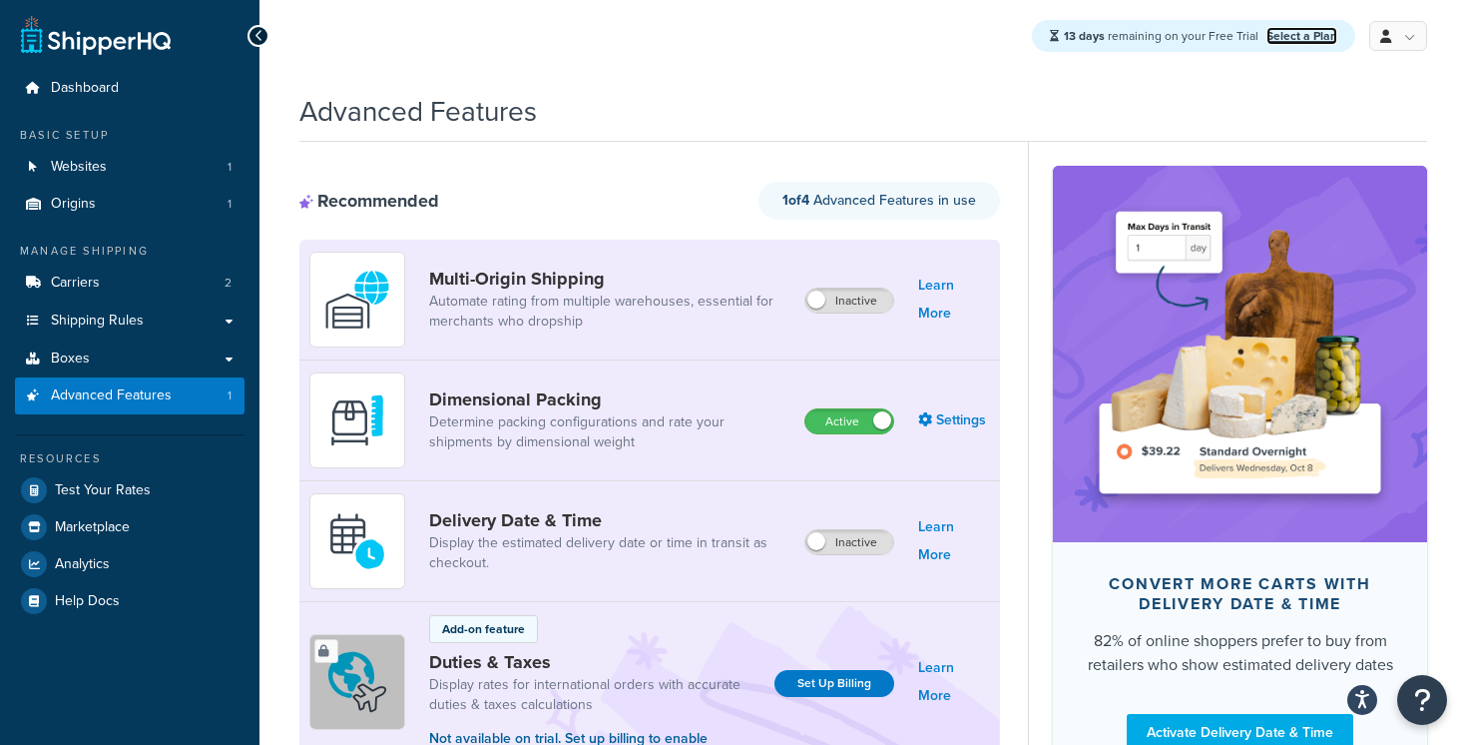
click at [1324, 40] on link "Select a Plan" at bounding box center [1302, 36] width 71 height 18
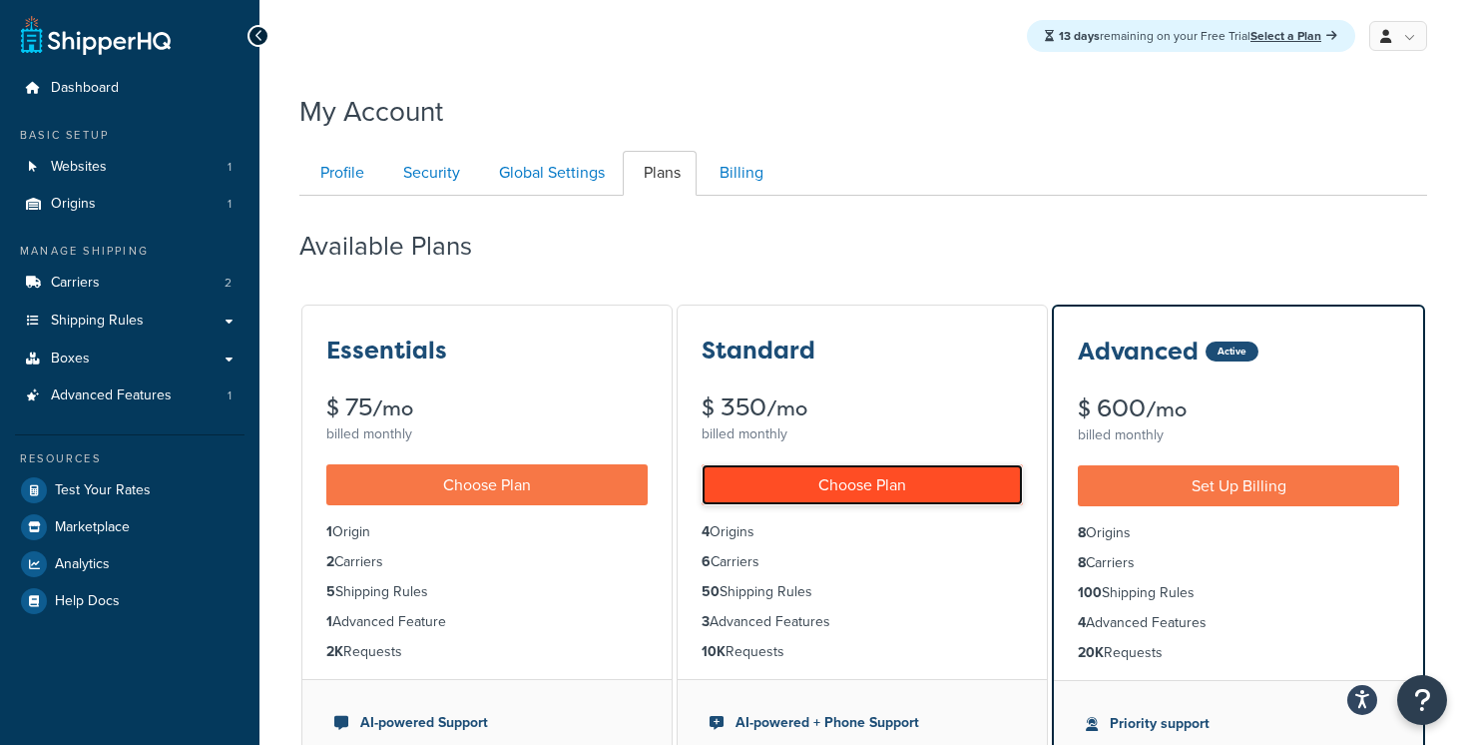
click at [839, 471] on link "Choose Plan" at bounding box center [862, 484] width 321 height 41
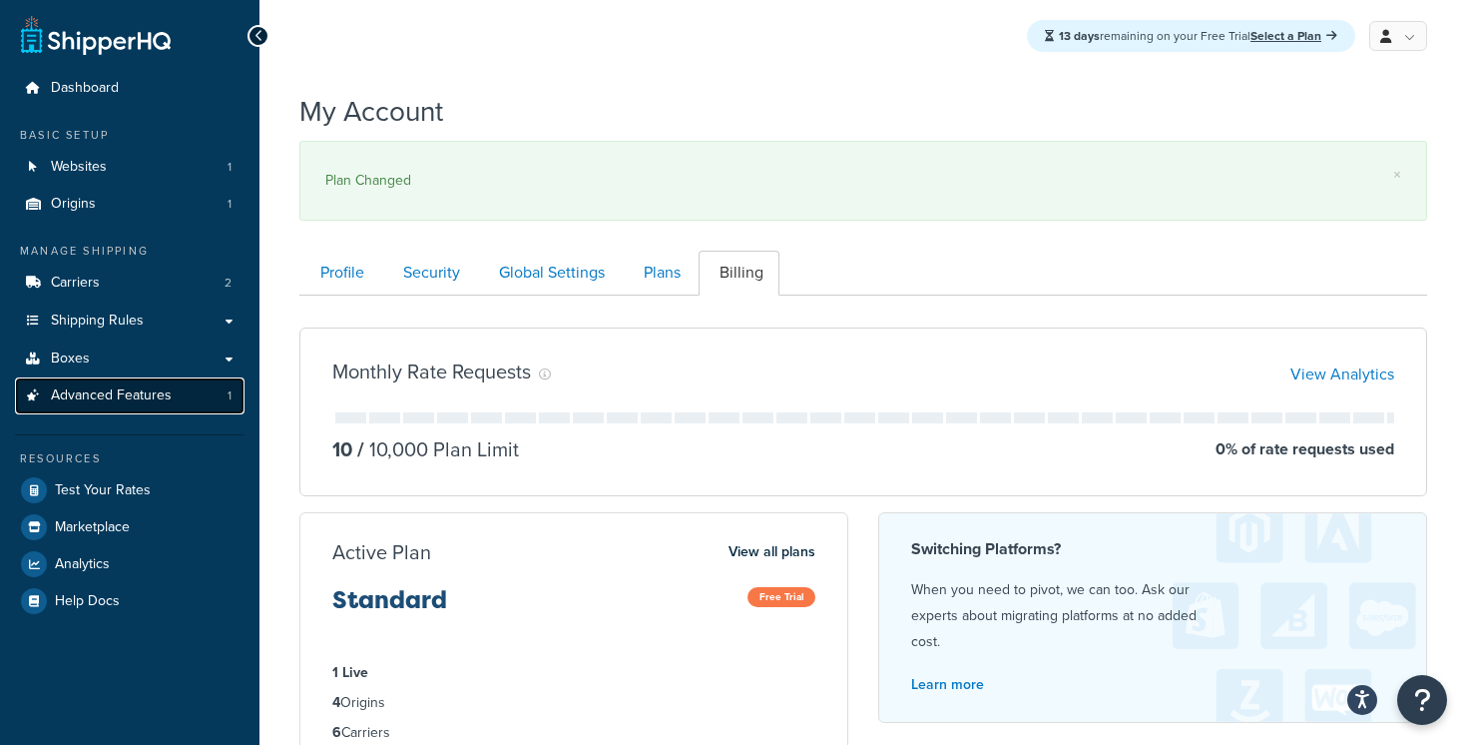
click at [125, 394] on span "Advanced Features" at bounding box center [111, 395] width 121 height 17
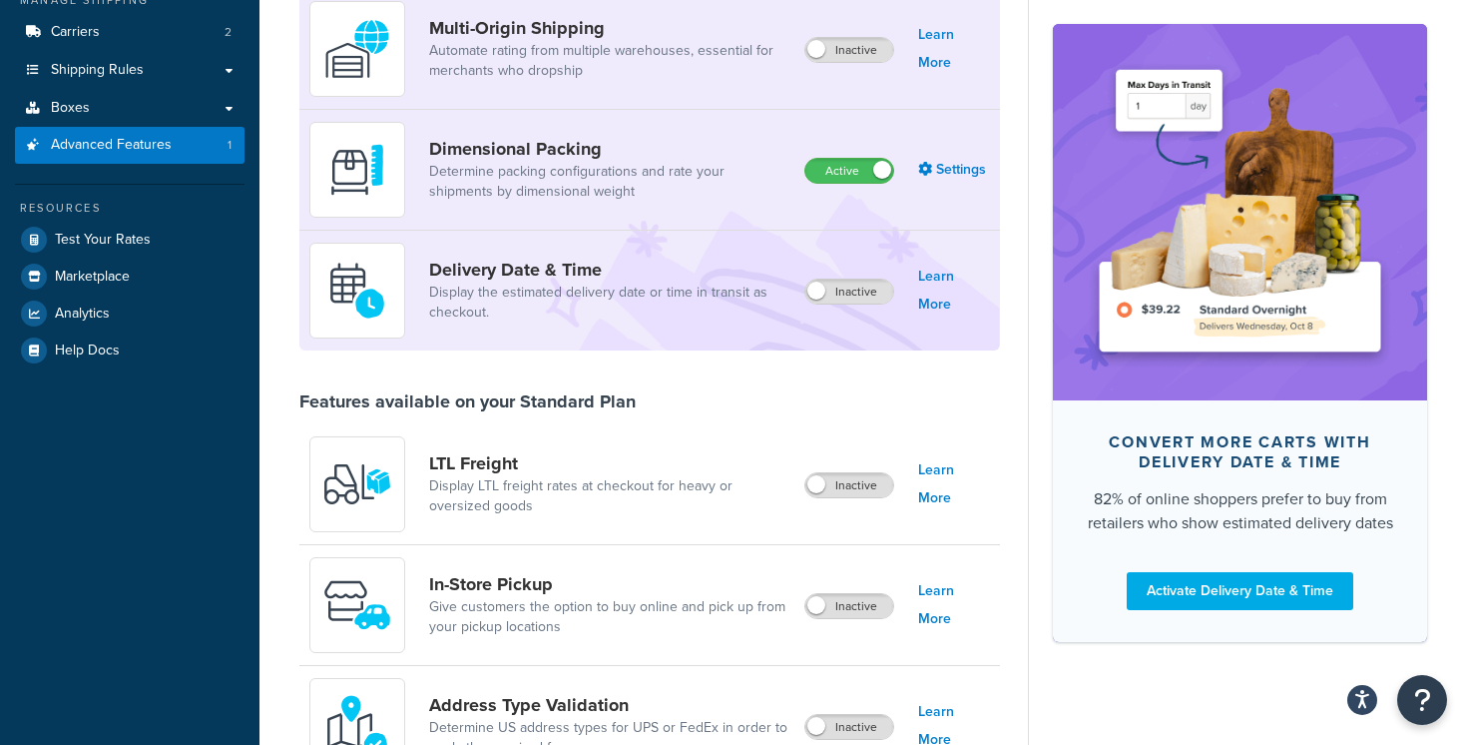
scroll to position [185, 0]
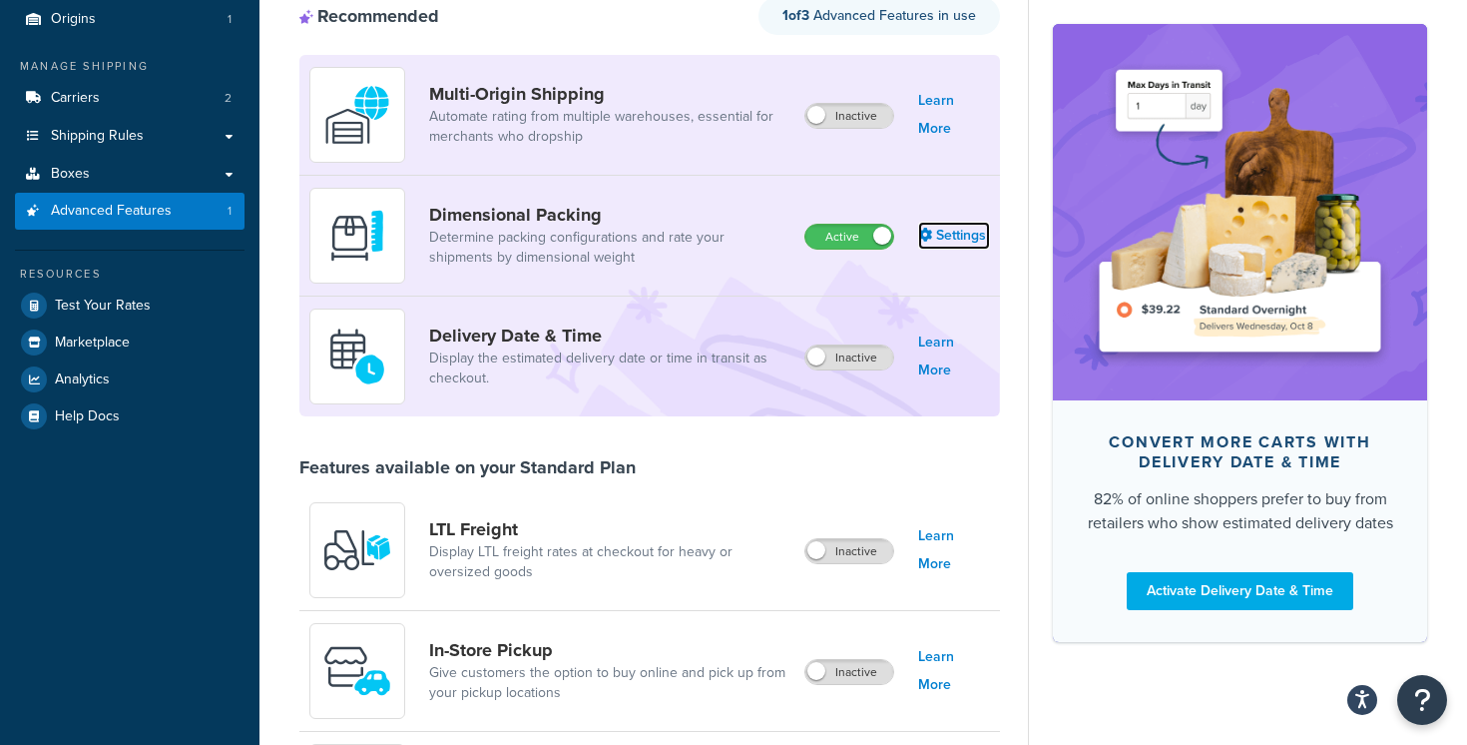
click at [967, 235] on link "Settings" at bounding box center [954, 236] width 72 height 28
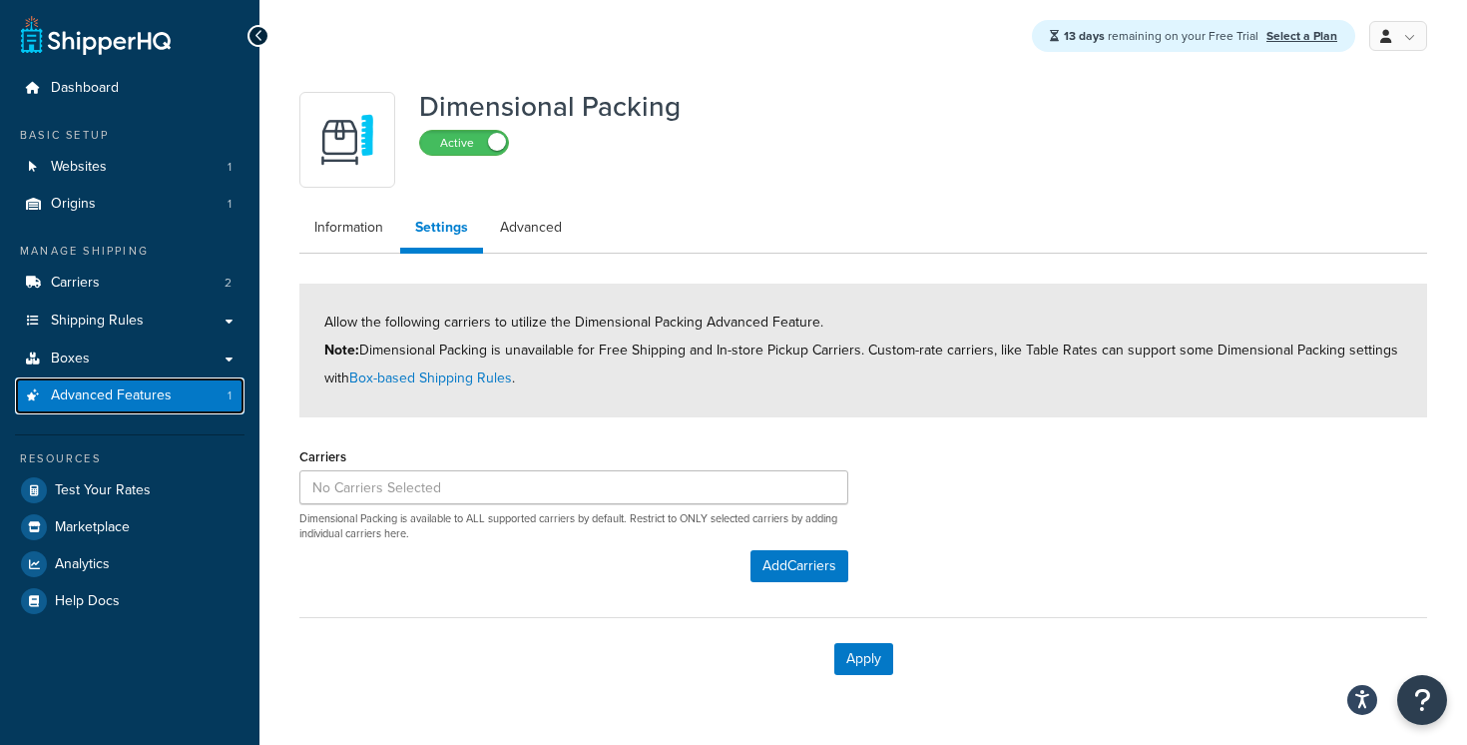
click at [115, 398] on span "Advanced Features" at bounding box center [111, 395] width 121 height 17
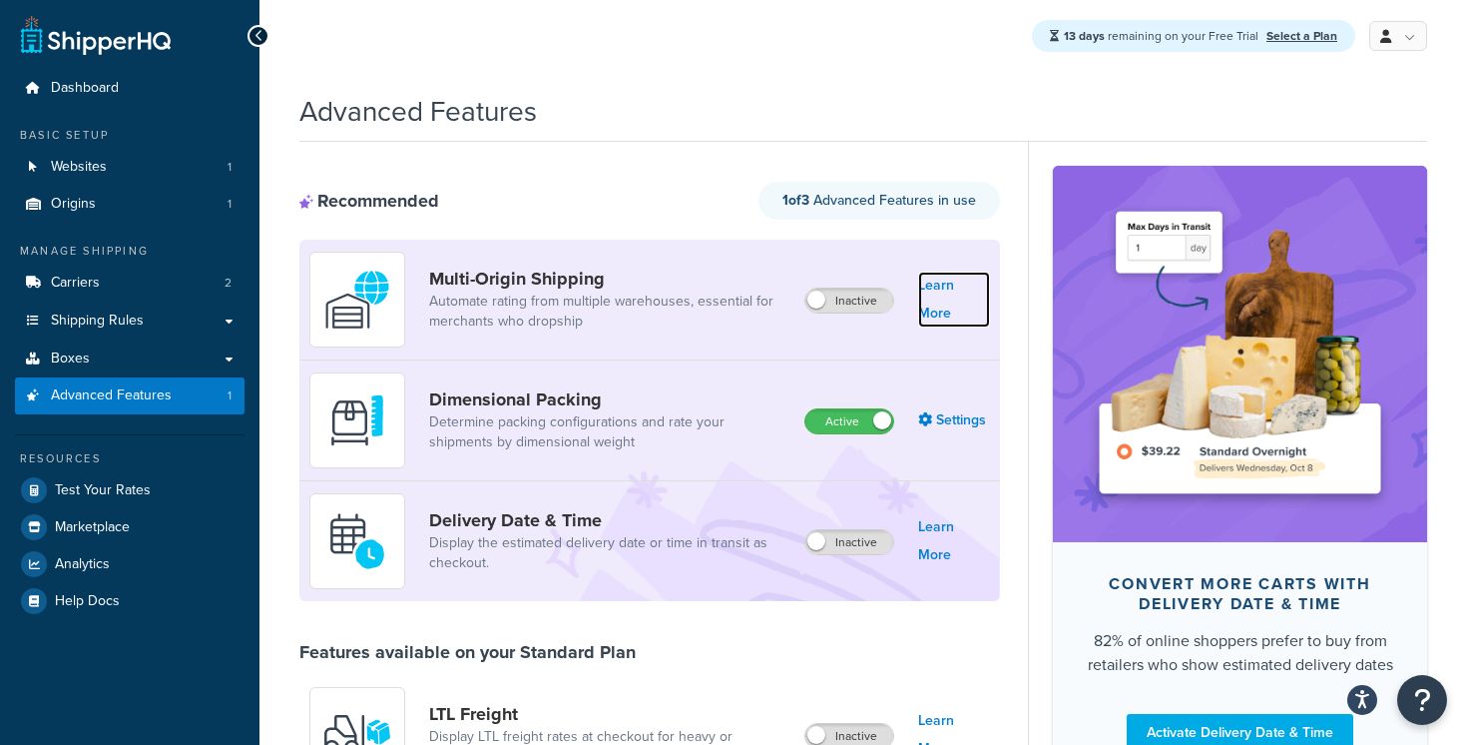
click at [968, 298] on link "Learn More" at bounding box center [954, 299] width 72 height 56
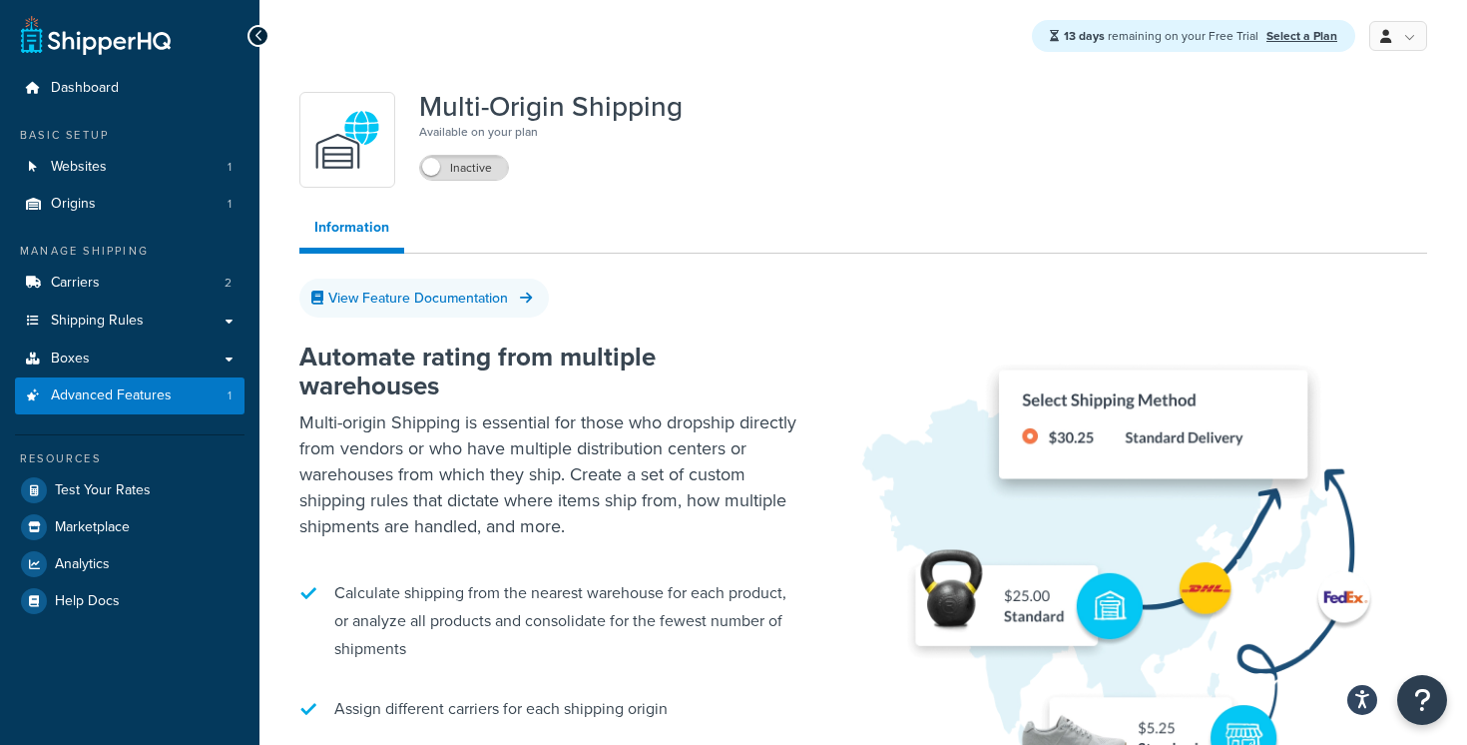
click at [698, 310] on div "View Feature Documentation" at bounding box center [863, 297] width 1128 height 29
click at [455, 160] on label "Inactive" at bounding box center [464, 168] width 88 height 24
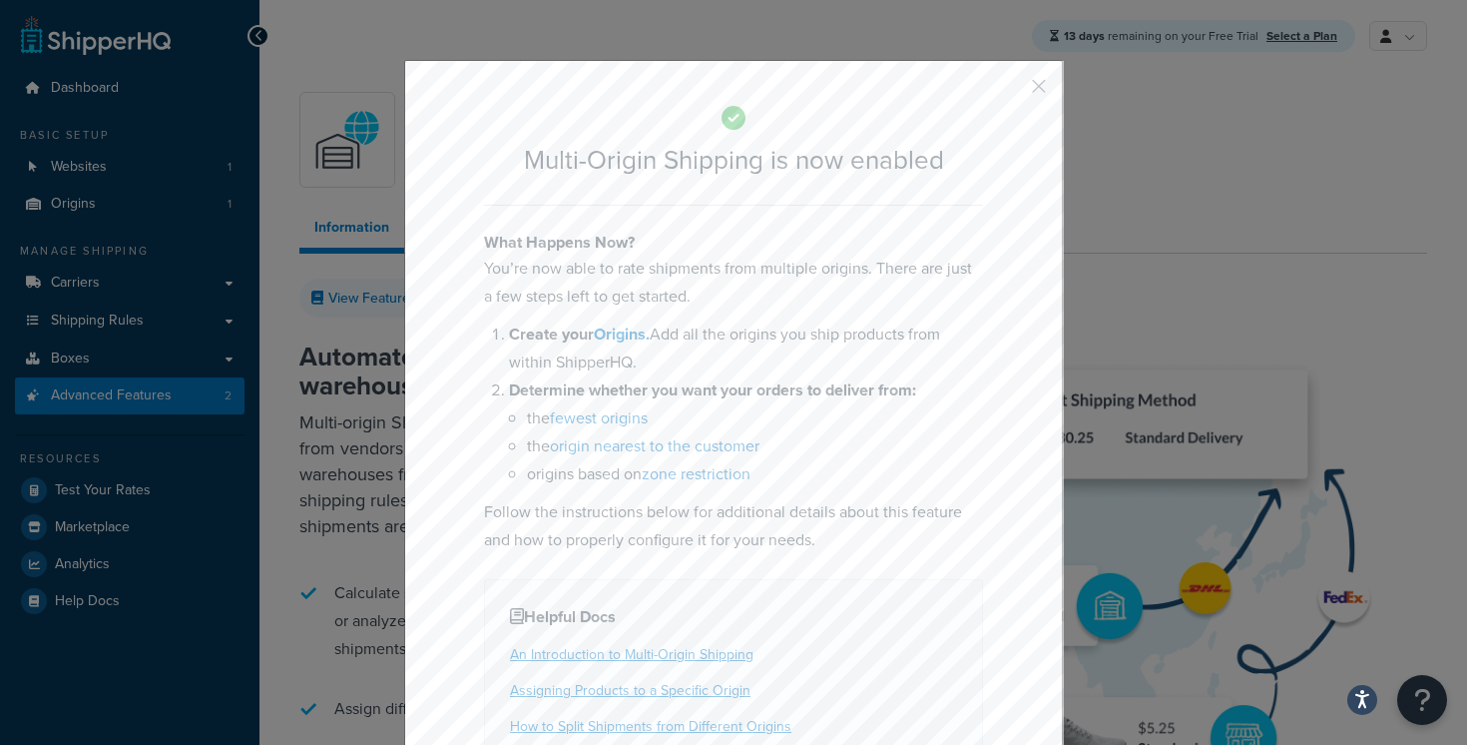
scroll to position [158, 0]
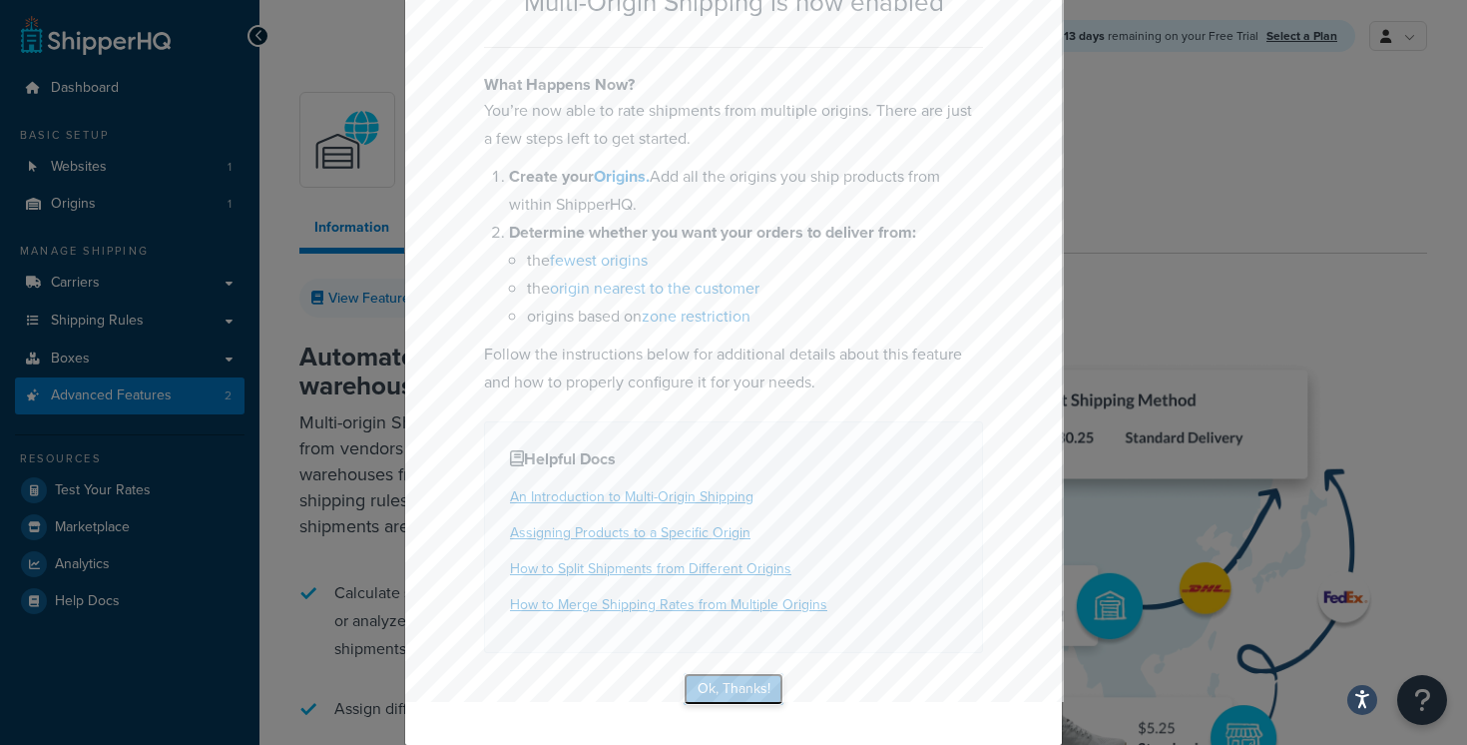
click at [749, 700] on button "Ok, Thanks!" at bounding box center [734, 689] width 100 height 32
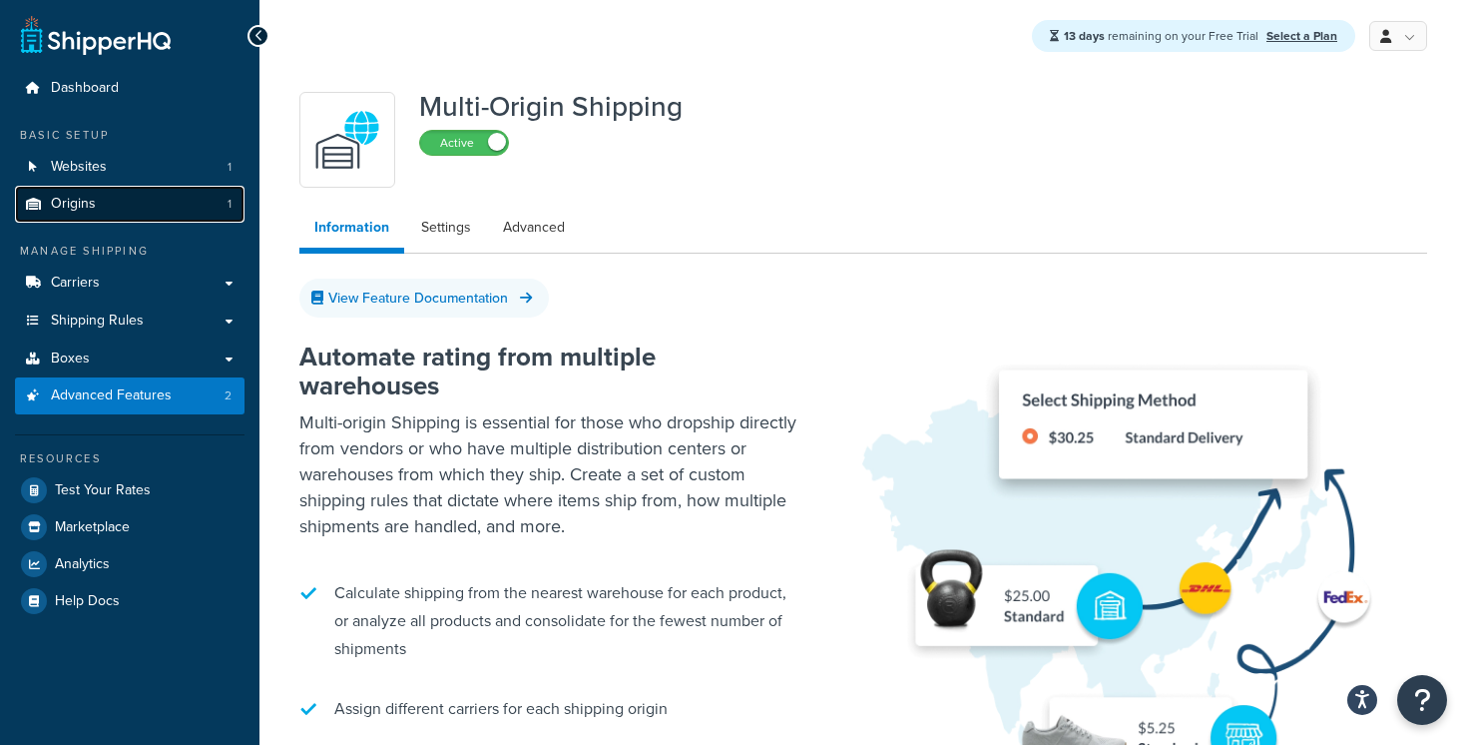
click at [158, 208] on link "Origins 1" at bounding box center [130, 204] width 230 height 37
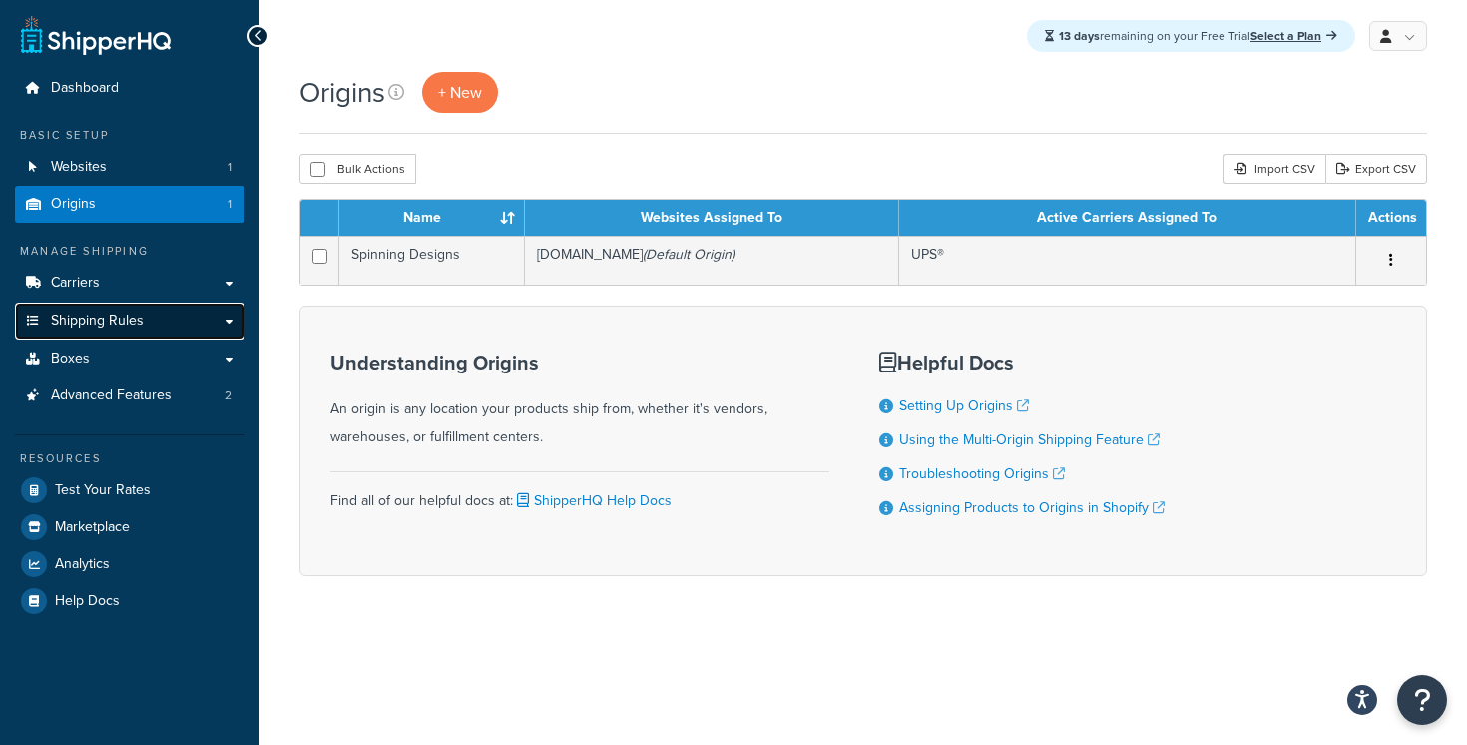
click at [212, 332] on link "Shipping Rules" at bounding box center [130, 320] width 230 height 37
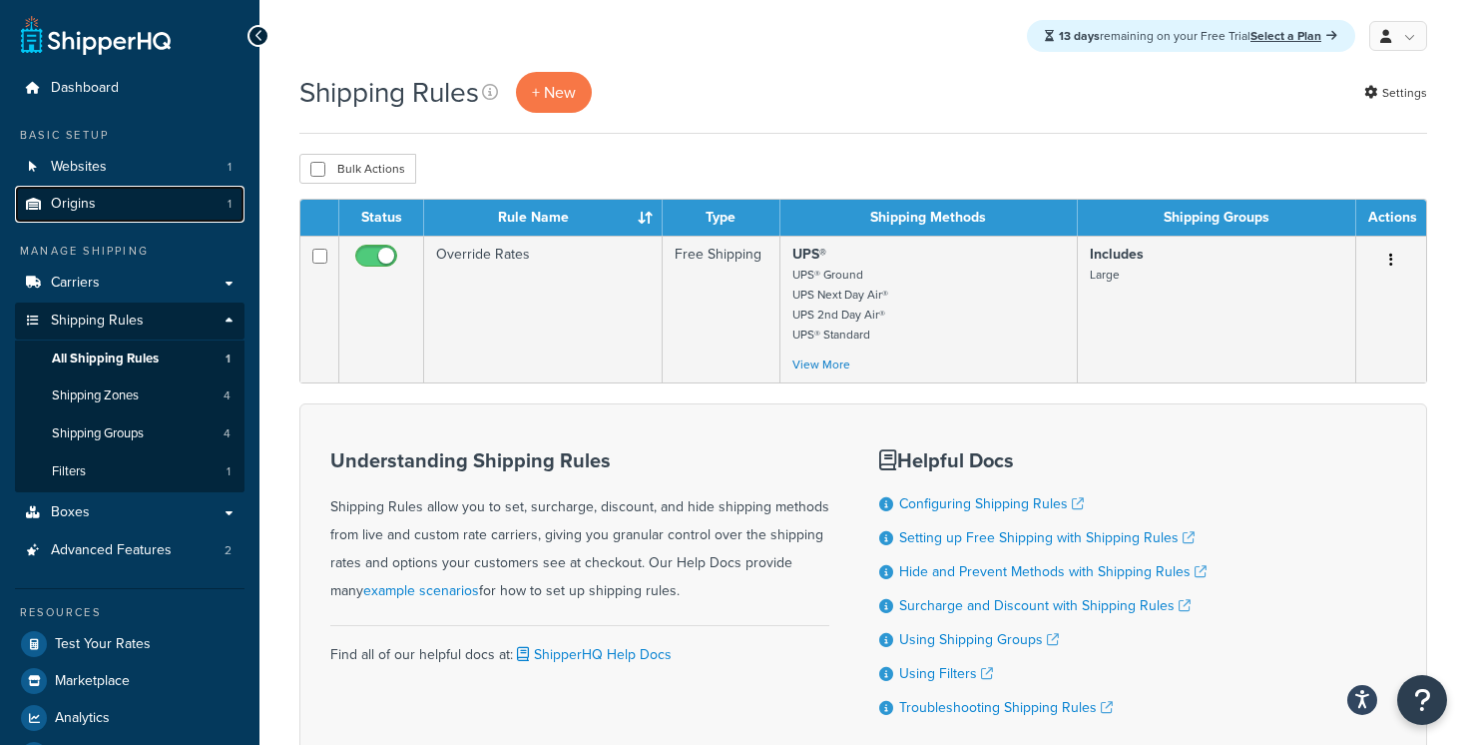
click at [181, 219] on link "Origins 1" at bounding box center [130, 204] width 230 height 37
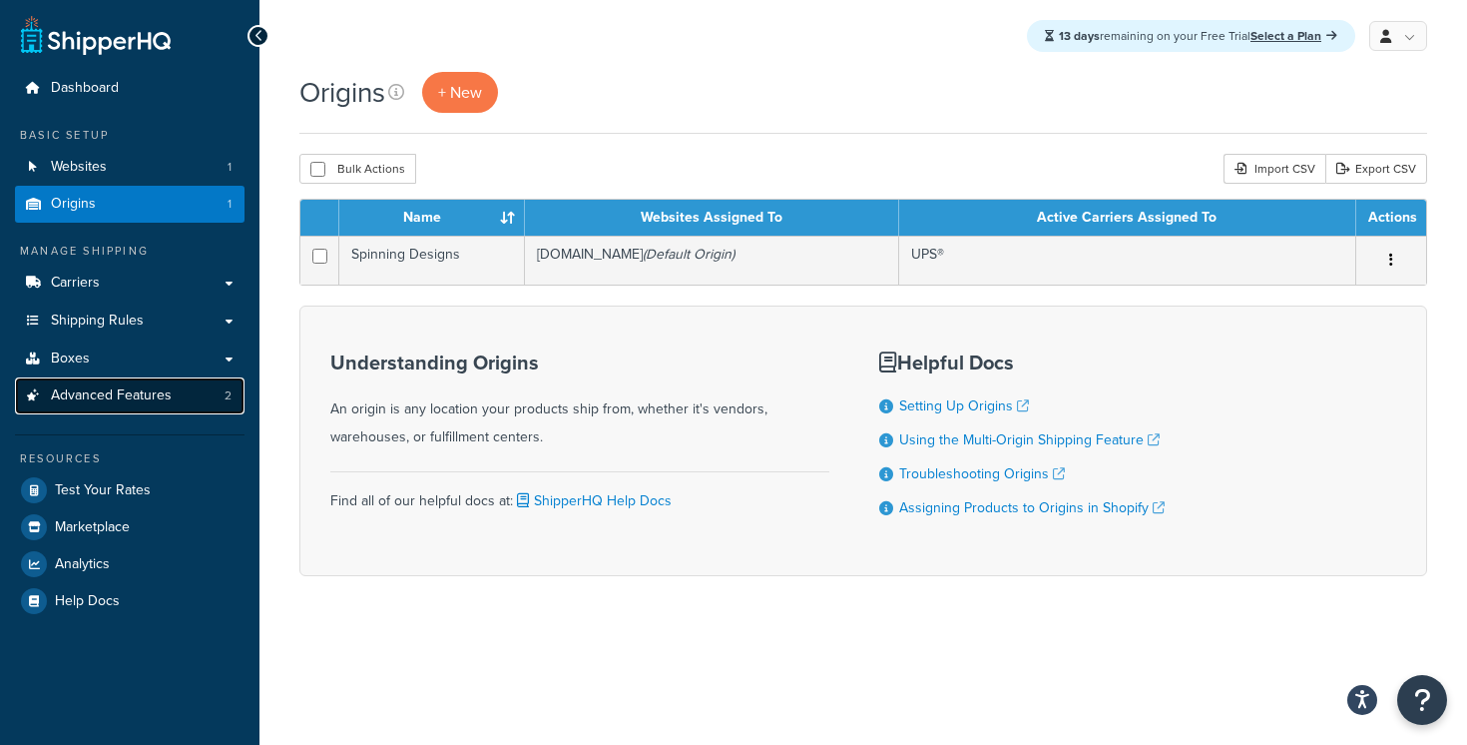
click at [157, 396] on span "Advanced Features" at bounding box center [111, 395] width 121 height 17
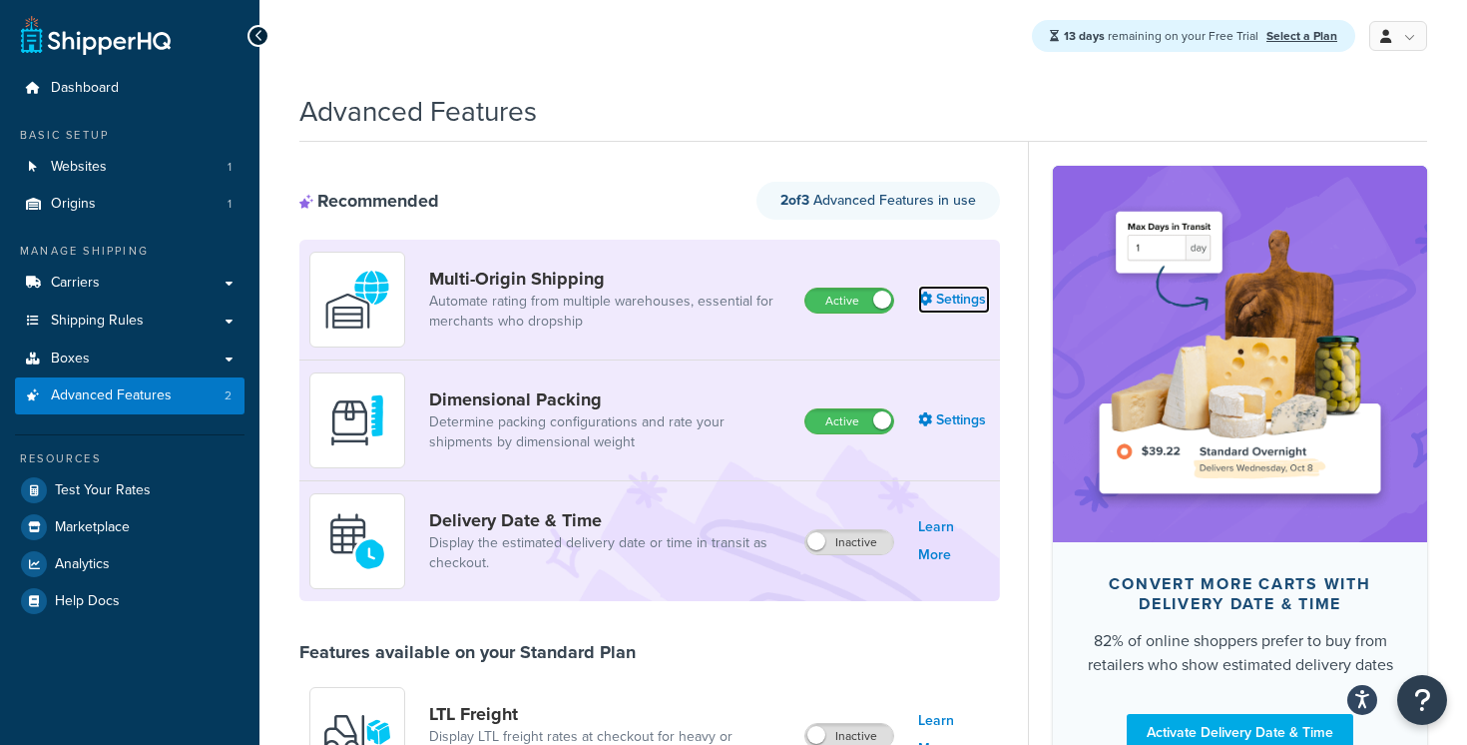
click at [954, 306] on link "Settings" at bounding box center [954, 299] width 72 height 28
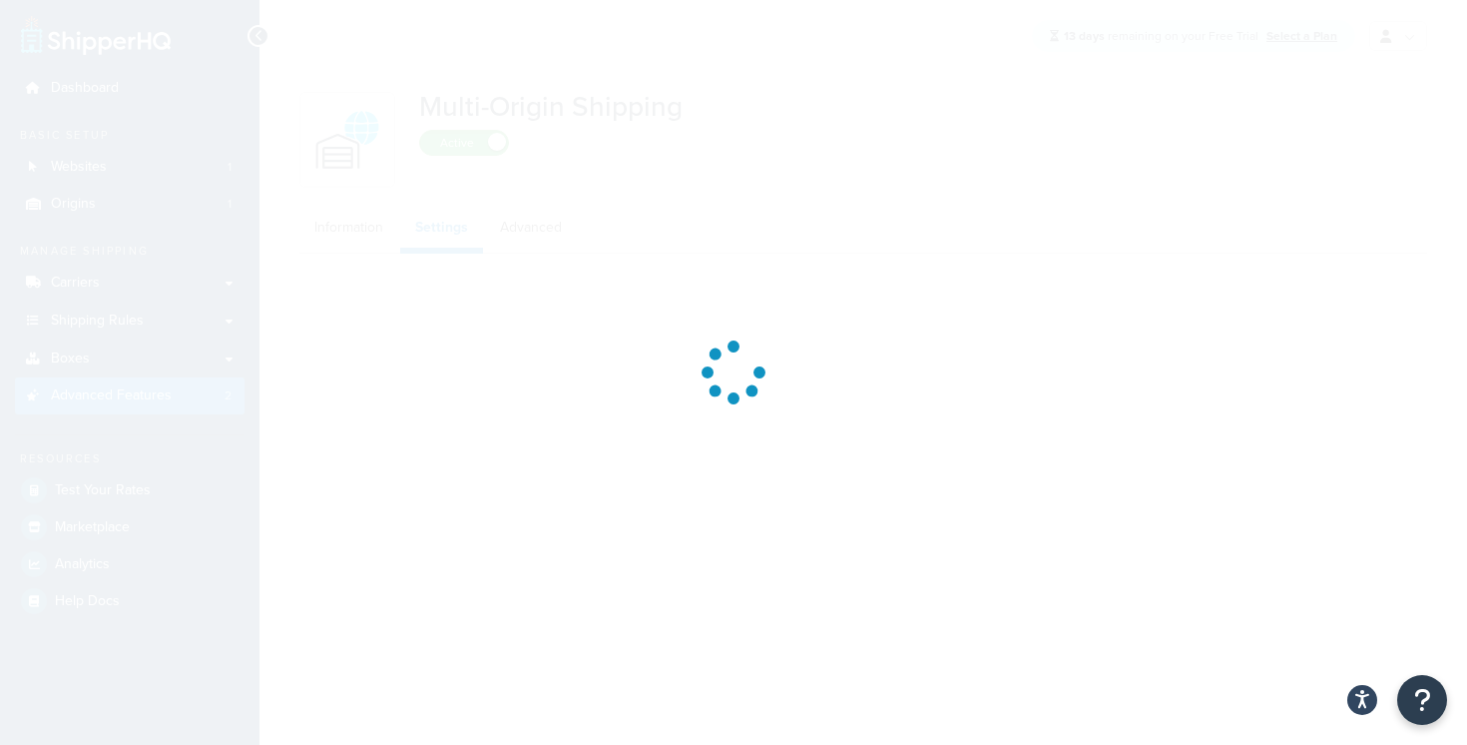
select select "false"
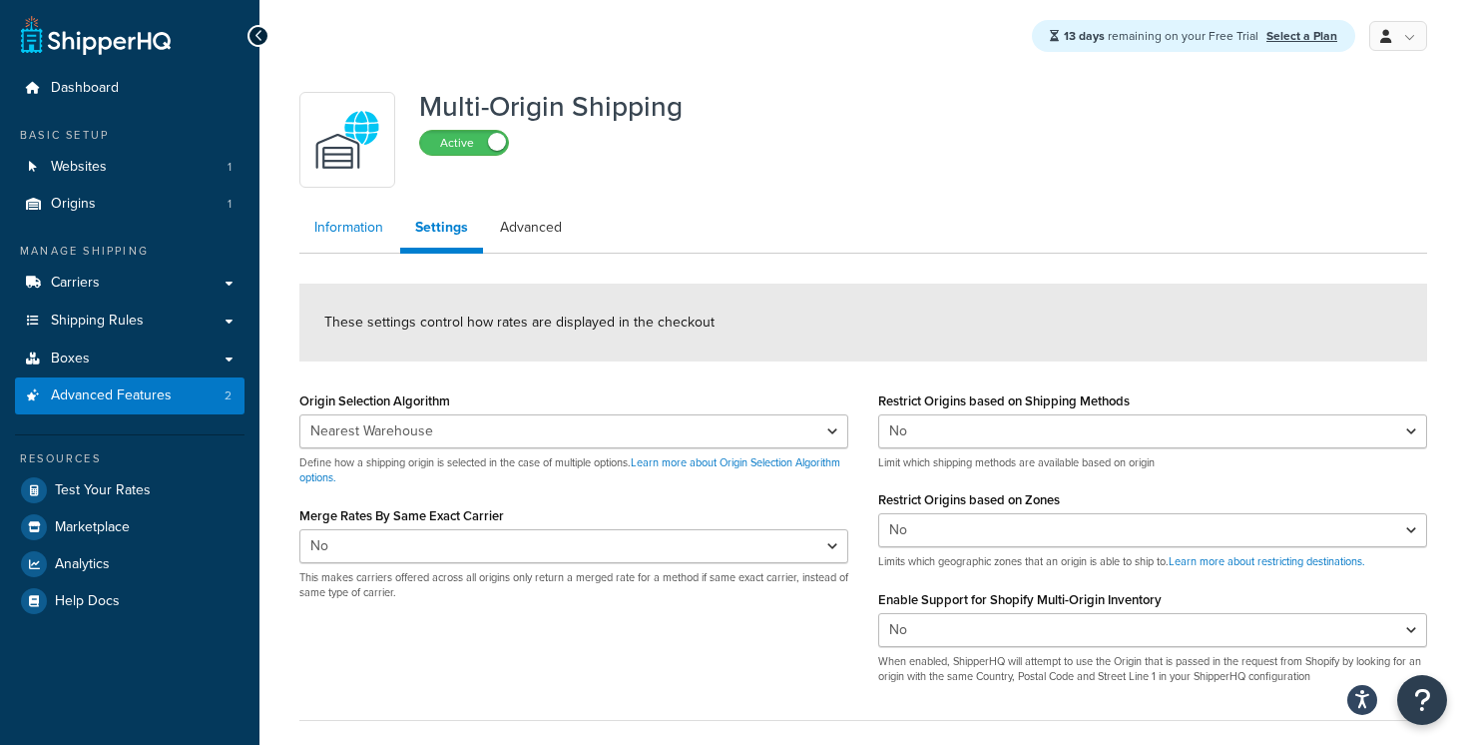
click at [384, 233] on link "Information" at bounding box center [348, 228] width 99 height 40
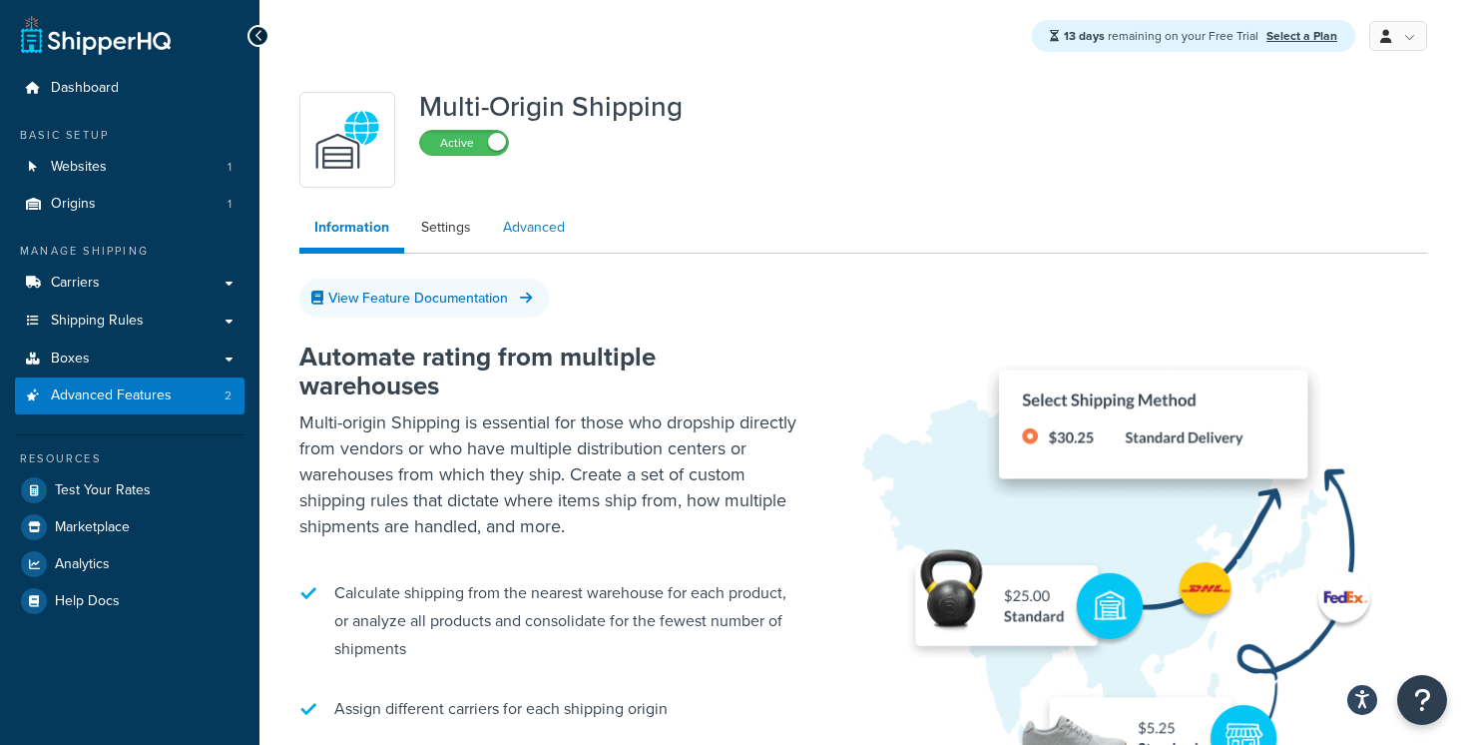
click at [528, 228] on link "Advanced" at bounding box center [534, 228] width 92 height 40
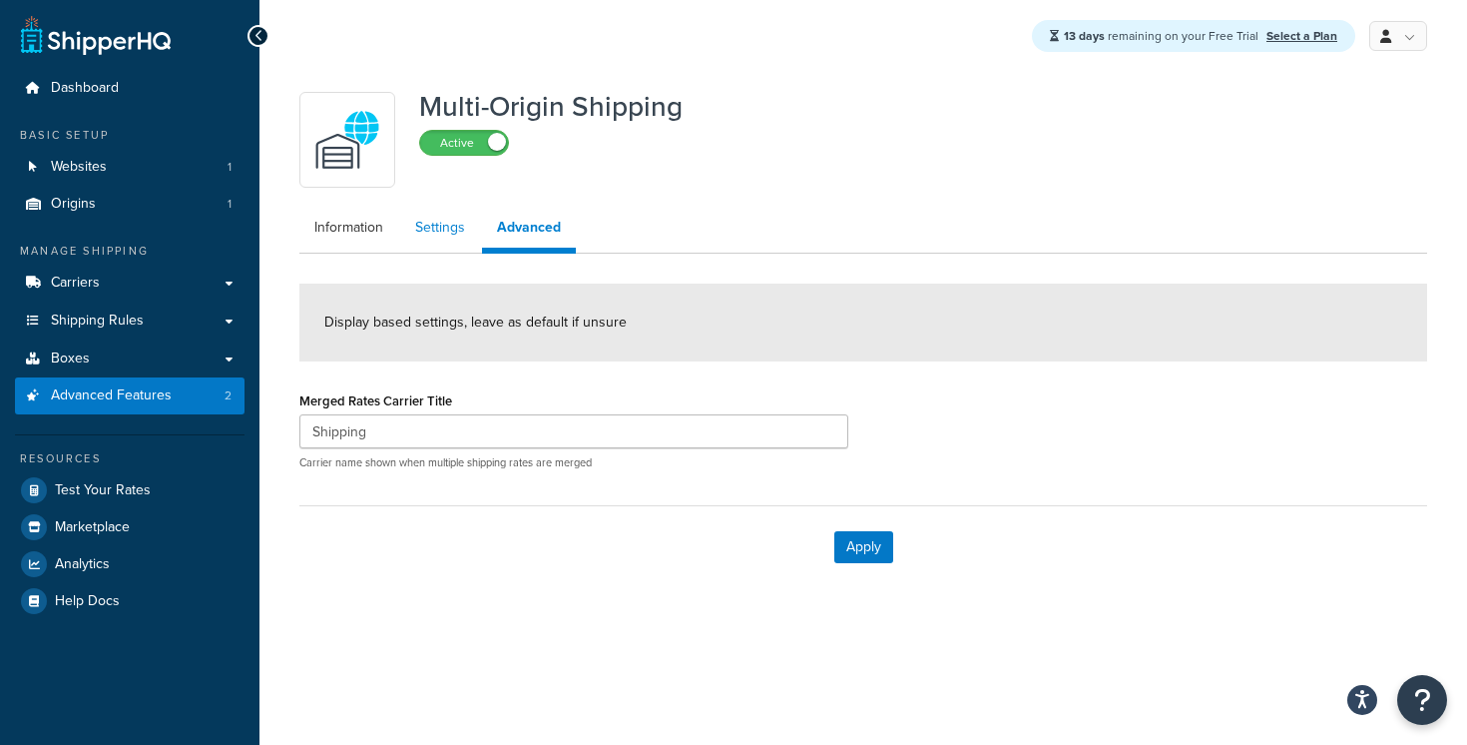
click at [453, 231] on link "Settings" at bounding box center [440, 228] width 80 height 40
select select "false"
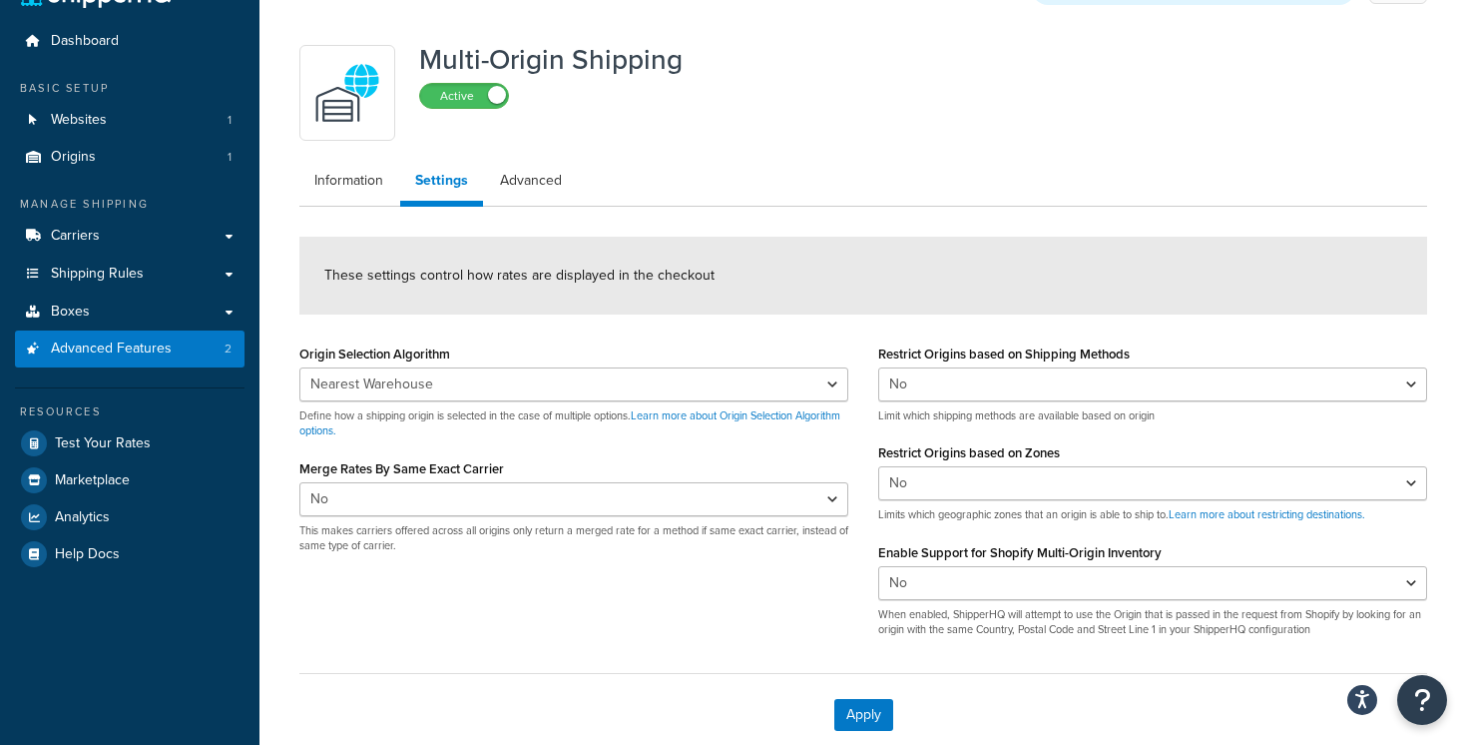
scroll to position [28, 0]
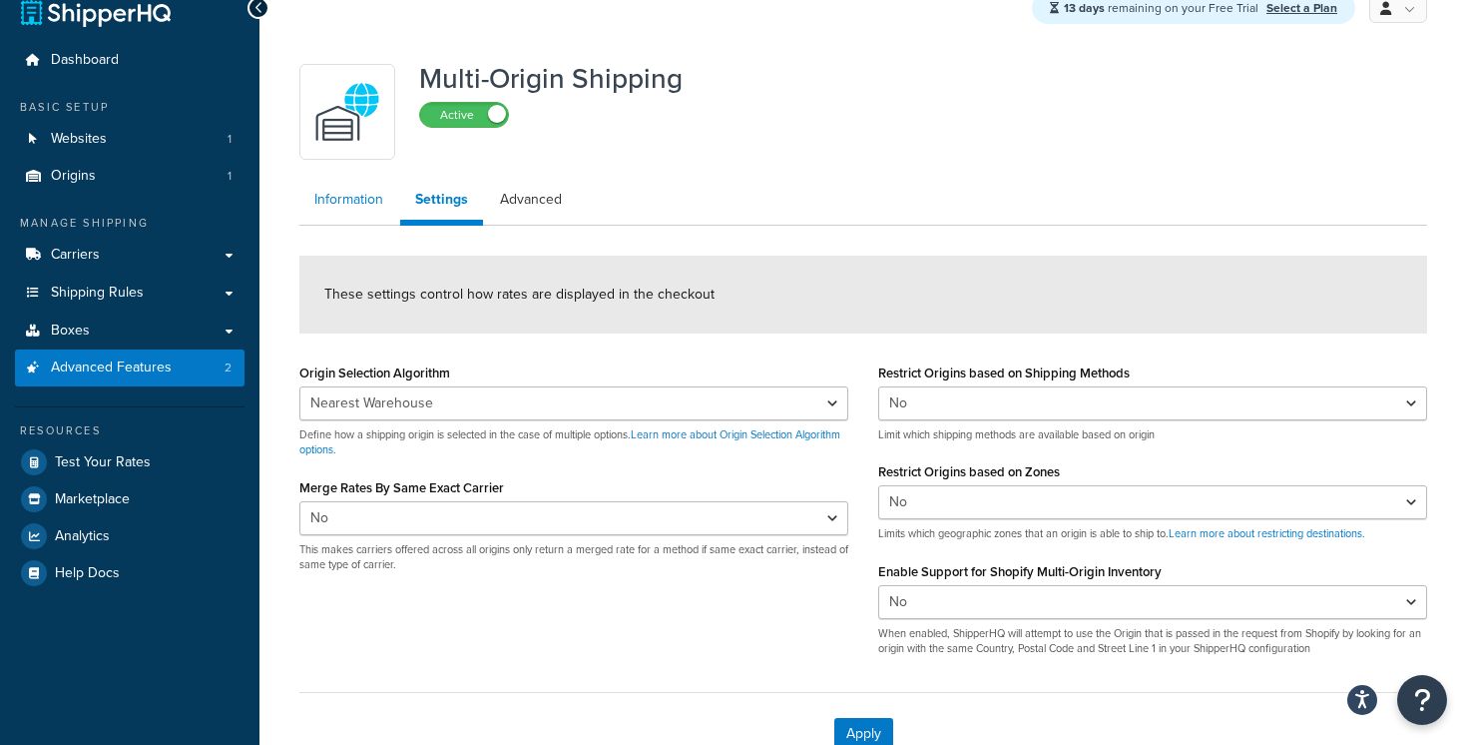
click at [369, 206] on link "Information" at bounding box center [348, 200] width 99 height 40
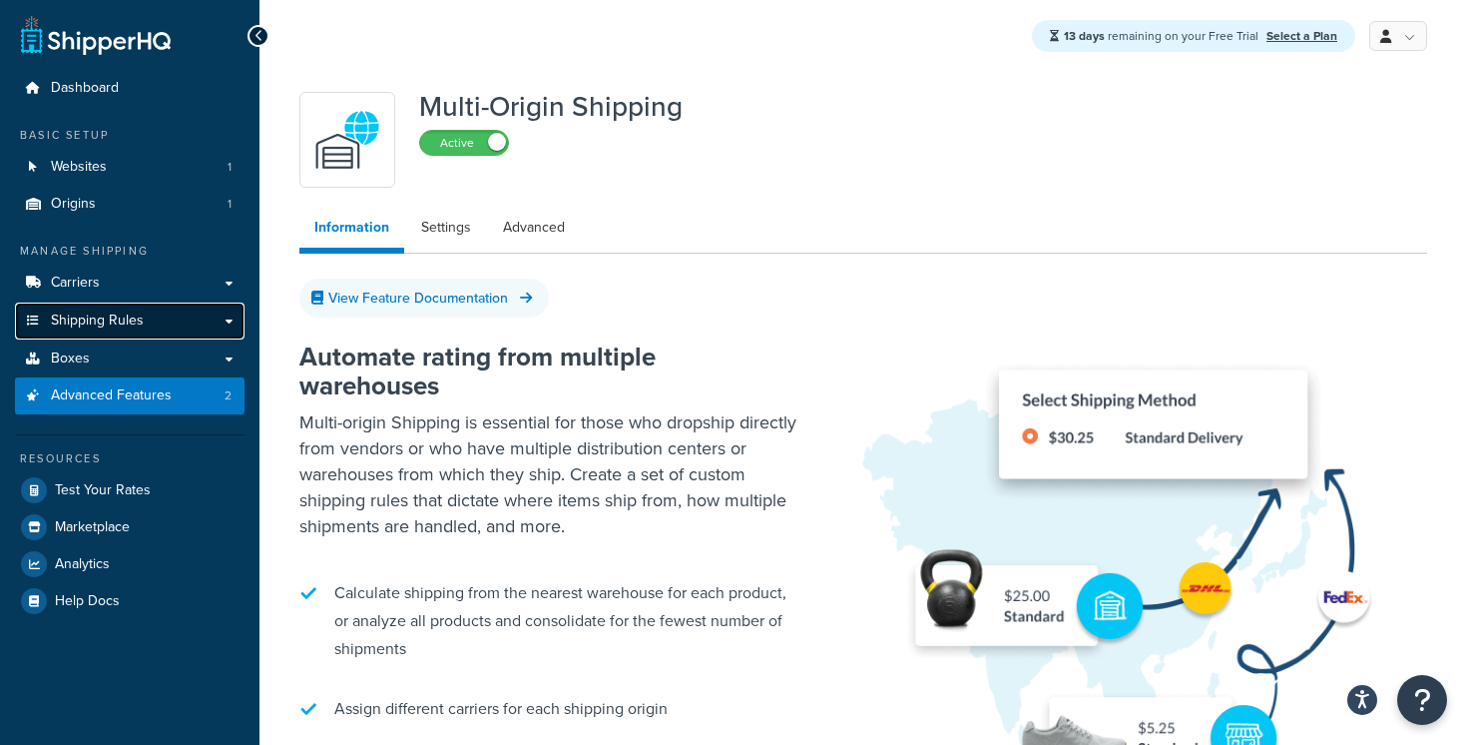
click at [185, 323] on link "Shipping Rules" at bounding box center [130, 320] width 230 height 37
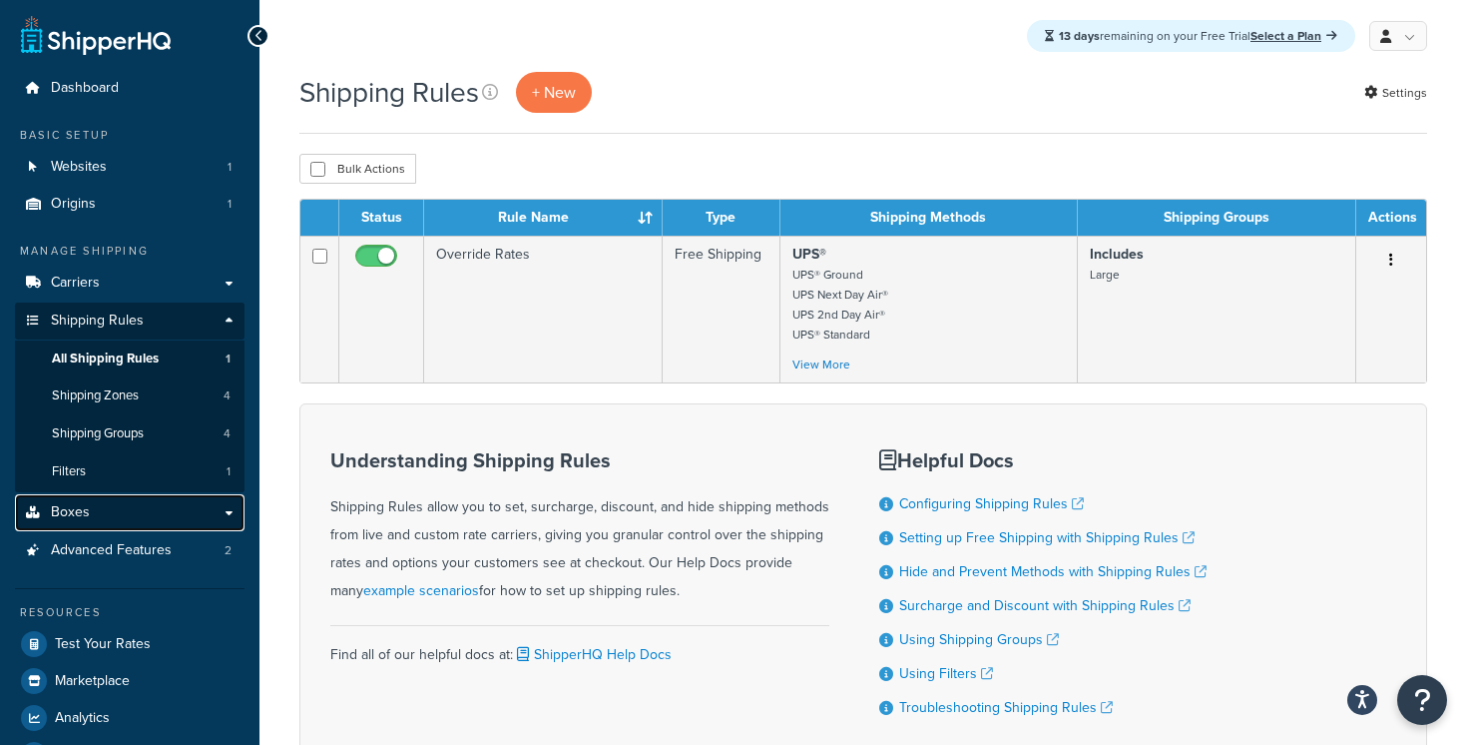
click at [144, 514] on link "Boxes" at bounding box center [130, 512] width 230 height 37
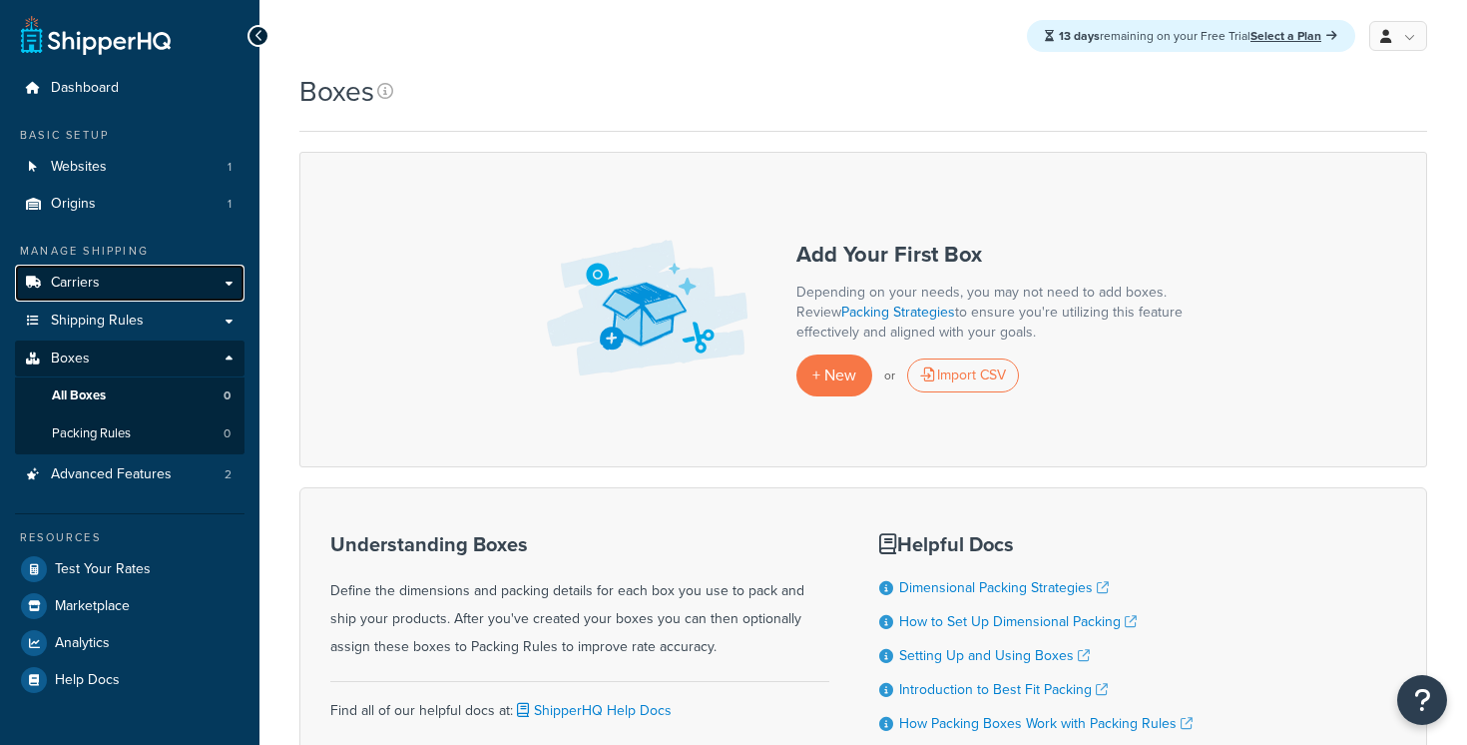
click at [158, 284] on link "Carriers" at bounding box center [130, 283] width 230 height 37
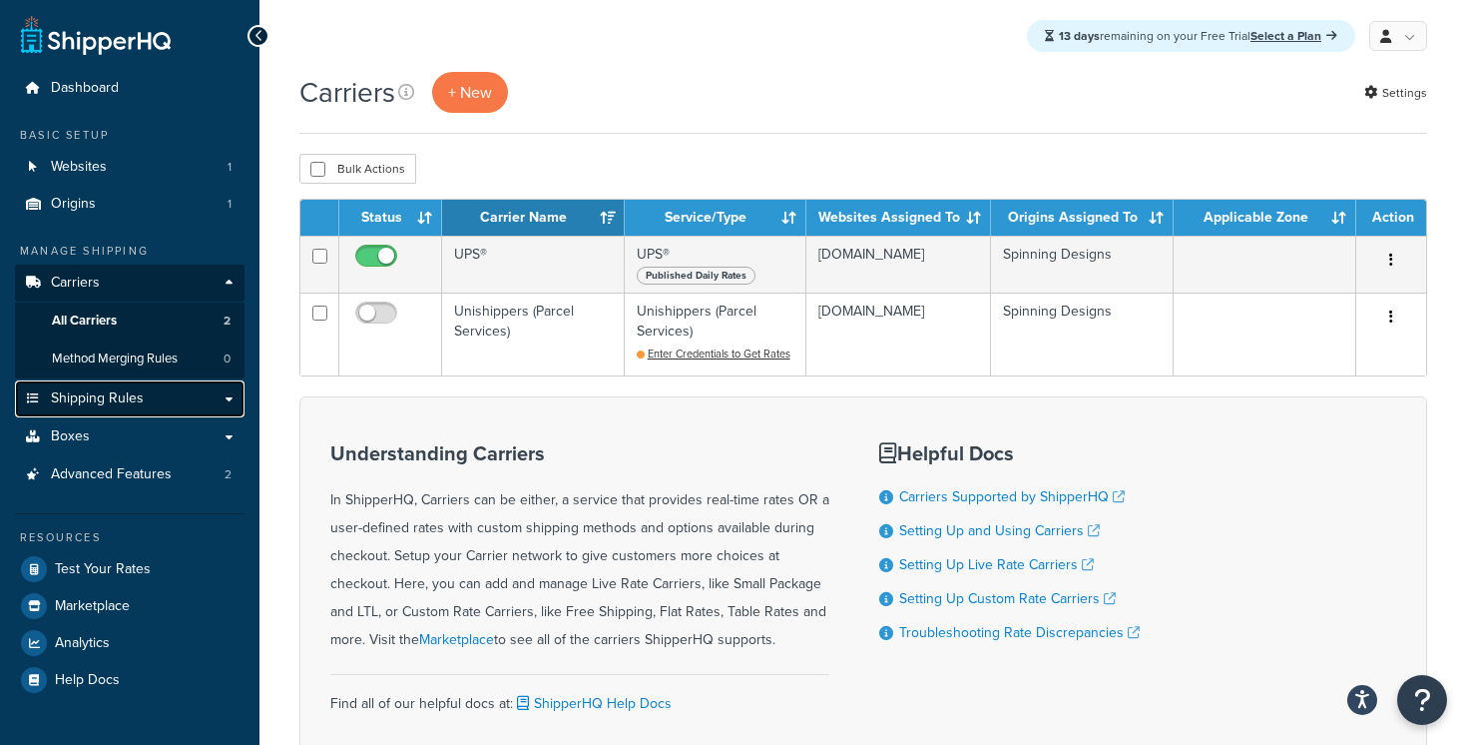
click at [170, 401] on link "Shipping Rules" at bounding box center [130, 398] width 230 height 37
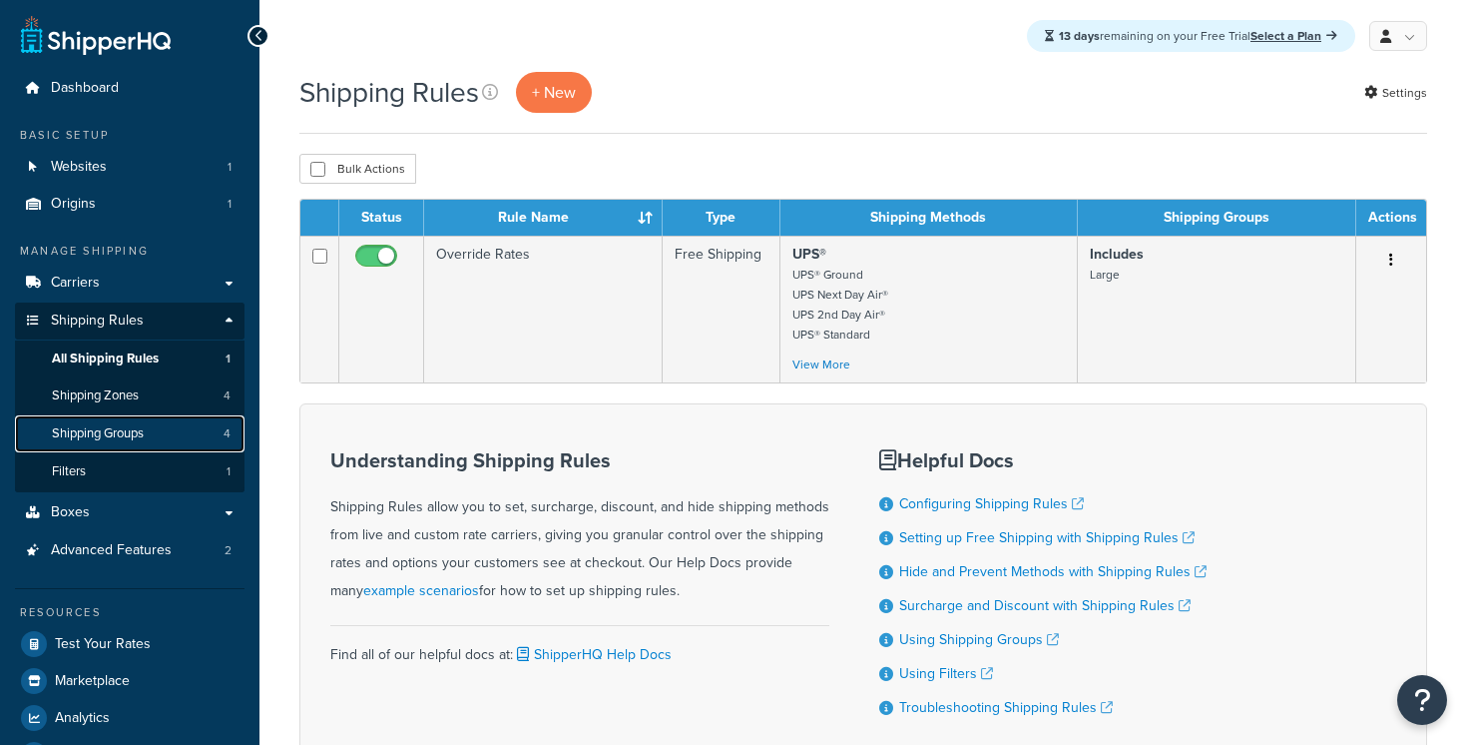
click at [158, 434] on link "Shipping Groups 4" at bounding box center [130, 433] width 230 height 37
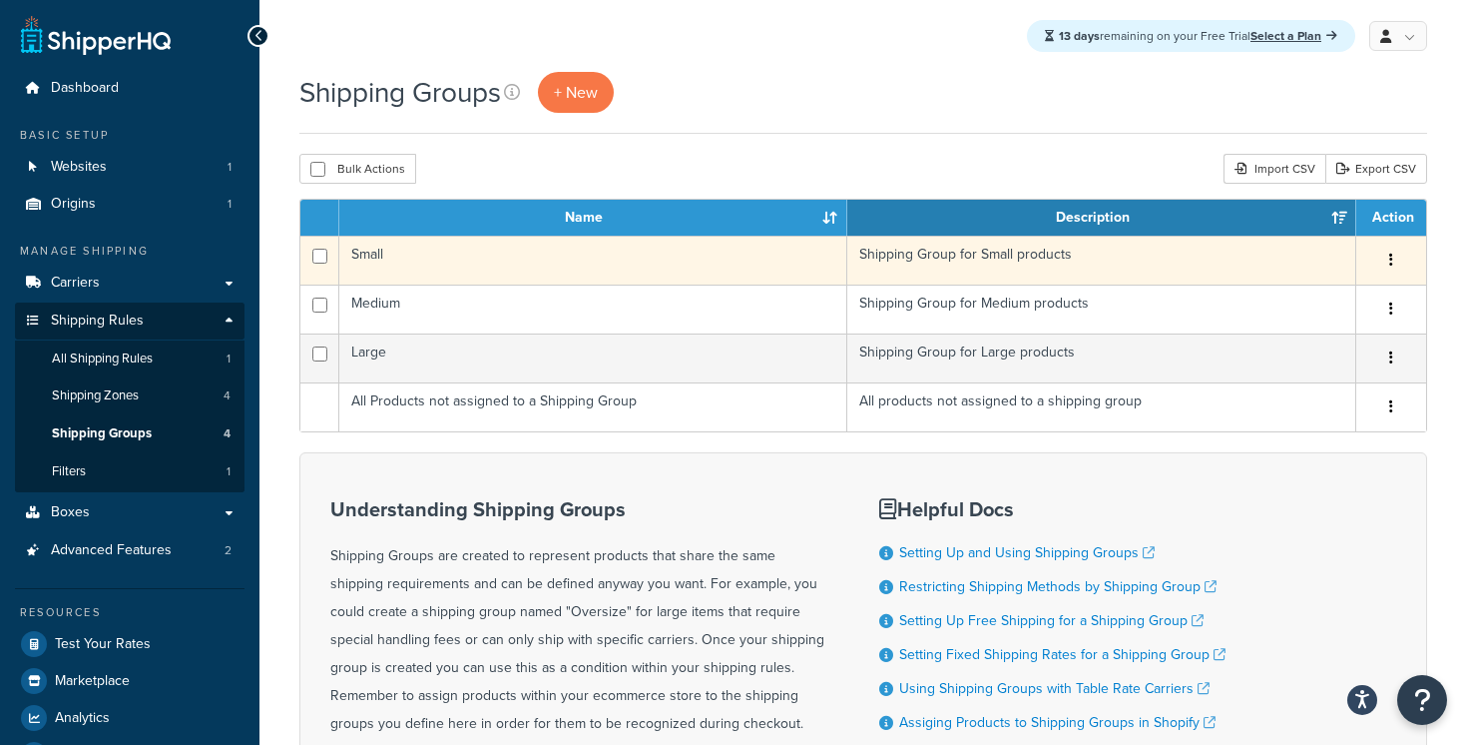
click at [696, 264] on td "Small" at bounding box center [593, 260] width 508 height 49
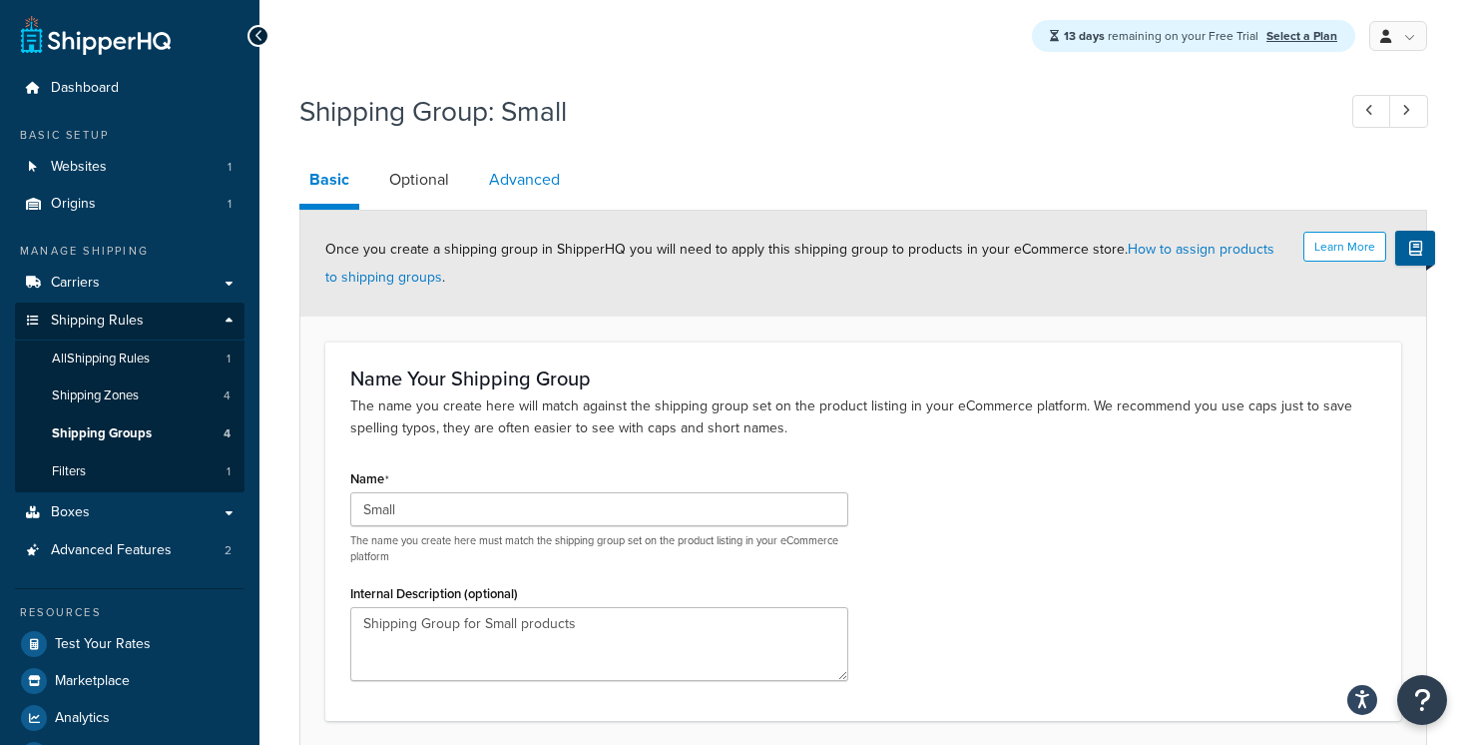
click at [524, 189] on link "Advanced" at bounding box center [524, 180] width 91 height 48
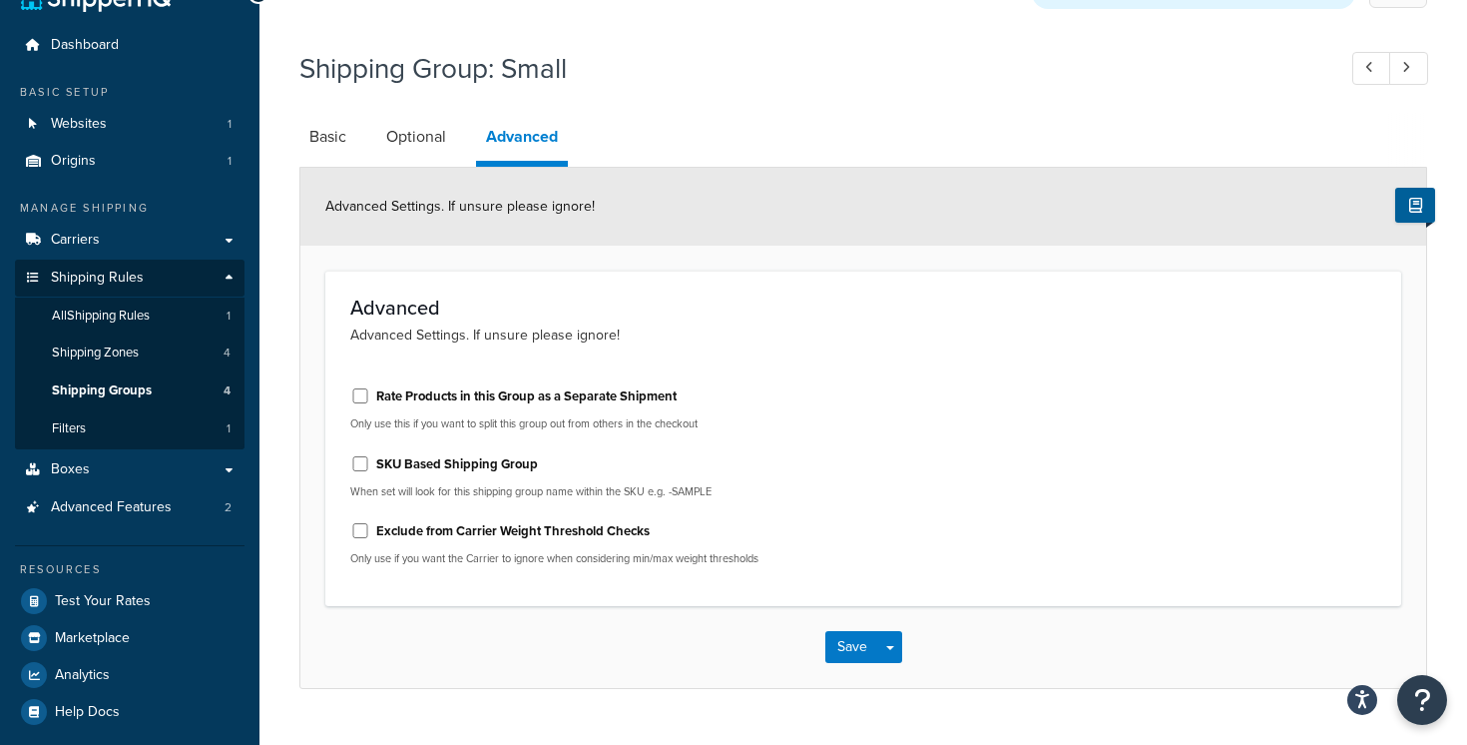
scroll to position [44, 0]
click at [552, 395] on label "Rate Products in this Group as a Separate Shipment" at bounding box center [526, 395] width 300 height 18
click at [370, 395] on input "Rate Products in this Group as a Separate Shipment" at bounding box center [360, 394] width 20 height 15
click at [552, 395] on label "Rate Products in this Group as a Separate Shipment" at bounding box center [526, 395] width 300 height 18
click at [370, 395] on input "Rate Products in this Group as a Separate Shipment" at bounding box center [360, 394] width 20 height 15
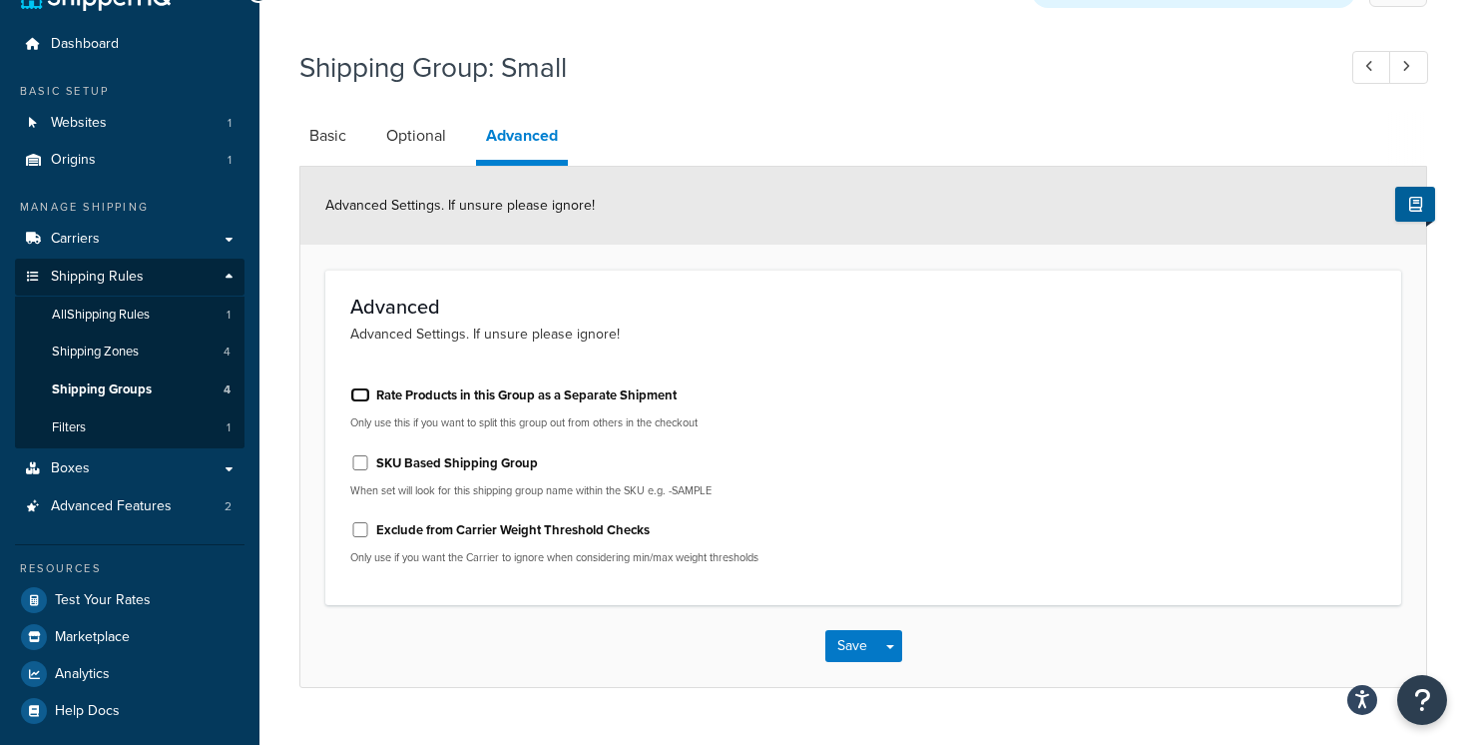
checkbox input "false"
click at [437, 138] on link "Optional" at bounding box center [416, 136] width 80 height 48
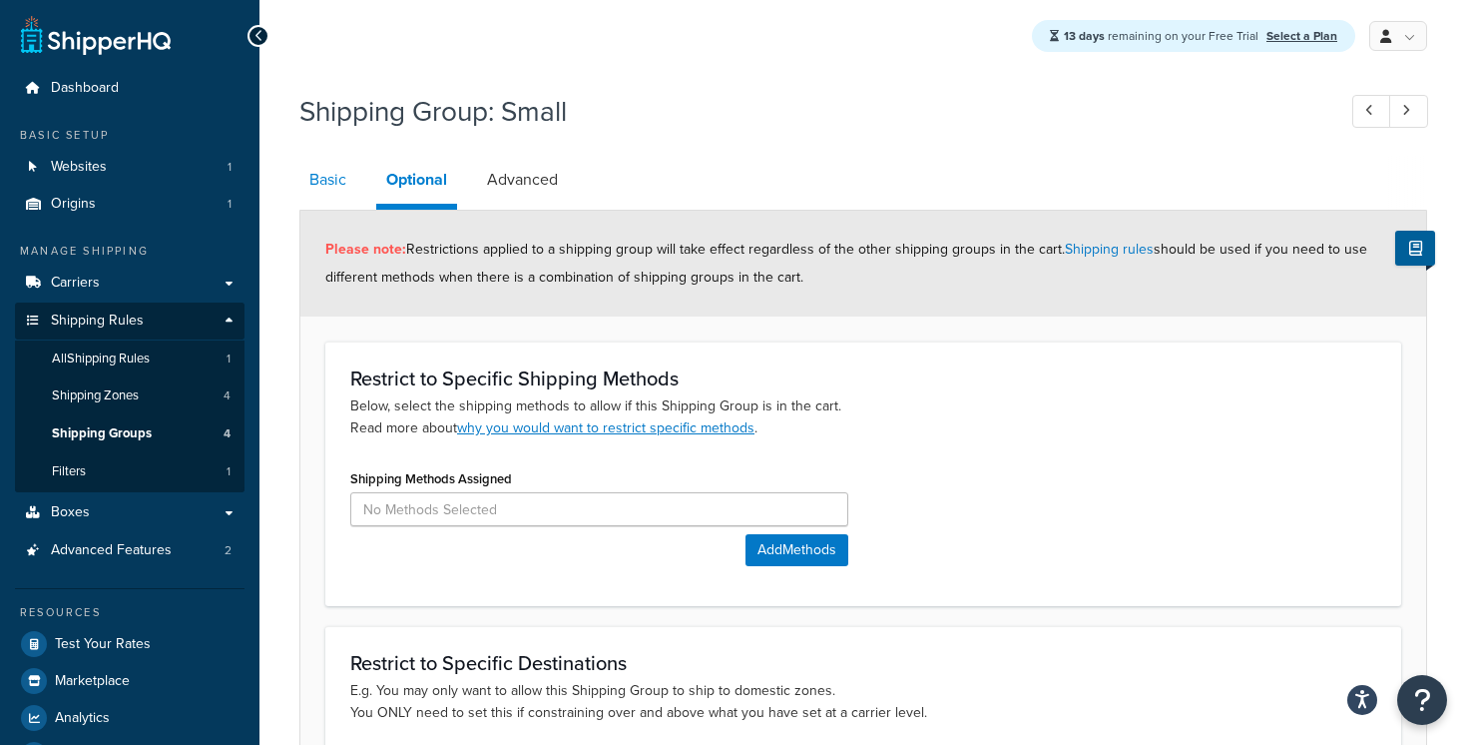
click at [347, 181] on link "Basic" at bounding box center [327, 180] width 57 height 48
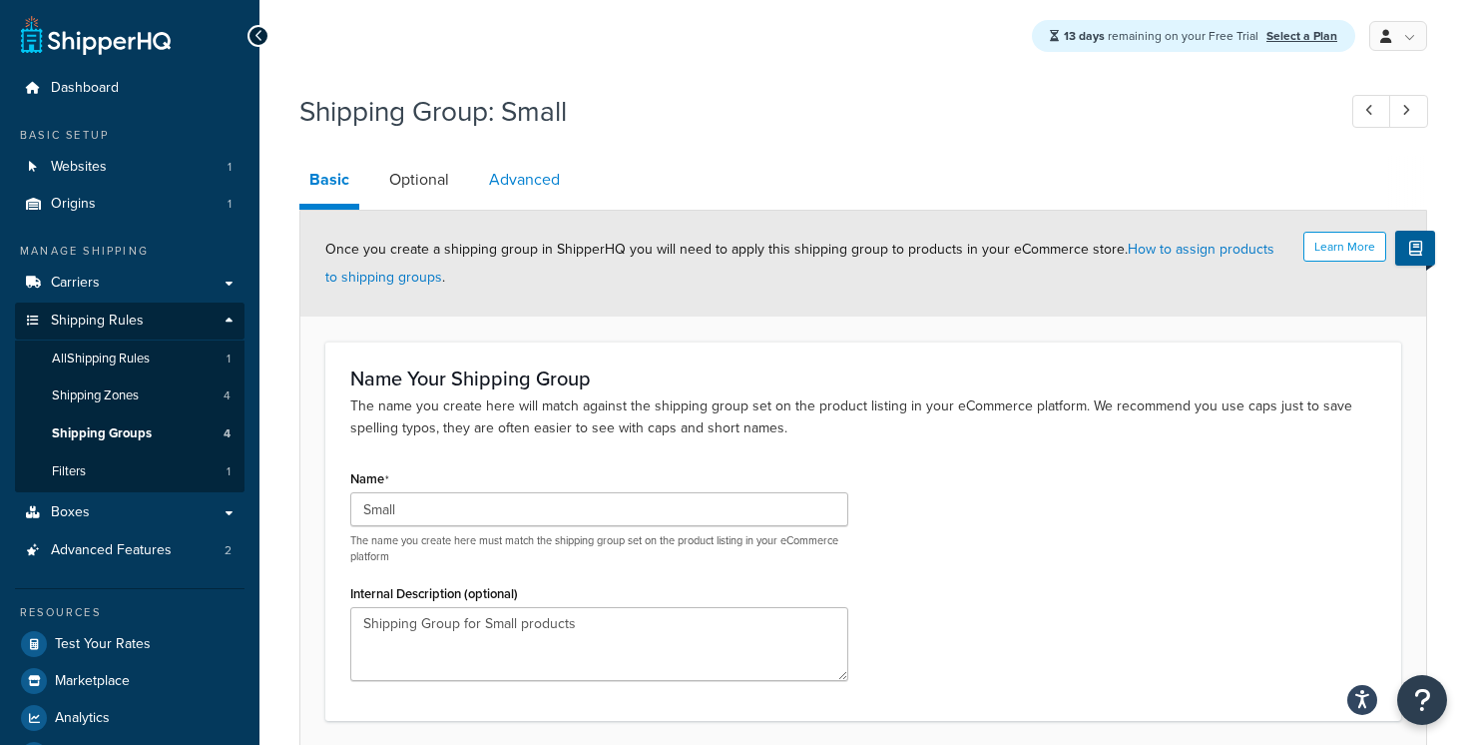
click at [536, 185] on link "Advanced" at bounding box center [524, 180] width 91 height 48
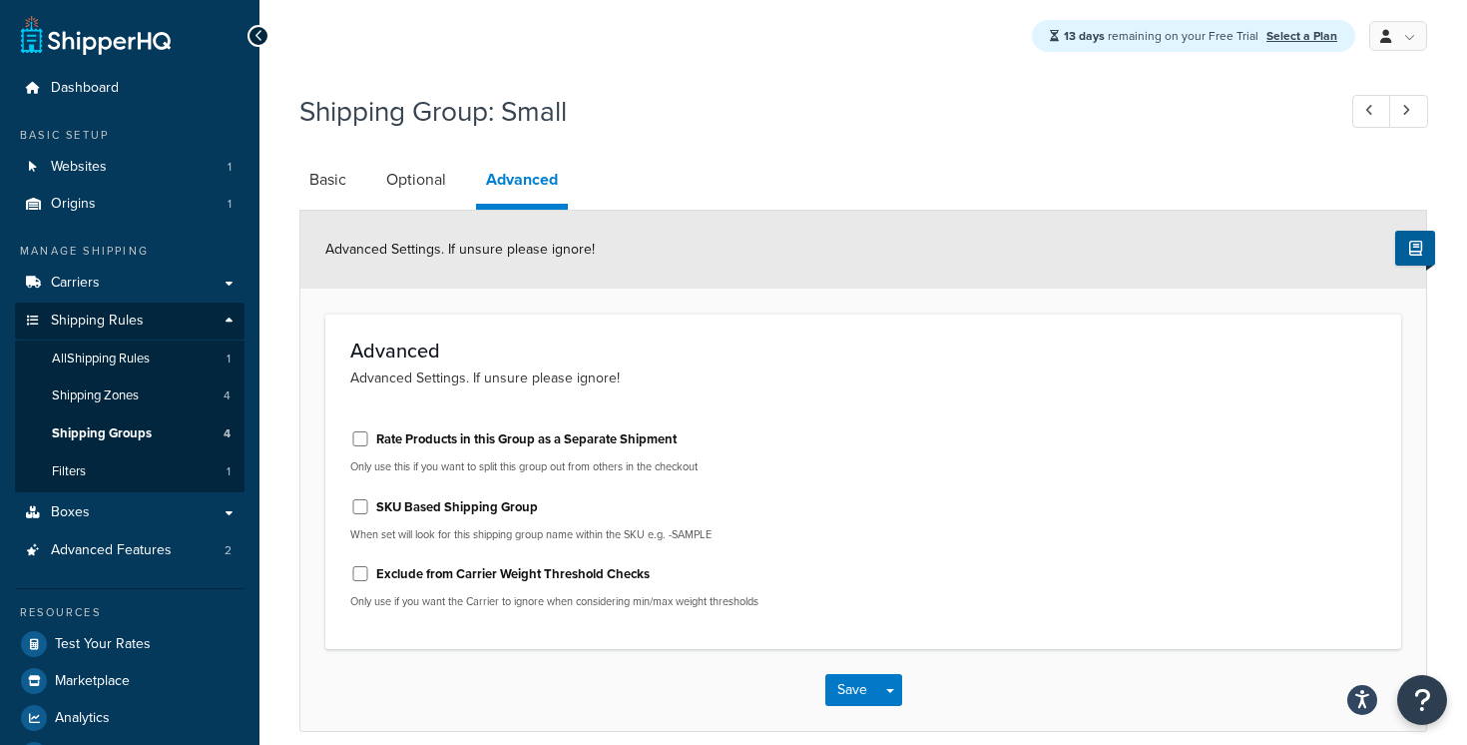
click at [433, 447] on label "Rate Products in this Group as a Separate Shipment" at bounding box center [526, 439] width 300 height 18
click at [370, 446] on input "Rate Products in this Group as a Separate Shipment" at bounding box center [360, 438] width 20 height 15
checkbox input "true"
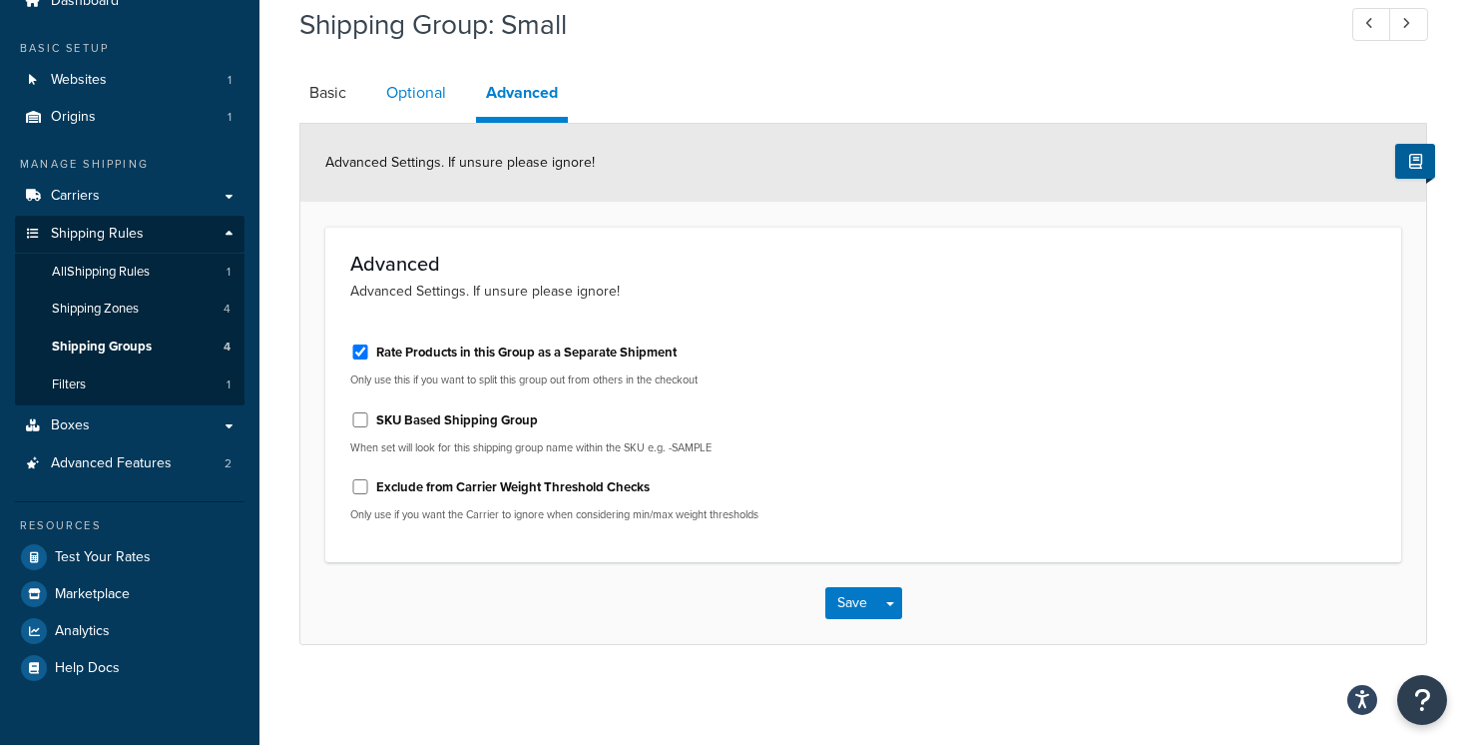
click at [431, 96] on link "Optional" at bounding box center [416, 93] width 80 height 48
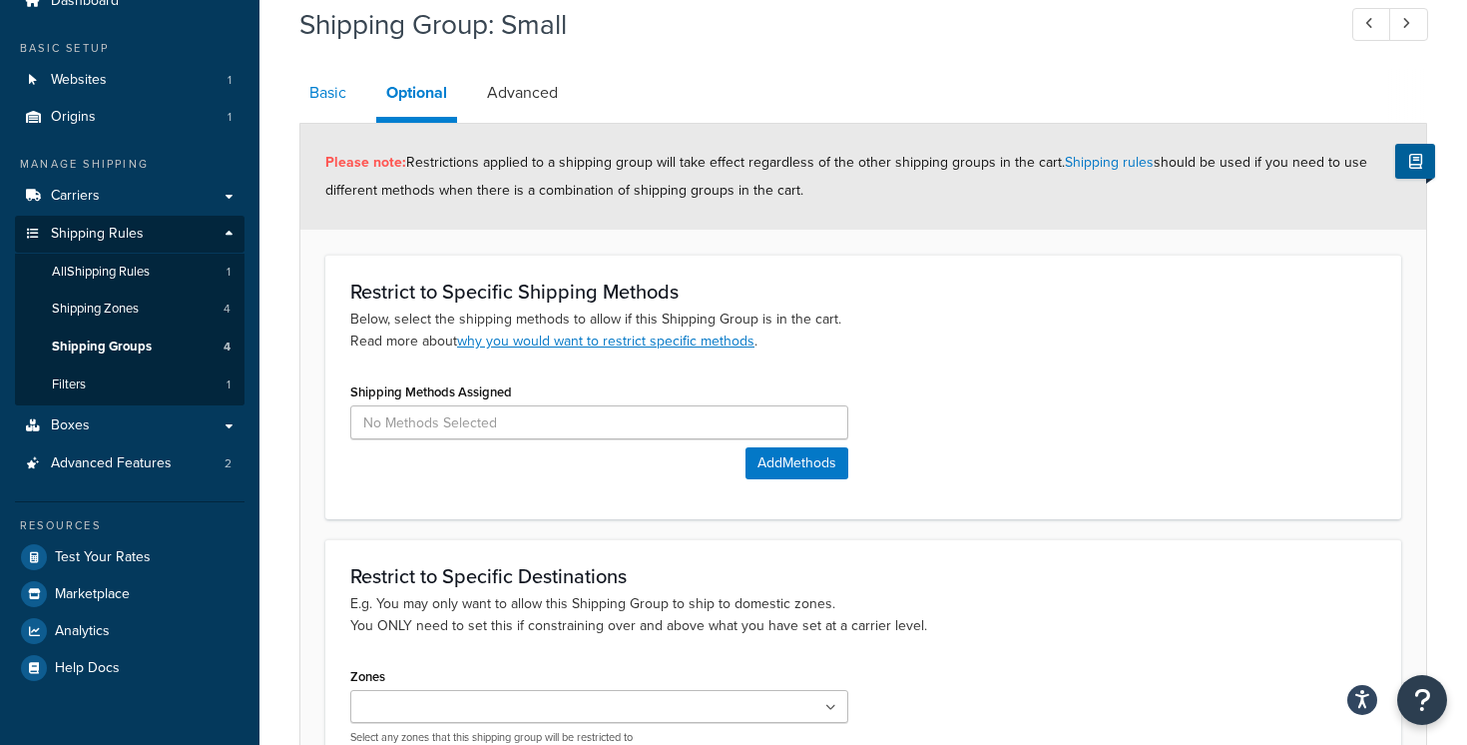
click at [325, 97] on link "Basic" at bounding box center [327, 93] width 57 height 48
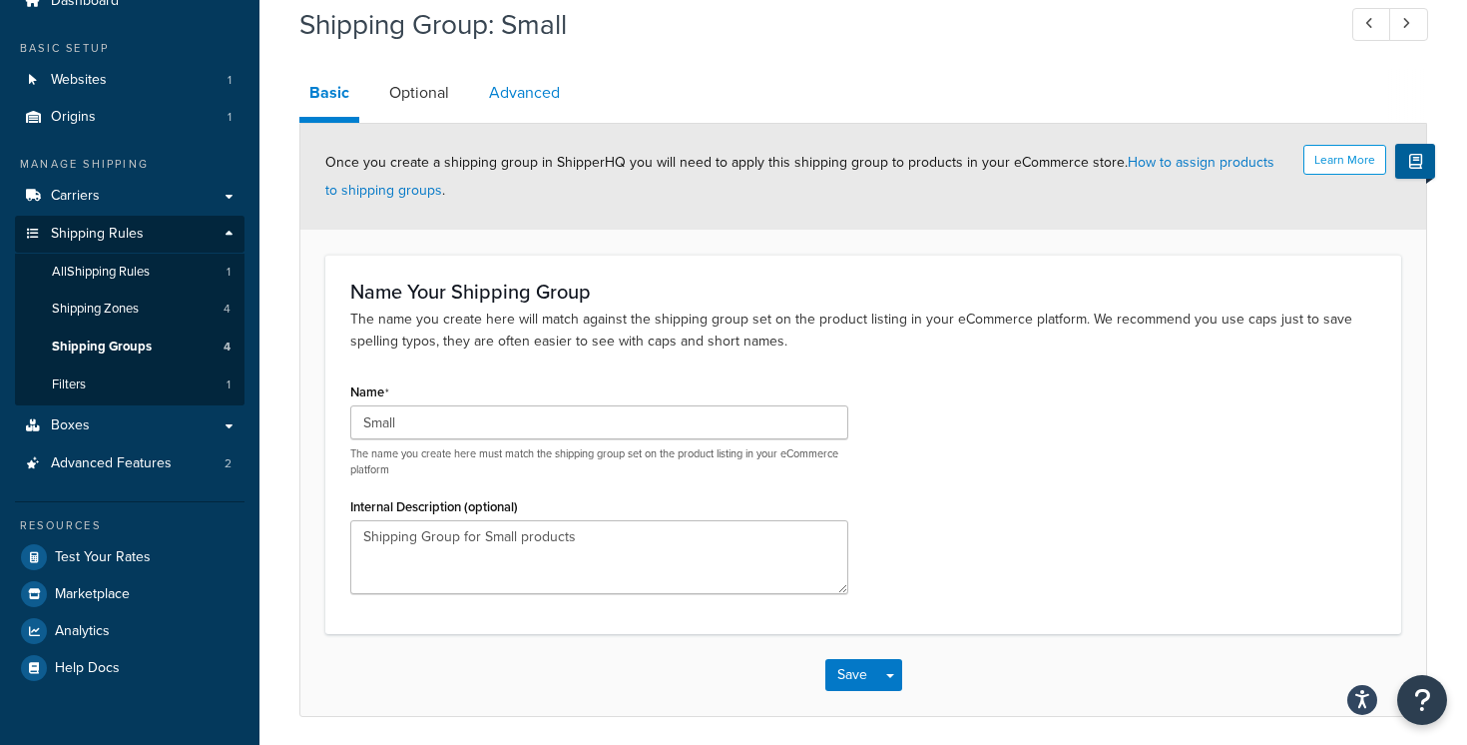
click at [508, 101] on link "Advanced" at bounding box center [524, 93] width 91 height 48
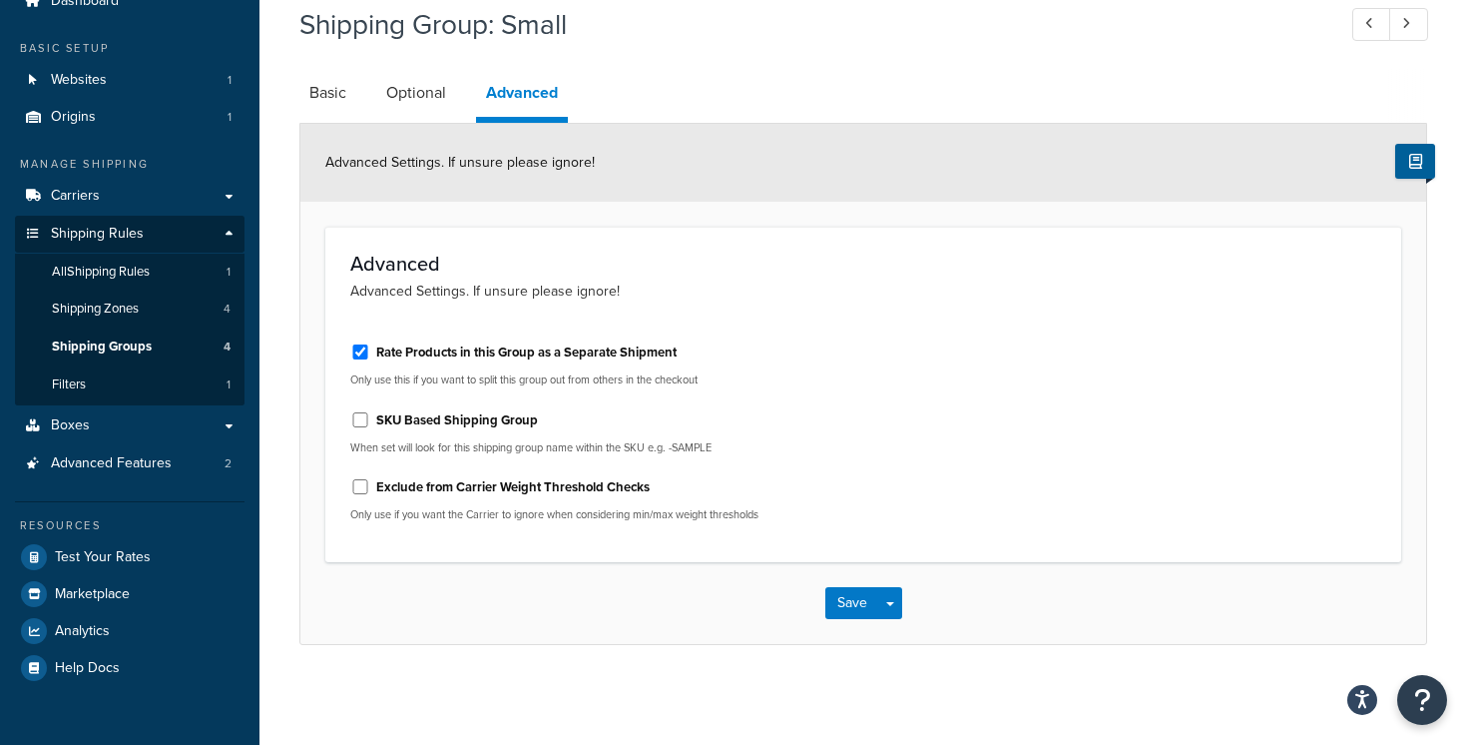
click at [535, 357] on label "Rate Products in this Group as a Separate Shipment" at bounding box center [526, 352] width 300 height 18
click at [370, 357] on input "Rate Products in this Group as a Separate Shipment" at bounding box center [360, 351] width 20 height 15
checkbox input "false"
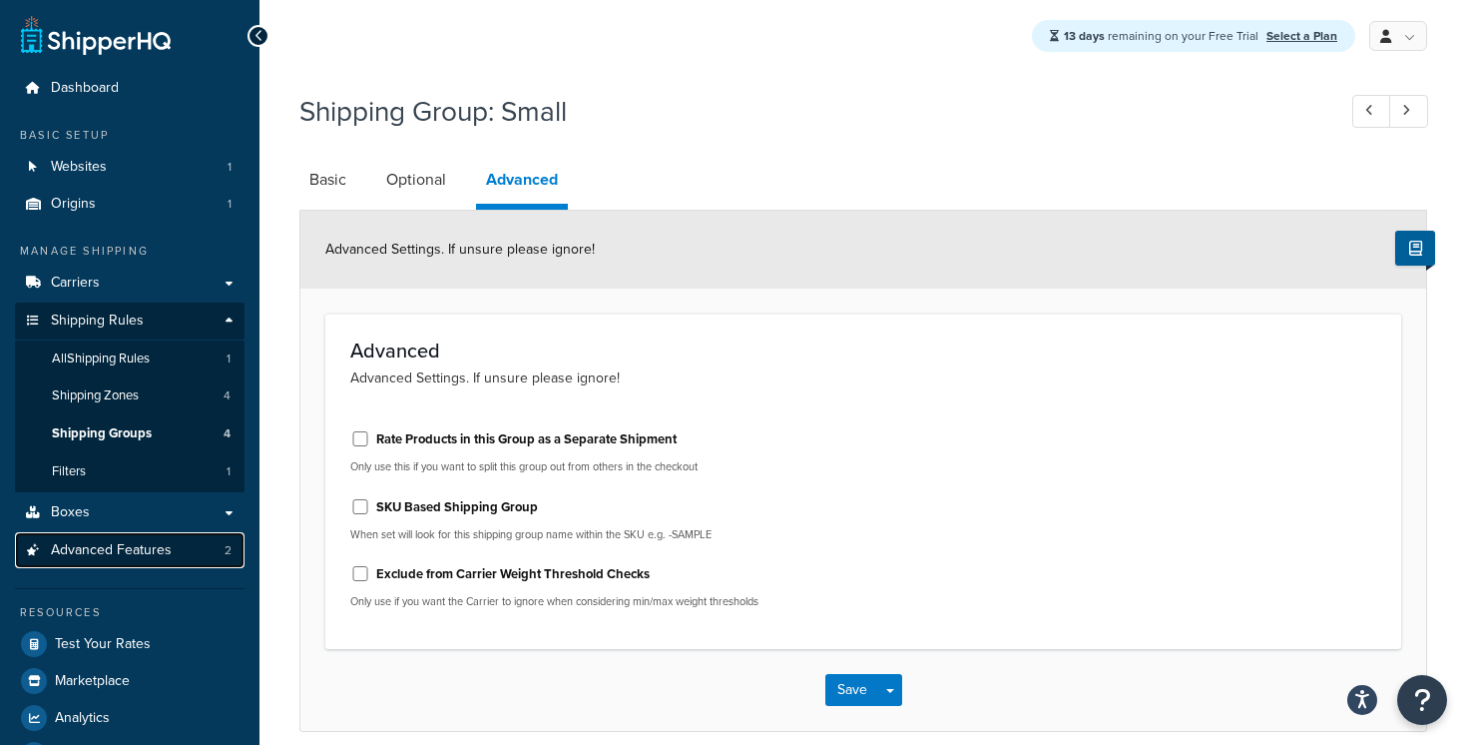
click at [164, 552] on span "Advanced Features" at bounding box center [111, 550] width 121 height 17
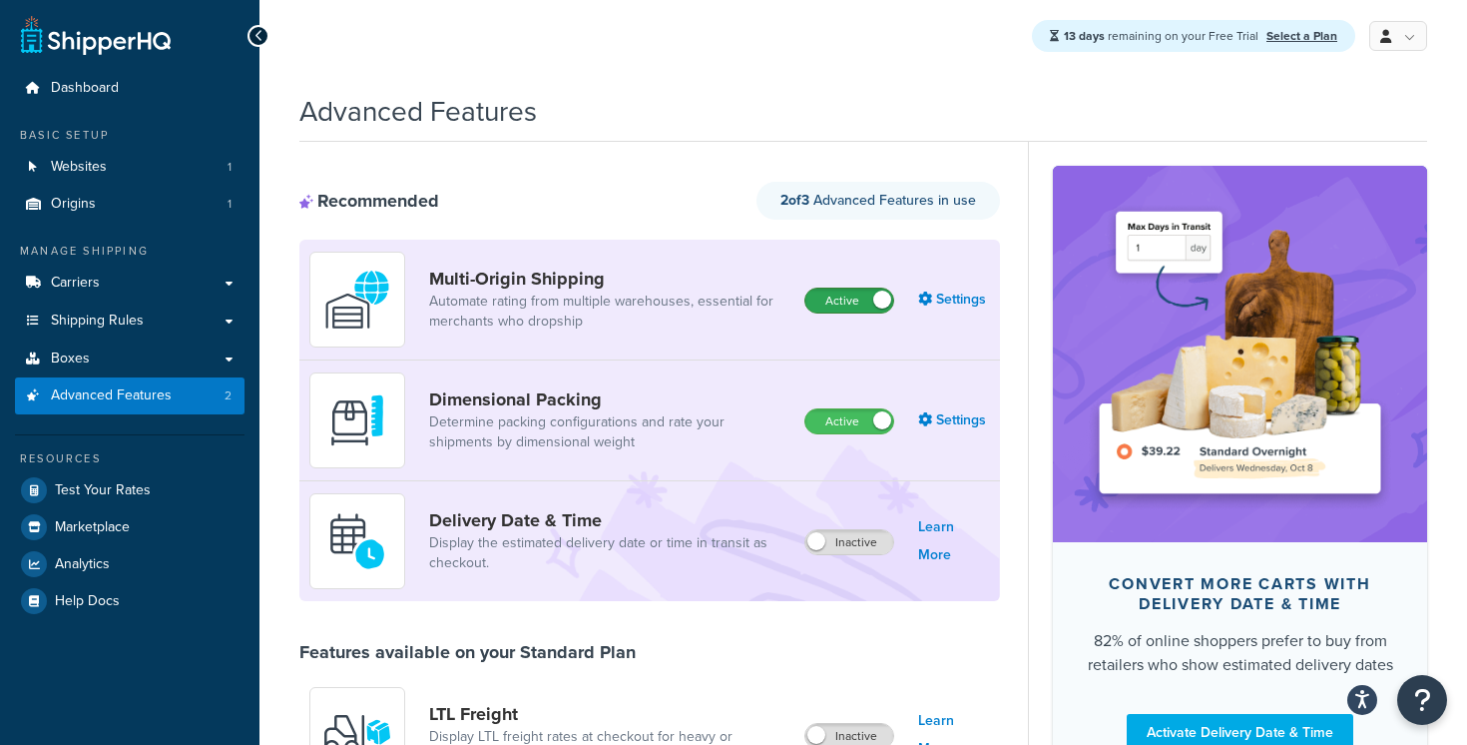
click at [827, 294] on label "Active" at bounding box center [850, 300] width 88 height 24
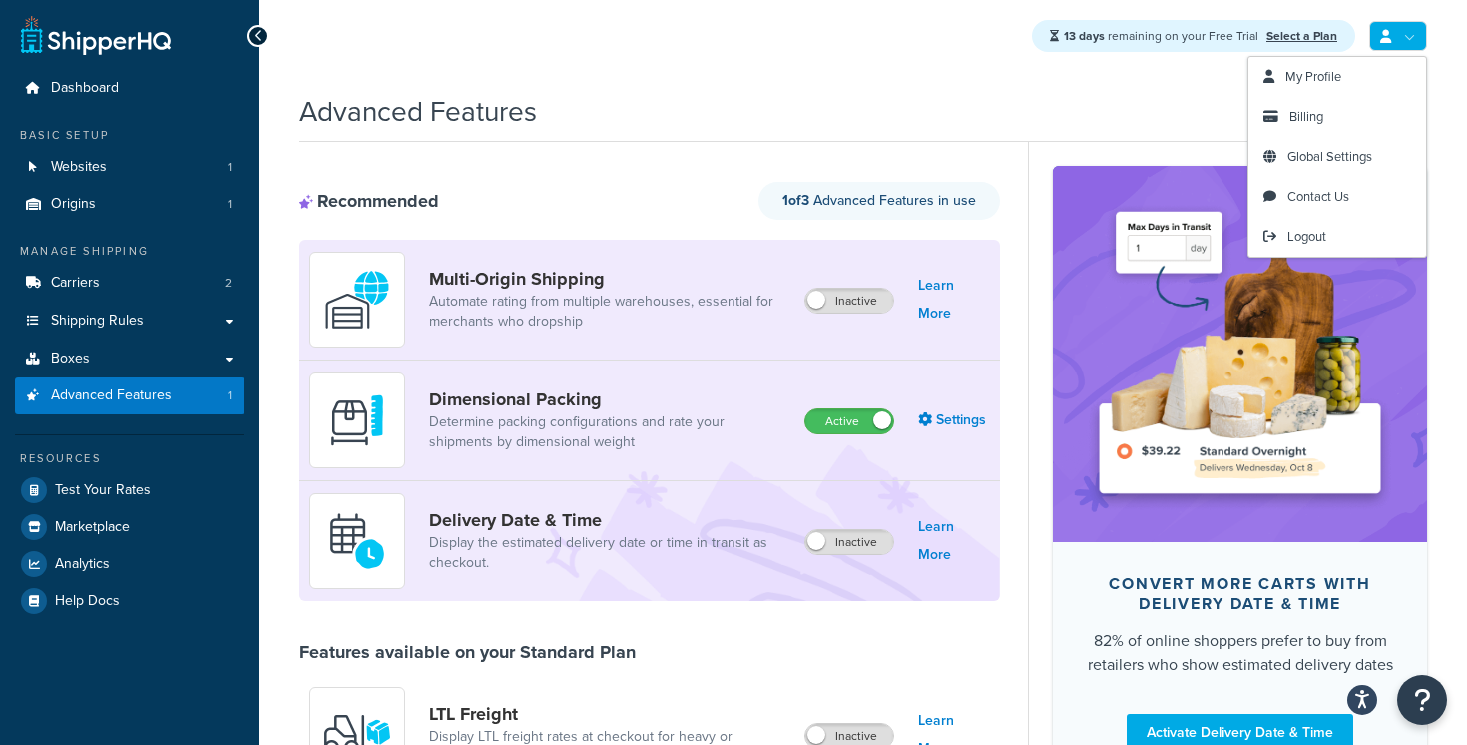
click at [1394, 31] on link at bounding box center [1398, 36] width 58 height 30
click at [1311, 124] on span "Billing" at bounding box center [1307, 116] width 34 height 19
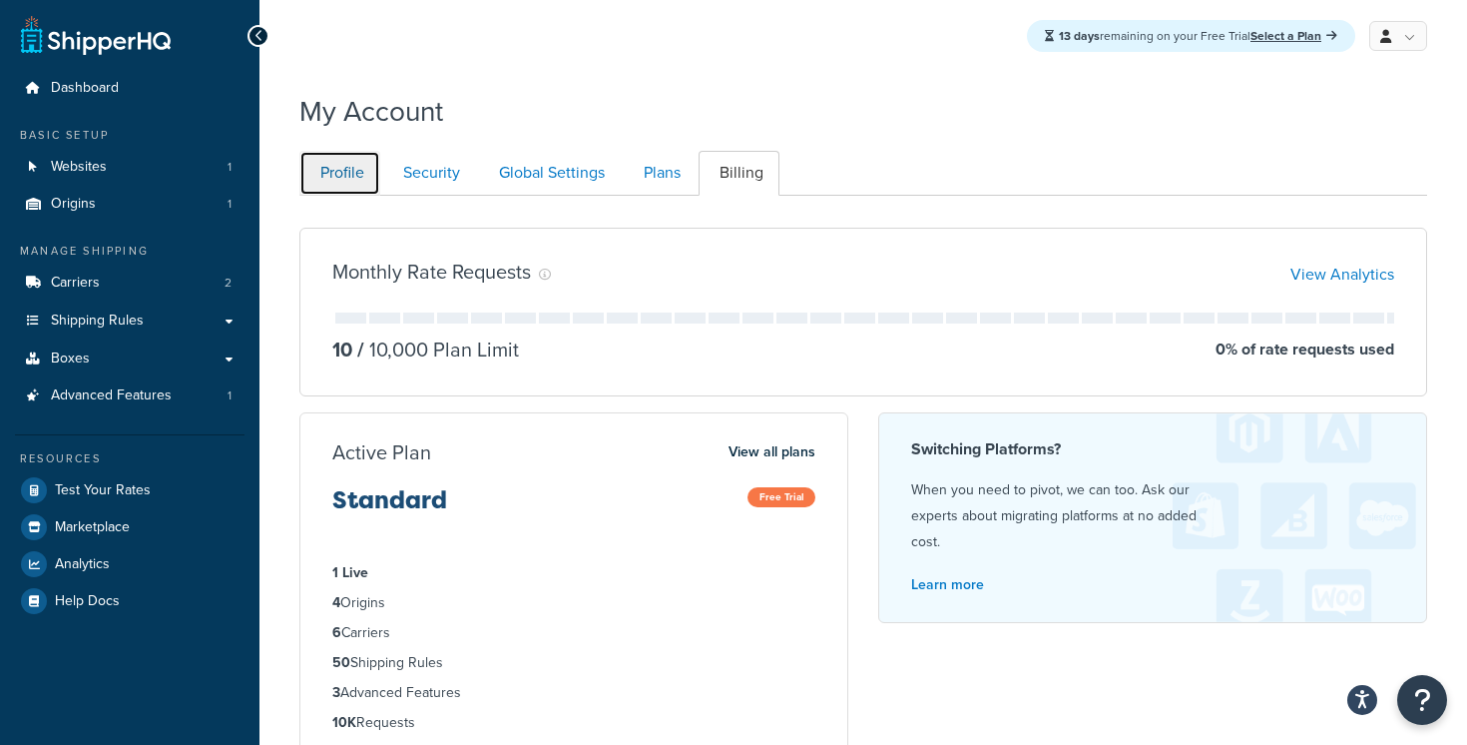
click at [345, 184] on link "Profile" at bounding box center [339, 173] width 81 height 45
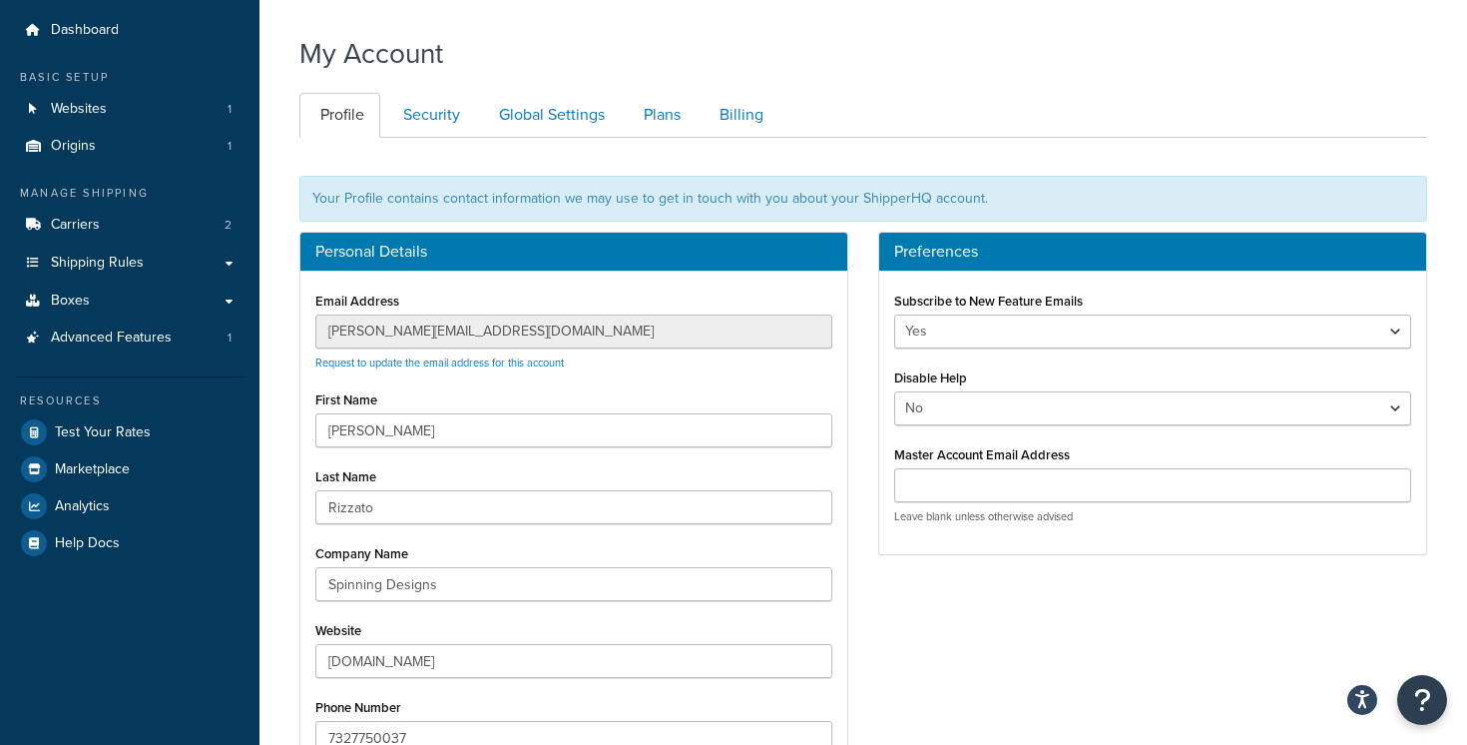
scroll to position [48, 0]
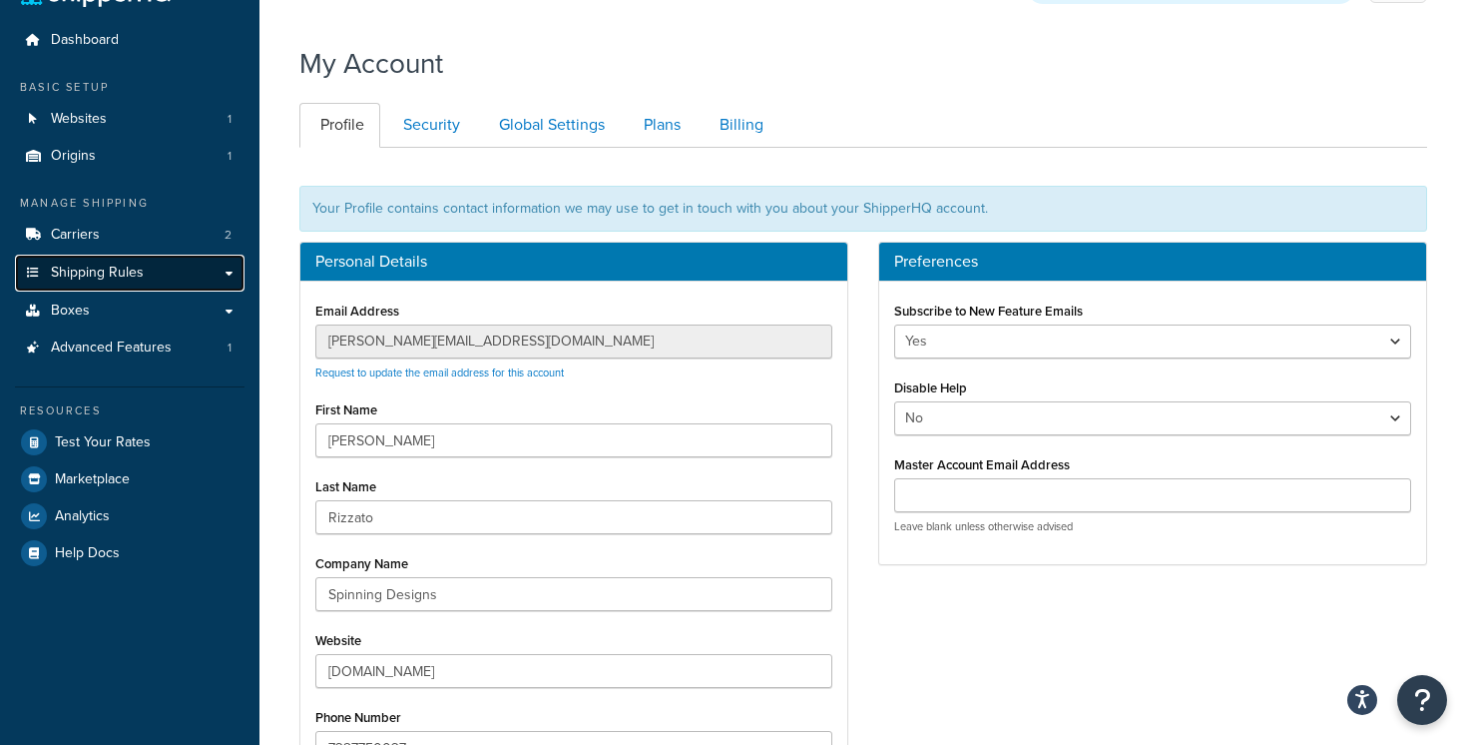
click at [184, 277] on link "Shipping Rules" at bounding box center [130, 273] width 230 height 37
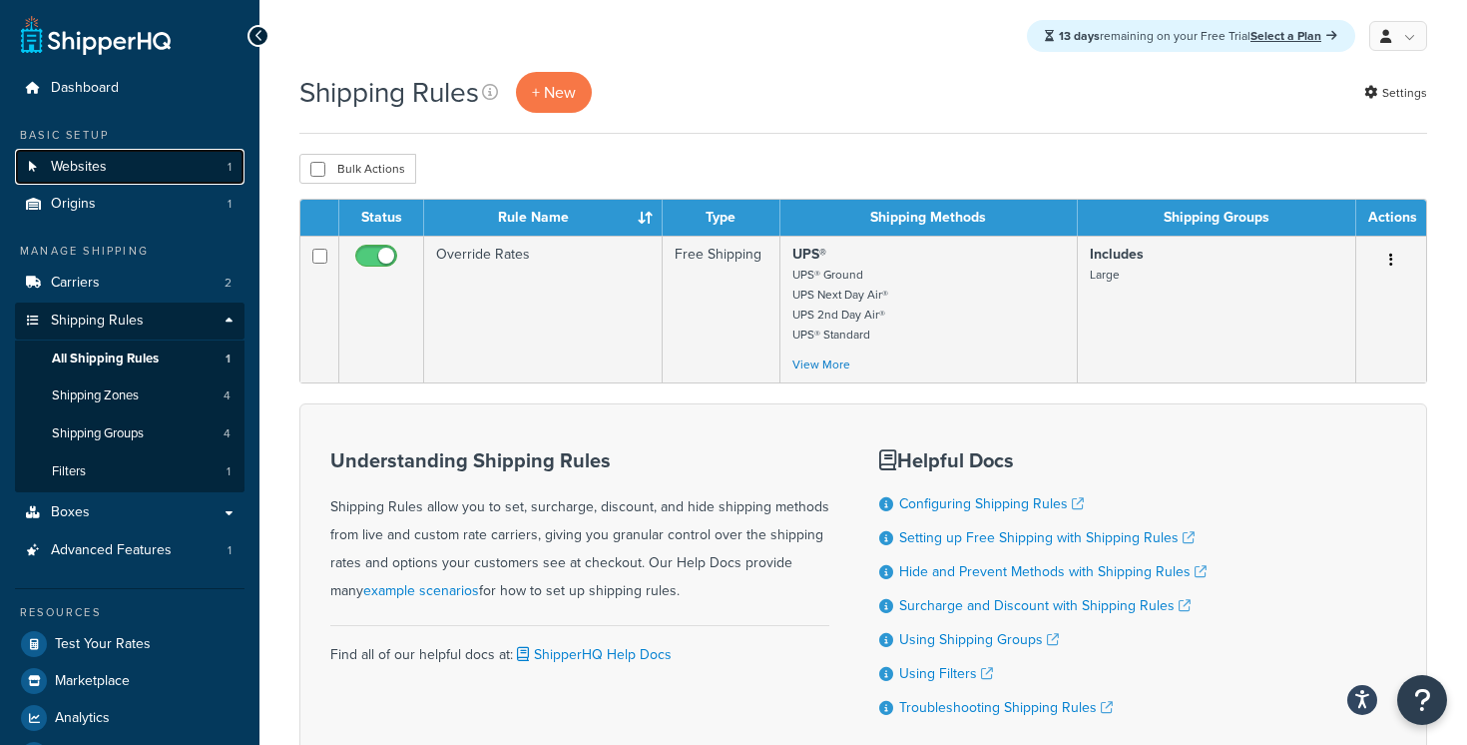
click at [174, 157] on link "Websites 1" at bounding box center [130, 167] width 230 height 37
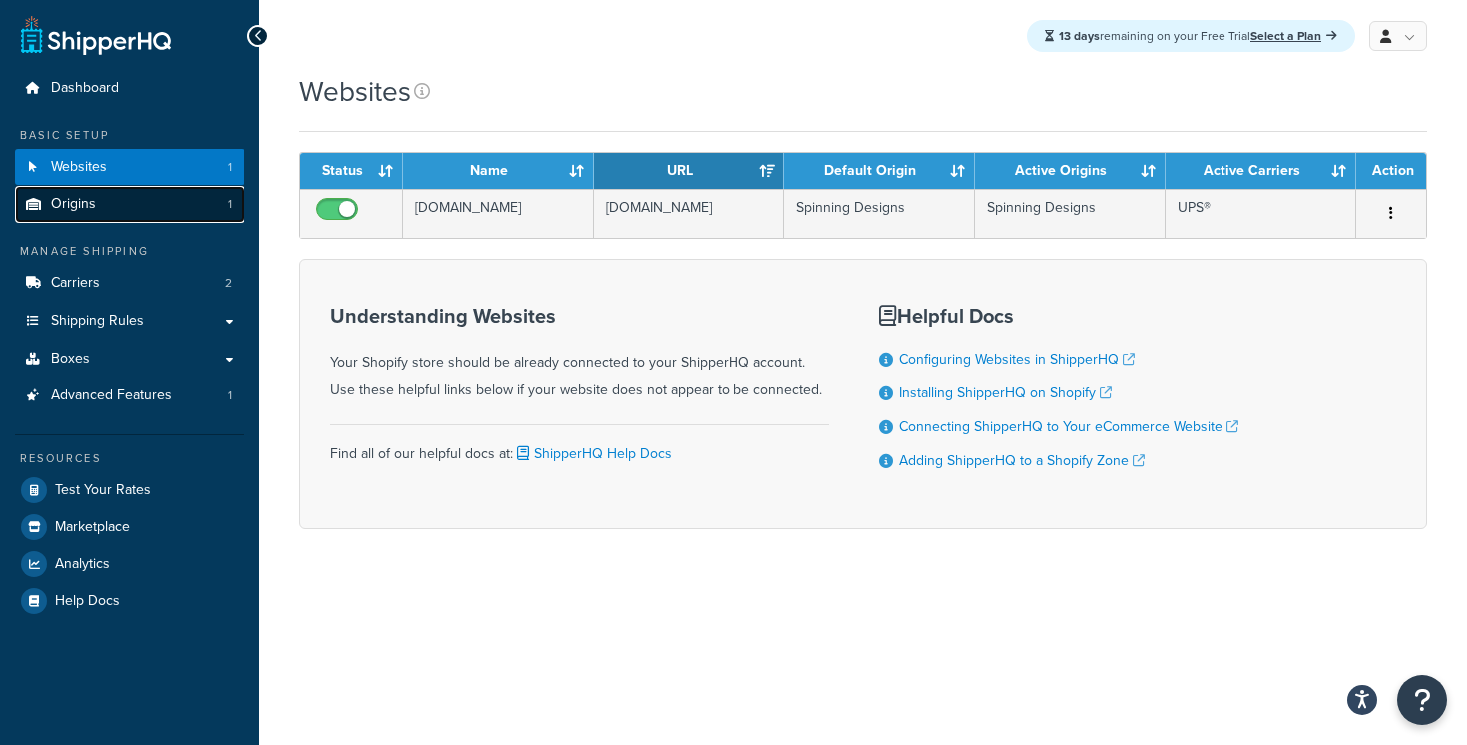
click at [158, 201] on link "Origins 1" at bounding box center [130, 204] width 230 height 37
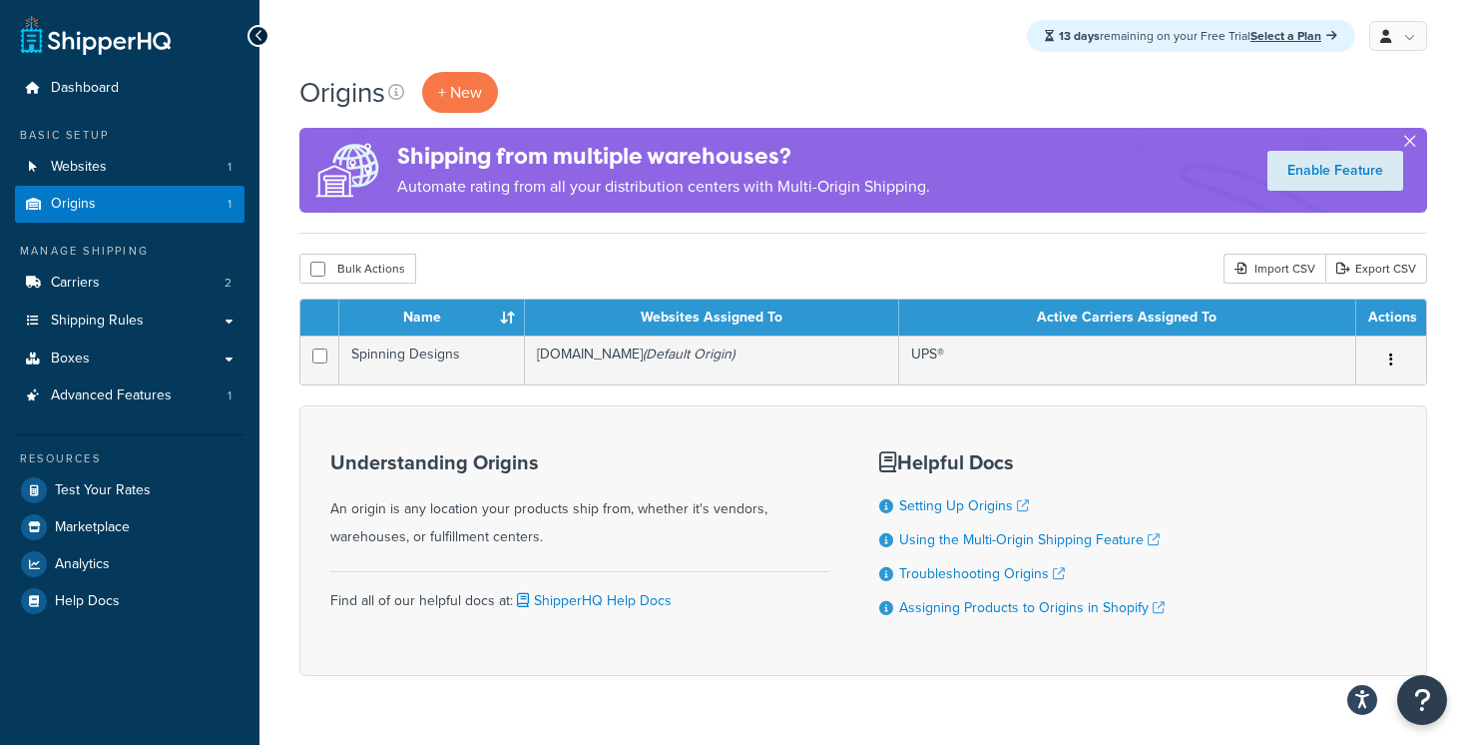
click at [1409, 147] on button "button" at bounding box center [1409, 145] width 5 height 5
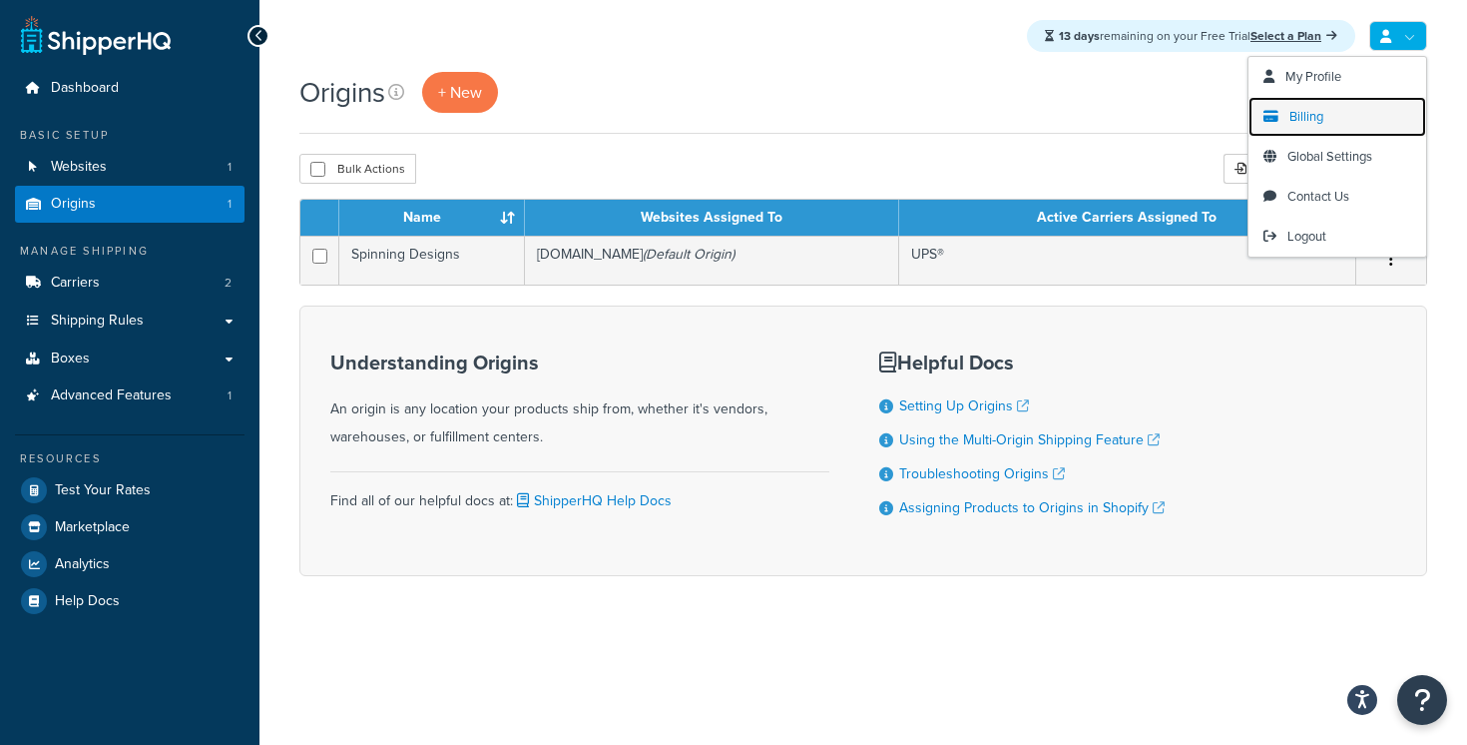
click at [1336, 125] on link "Billing" at bounding box center [1338, 117] width 178 height 40
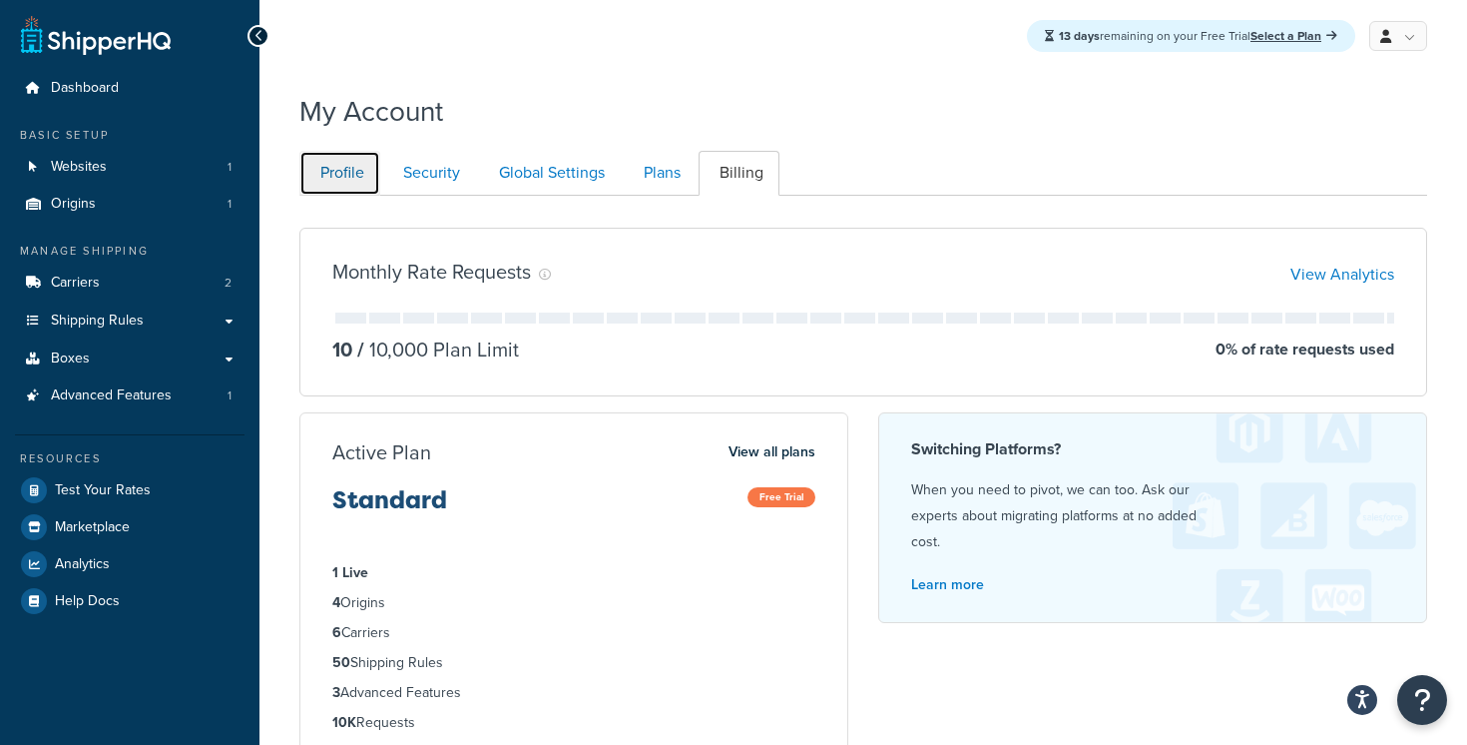
click at [357, 173] on link "Profile" at bounding box center [339, 173] width 81 height 45
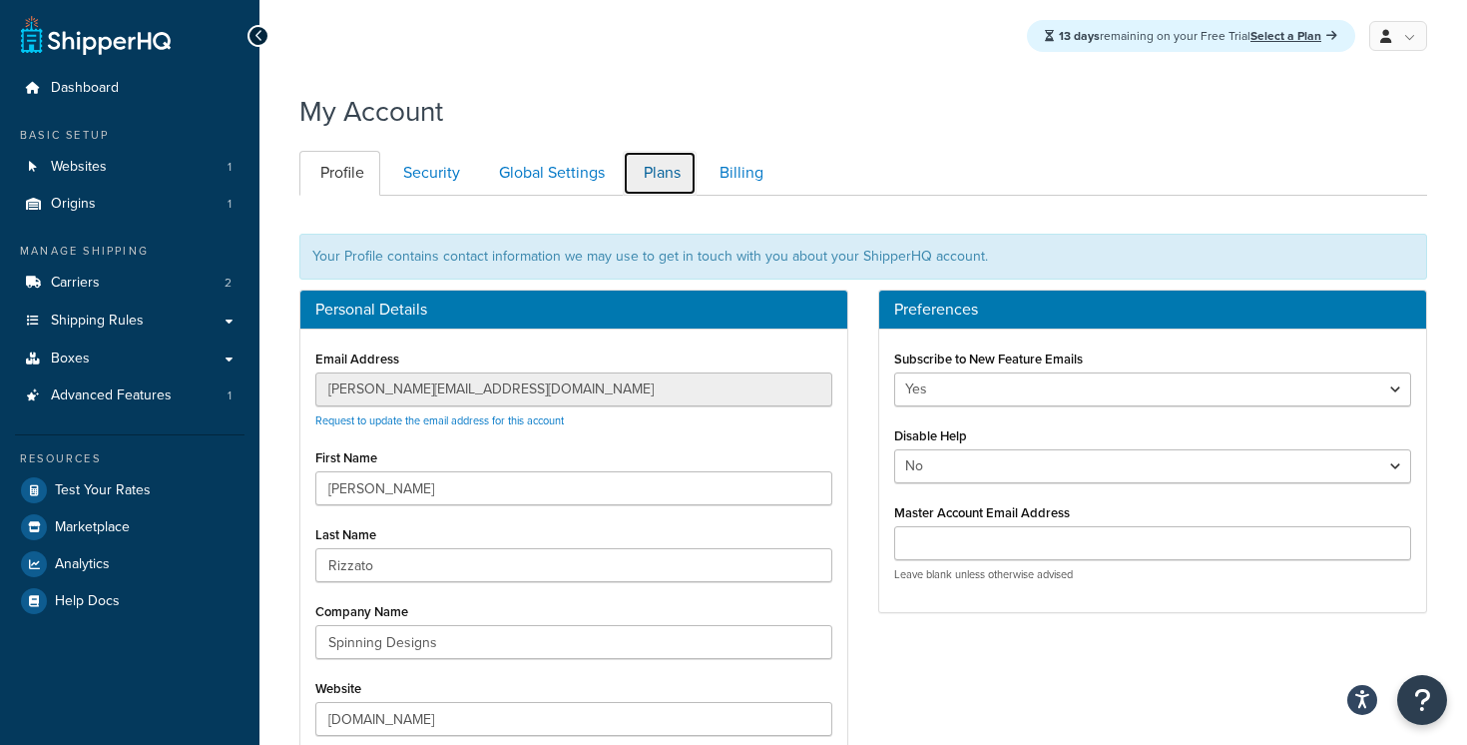
click at [684, 174] on link "Plans" at bounding box center [660, 173] width 74 height 45
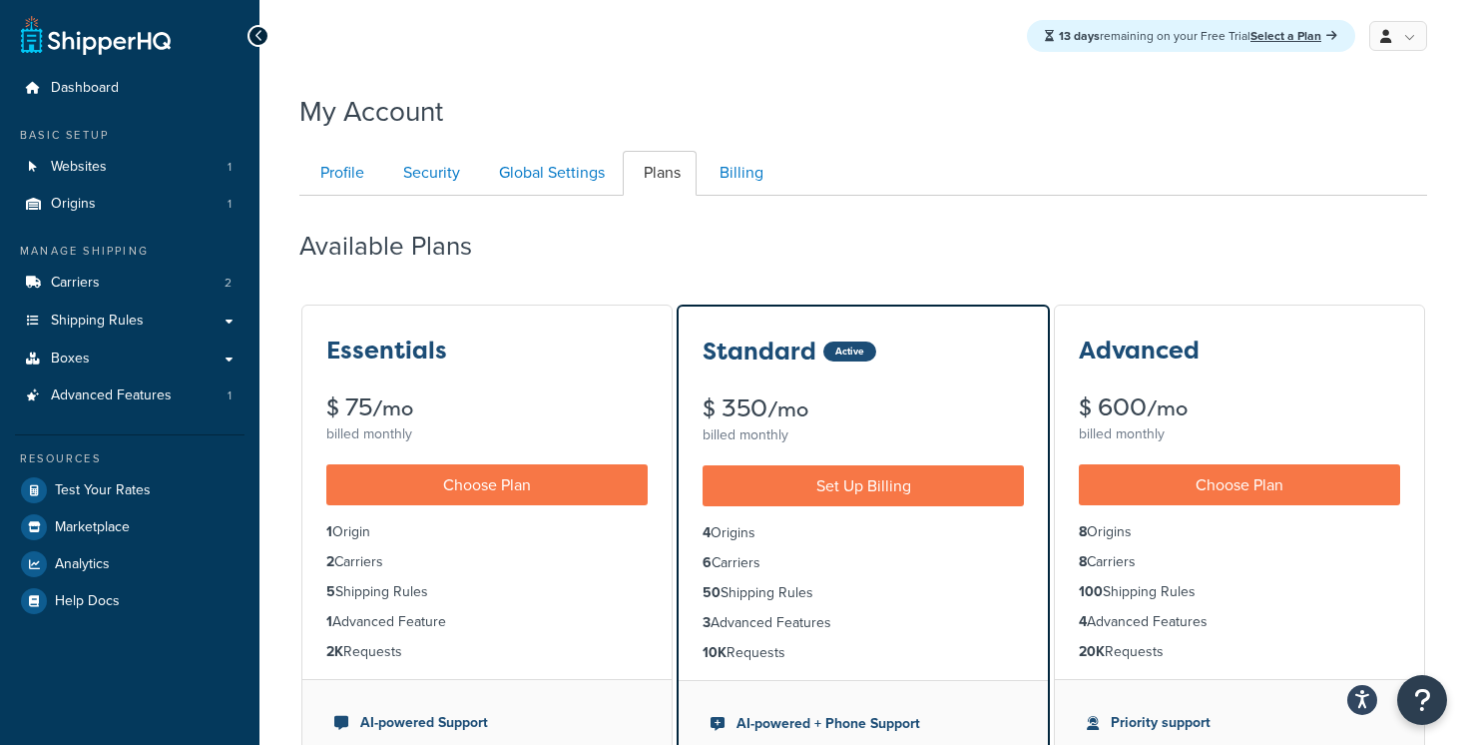
scroll to position [196, 0]
